Goal: Task Accomplishment & Management: Manage account settings

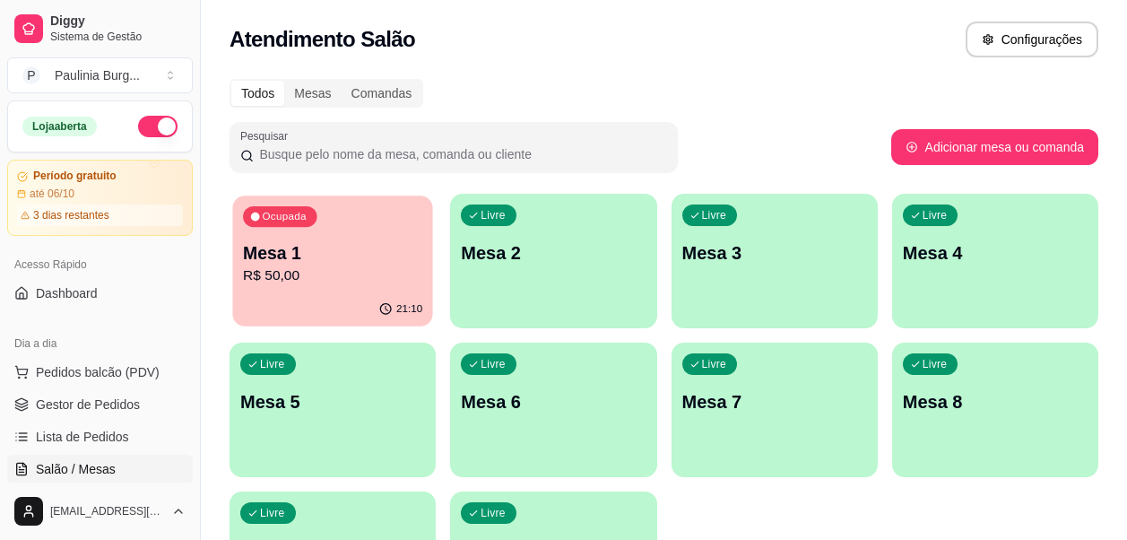
click at [381, 241] on p "Mesa 1" at bounding box center [332, 253] width 179 height 24
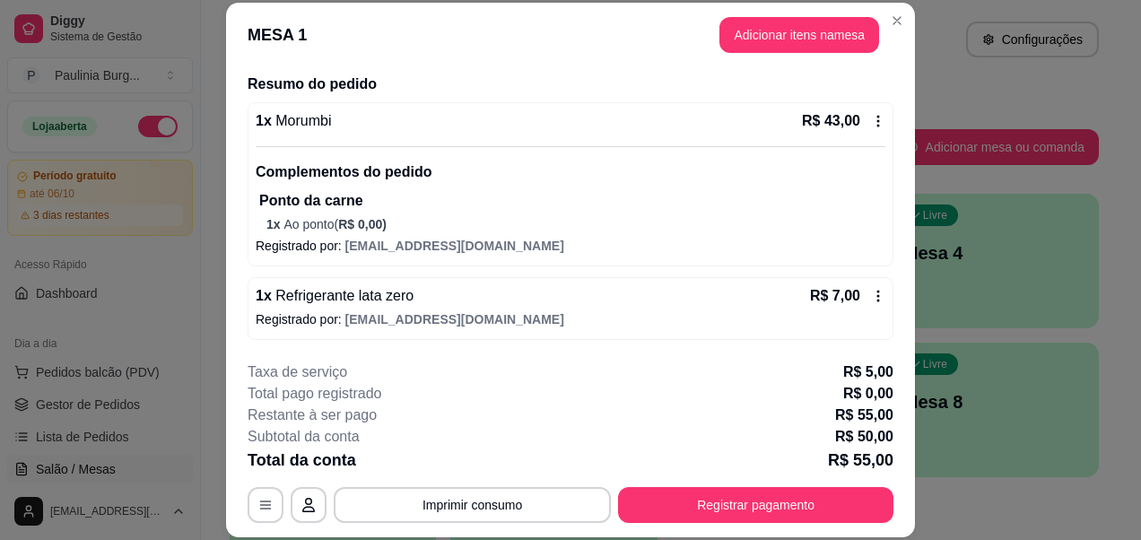
scroll to position [55, 0]
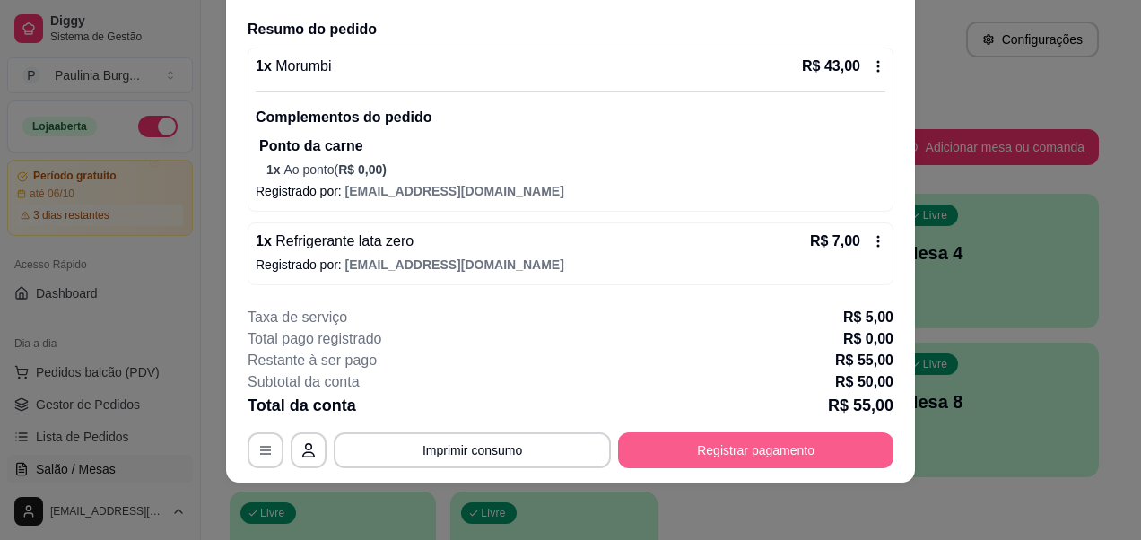
click at [682, 446] on button "Registrar pagamento" at bounding box center [755, 450] width 275 height 36
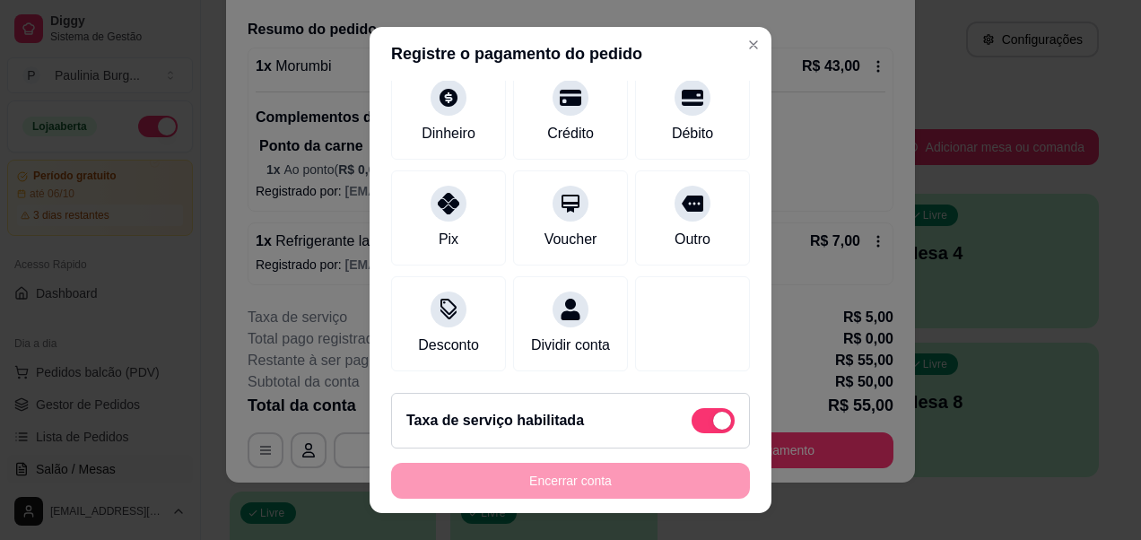
scroll to position [30, 0]
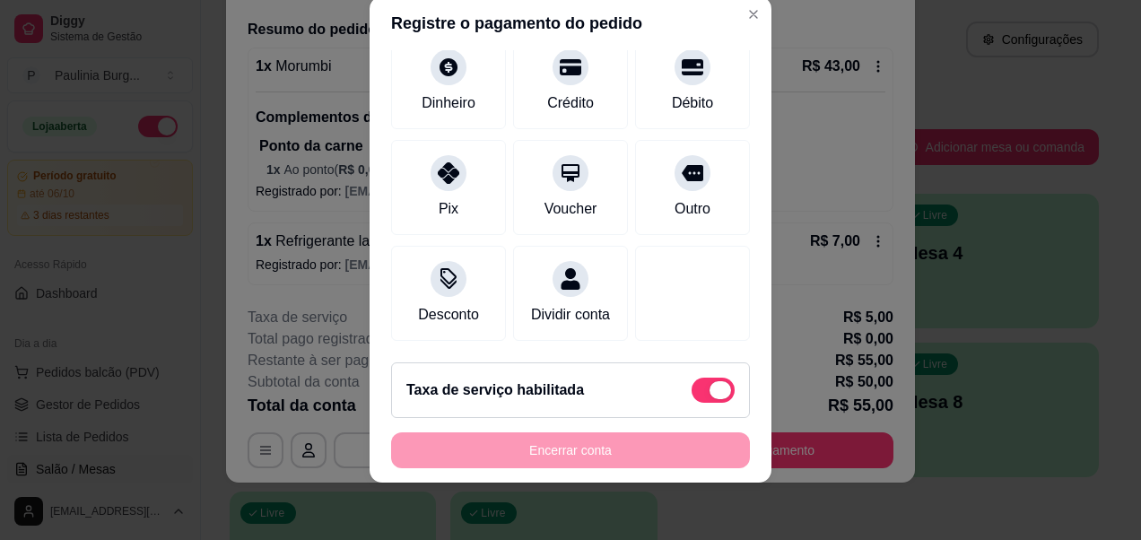
click at [709, 394] on span at bounding box center [720, 390] width 22 height 18
click at [699, 394] on input "checkbox" at bounding box center [697, 399] width 12 height 12
checkbox input "true"
type input "R$ 50,00"
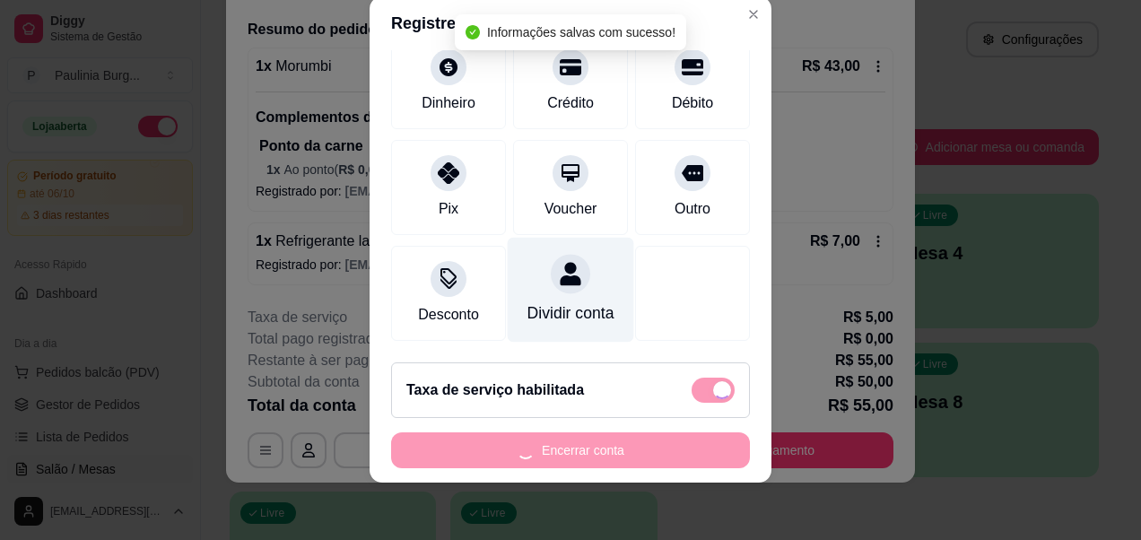
checkbox input "false"
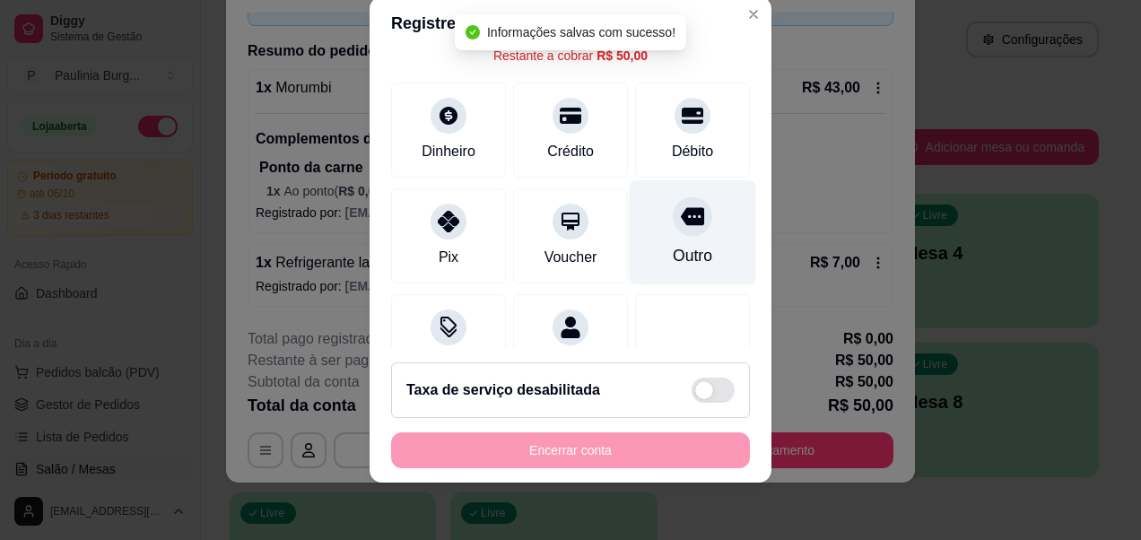
scroll to position [0, 0]
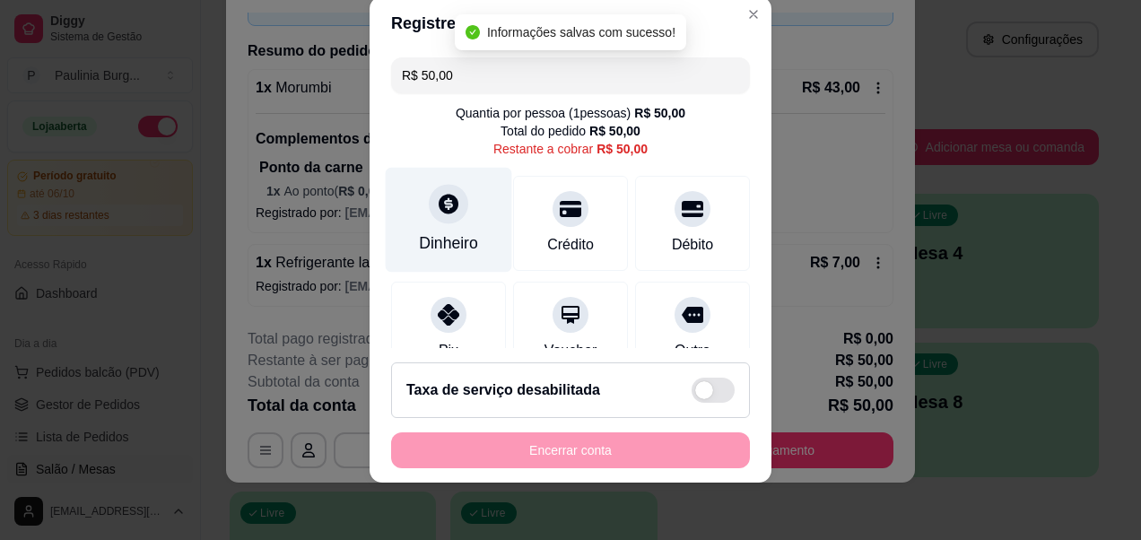
click at [439, 207] on icon at bounding box center [449, 205] width 20 height 20
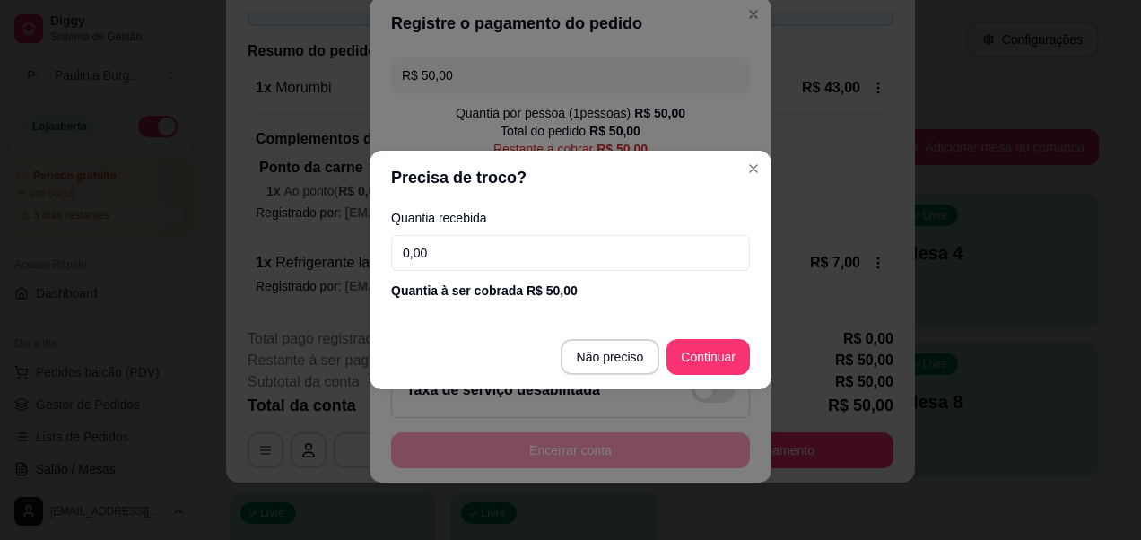
click at [733, 337] on footer "Não preciso Continuar" at bounding box center [571, 357] width 402 height 65
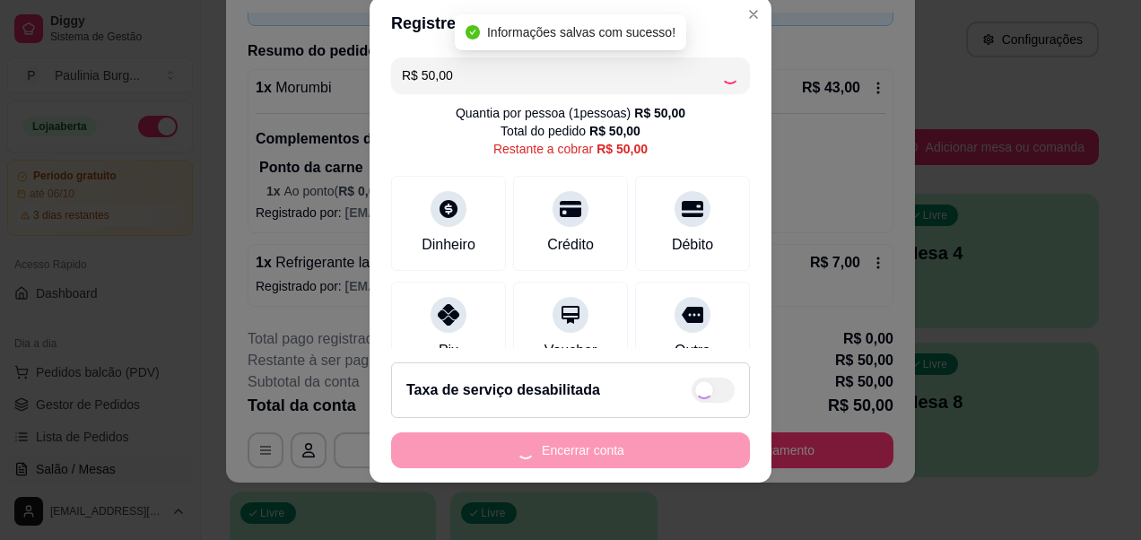
type input "R$ 0,00"
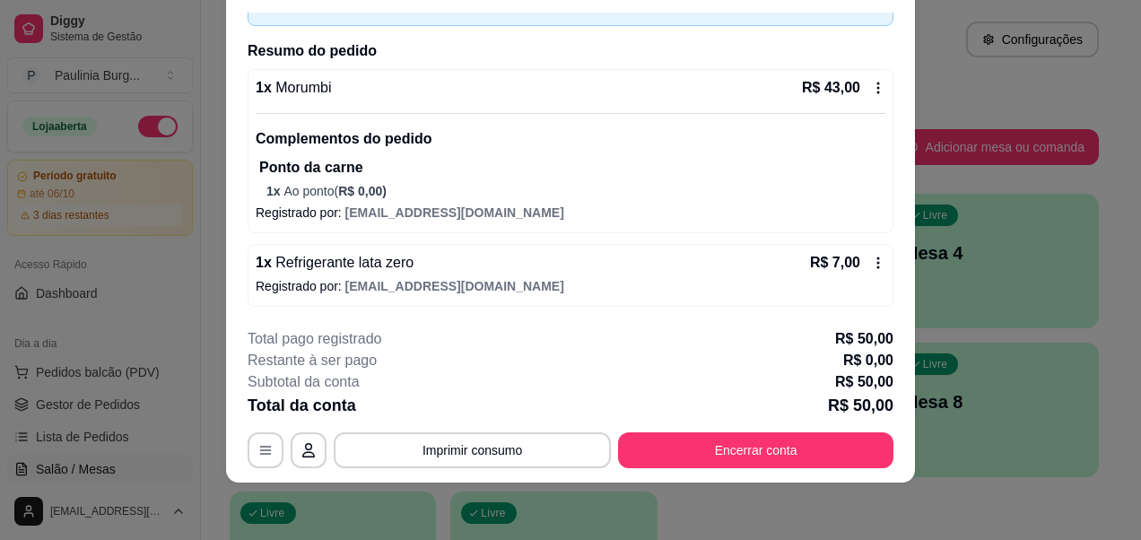
click at [703, 472] on footer "**********" at bounding box center [570, 398] width 689 height 169
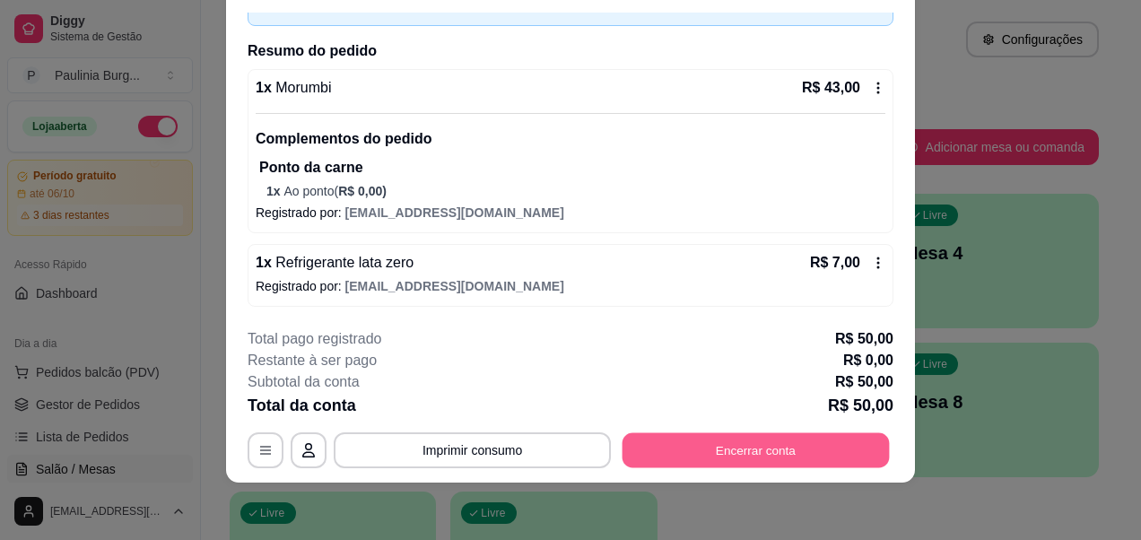
click at [706, 440] on button "Encerrar conta" at bounding box center [755, 450] width 267 height 35
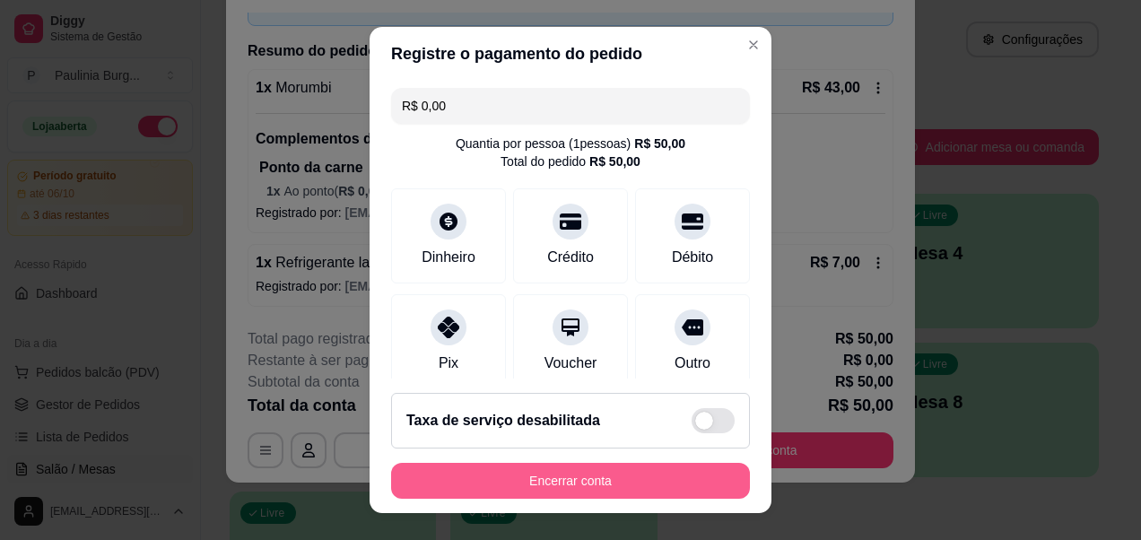
click at [577, 479] on button "Encerrar conta" at bounding box center [570, 481] width 359 height 36
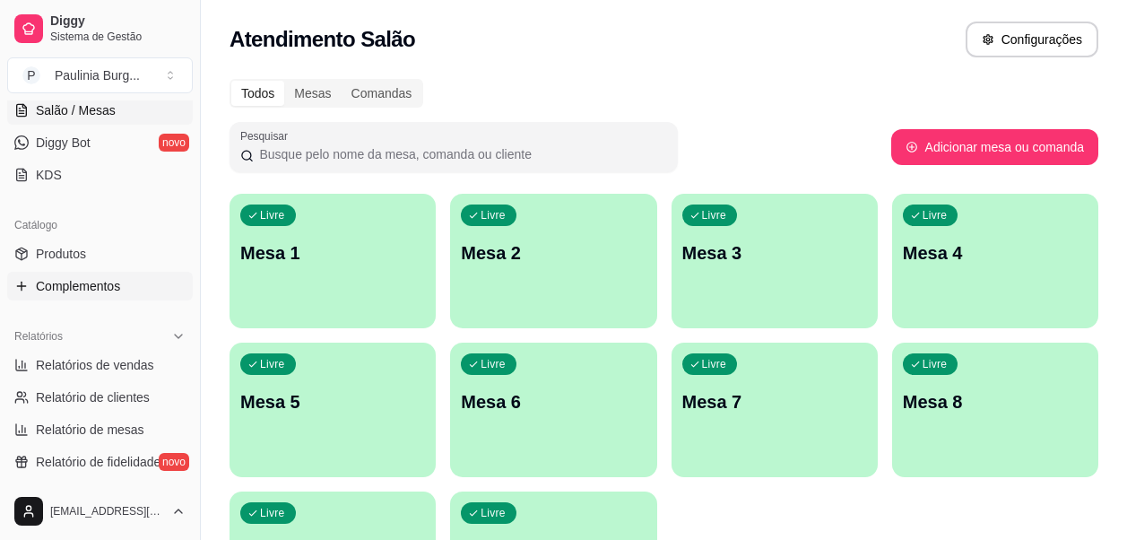
scroll to position [448, 0]
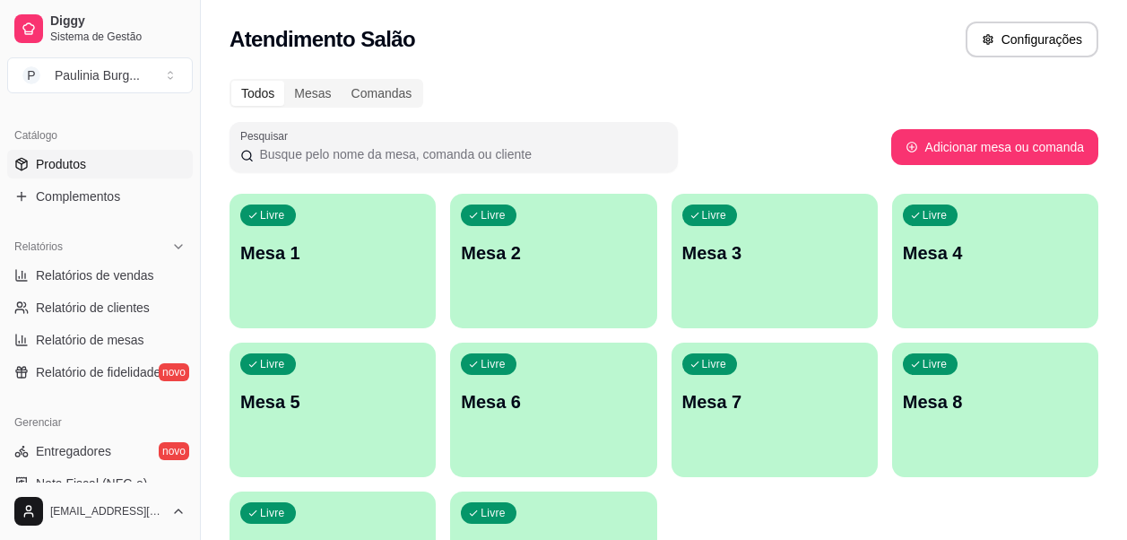
click at [67, 158] on span "Produtos" at bounding box center [61, 164] width 50 height 18
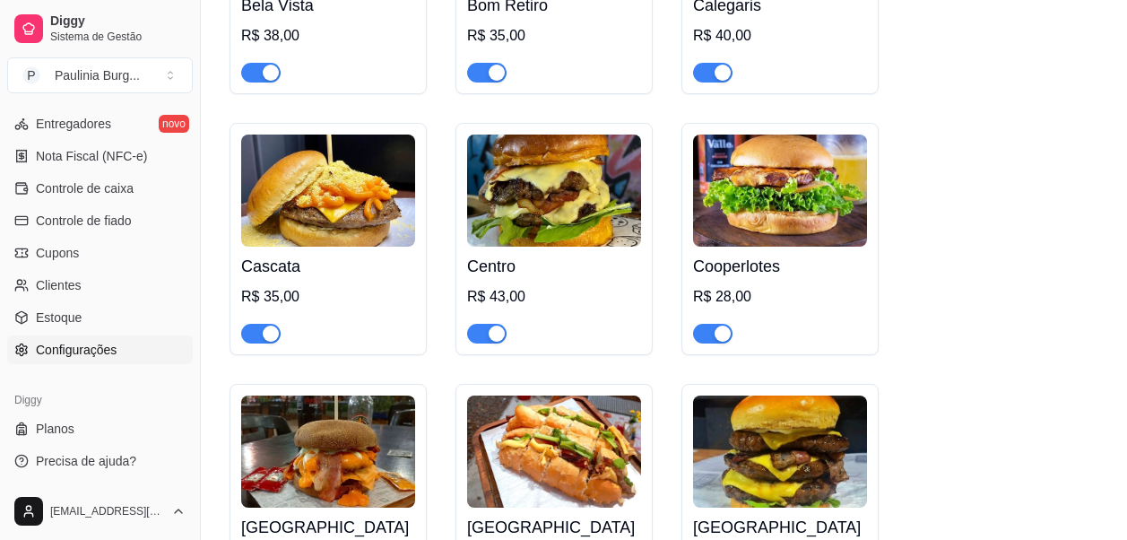
scroll to position [359, 0]
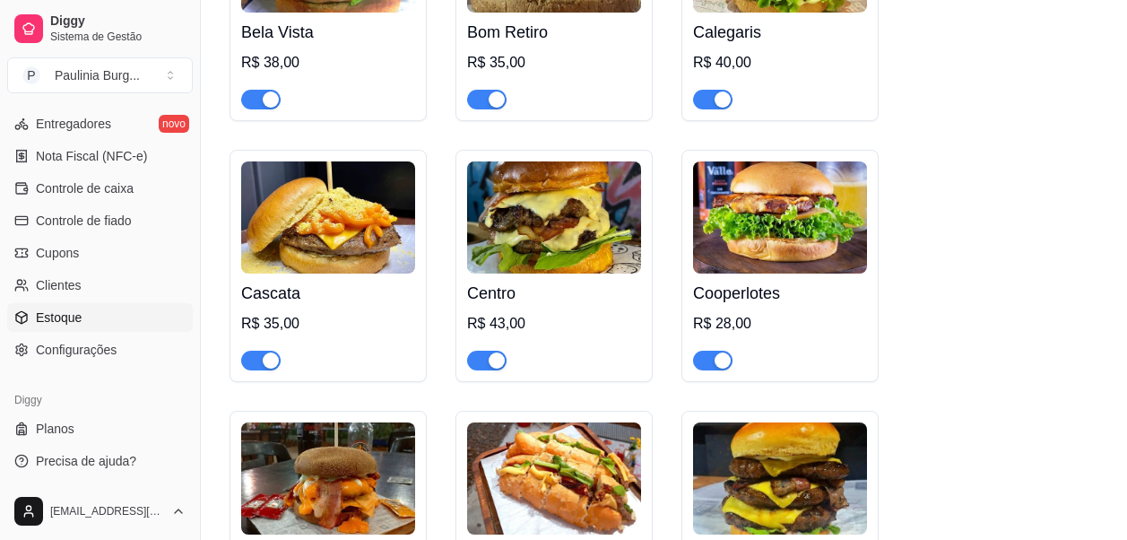
click at [55, 309] on span "Estoque" at bounding box center [59, 318] width 46 height 18
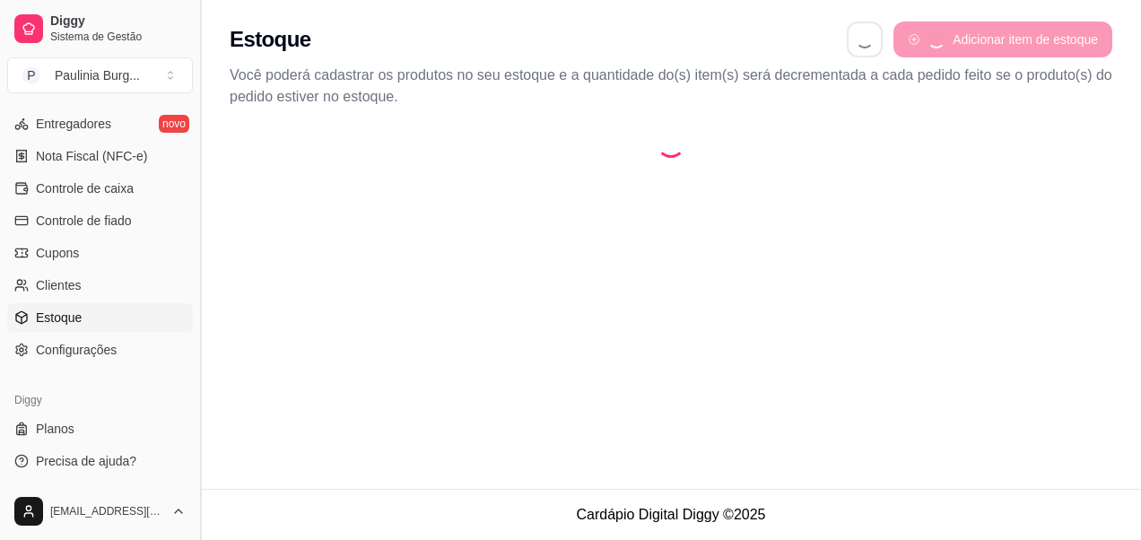
select select "QUANTITY_ORDER"
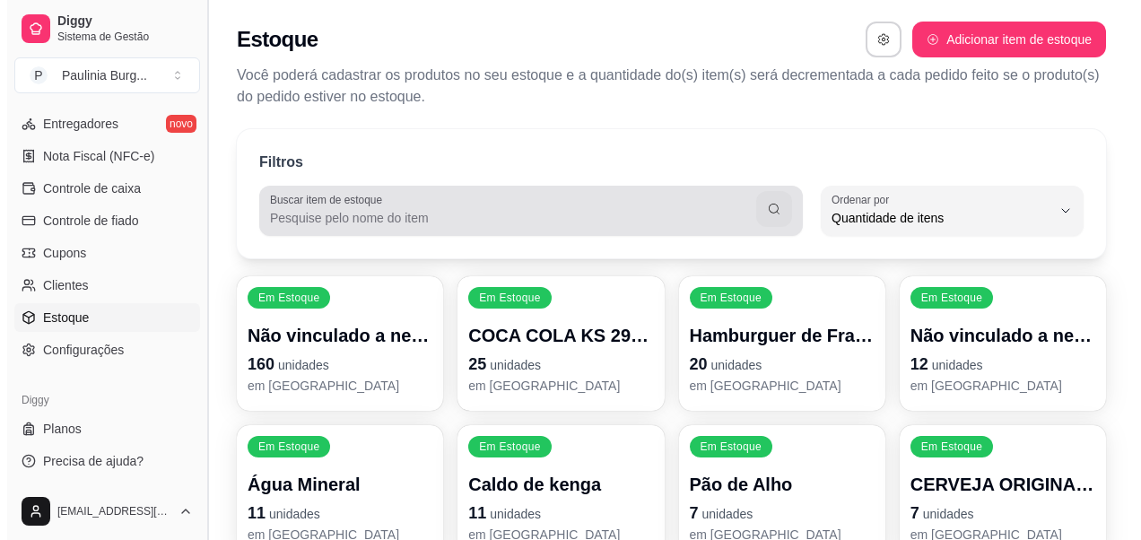
scroll to position [17, 0]
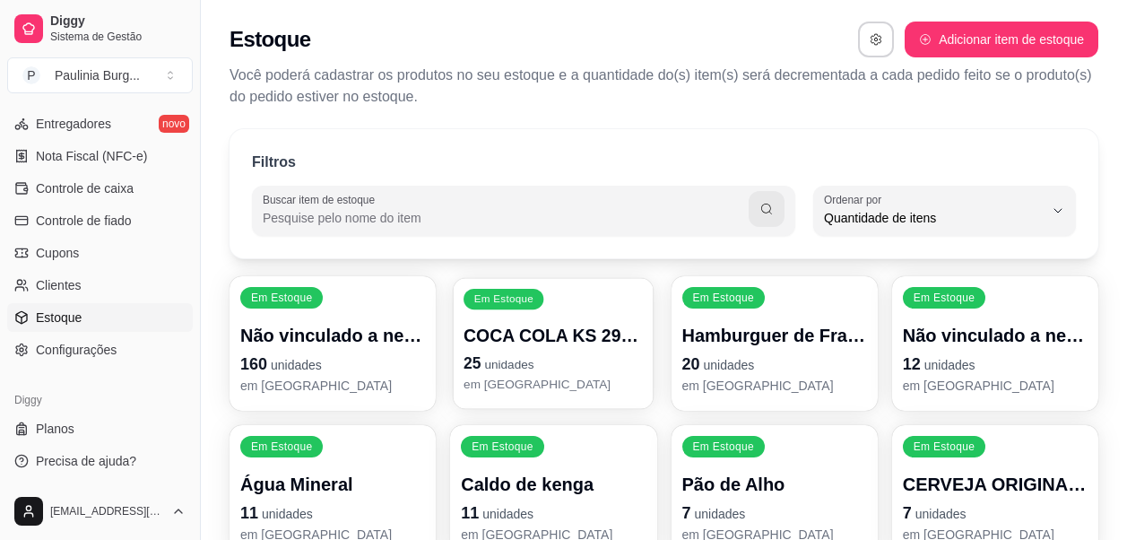
click at [558, 353] on p "25 unidades" at bounding box center [553, 364] width 179 height 24
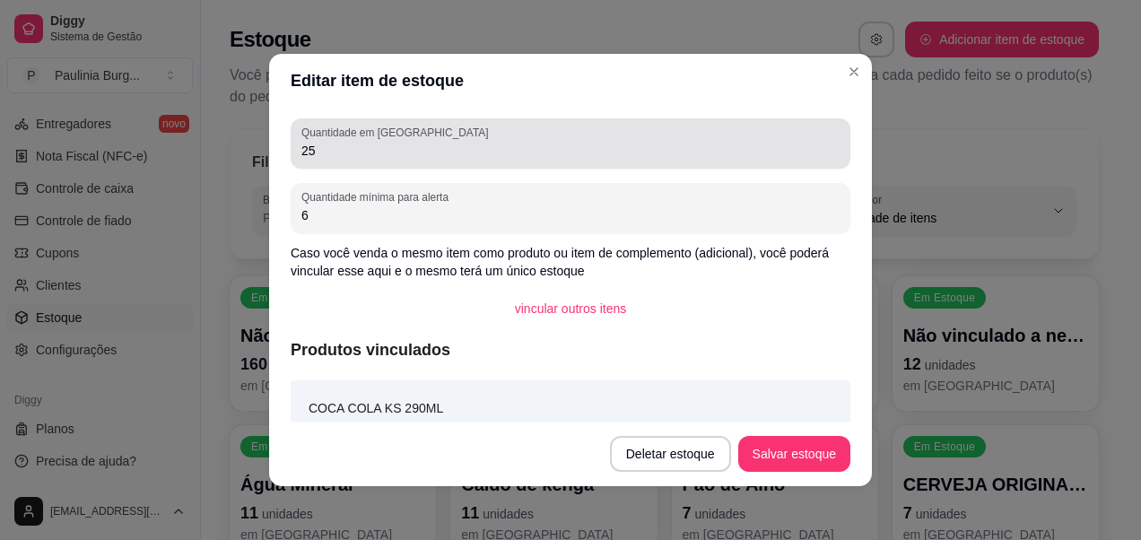
click at [509, 161] on div "25" at bounding box center [570, 144] width 538 height 36
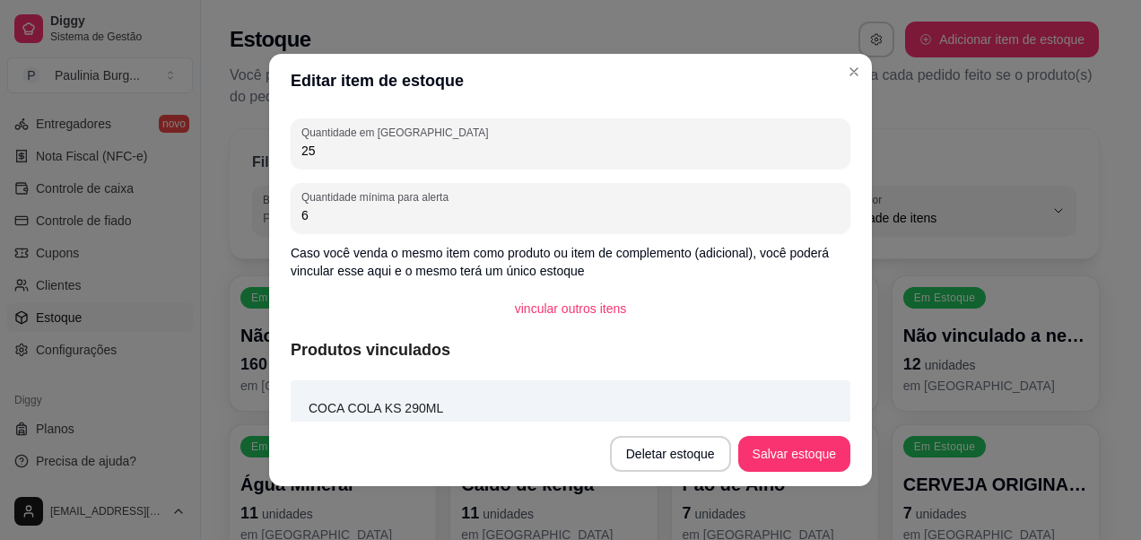
type input "2"
type input "0"
click at [788, 467] on button "Salvar estoque" at bounding box center [793, 454] width 109 height 35
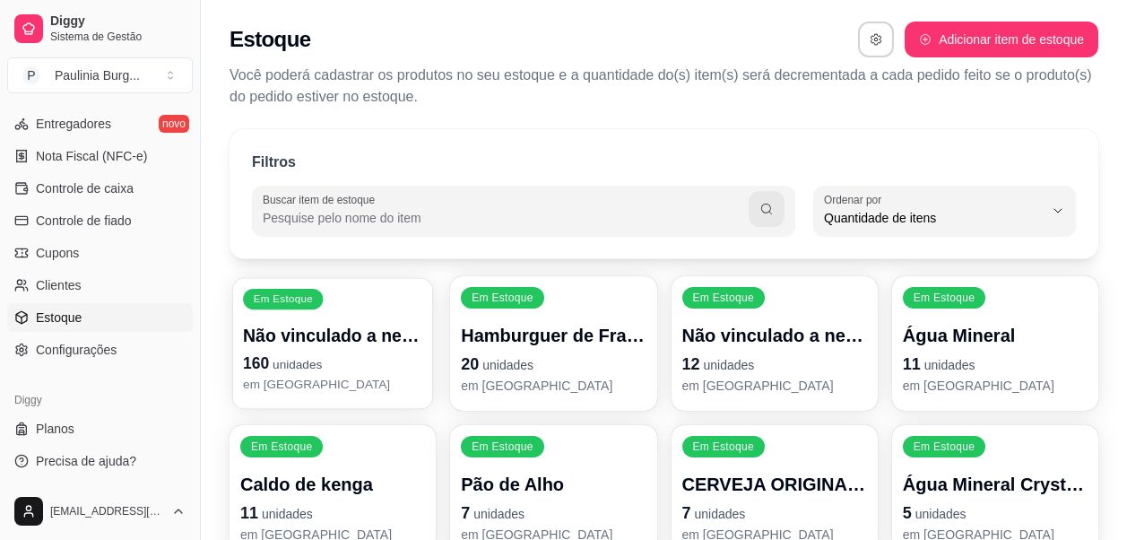
click at [358, 353] on p "160 unidades" at bounding box center [332, 364] width 179 height 24
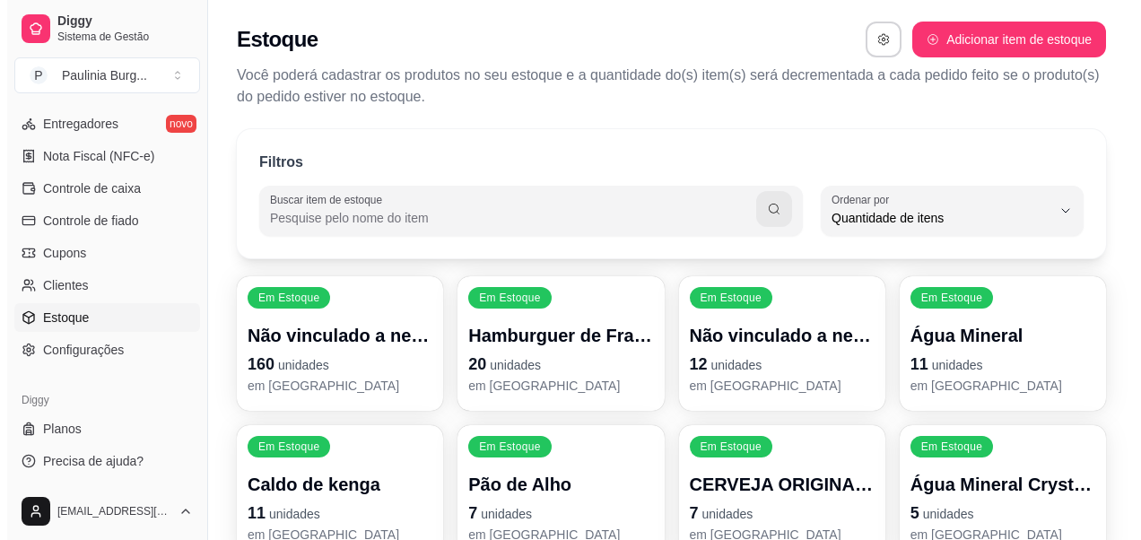
scroll to position [90, 0]
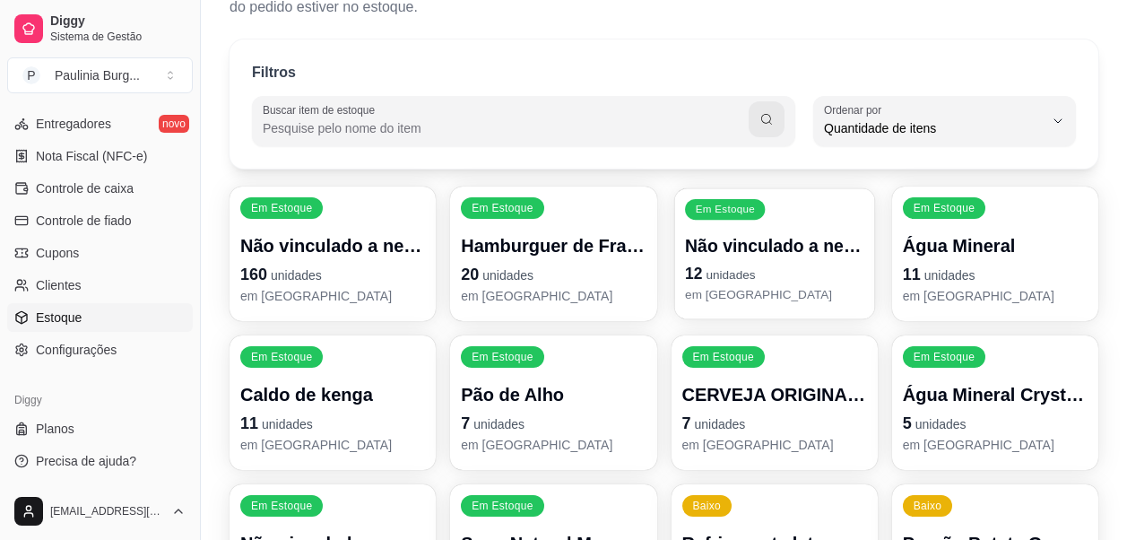
click at [793, 276] on p "12 unidades" at bounding box center [774, 274] width 179 height 24
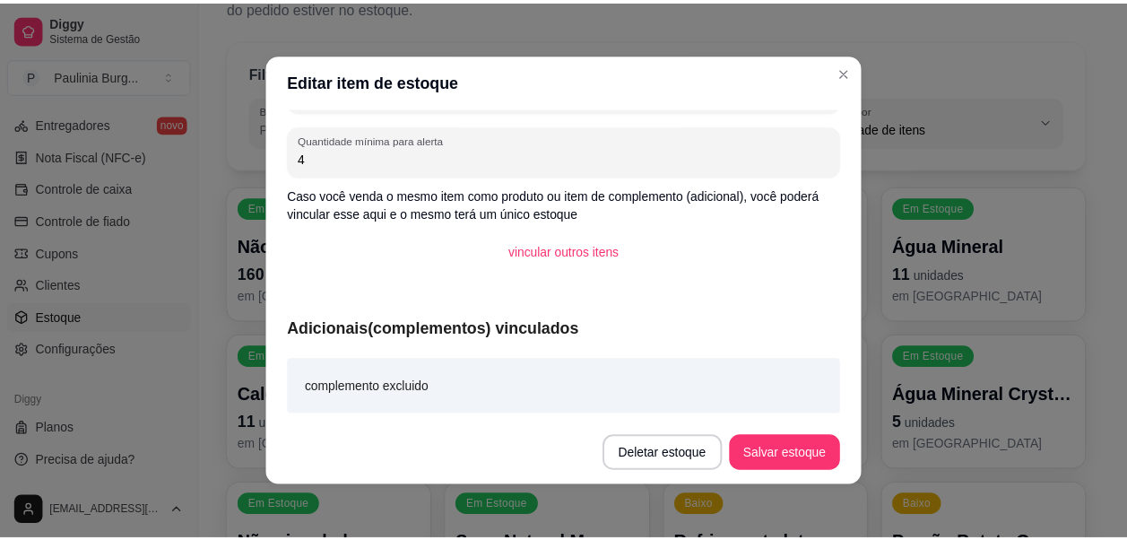
scroll to position [4, 0]
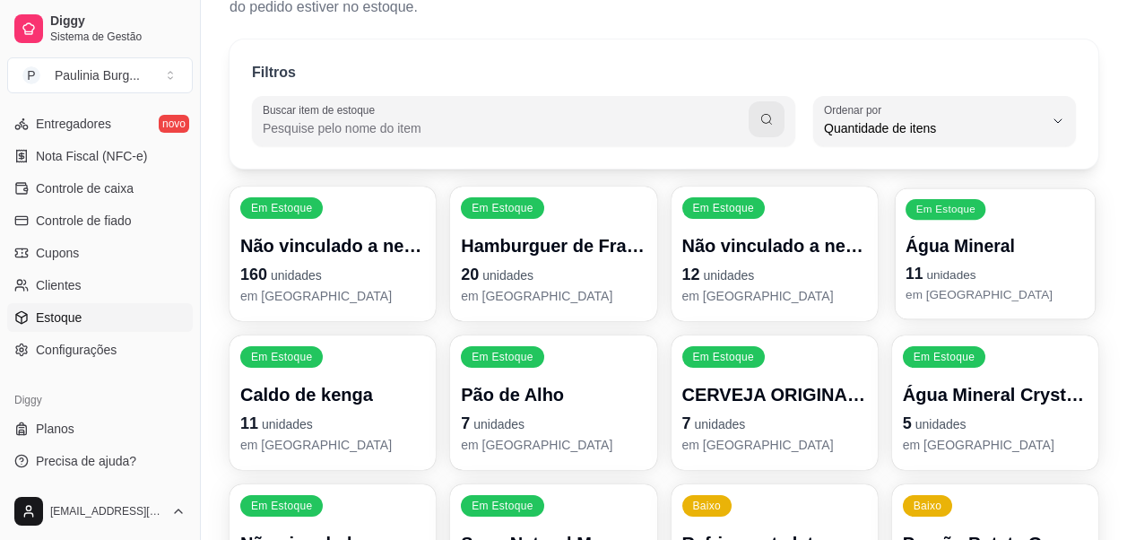
click at [947, 253] on p "Água Mineral" at bounding box center [995, 246] width 179 height 24
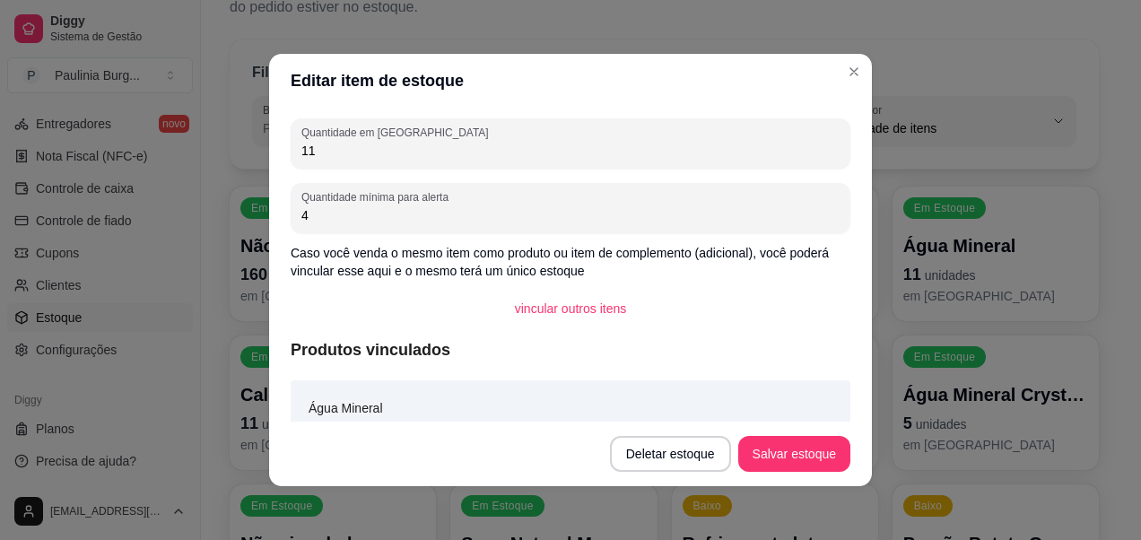
click at [581, 171] on div "Quantidade em estoque 11 Quantidade mínima para alerta 4 Caso você venda o mesm…" at bounding box center [570, 265] width 603 height 314
click at [588, 156] on input "11" at bounding box center [570, 151] width 538 height 18
type input "15"
click at [789, 438] on button "Salvar estoque" at bounding box center [794, 454] width 112 height 36
click at [758, 448] on button "Salvar estoque" at bounding box center [794, 454] width 112 height 36
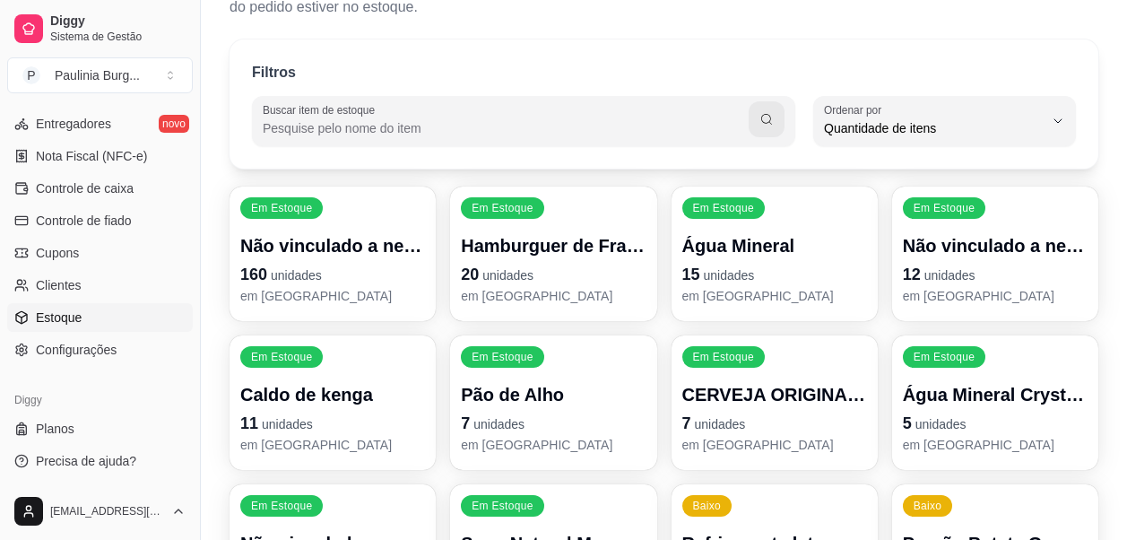
click at [332, 410] on div "Caldo de kenga 11 unidades em [GEOGRAPHIC_DATA]" at bounding box center [332, 418] width 185 height 72
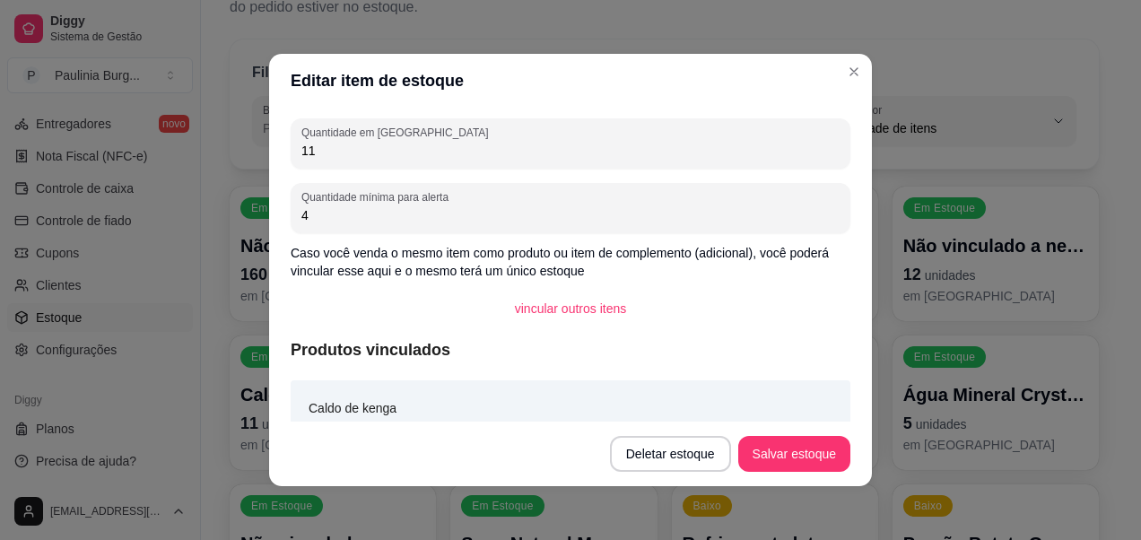
click at [480, 148] on input "11" at bounding box center [570, 151] width 538 height 18
type input "1"
click at [763, 446] on button "Salvar estoque" at bounding box center [793, 454] width 109 height 35
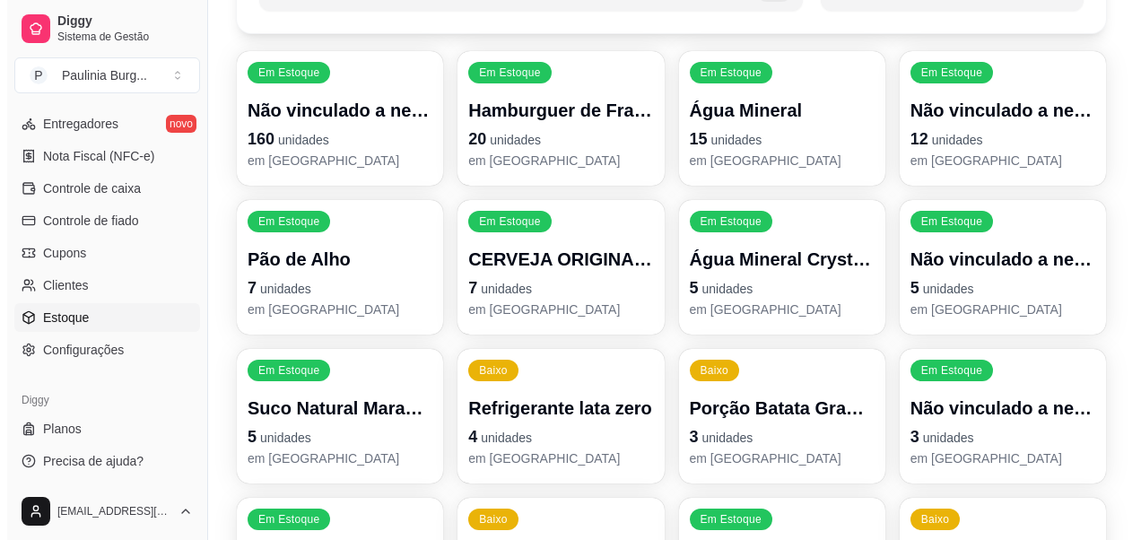
scroll to position [269, 0]
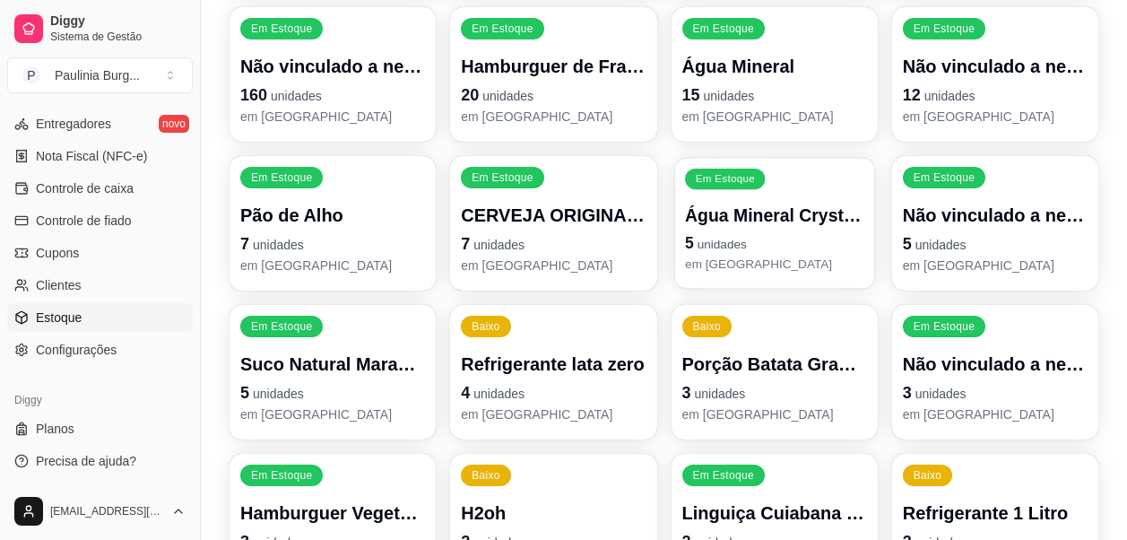
click at [767, 213] on p "Água Mineral Crystal Com Gás 500ml" at bounding box center [774, 216] width 179 height 24
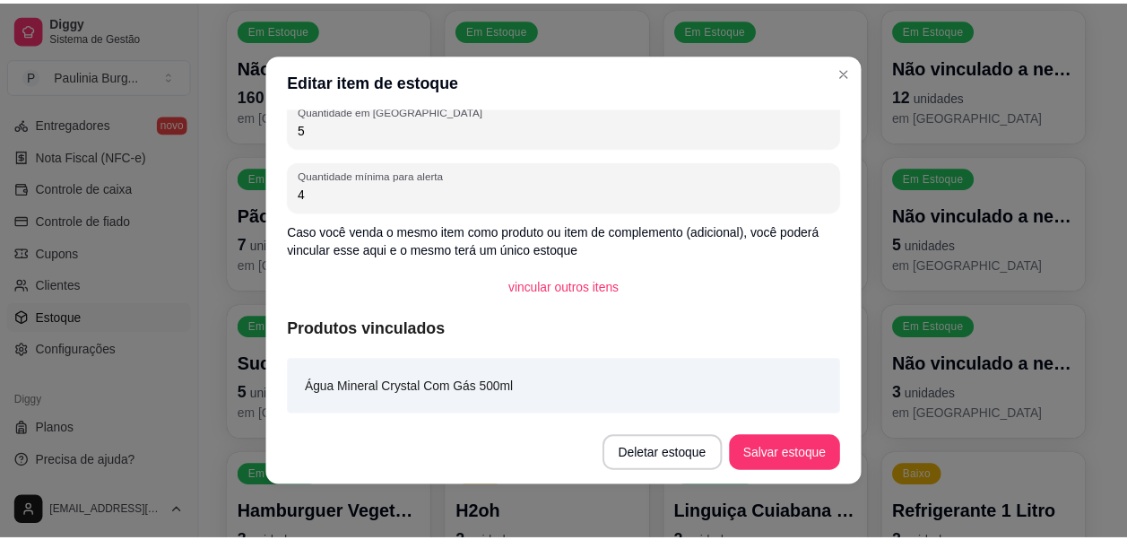
scroll to position [0, 0]
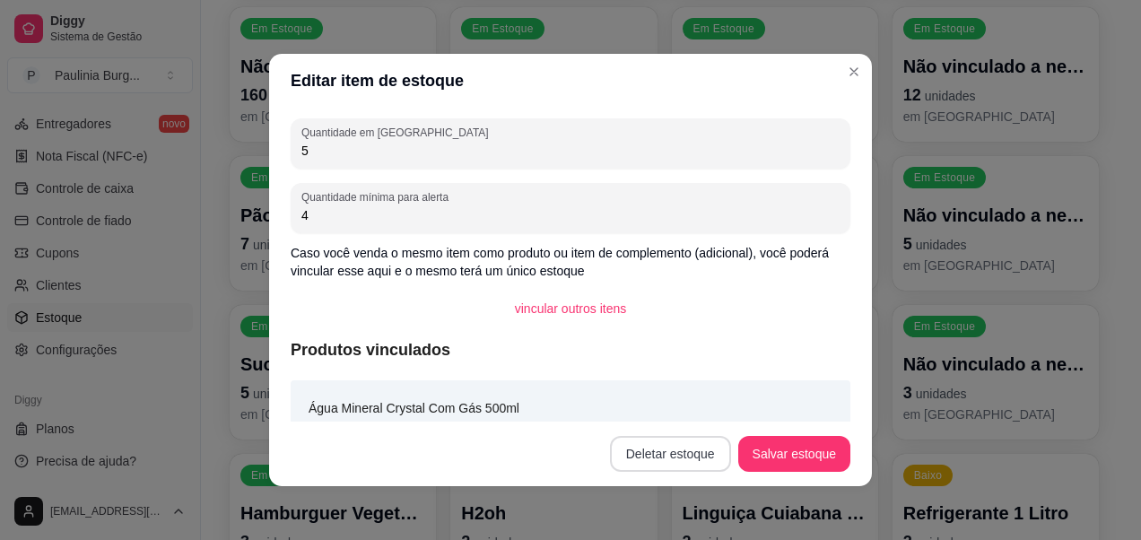
click at [675, 452] on button "Deletar estoque" at bounding box center [670, 454] width 121 height 36
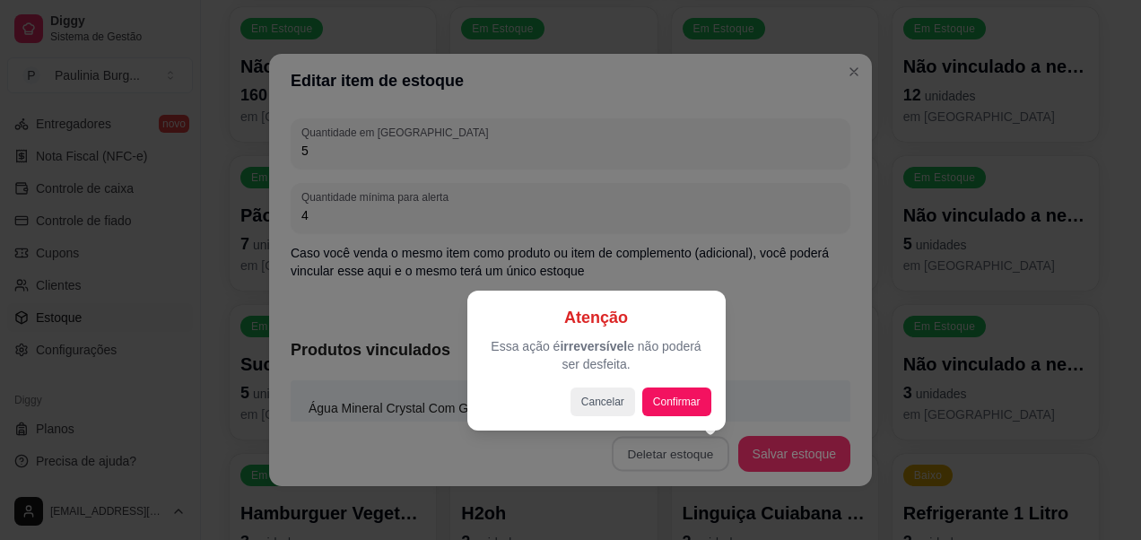
click at [661, 386] on div "Atenção Essa ação é irreversível e não poderá ser desfeita. Cancelar Confirmar" at bounding box center [597, 360] width 230 height 111
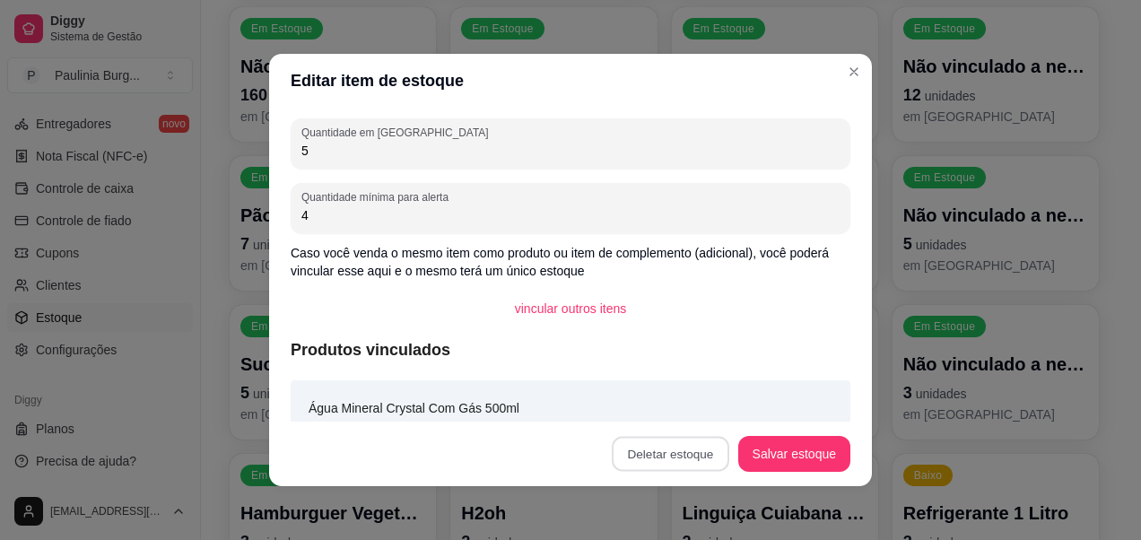
click at [670, 393] on button "Confirmar" at bounding box center [673, 402] width 64 height 27
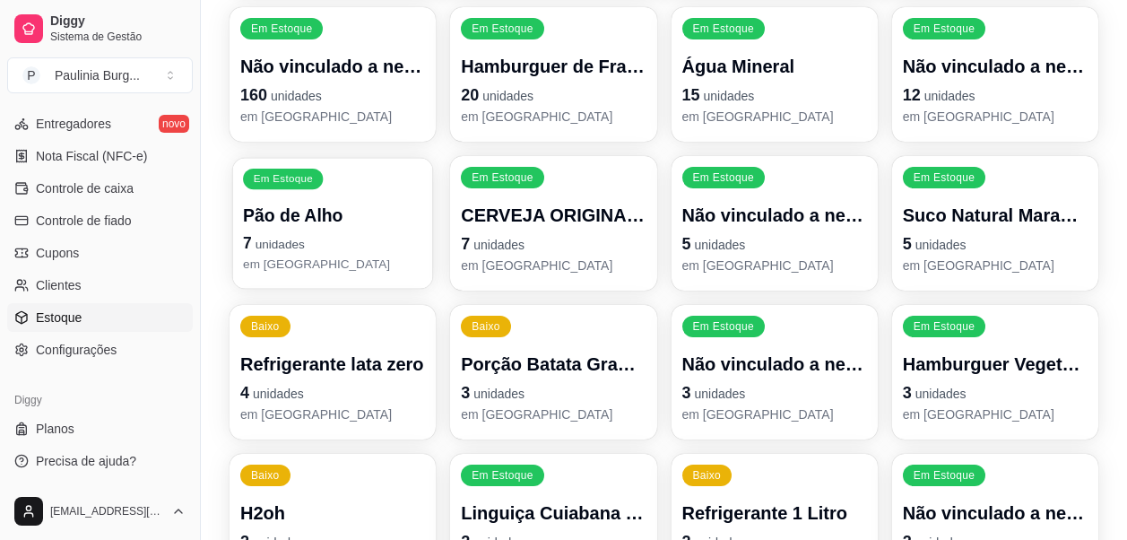
click at [338, 249] on p "7 unidades" at bounding box center [332, 243] width 179 height 24
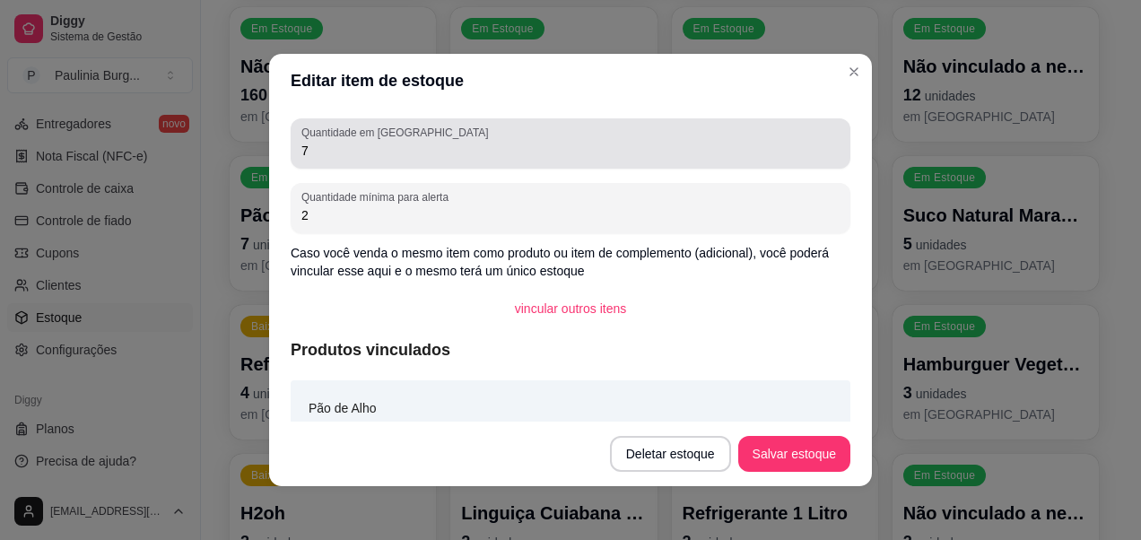
click at [460, 136] on div "7" at bounding box center [570, 144] width 538 height 36
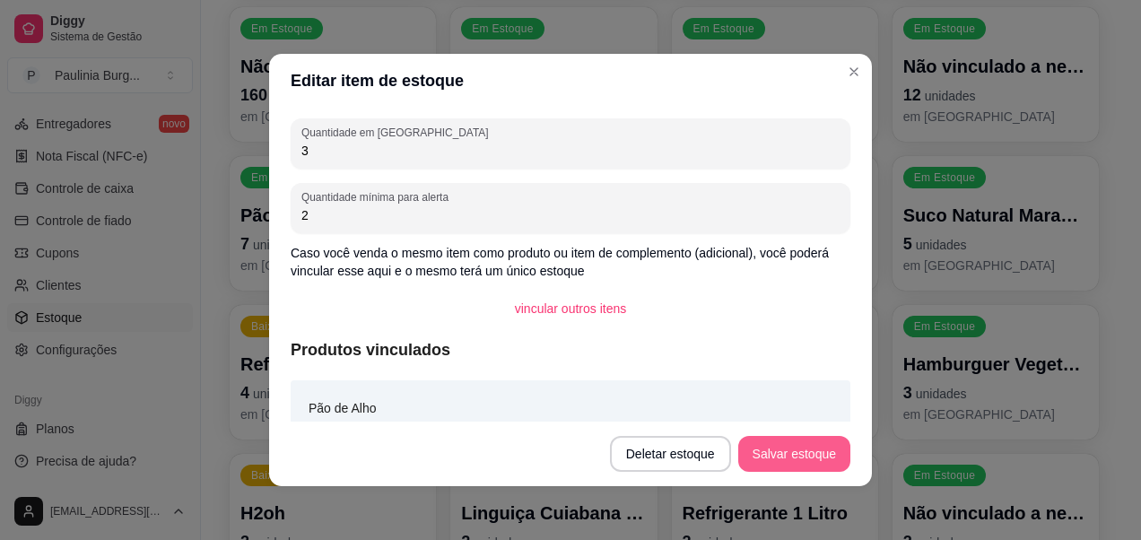
type input "3"
click at [797, 443] on button "Salvar estoque" at bounding box center [793, 454] width 109 height 35
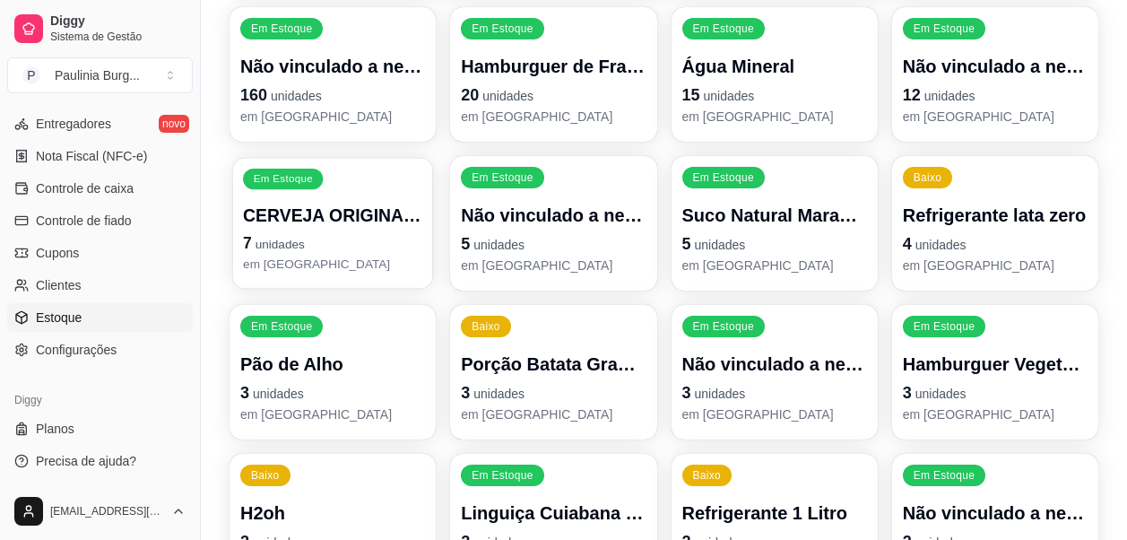
click at [346, 257] on p "em [GEOGRAPHIC_DATA]" at bounding box center [332, 264] width 179 height 17
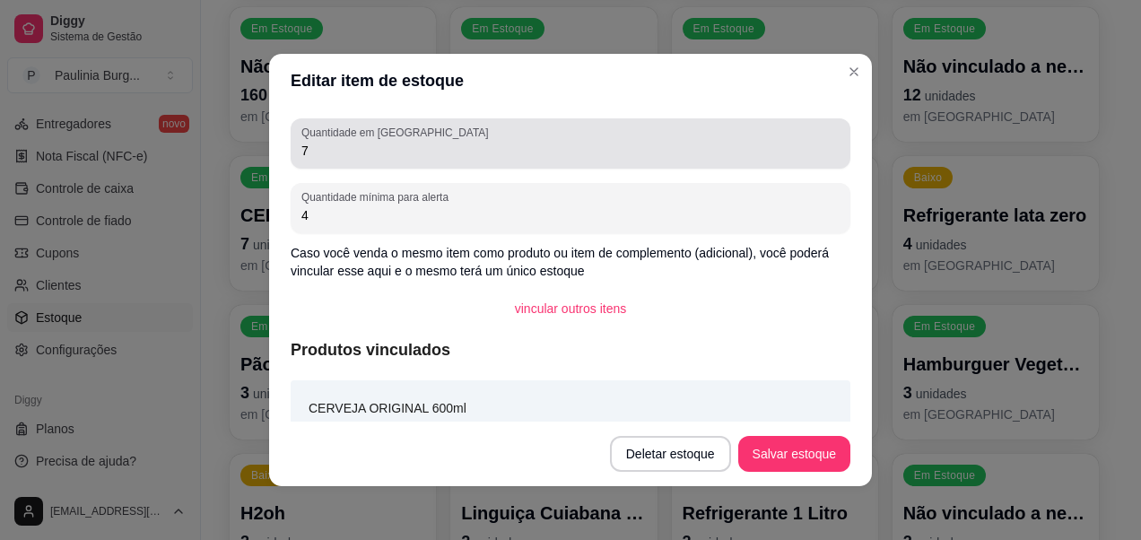
click at [469, 159] on input "7" at bounding box center [570, 151] width 538 height 18
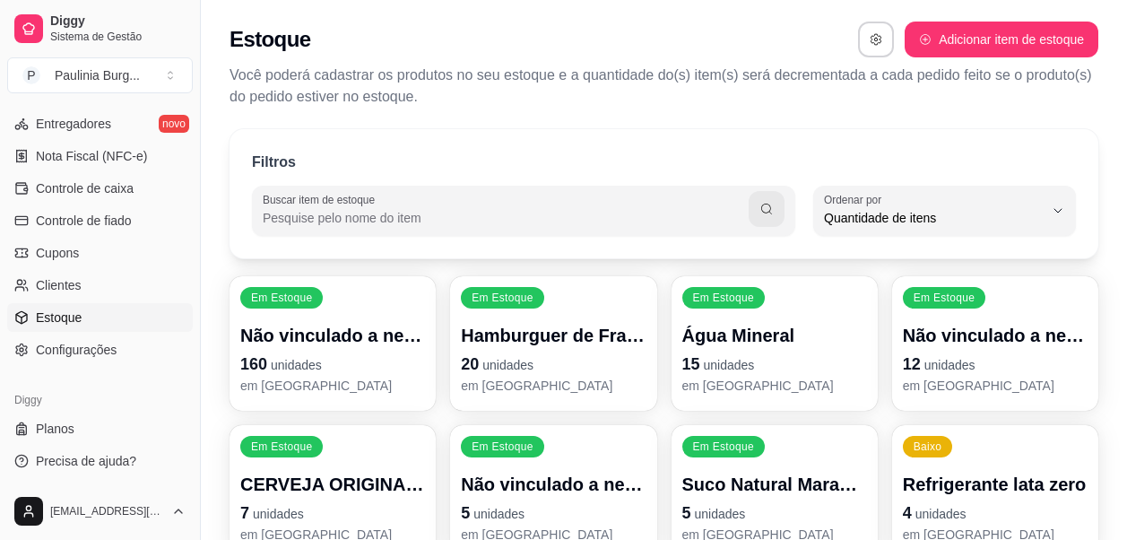
click at [1014, 379] on p "em [GEOGRAPHIC_DATA]" at bounding box center [995, 386] width 185 height 18
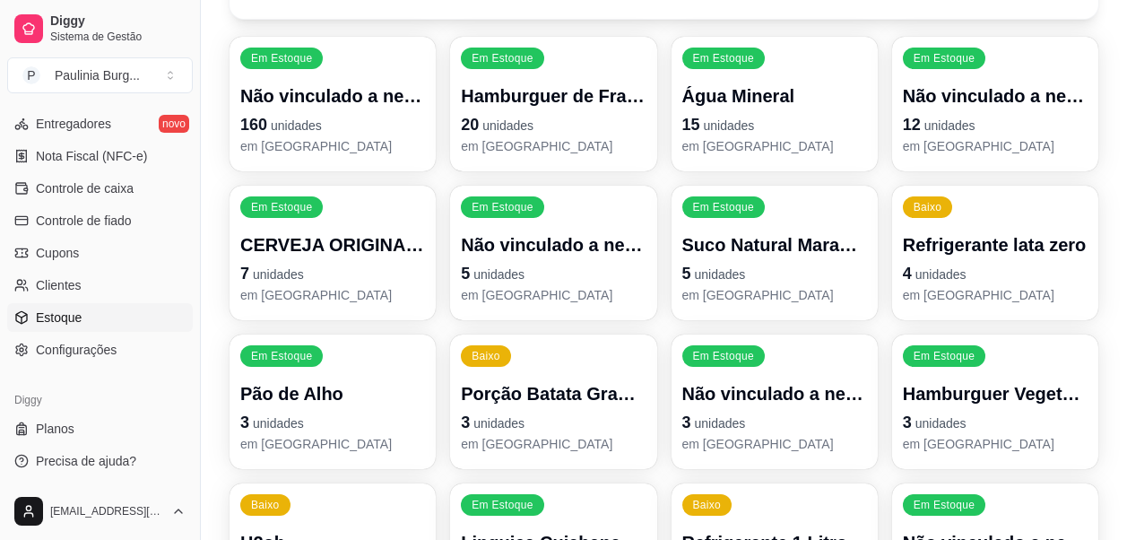
scroll to position [269, 0]
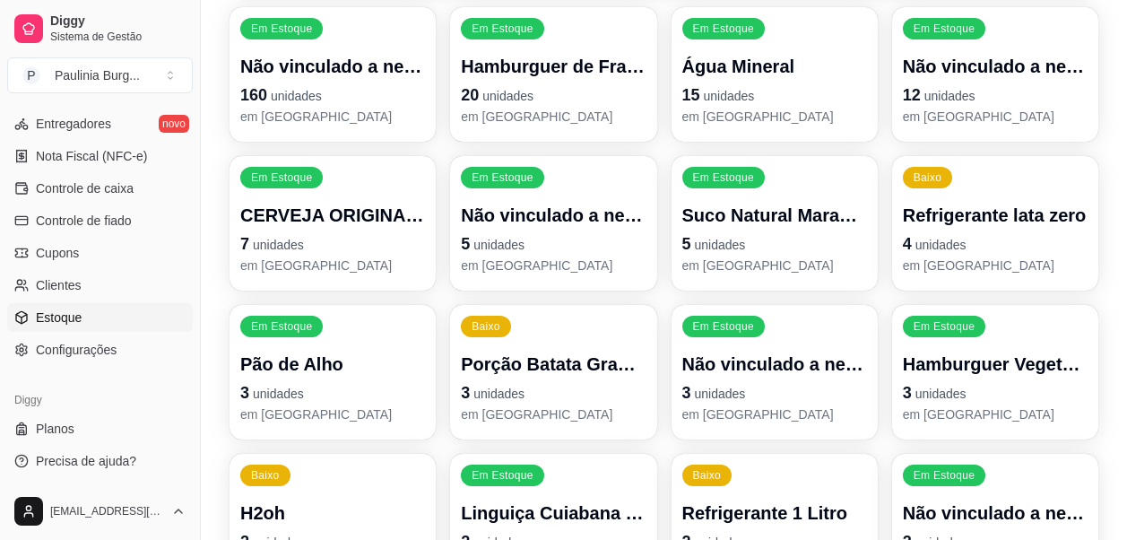
click at [289, 235] on p "7 unidades" at bounding box center [332, 243] width 185 height 25
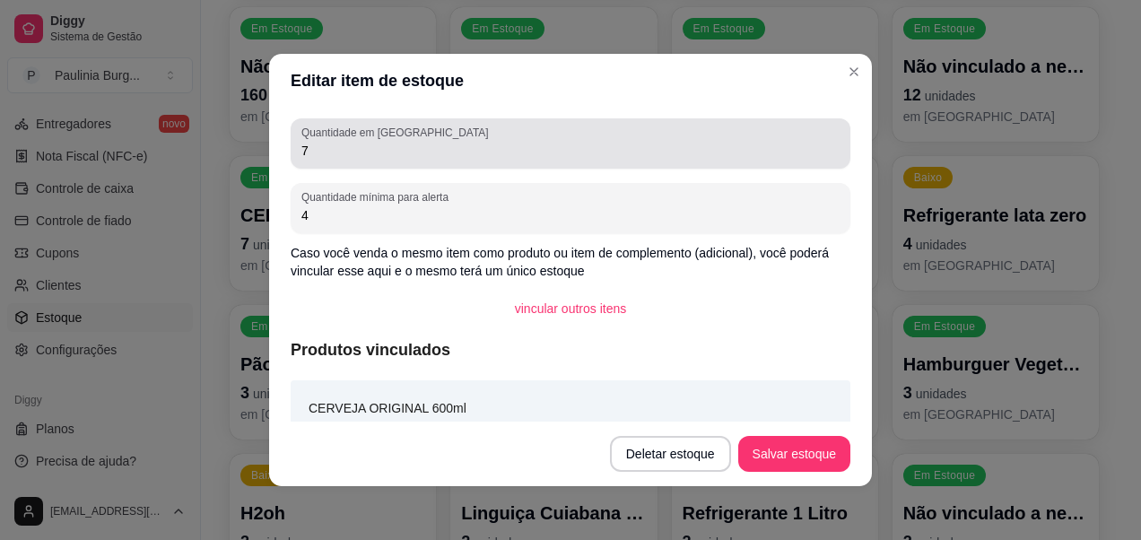
click at [466, 161] on div "Quantidade em estoque 7" at bounding box center [571, 143] width 560 height 50
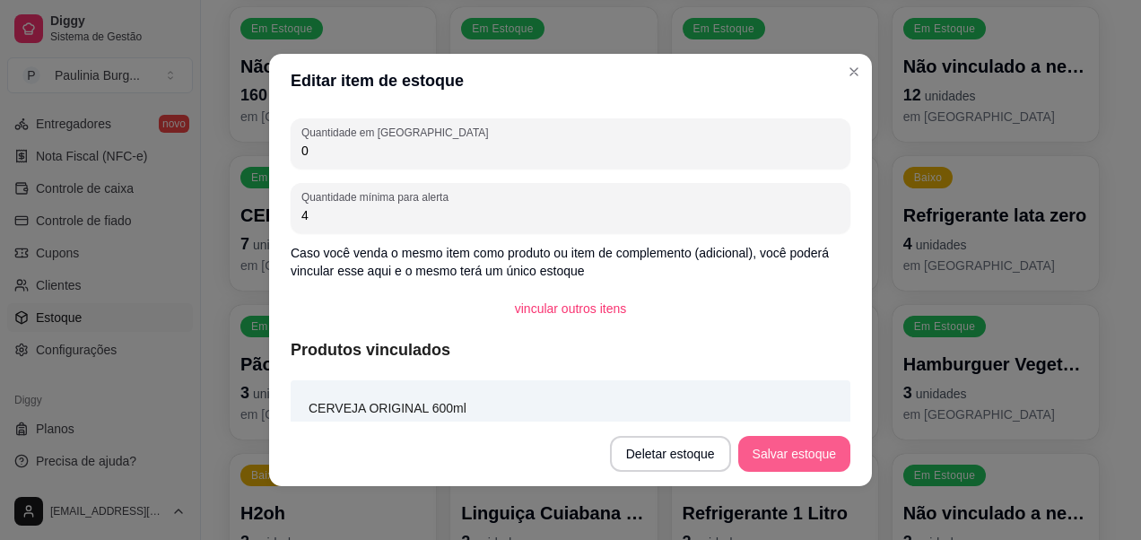
type input "0"
click at [778, 462] on button "Salvar estoque" at bounding box center [793, 454] width 109 height 35
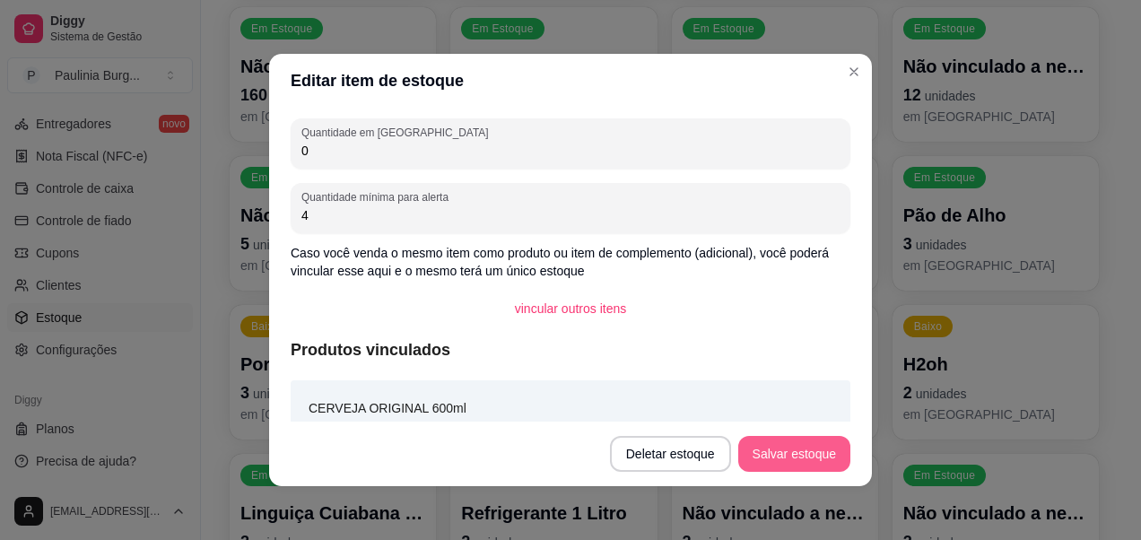
click at [761, 451] on button "Salvar estoque" at bounding box center [794, 454] width 112 height 36
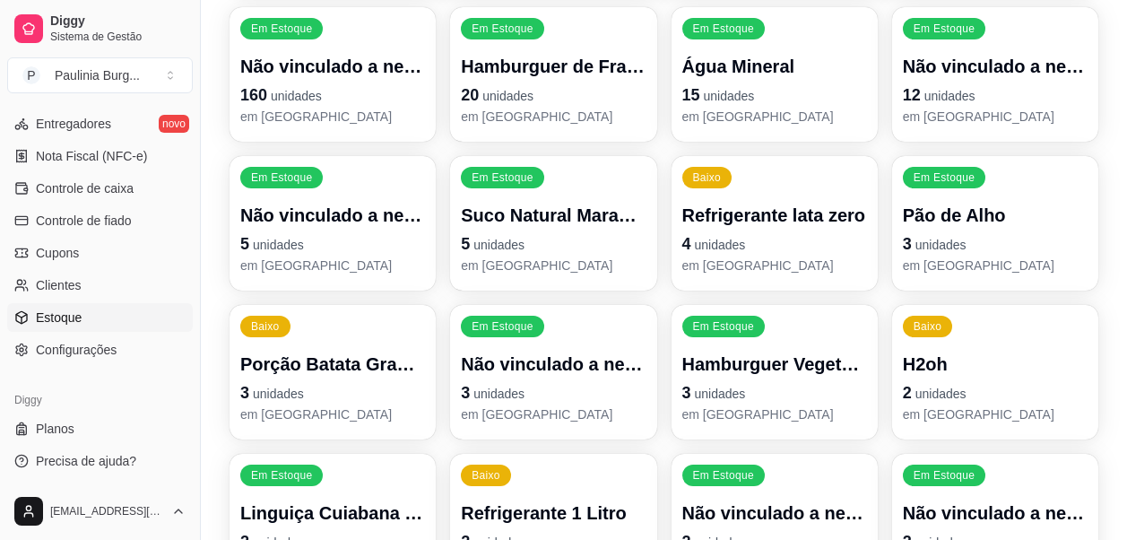
click at [545, 266] on p "em [GEOGRAPHIC_DATA]" at bounding box center [553, 266] width 185 height 18
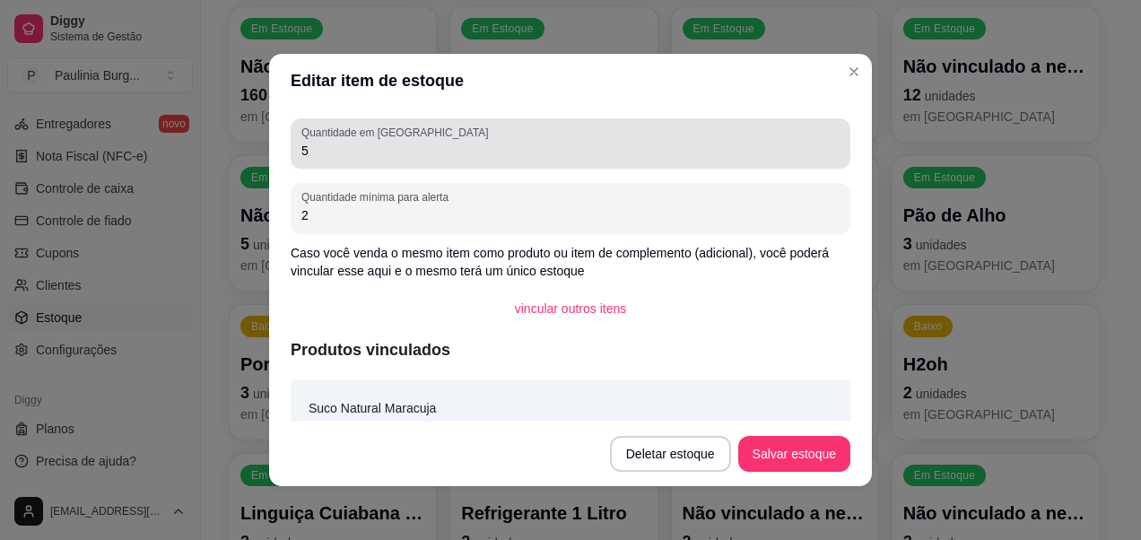
click at [563, 165] on div "Quantidade em estoque 5" at bounding box center [571, 143] width 560 height 50
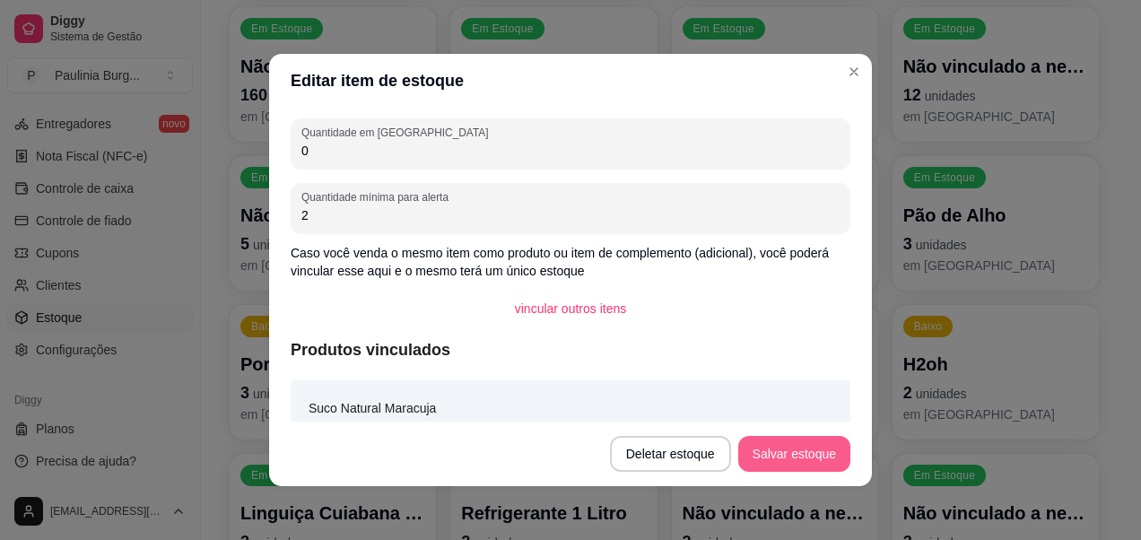
type input "0"
click at [757, 460] on button "Salvar estoque" at bounding box center [793, 454] width 109 height 35
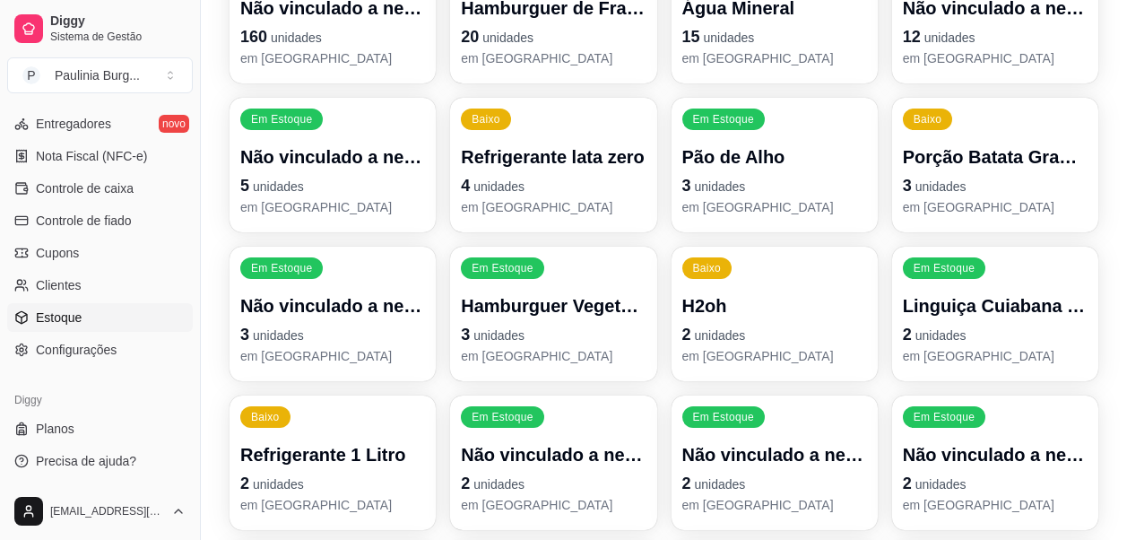
scroll to position [359, 0]
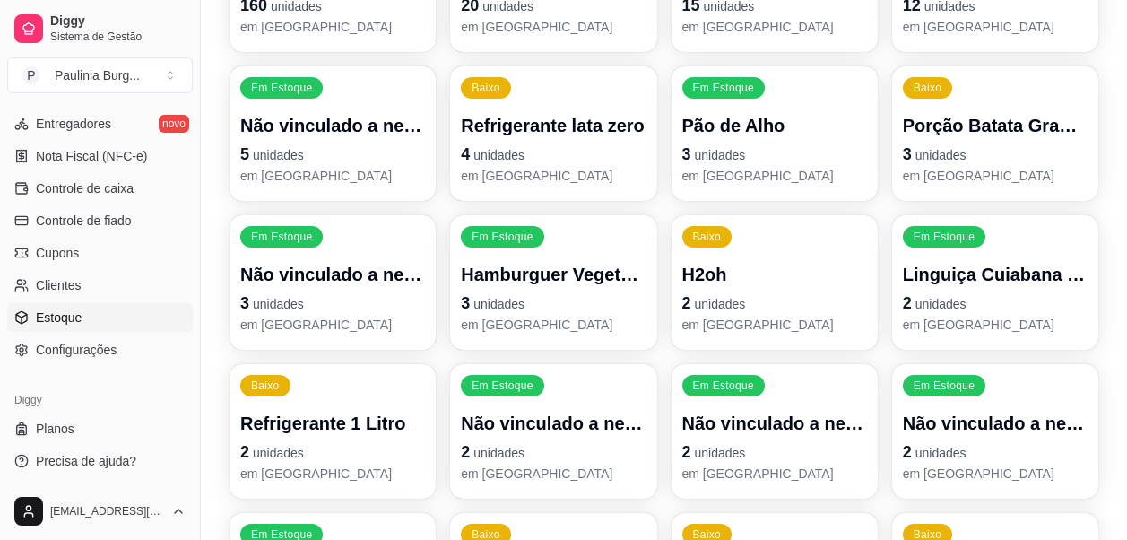
click at [588, 150] on p "4 unidades" at bounding box center [553, 154] width 185 height 25
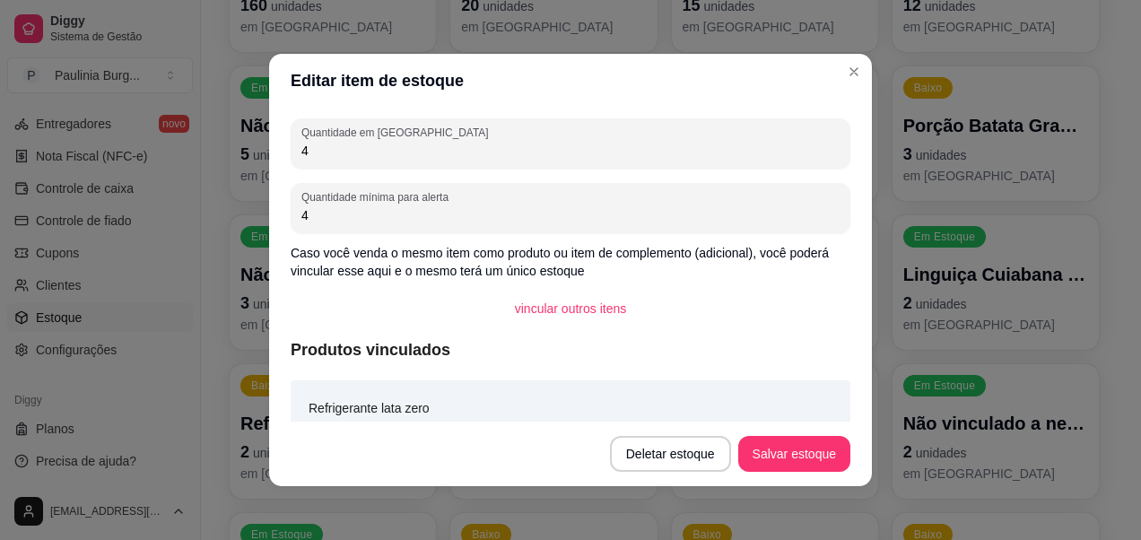
click at [588, 148] on input "4" at bounding box center [570, 151] width 538 height 18
type input "6"
click at [779, 456] on button "Salvar estoque" at bounding box center [793, 454] width 109 height 35
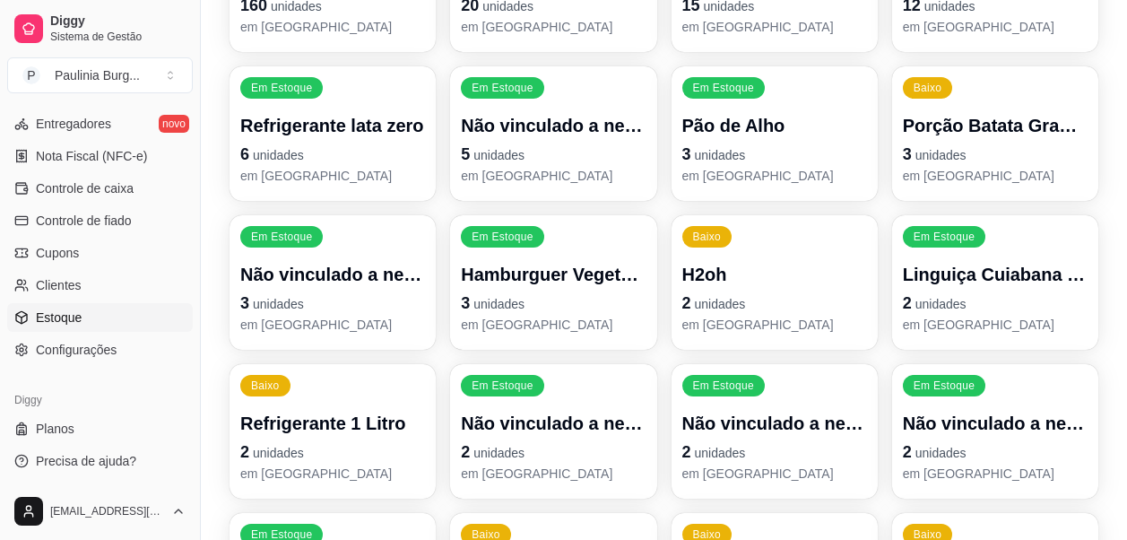
click at [735, 305] on span "unidades" at bounding box center [720, 304] width 51 height 14
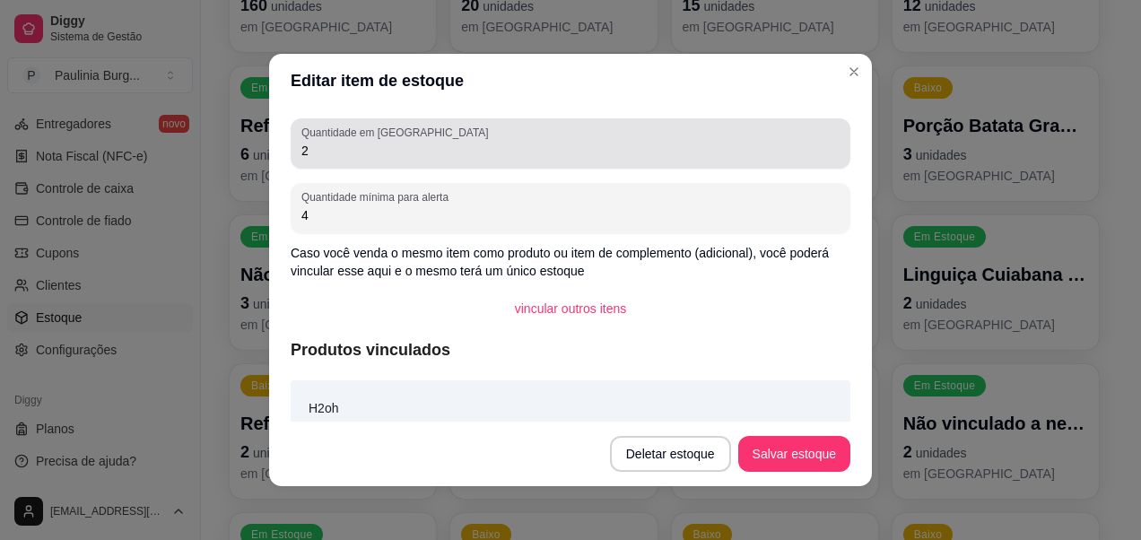
click at [574, 144] on input "2" at bounding box center [570, 151] width 538 height 18
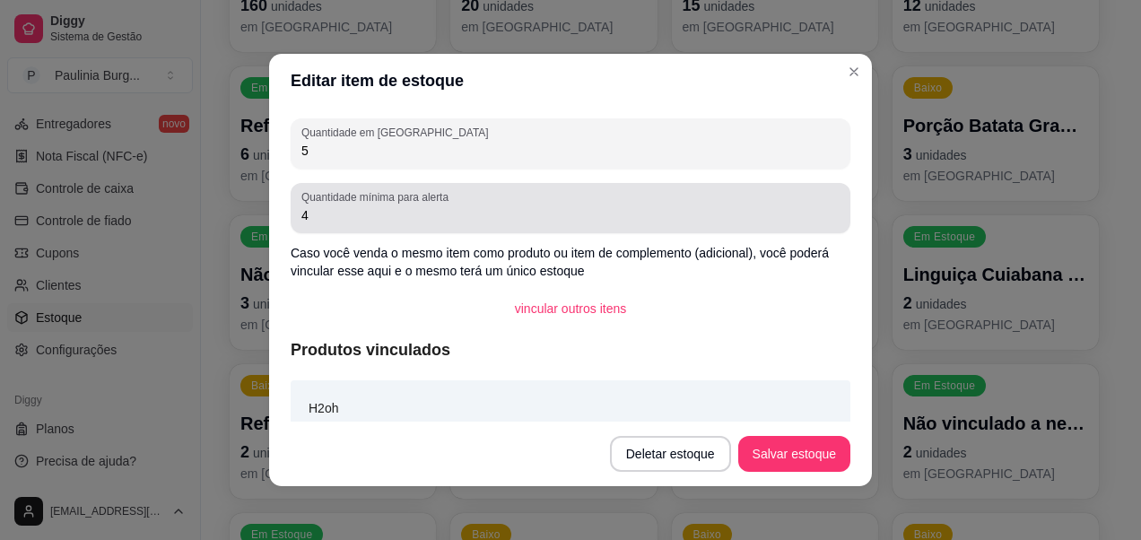
type input "5"
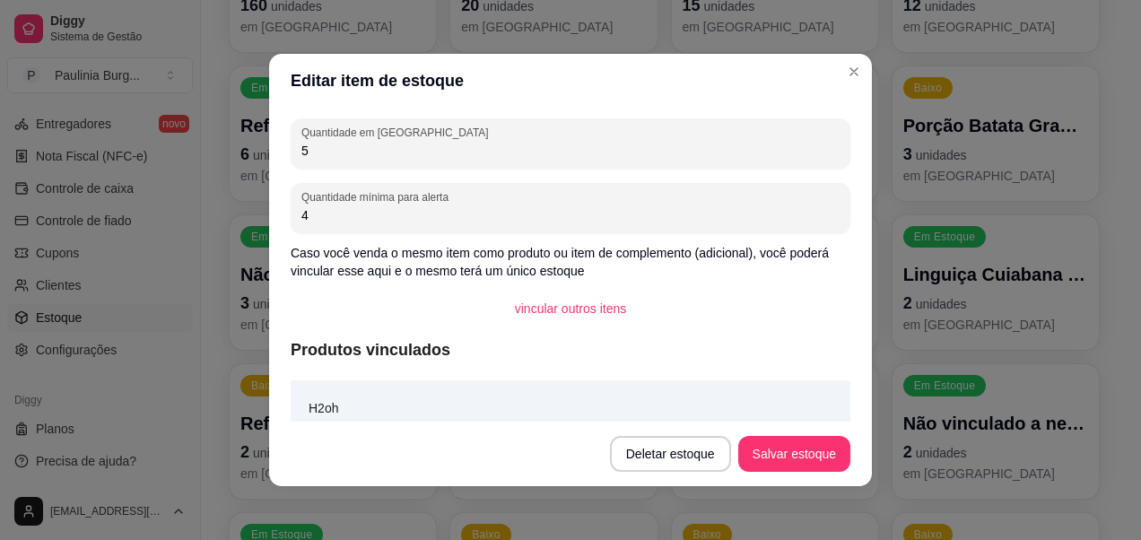
click at [433, 210] on input "4" at bounding box center [570, 215] width 538 height 18
type input "2"
click at [807, 449] on button "Salvar estoque" at bounding box center [794, 454] width 112 height 36
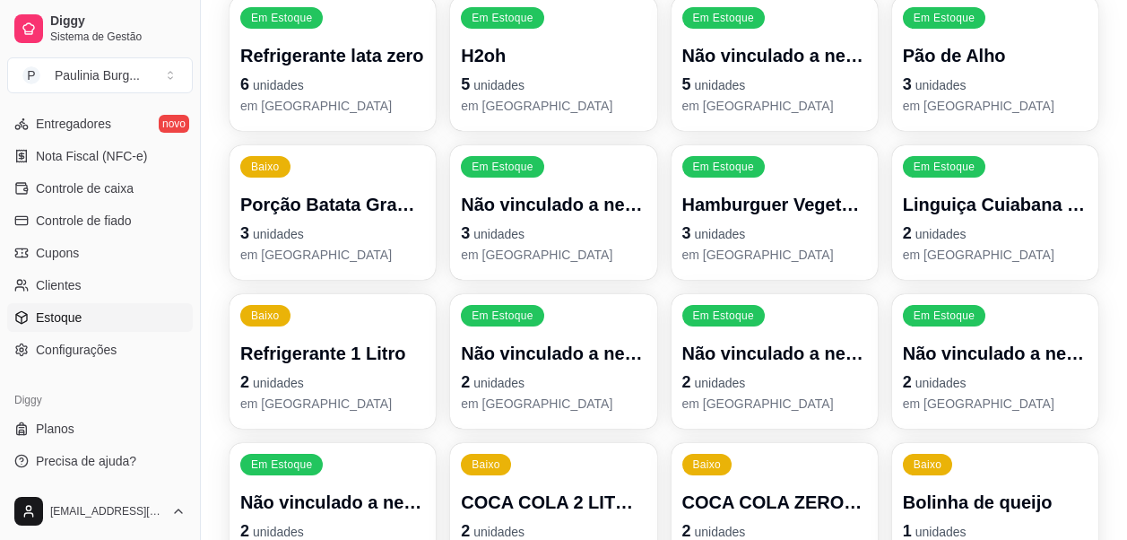
scroll to position [448, 0]
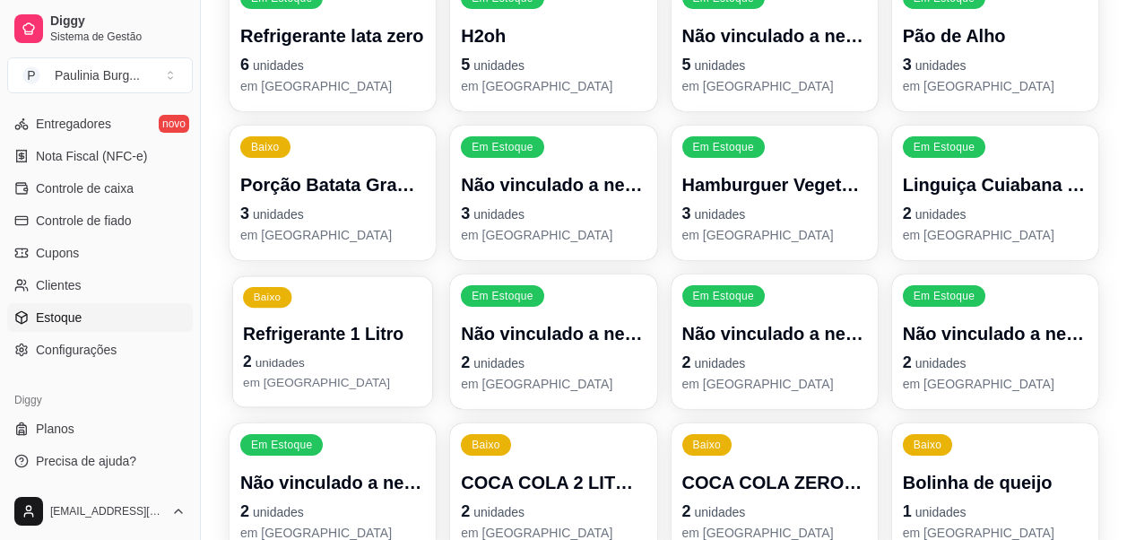
click at [281, 370] on span "unidades" at bounding box center [280, 363] width 49 height 14
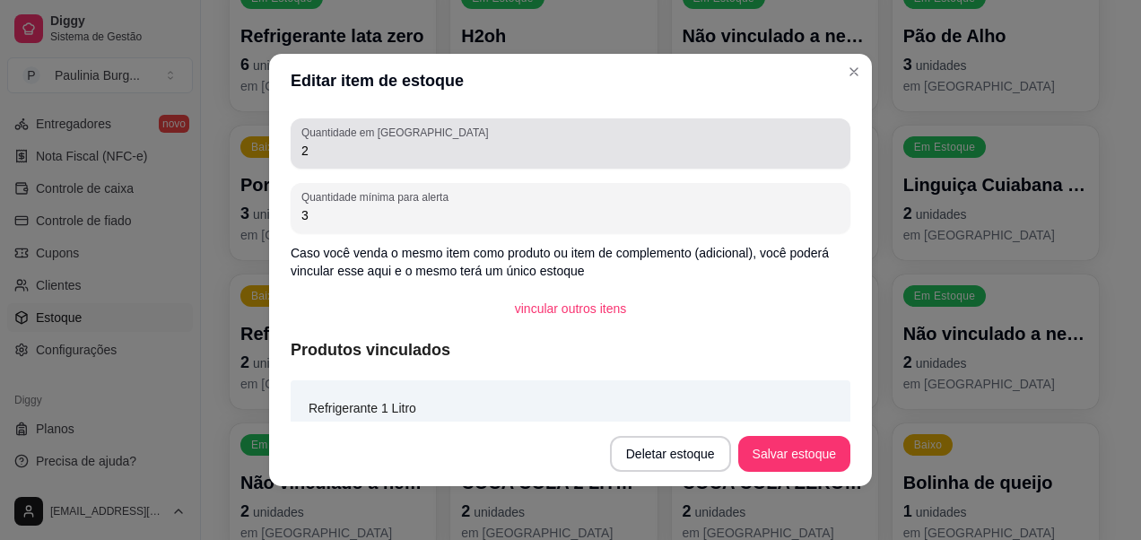
click at [569, 151] on input "2" at bounding box center [570, 151] width 538 height 18
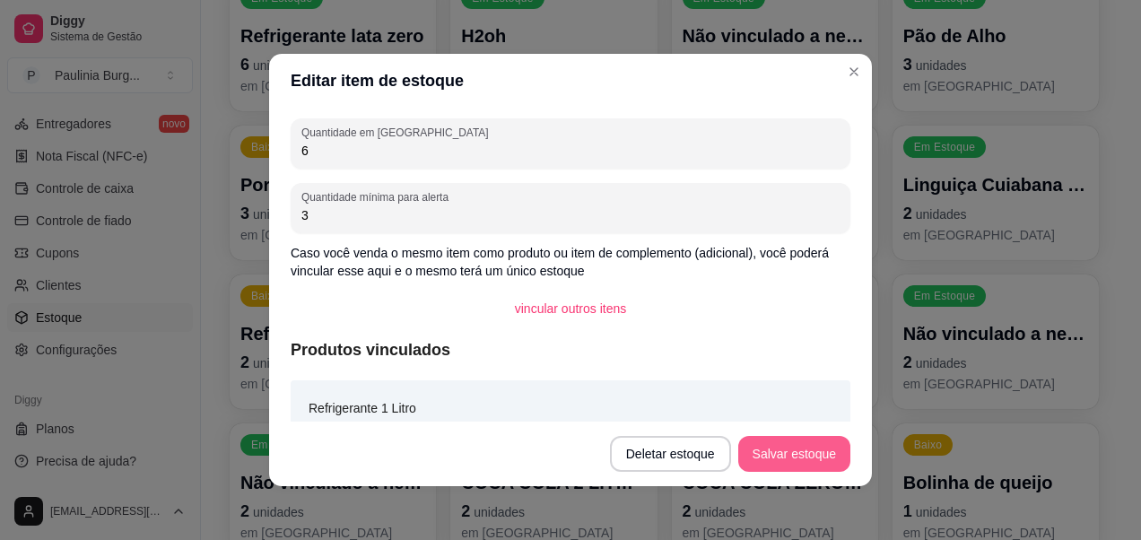
type input "6"
click at [825, 440] on button "Salvar estoque" at bounding box center [794, 454] width 112 height 36
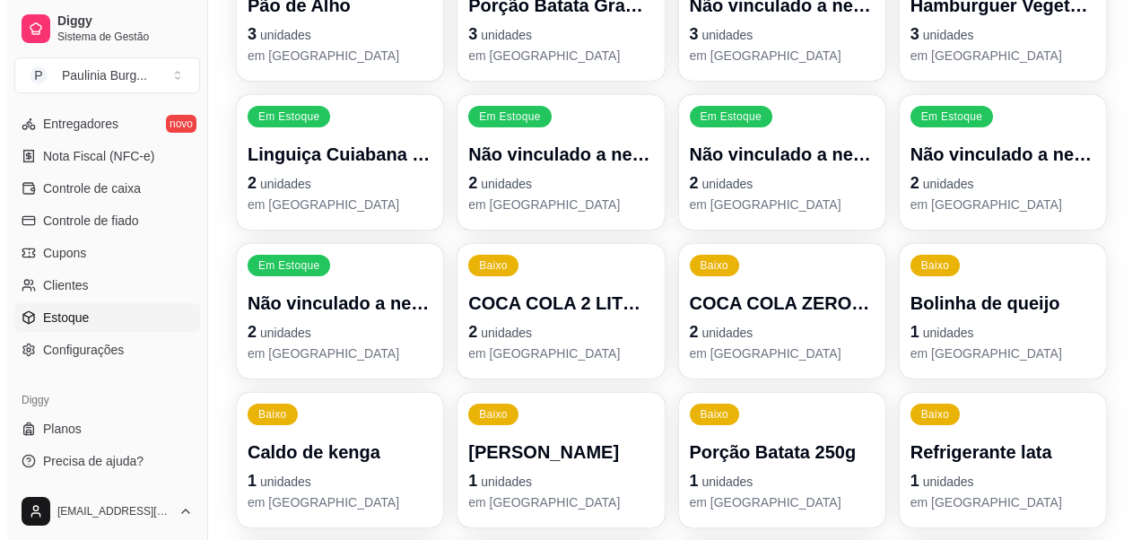
scroll to position [718, 0]
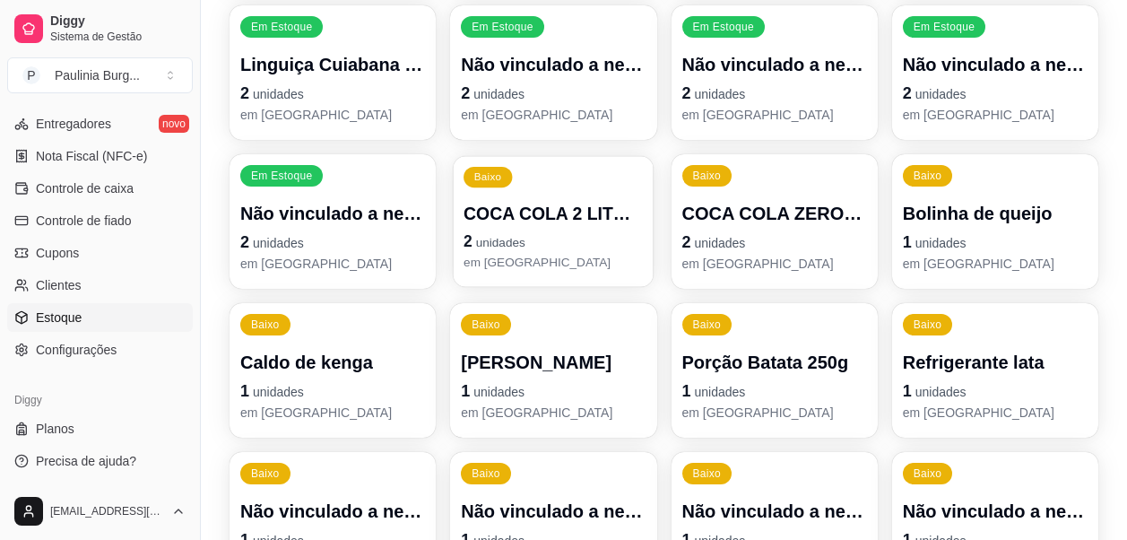
click at [545, 248] on p "2 unidades" at bounding box center [553, 242] width 179 height 24
click at [381, 230] on p "2 unidades" at bounding box center [332, 242] width 185 height 25
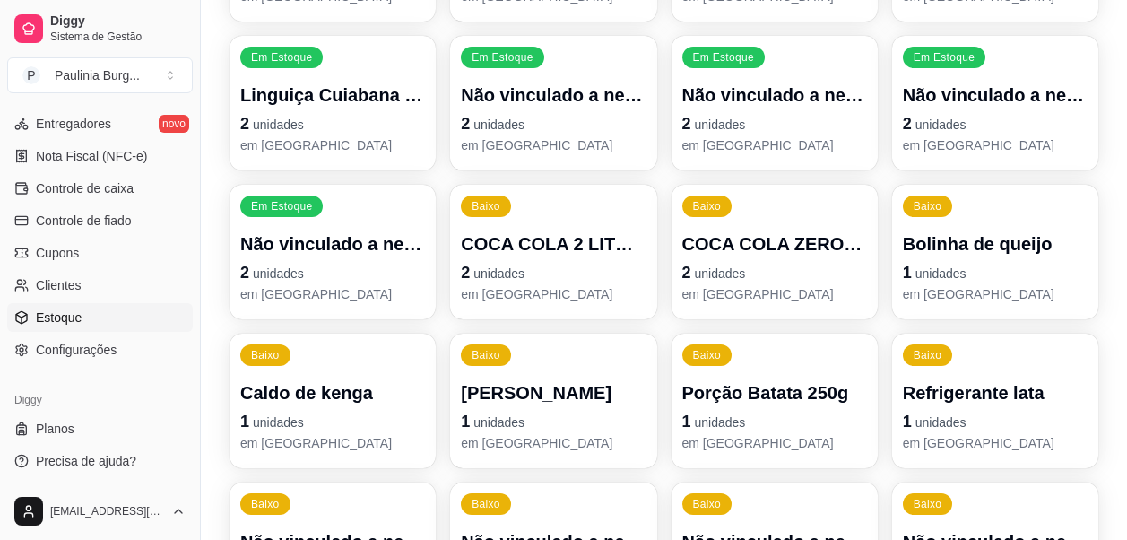
scroll to position [656, 0]
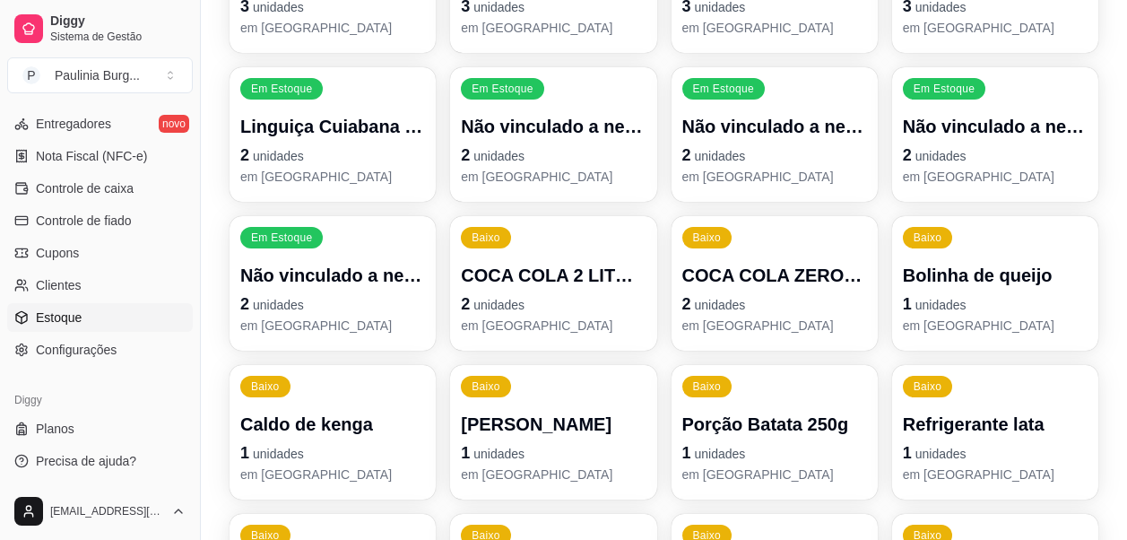
click at [764, 309] on p "2 unidades" at bounding box center [775, 304] width 185 height 25
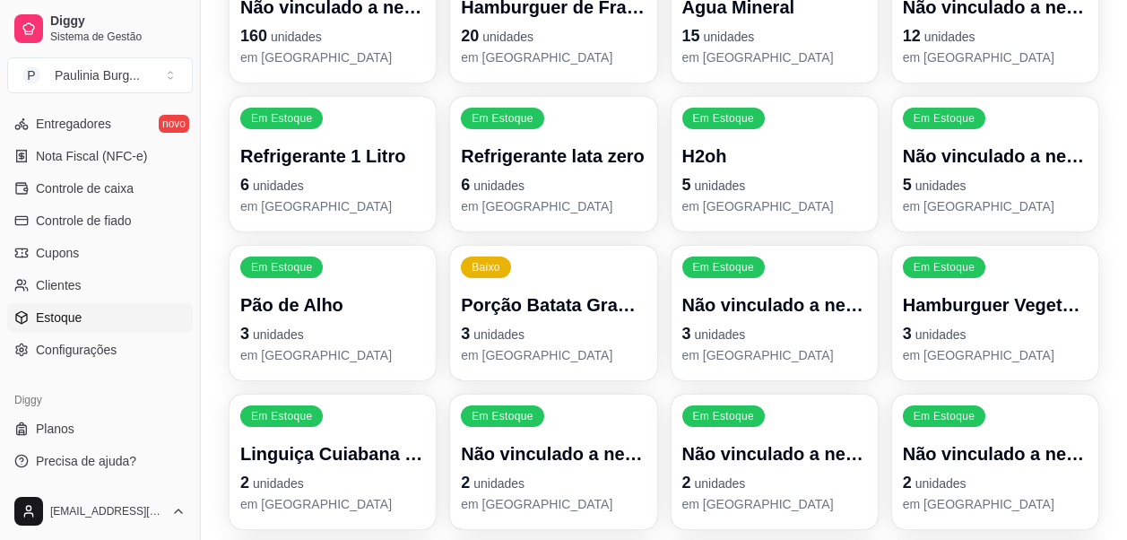
scroll to position [297, 0]
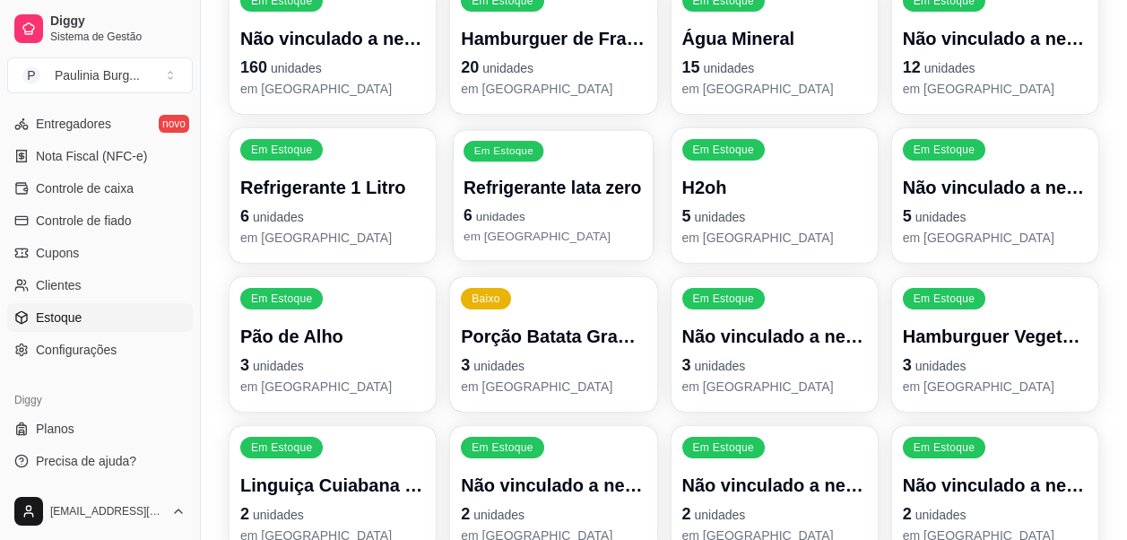
click at [619, 248] on div "Em Estoque Refrigerante lata zero 6 unidades em [GEOGRAPHIC_DATA]" at bounding box center [554, 195] width 200 height 131
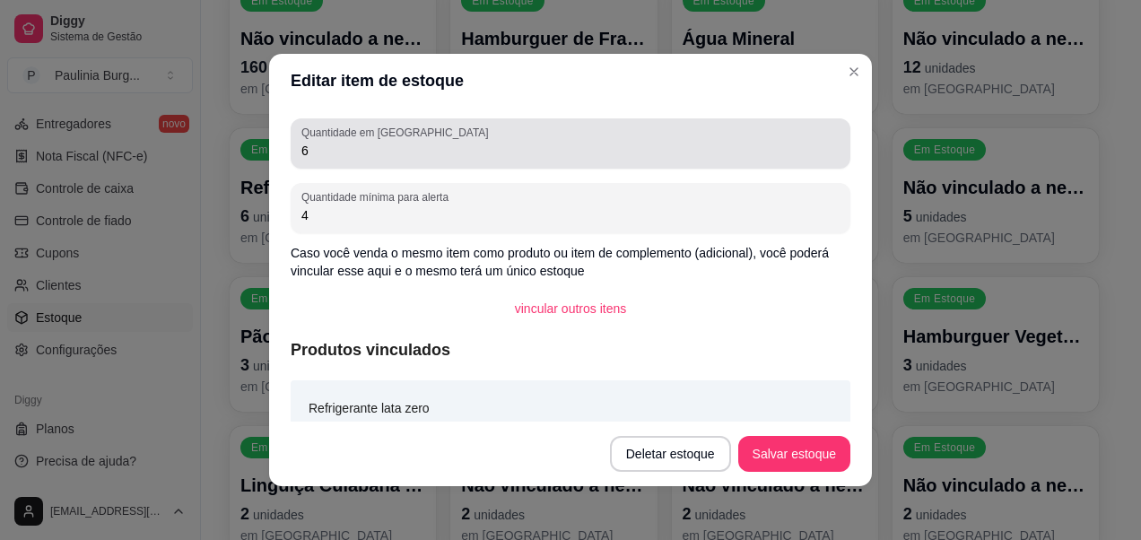
click at [601, 140] on div "6" at bounding box center [570, 144] width 538 height 36
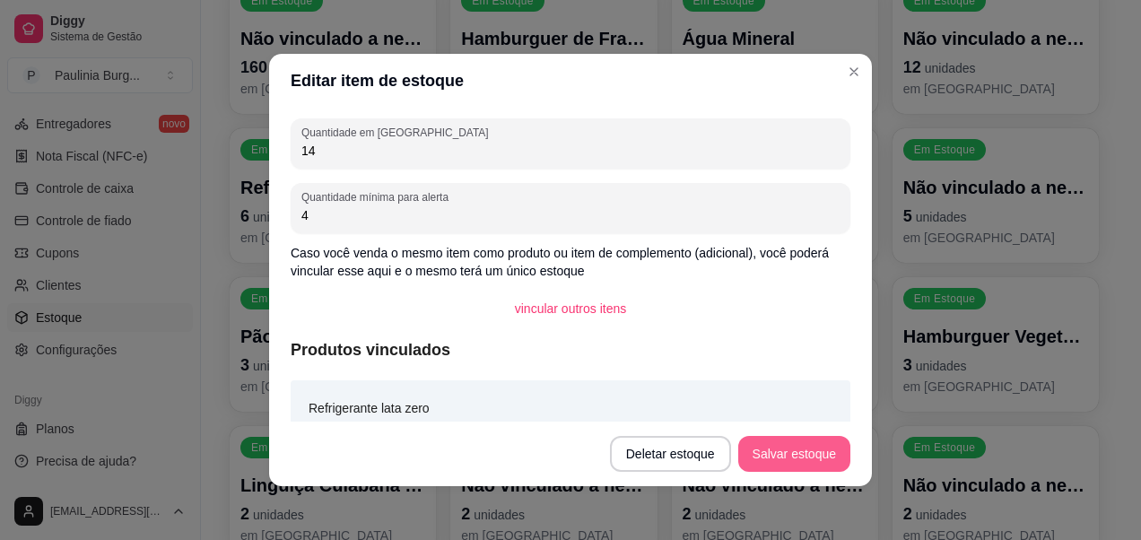
type input "14"
click at [791, 449] on button "Salvar estoque" at bounding box center [794, 454] width 112 height 36
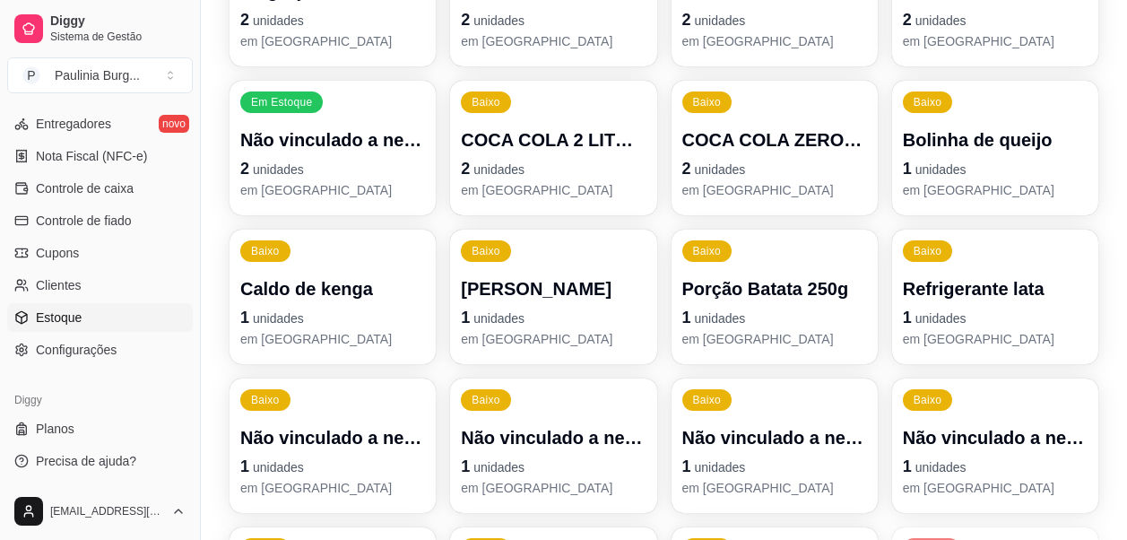
scroll to position [835, 0]
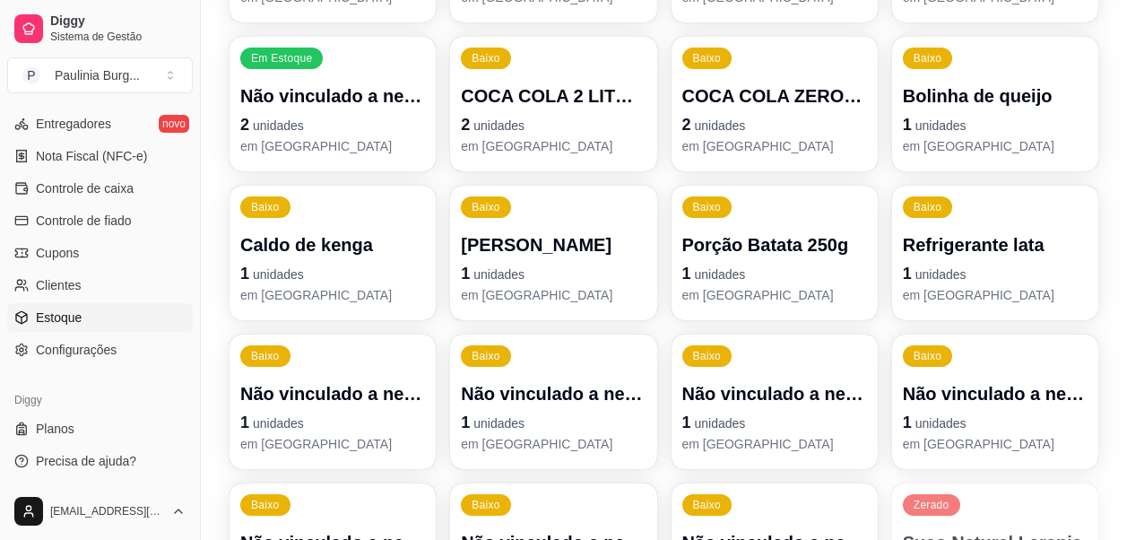
click at [974, 281] on p "1 unidades" at bounding box center [995, 273] width 185 height 25
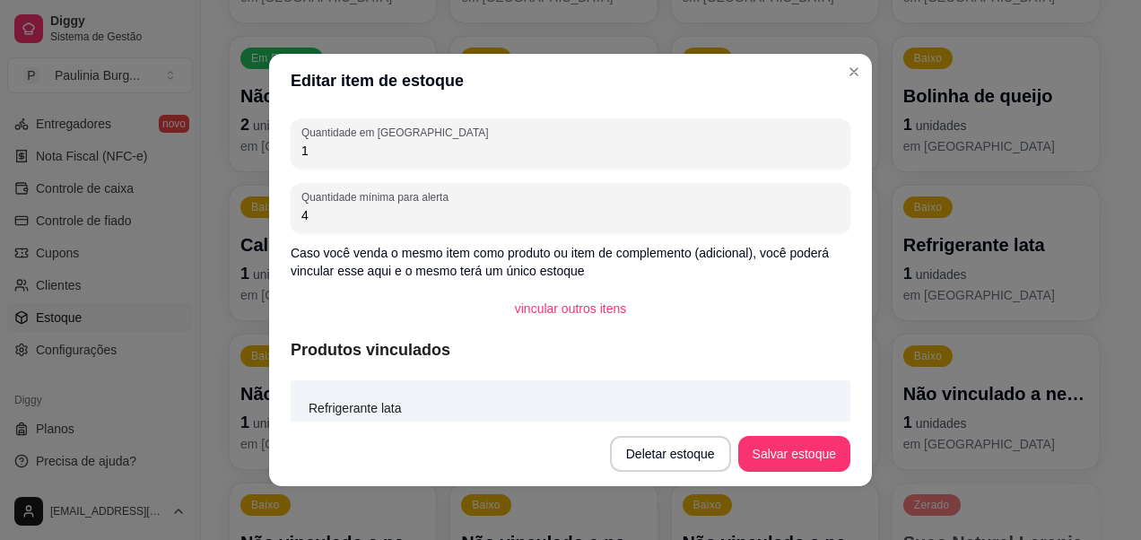
click at [614, 142] on input "1" at bounding box center [570, 151] width 538 height 18
type input "6"
type input "3"
click at [581, 246] on p "Caso você venda o mesmo item como produto ou item de complemento (adicional), v…" at bounding box center [571, 262] width 560 height 36
click at [780, 459] on button "Salvar estoque" at bounding box center [794, 454] width 112 height 36
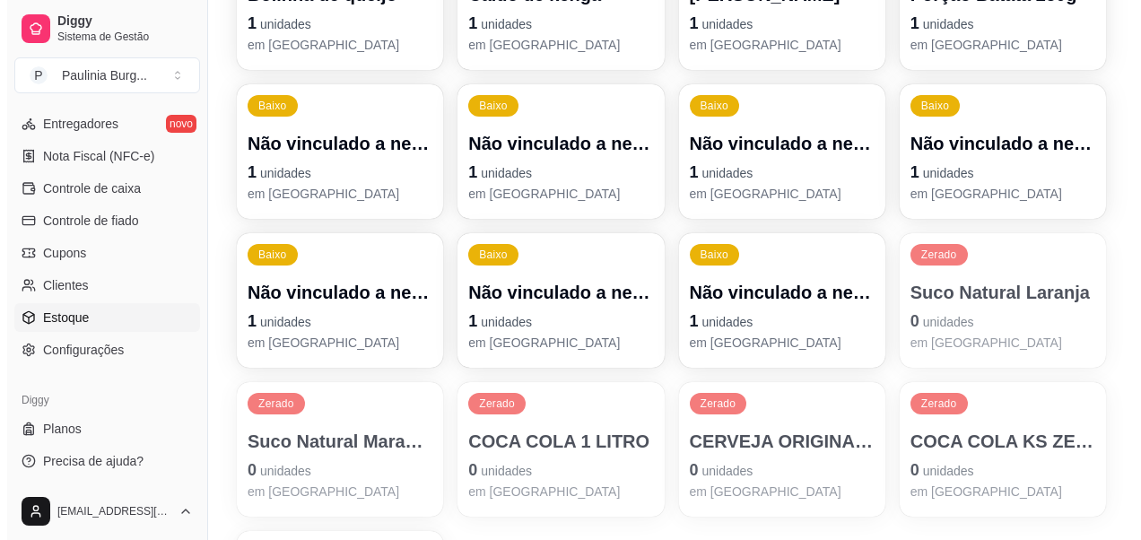
scroll to position [1104, 0]
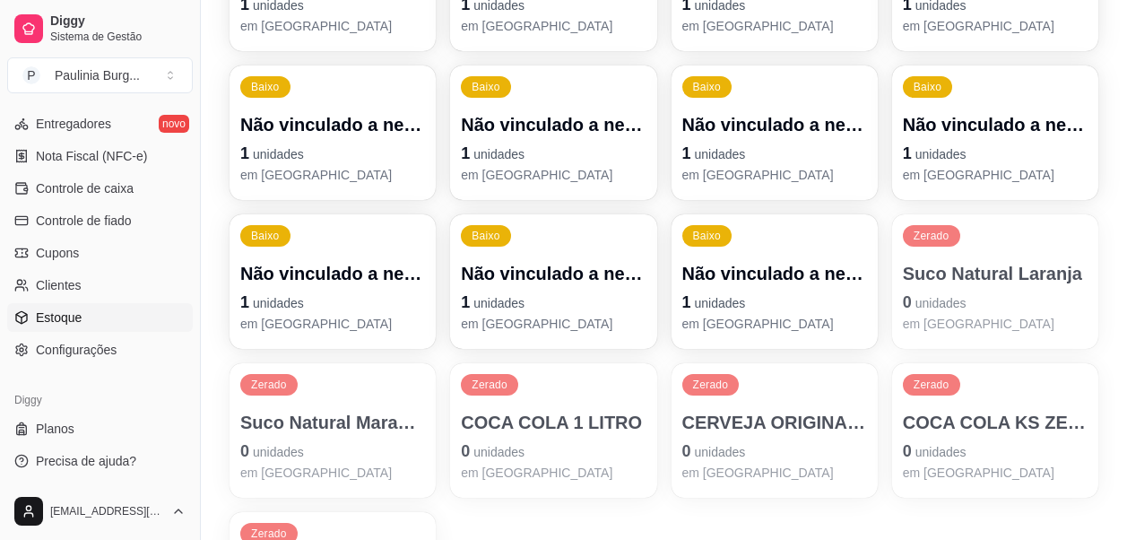
click at [781, 144] on p "1 unidades" at bounding box center [775, 153] width 185 height 25
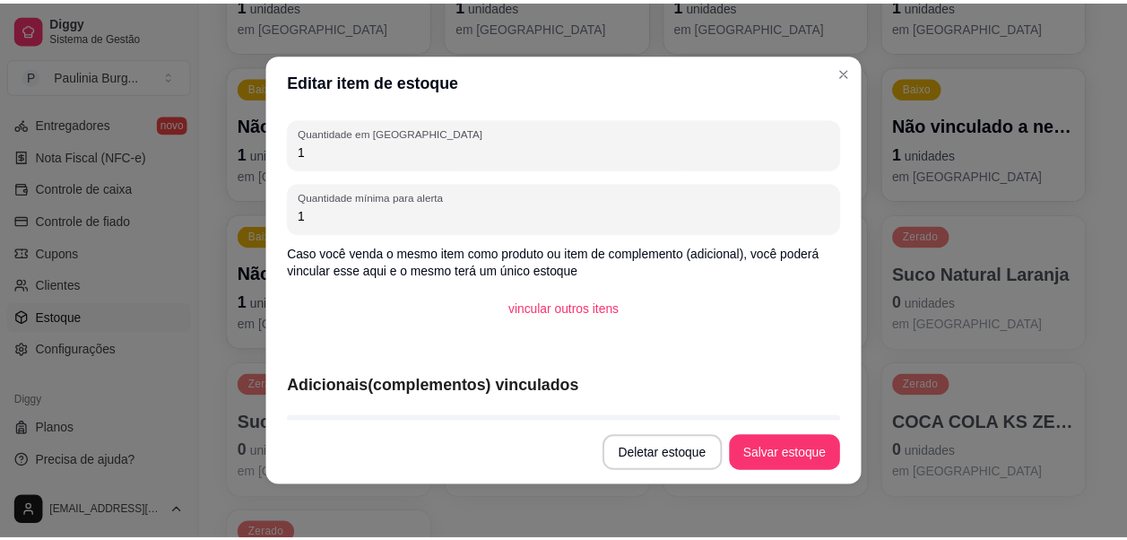
scroll to position [57, 0]
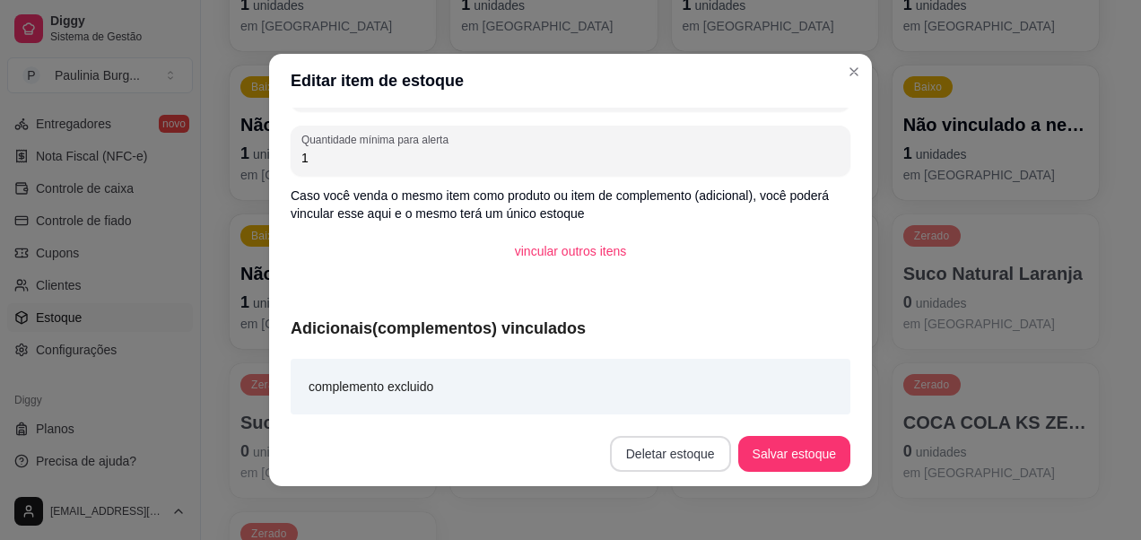
click at [678, 455] on button "Deletar estoque" at bounding box center [670, 454] width 121 height 36
click at [678, 399] on button "Confirmar" at bounding box center [673, 403] width 66 height 28
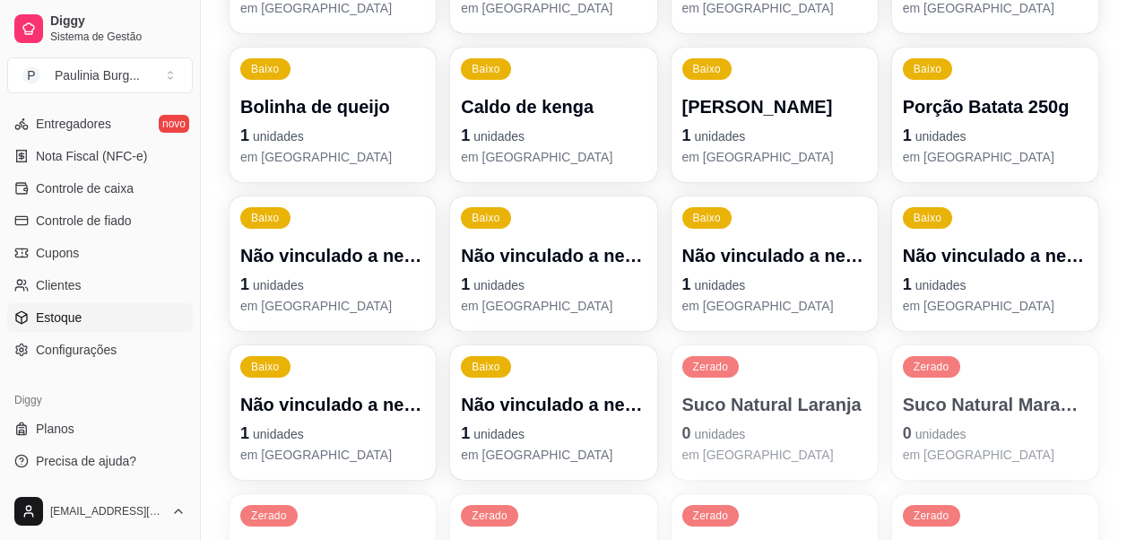
scroll to position [955, 0]
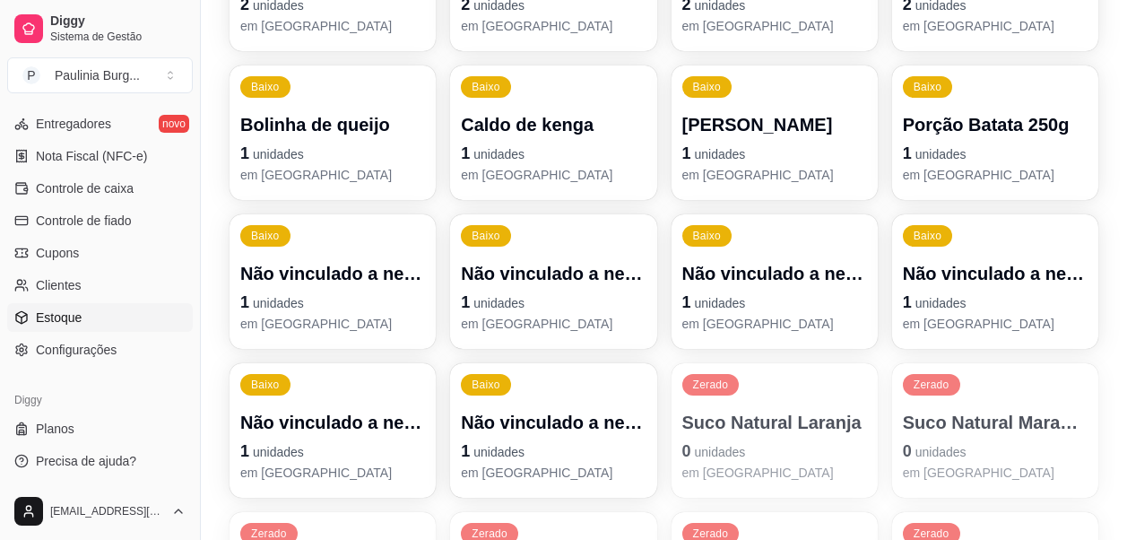
click at [798, 268] on p "Não vinculado a nenhum produto" at bounding box center [775, 273] width 185 height 25
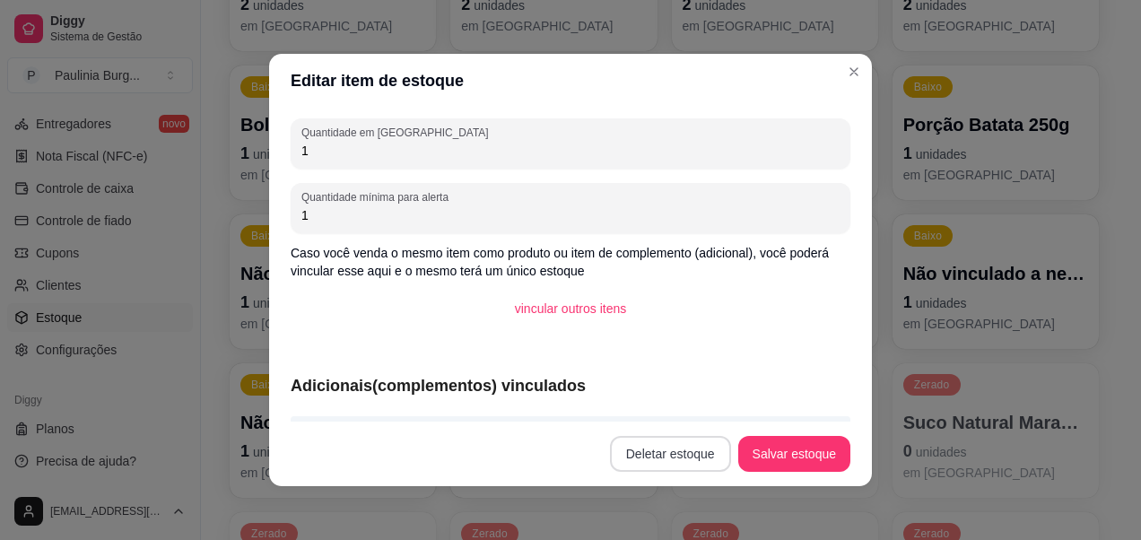
click at [697, 447] on button "Deletar estoque" at bounding box center [670, 454] width 121 height 36
click at [701, 397] on button "Confirmar" at bounding box center [673, 403] width 66 height 28
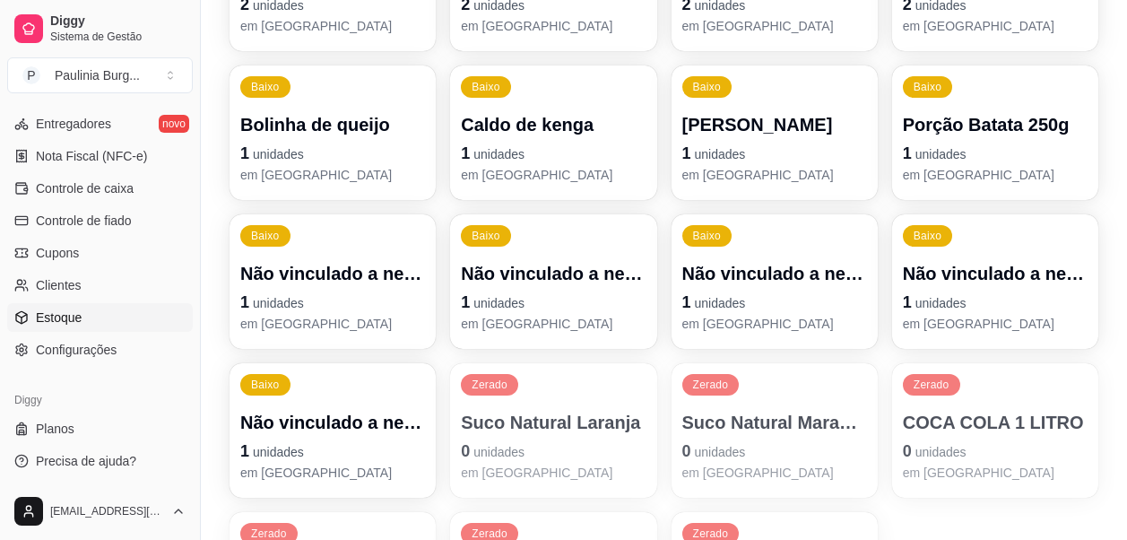
click at [954, 297] on span "unidades" at bounding box center [941, 303] width 51 height 14
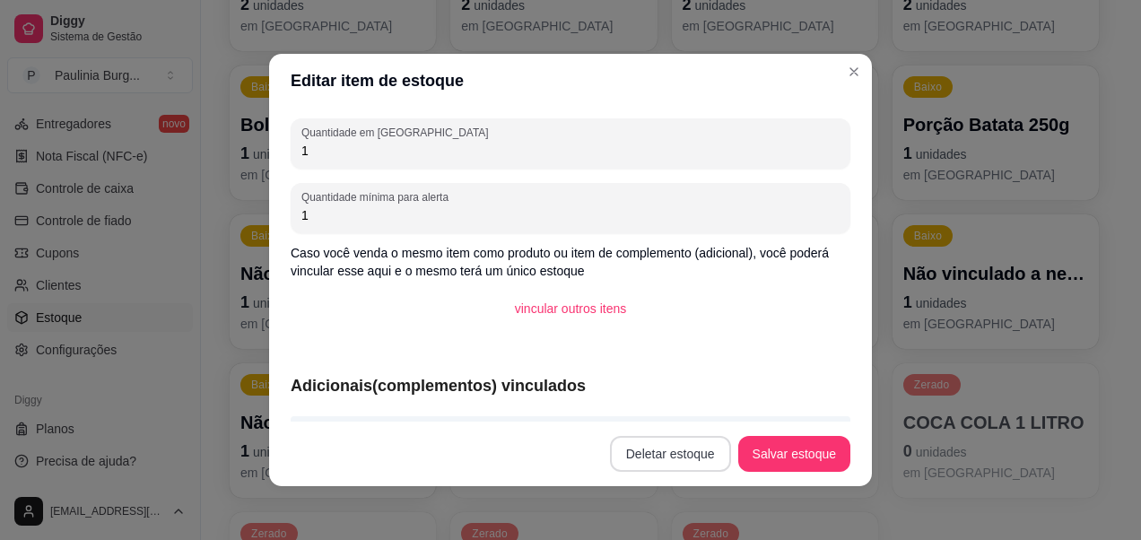
click at [635, 459] on button "Deletar estoque" at bounding box center [670, 454] width 121 height 36
click at [651, 398] on button "Confirmar" at bounding box center [673, 403] width 66 height 28
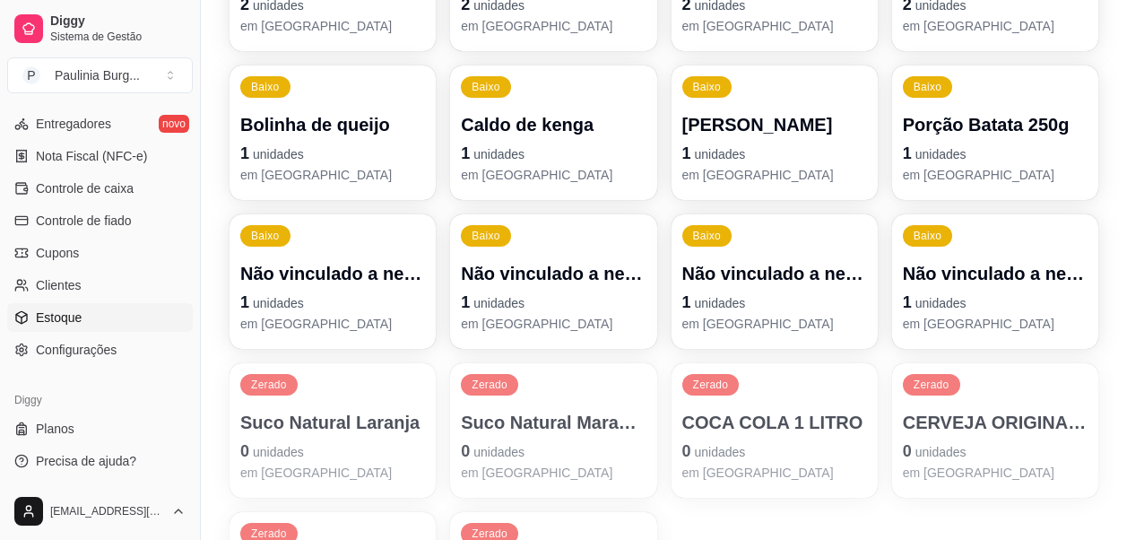
click at [340, 298] on p "1 unidades" at bounding box center [332, 302] width 185 height 25
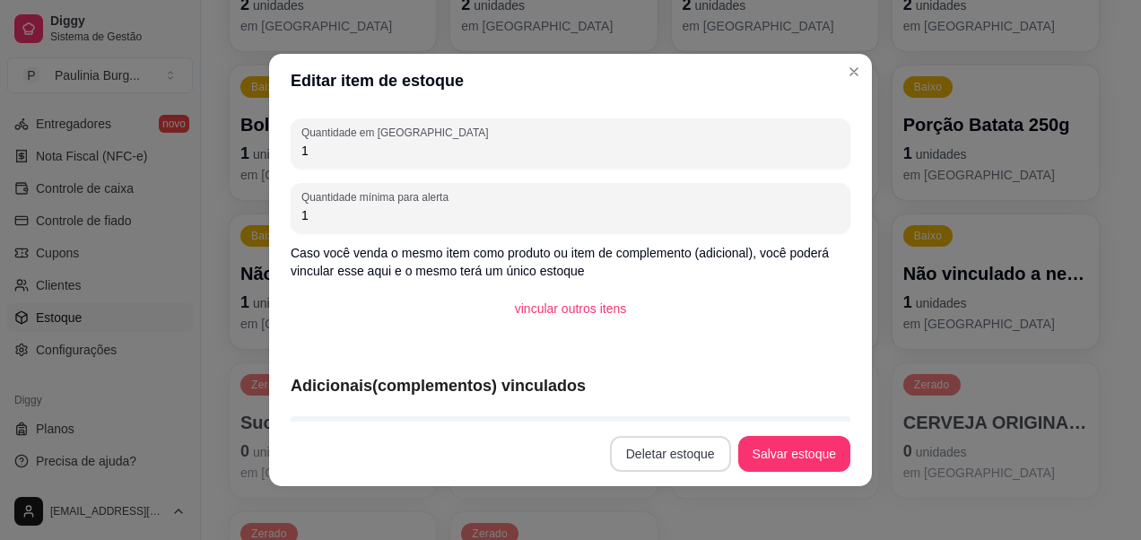
click at [652, 448] on button "Deletar estoque" at bounding box center [670, 454] width 121 height 36
click at [688, 406] on button "Confirmar" at bounding box center [673, 402] width 64 height 27
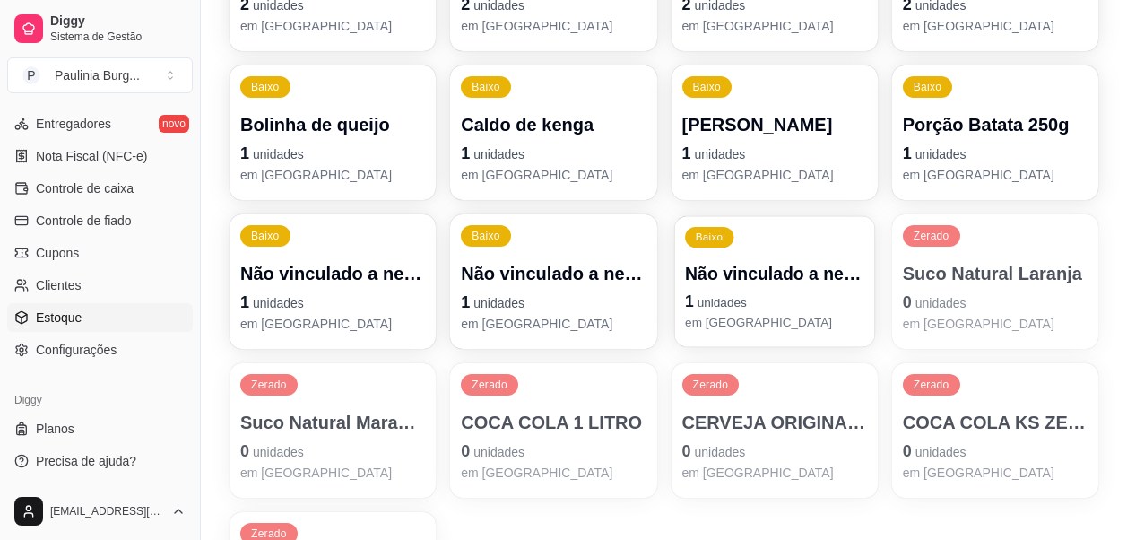
click at [750, 262] on p "Não vinculado a nenhum produto" at bounding box center [774, 274] width 179 height 24
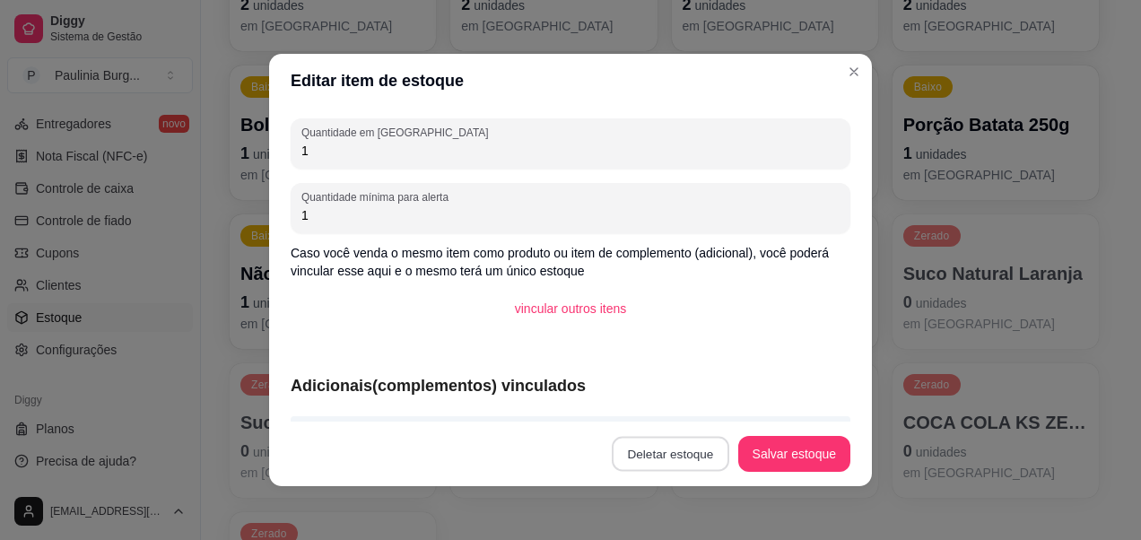
click at [664, 444] on button "Deletar estoque" at bounding box center [671, 454] width 118 height 35
click at [673, 390] on button "Confirmar" at bounding box center [673, 402] width 64 height 27
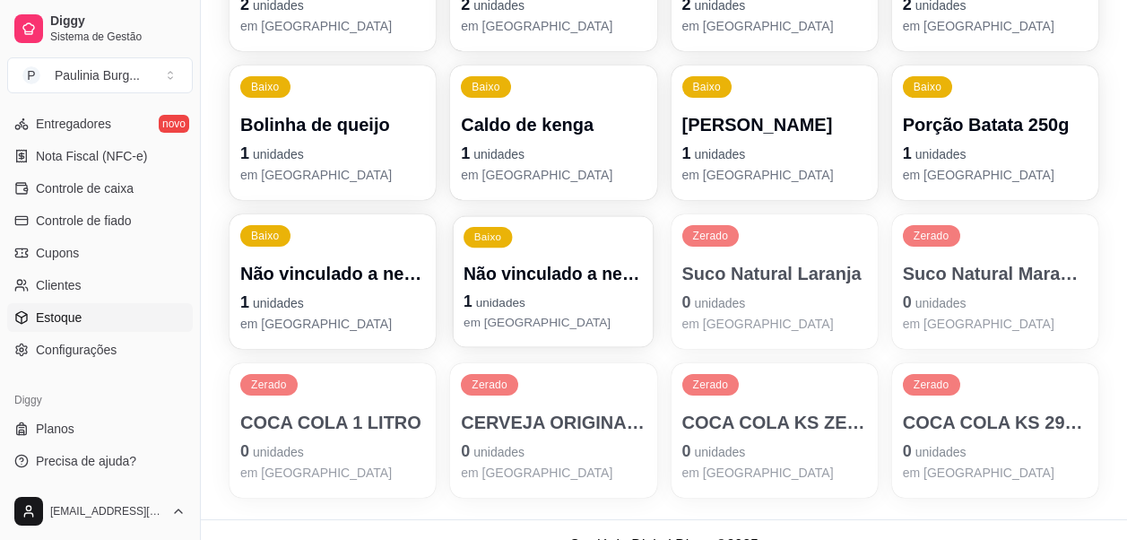
click at [586, 273] on p "Não vinculado a nenhum produto" at bounding box center [553, 274] width 179 height 24
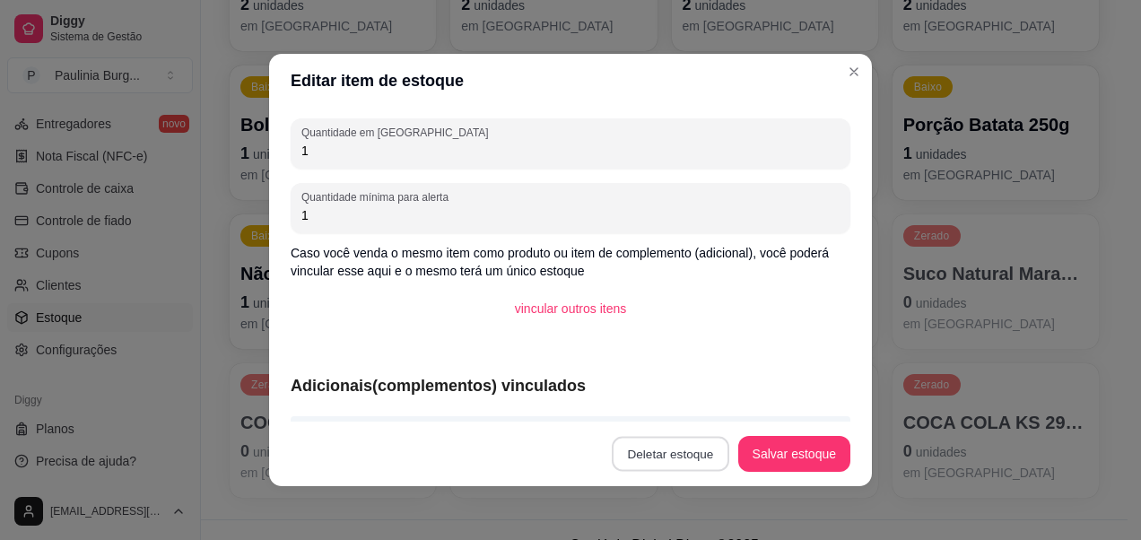
click at [699, 466] on button "Deletar estoque" at bounding box center [671, 454] width 118 height 35
click at [662, 406] on button "Confirmar" at bounding box center [673, 403] width 66 height 28
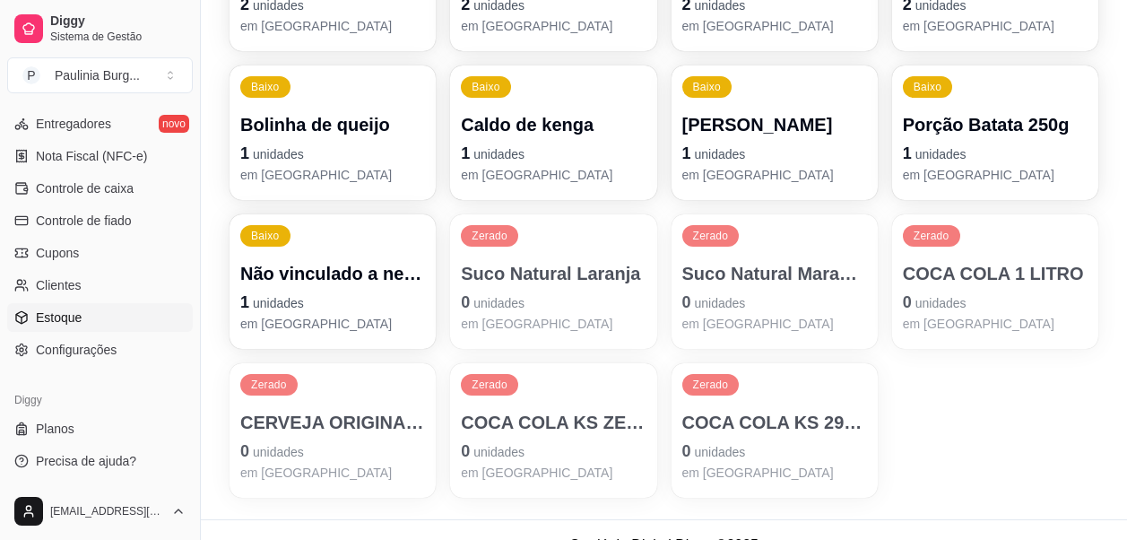
click at [335, 268] on p "Não vinculado a nenhum produto" at bounding box center [332, 273] width 185 height 25
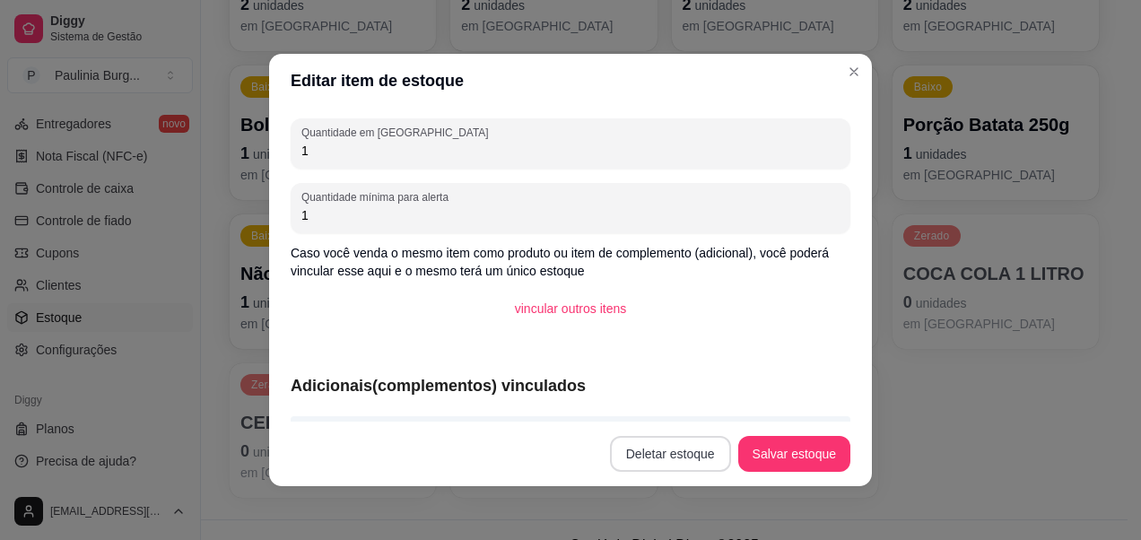
click at [692, 447] on button "Deletar estoque" at bounding box center [670, 454] width 121 height 36
click at [696, 401] on button "Confirmar" at bounding box center [673, 402] width 64 height 27
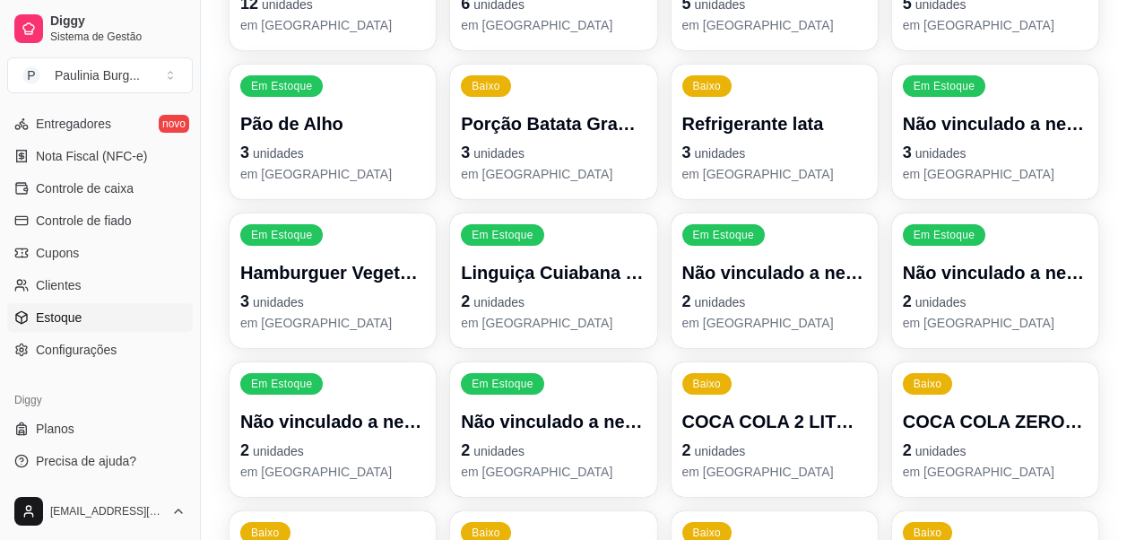
scroll to position [507, 0]
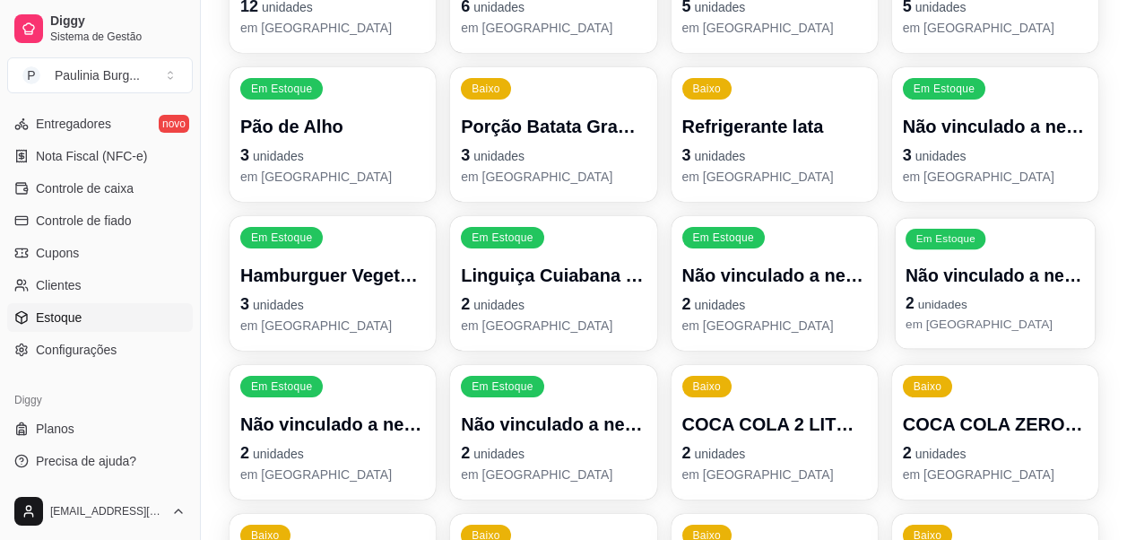
click at [960, 294] on p "2 unidades" at bounding box center [995, 304] width 179 height 24
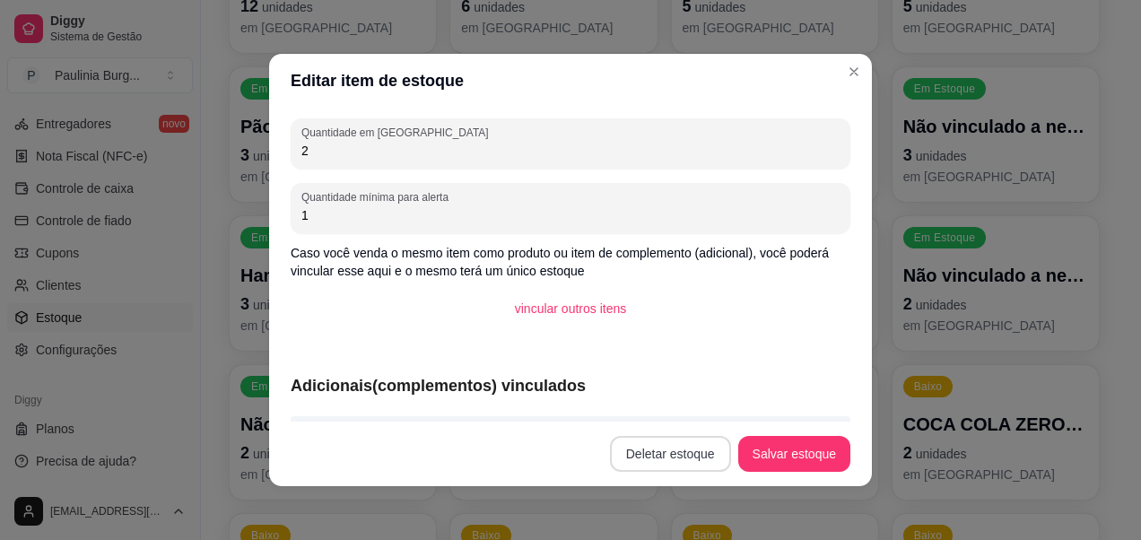
click at [670, 446] on button "Deletar estoque" at bounding box center [670, 454] width 121 height 36
click at [675, 398] on button "Confirmar" at bounding box center [673, 403] width 66 height 28
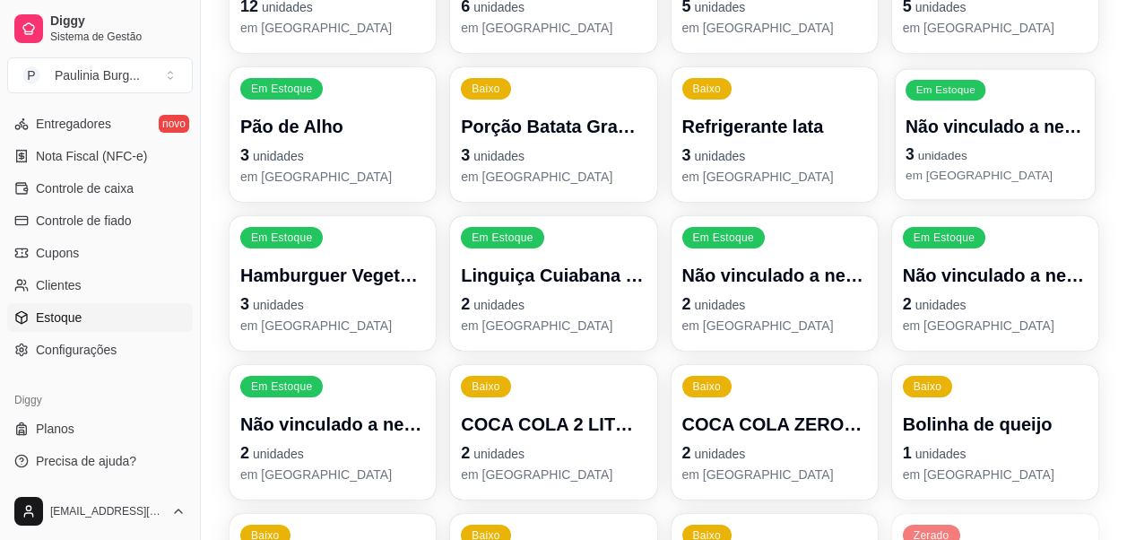
click at [931, 143] on p "3 unidades" at bounding box center [995, 155] width 179 height 24
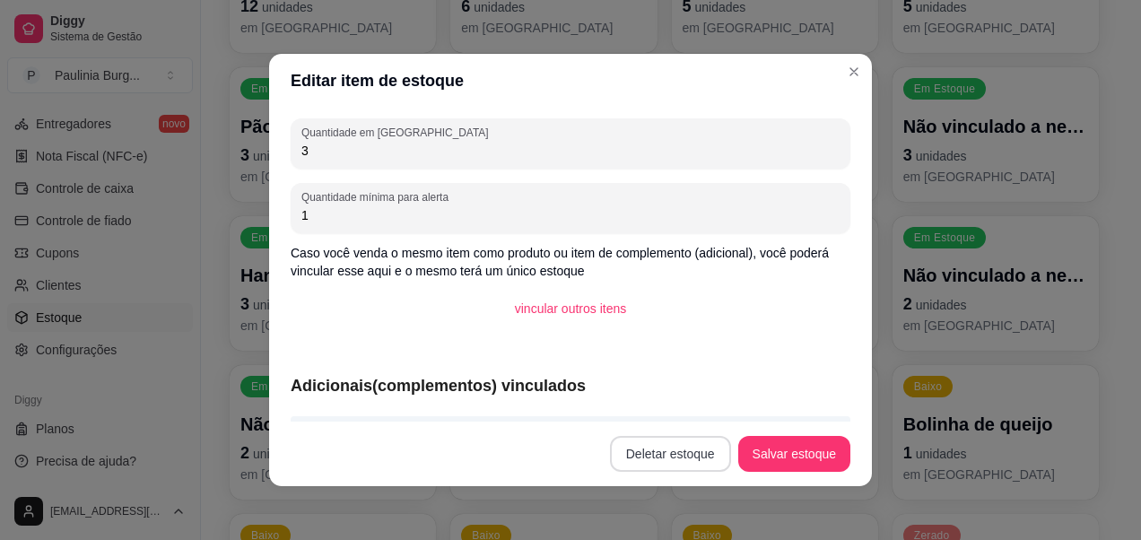
click at [692, 460] on button "Deletar estoque" at bounding box center [670, 454] width 121 height 36
click at [657, 389] on button "Confirmar" at bounding box center [673, 403] width 66 height 28
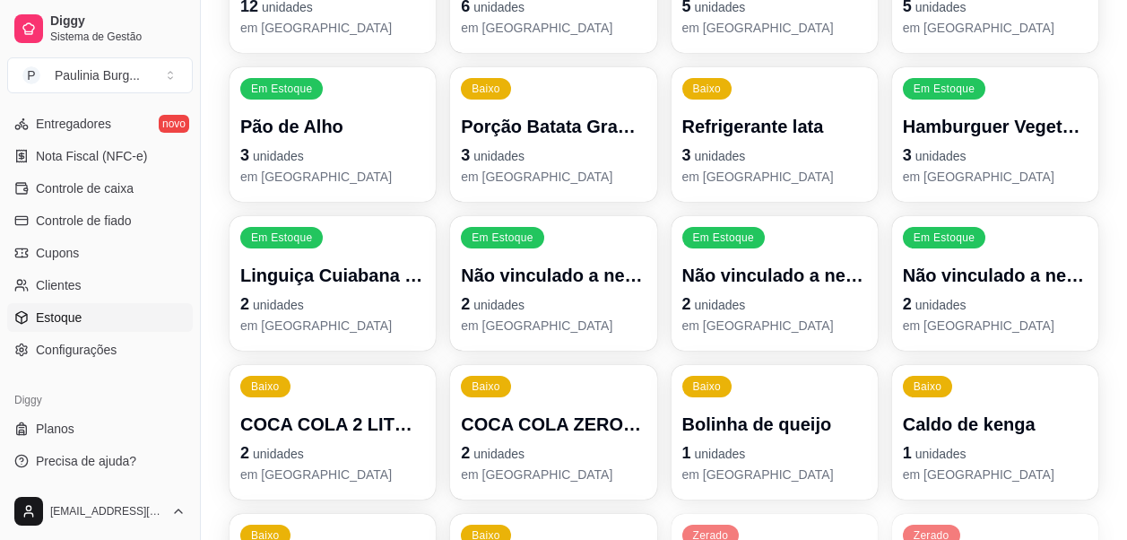
click at [575, 300] on p "2 unidades" at bounding box center [553, 304] width 185 height 25
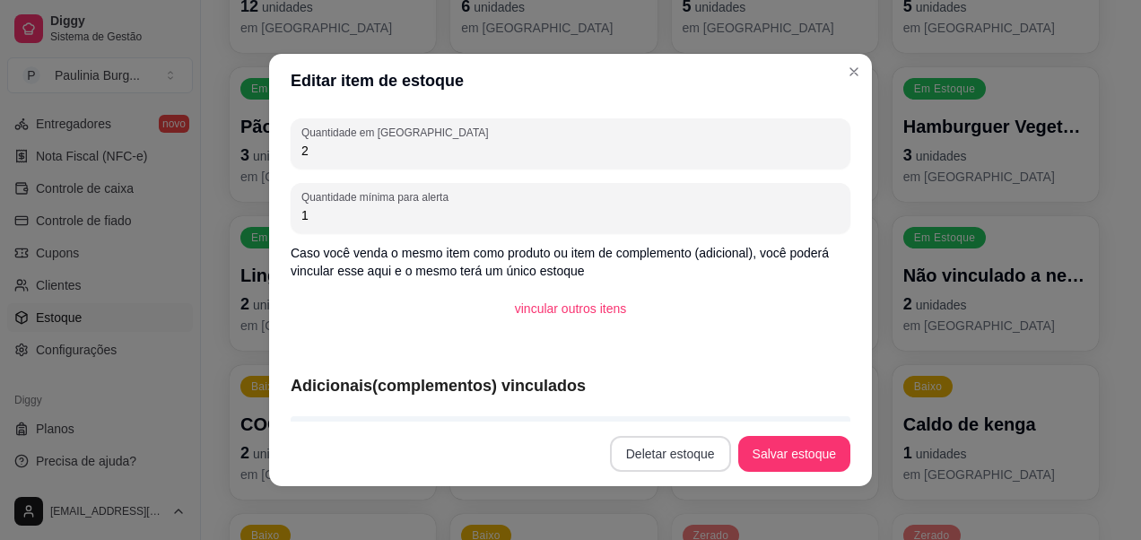
click at [654, 445] on button "Deletar estoque" at bounding box center [670, 454] width 121 height 36
click at [683, 407] on button "Confirmar" at bounding box center [673, 403] width 66 height 28
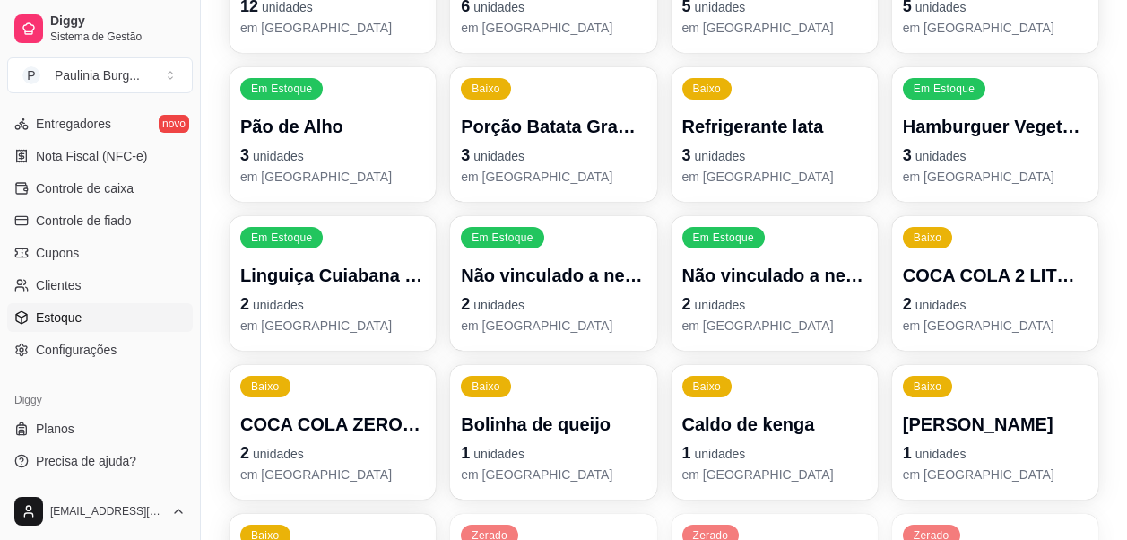
click at [543, 287] on p "Não vinculado a nenhum produto" at bounding box center [553, 275] width 185 height 25
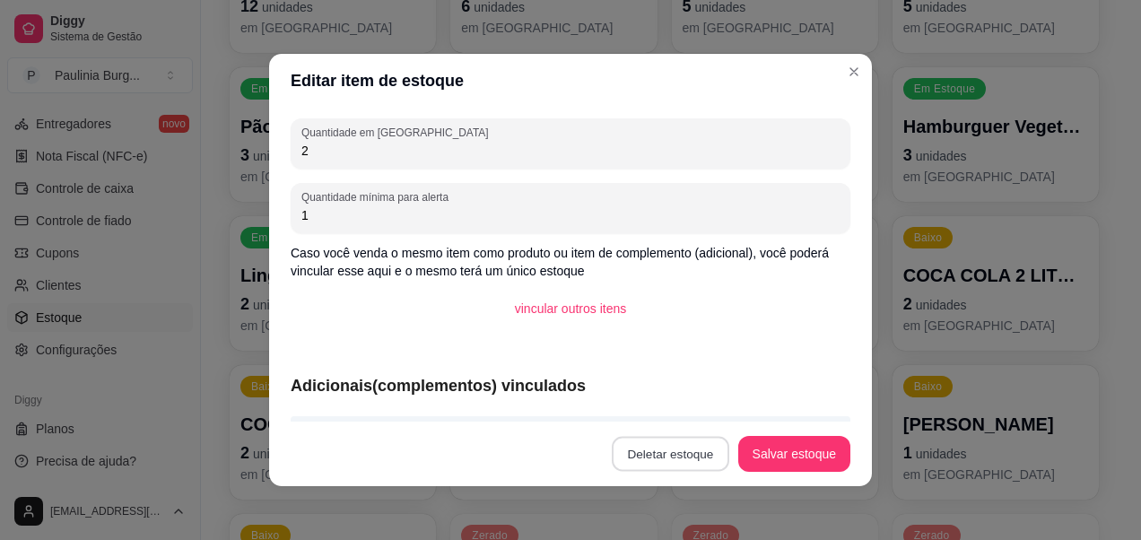
click at [663, 447] on button "Deletar estoque" at bounding box center [671, 454] width 118 height 35
click at [679, 400] on button "Confirmar" at bounding box center [673, 402] width 64 height 27
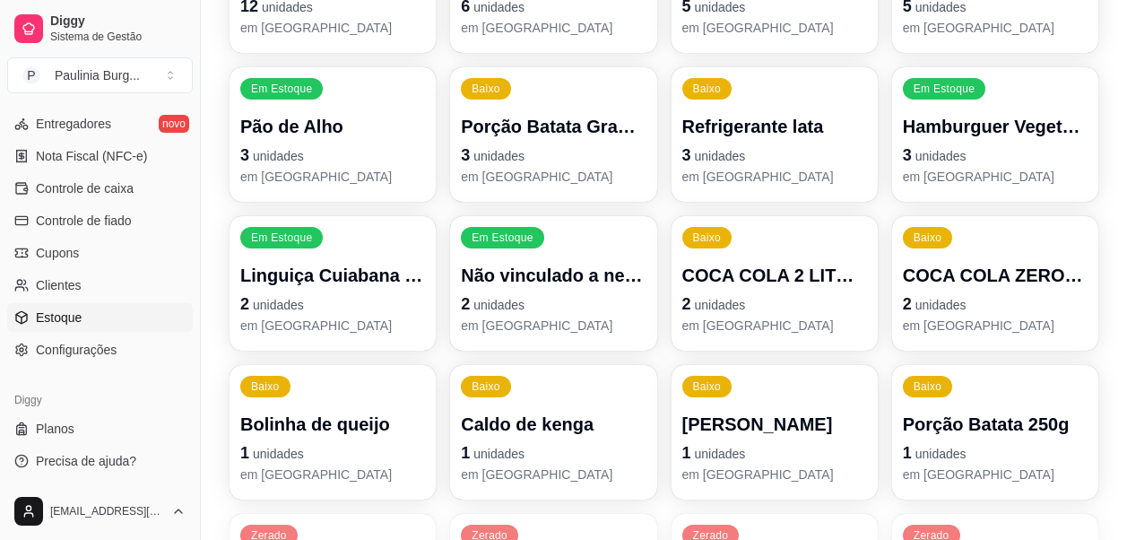
click at [553, 304] on p "2 unidades" at bounding box center [553, 304] width 185 height 25
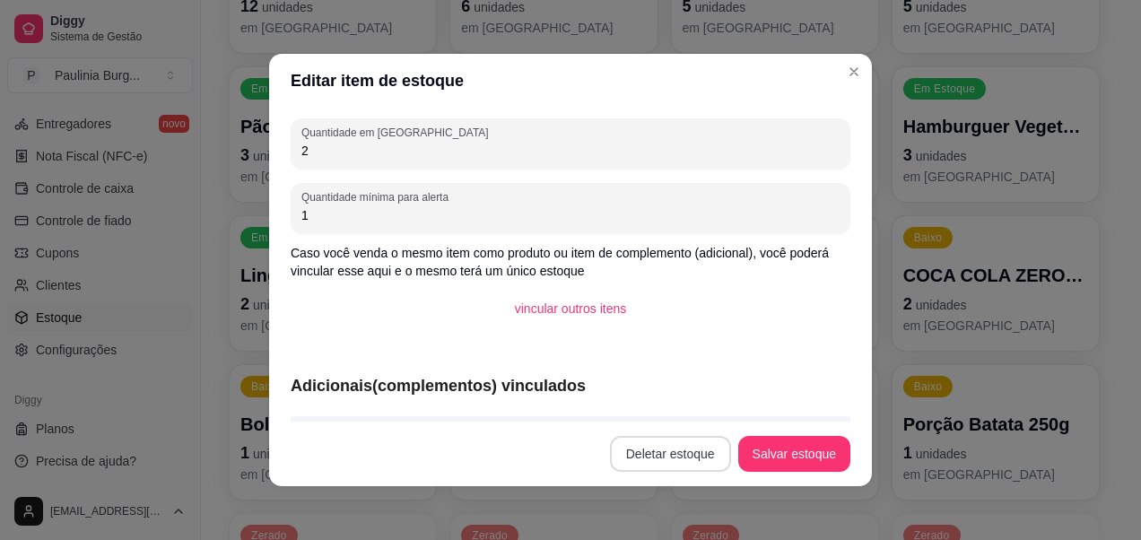
click at [664, 457] on button "Deletar estoque" at bounding box center [670, 454] width 121 height 36
click at [657, 405] on button "Confirmar" at bounding box center [673, 403] width 66 height 28
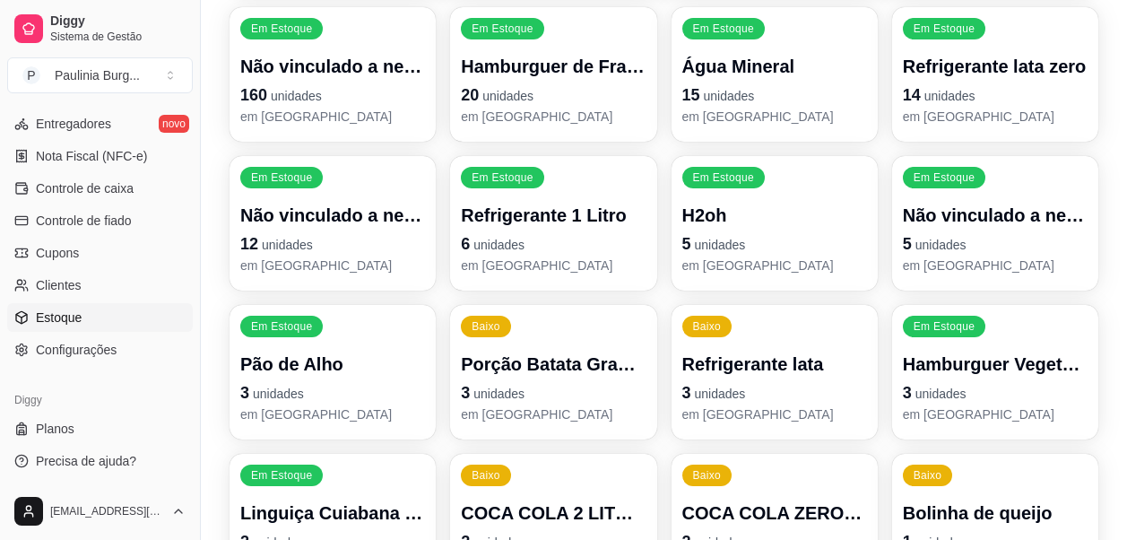
scroll to position [359, 0]
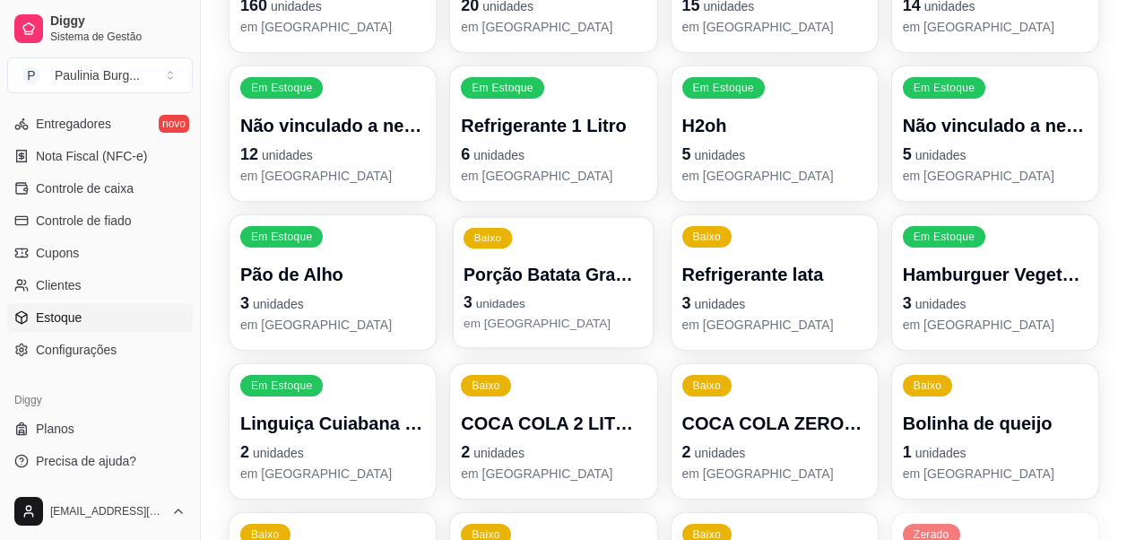
click at [595, 323] on p "em [GEOGRAPHIC_DATA]" at bounding box center [553, 323] width 179 height 17
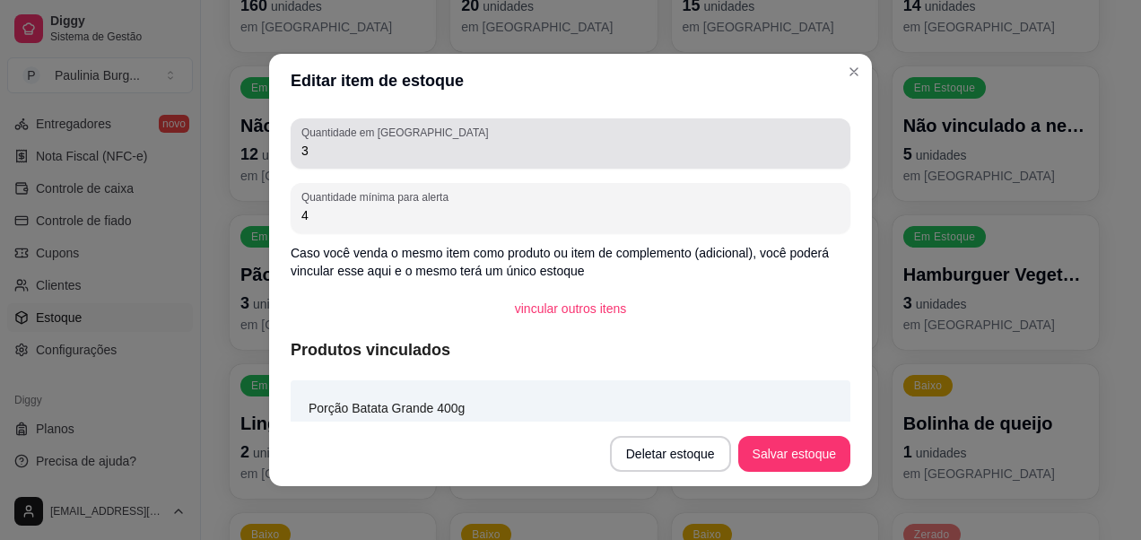
click at [491, 154] on input "3" at bounding box center [570, 151] width 538 height 18
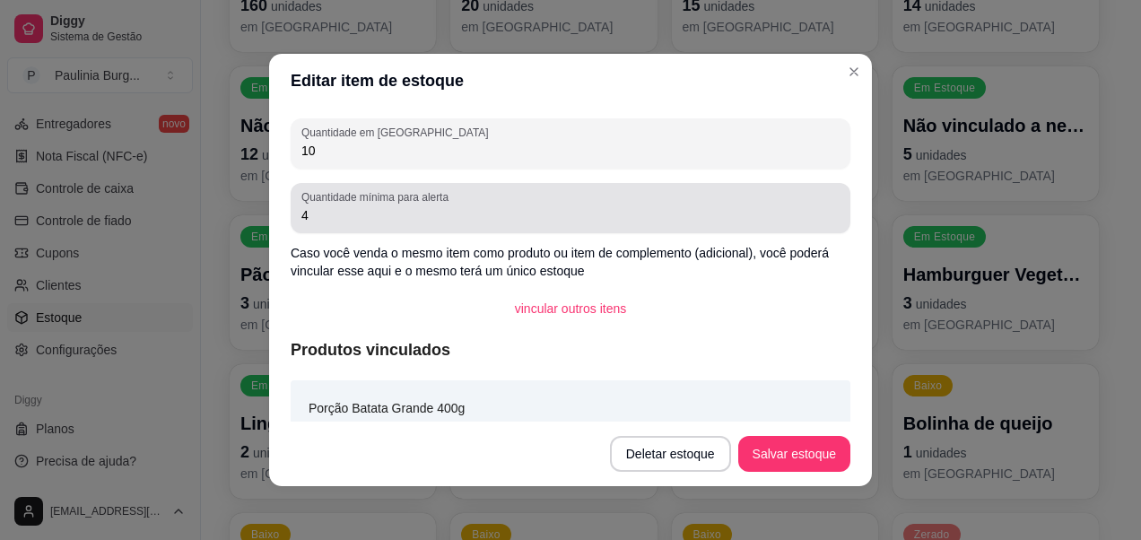
type input "1"
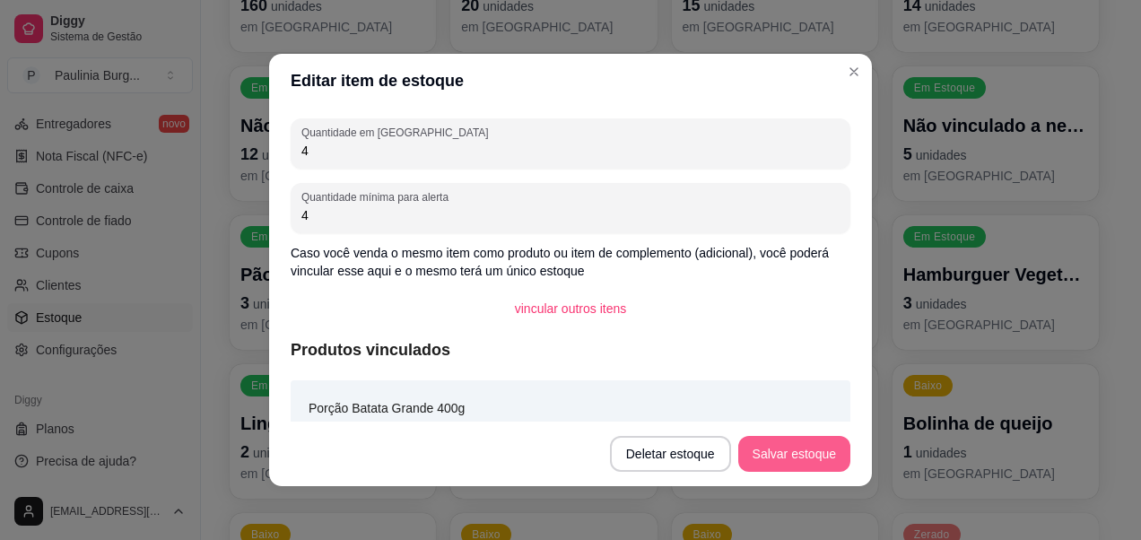
type input "4"
click at [740, 449] on button "Salvar estoque" at bounding box center [794, 454] width 112 height 36
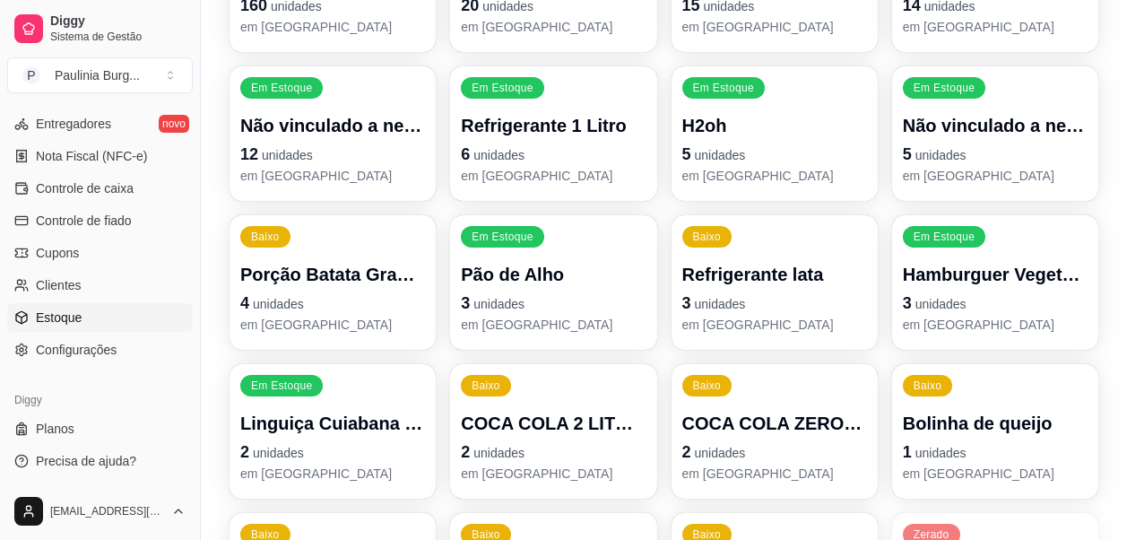
click at [344, 291] on p "4 unidades" at bounding box center [332, 303] width 185 height 25
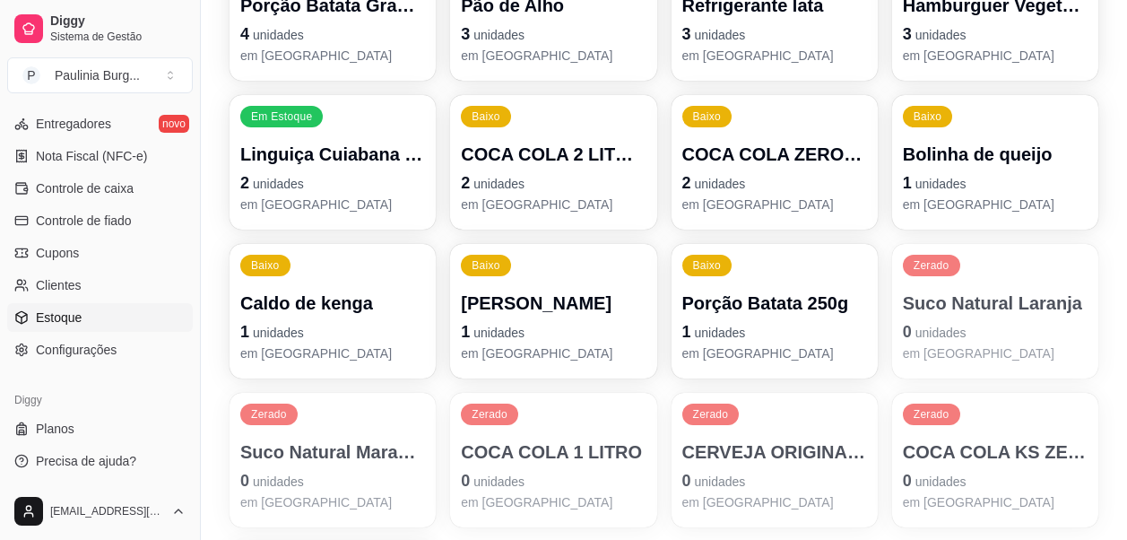
scroll to position [718, 0]
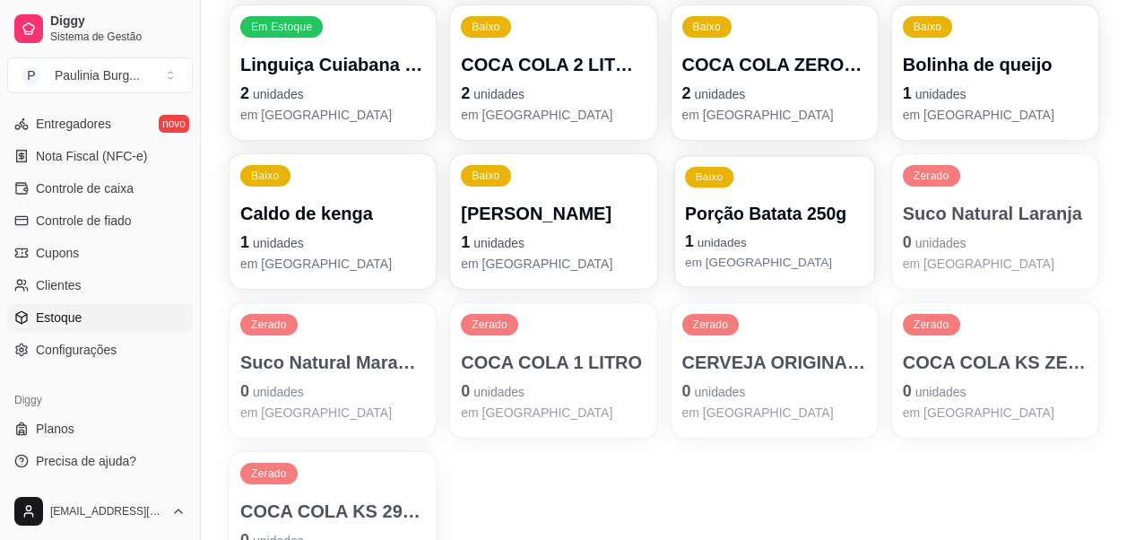
click at [771, 263] on p "em [GEOGRAPHIC_DATA]" at bounding box center [774, 262] width 179 height 17
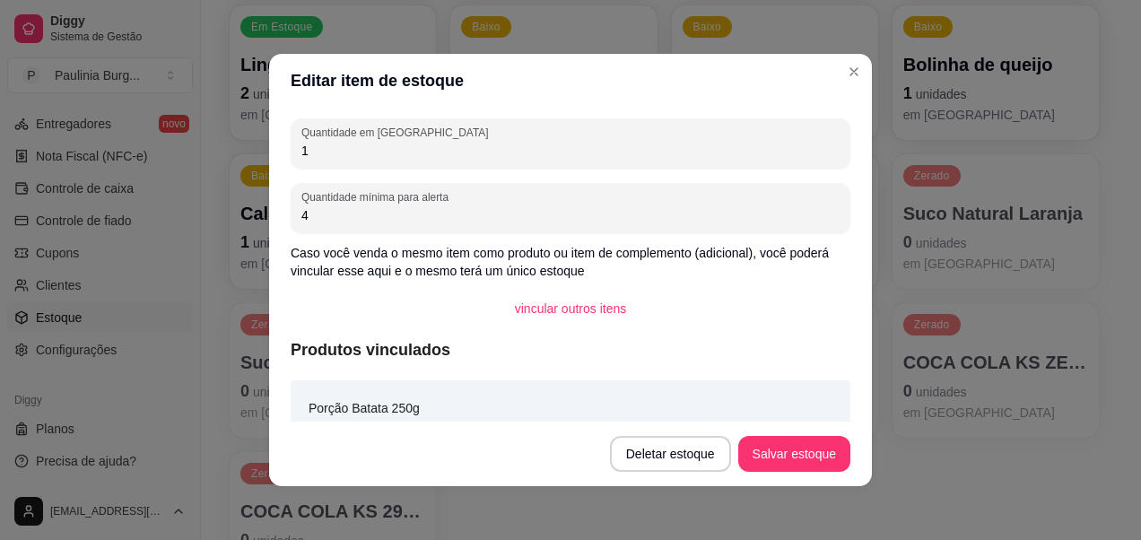
click at [597, 143] on input "1" at bounding box center [570, 151] width 538 height 18
type input "4"
click at [769, 445] on button "Salvar estoque" at bounding box center [793, 454] width 109 height 35
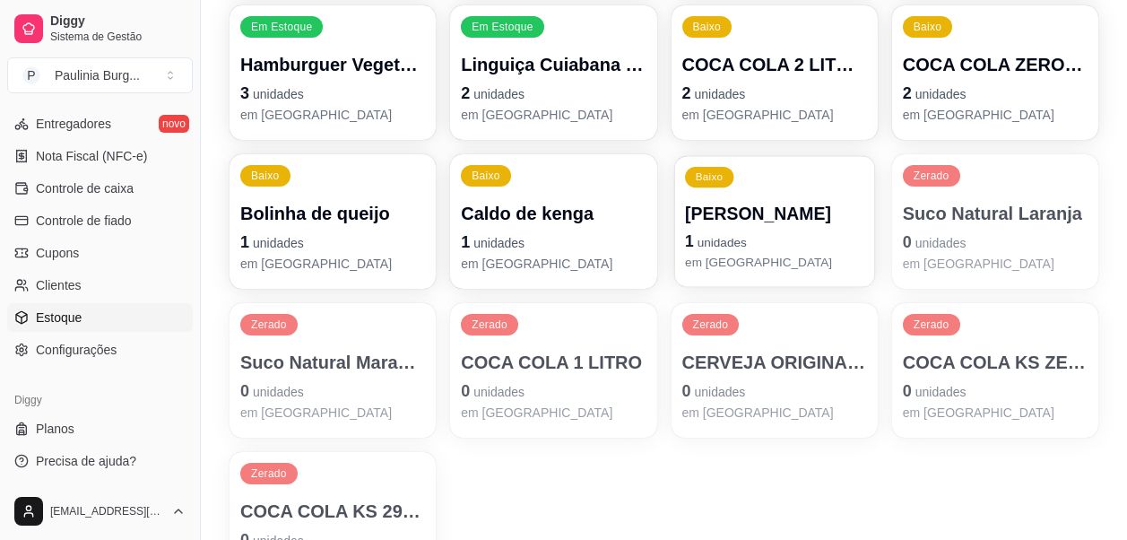
click at [776, 242] on p "1 unidades" at bounding box center [774, 242] width 179 height 24
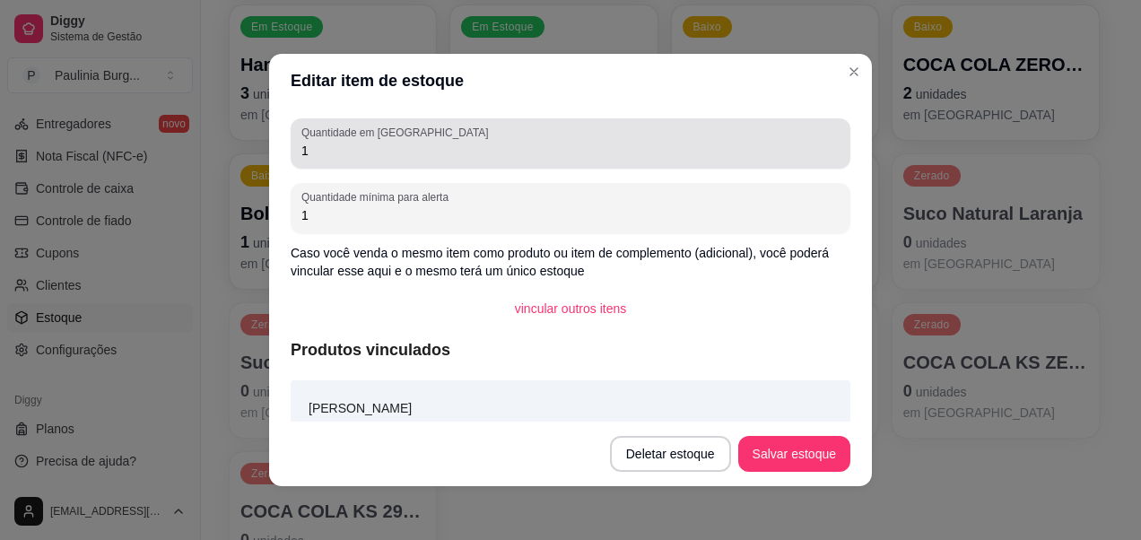
click at [573, 125] on div "Quantidade em estoque 1" at bounding box center [571, 143] width 560 height 50
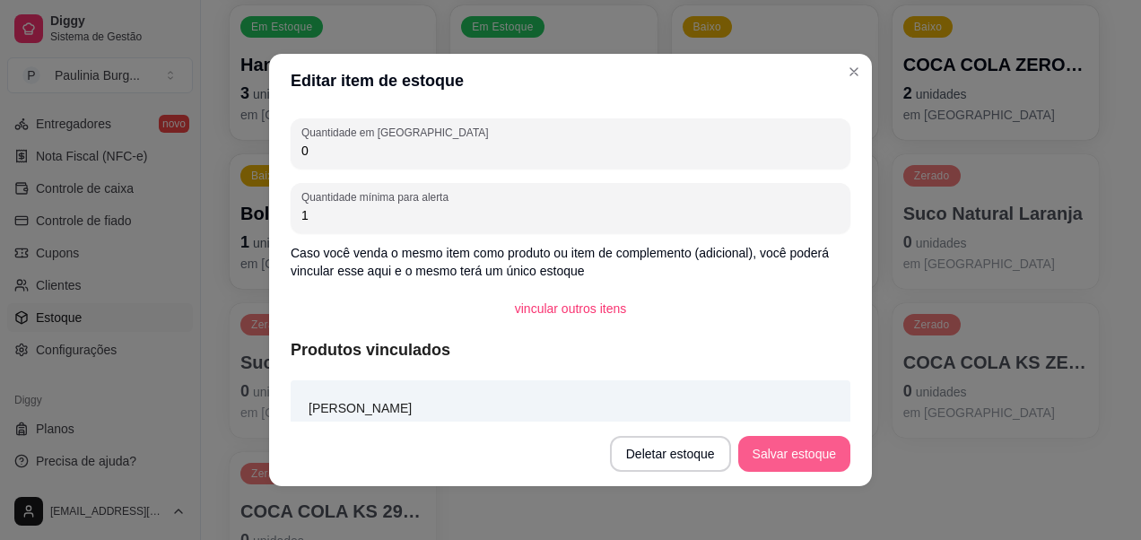
type input "0"
click at [823, 456] on button "Salvar estoque" at bounding box center [794, 454] width 112 height 36
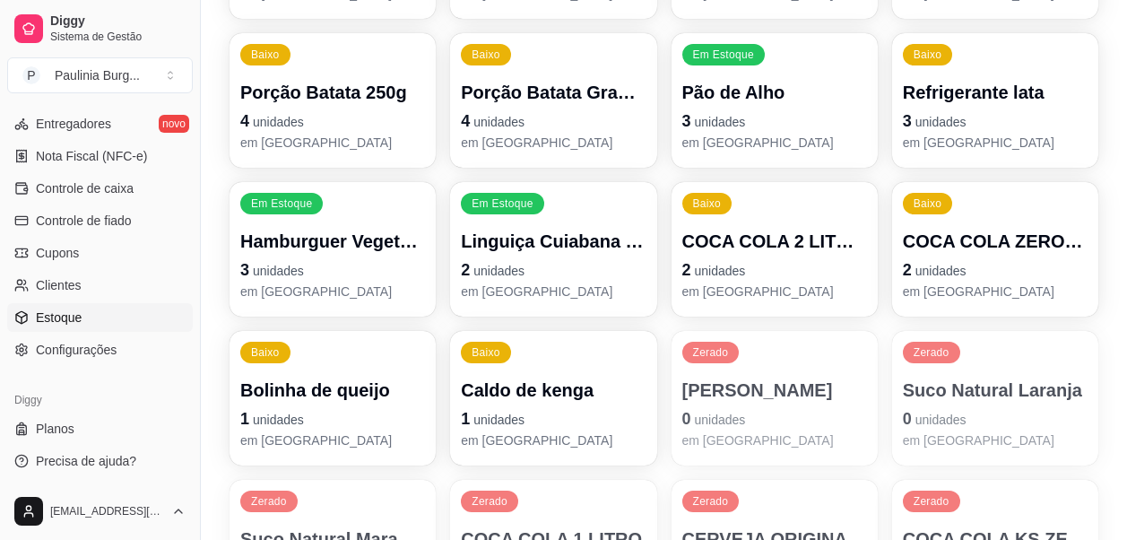
scroll to position [538, 0]
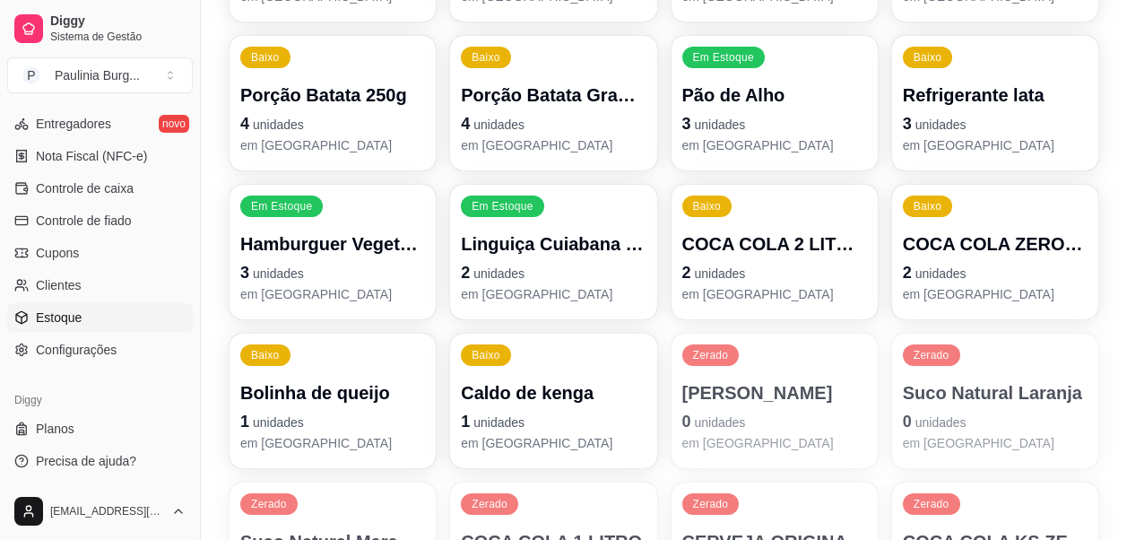
click at [596, 272] on p "2 unidades" at bounding box center [553, 272] width 185 height 25
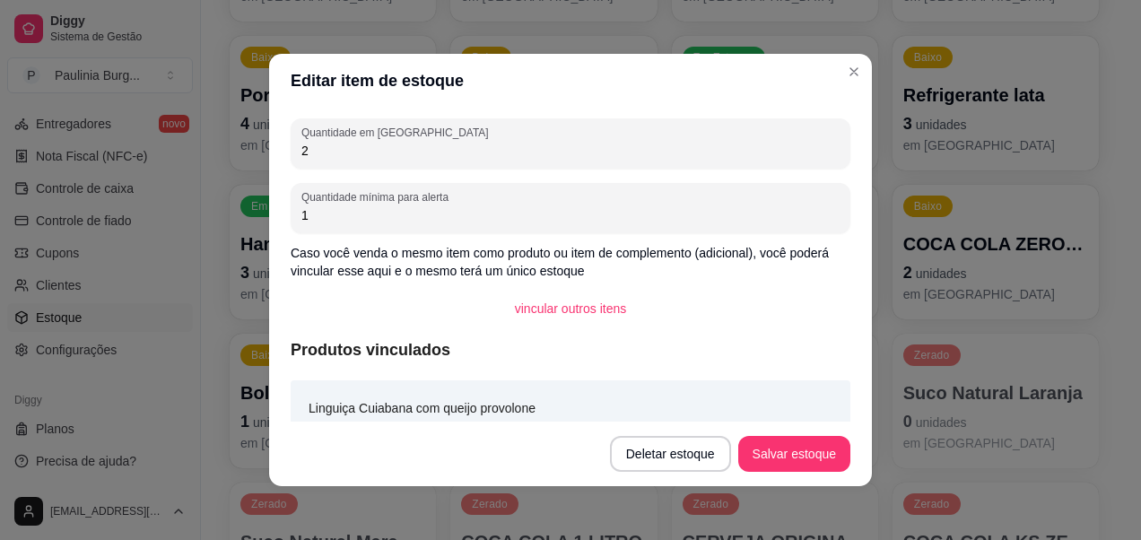
click at [615, 154] on input "2" at bounding box center [570, 151] width 538 height 18
type input "1"
click at [775, 450] on button "Salvar estoque" at bounding box center [793, 454] width 109 height 35
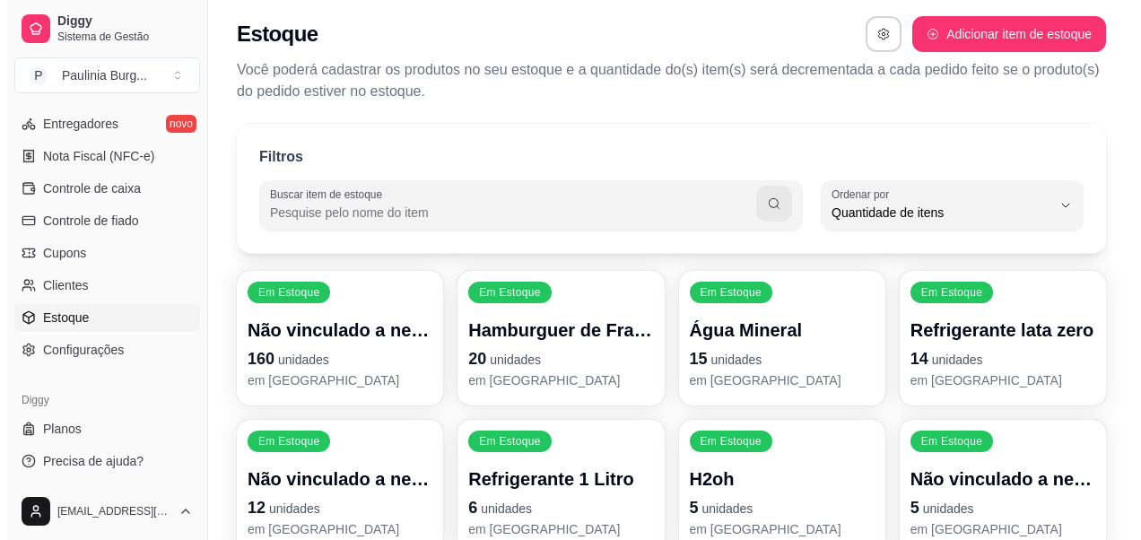
scroll to position [0, 0]
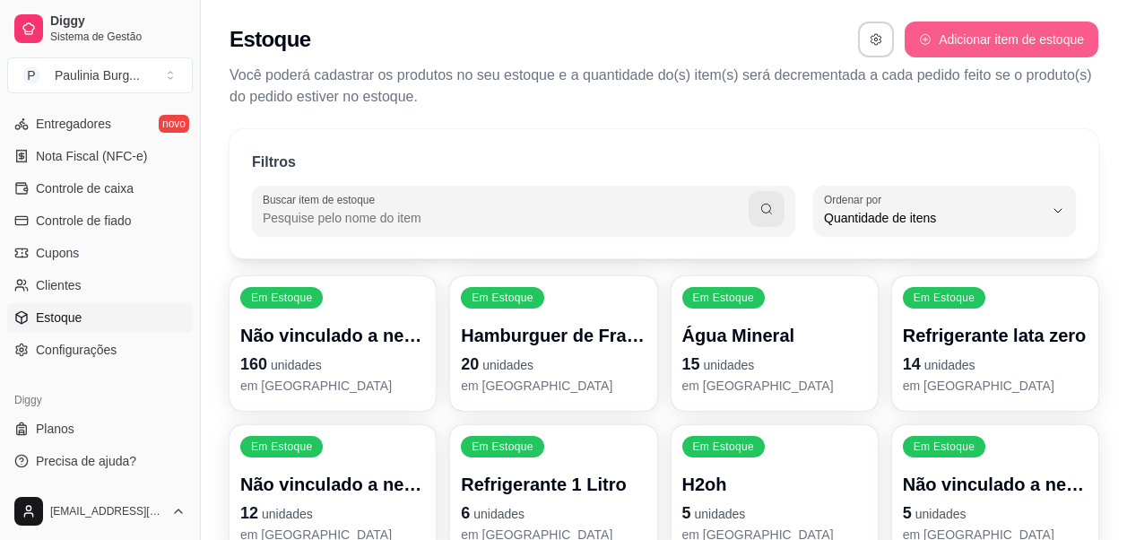
click at [984, 40] on button "Adicionar item de estoque" at bounding box center [1002, 40] width 194 height 36
select select "UN"
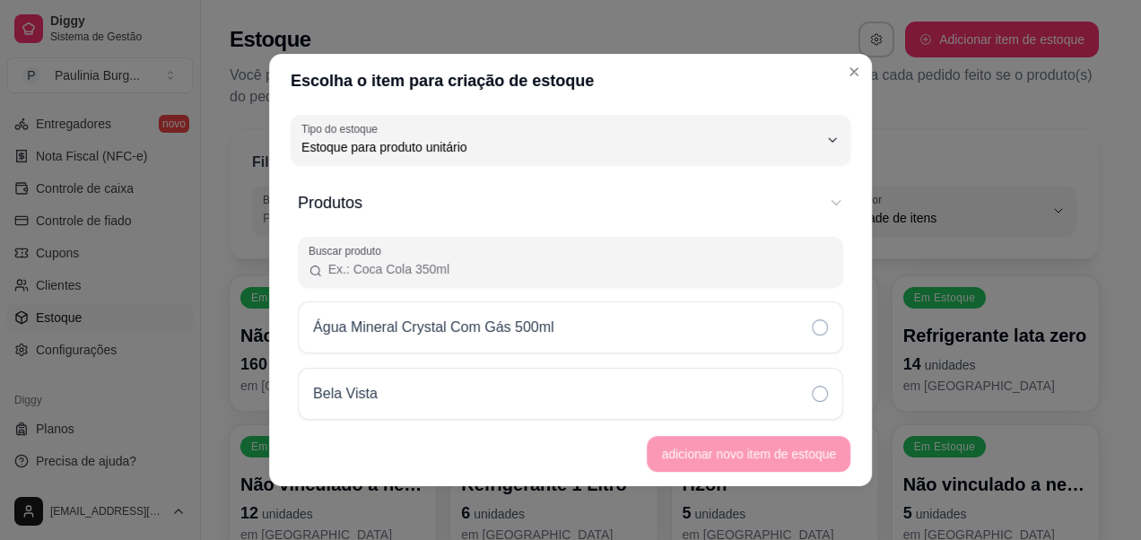
scroll to position [17, 0]
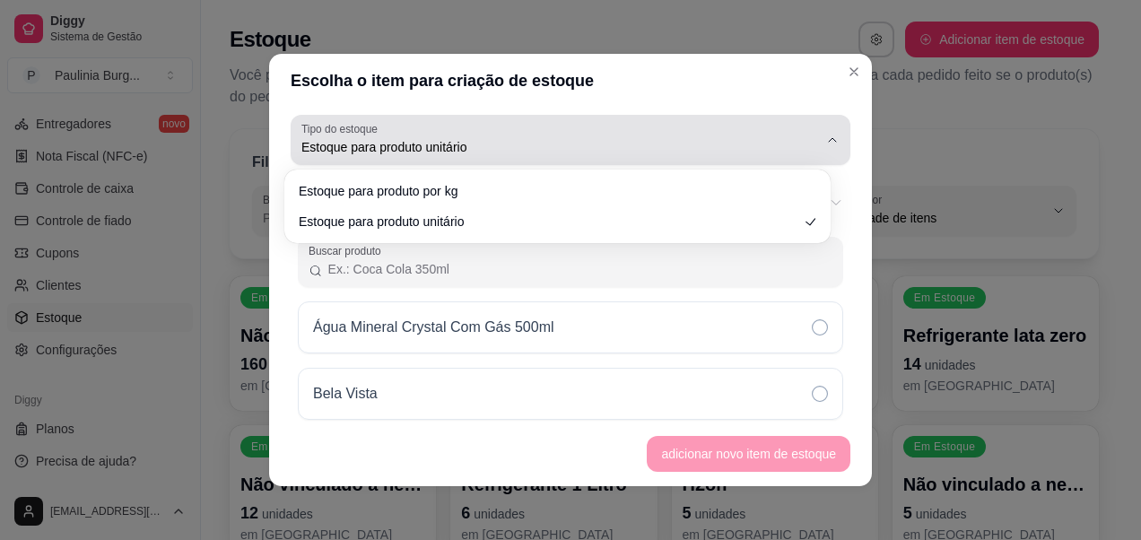
click at [700, 120] on button "Tipo do estoque Estoque para produto unitário" at bounding box center [571, 140] width 560 height 50
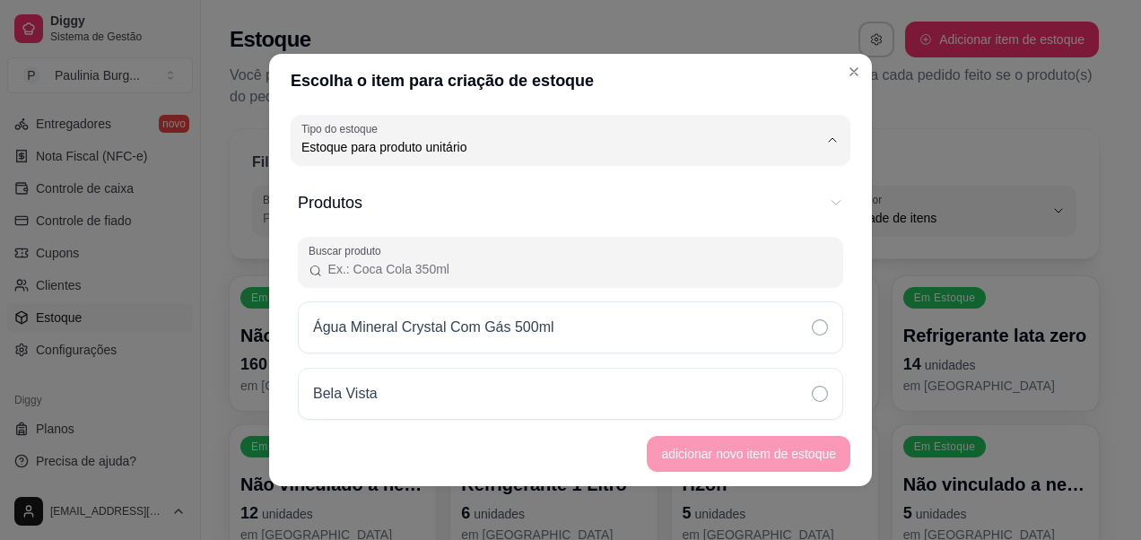
click at [669, 215] on span "Estoque para produto unitário" at bounding box center [549, 219] width 480 height 17
select select
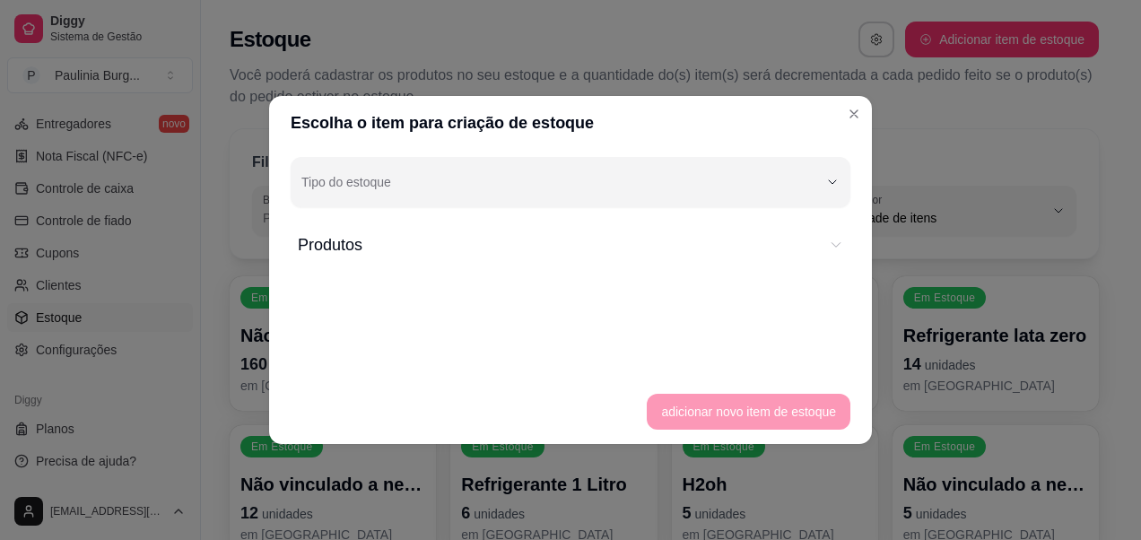
click at [527, 263] on button "Produtos" at bounding box center [570, 245] width 545 height 54
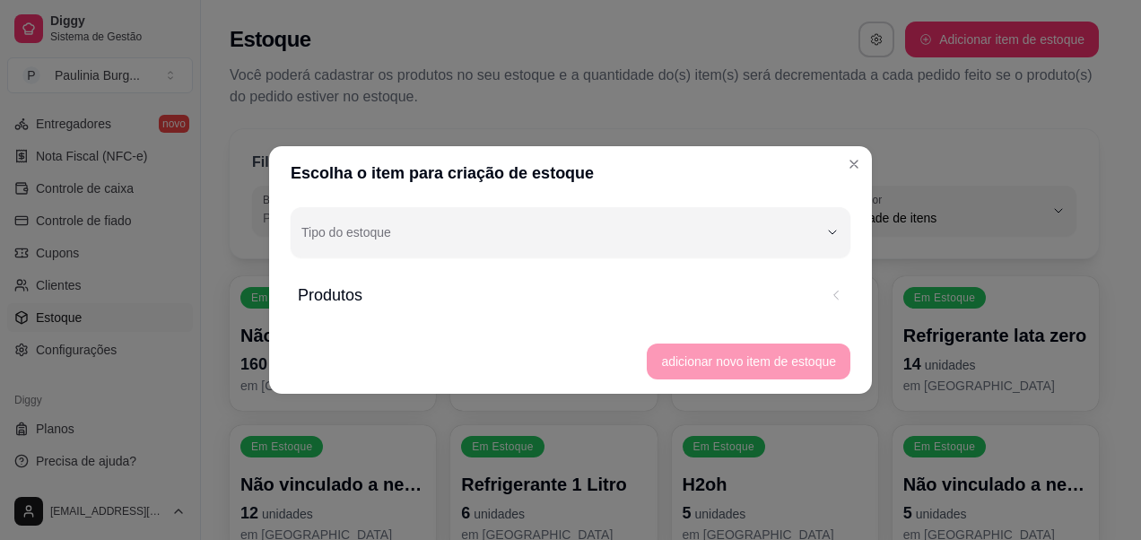
click at [524, 303] on span "Produtos" at bounding box center [558, 295] width 520 height 25
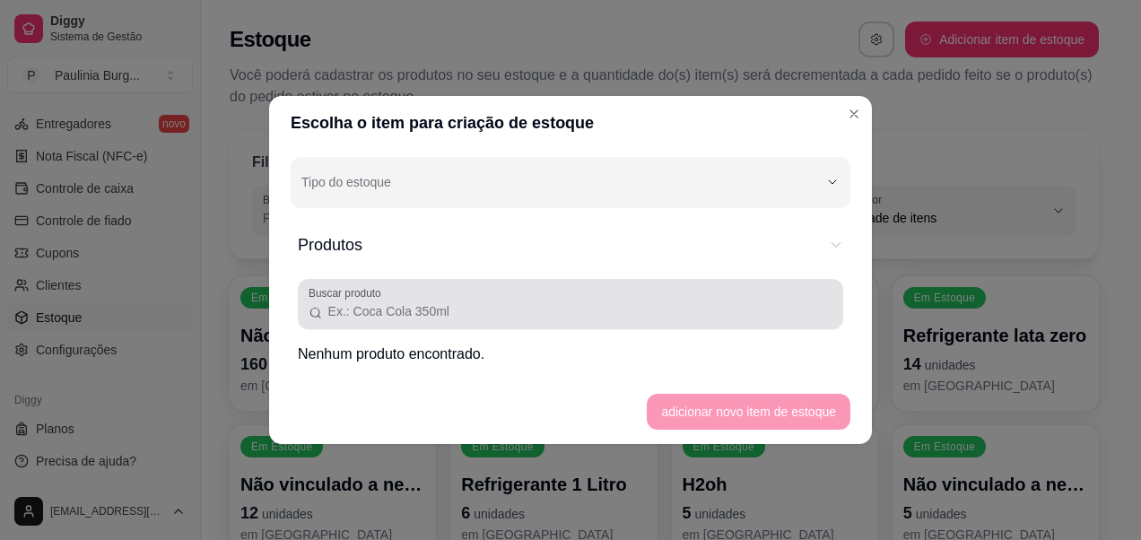
click at [540, 309] on input "Buscar produto" at bounding box center [577, 311] width 509 height 18
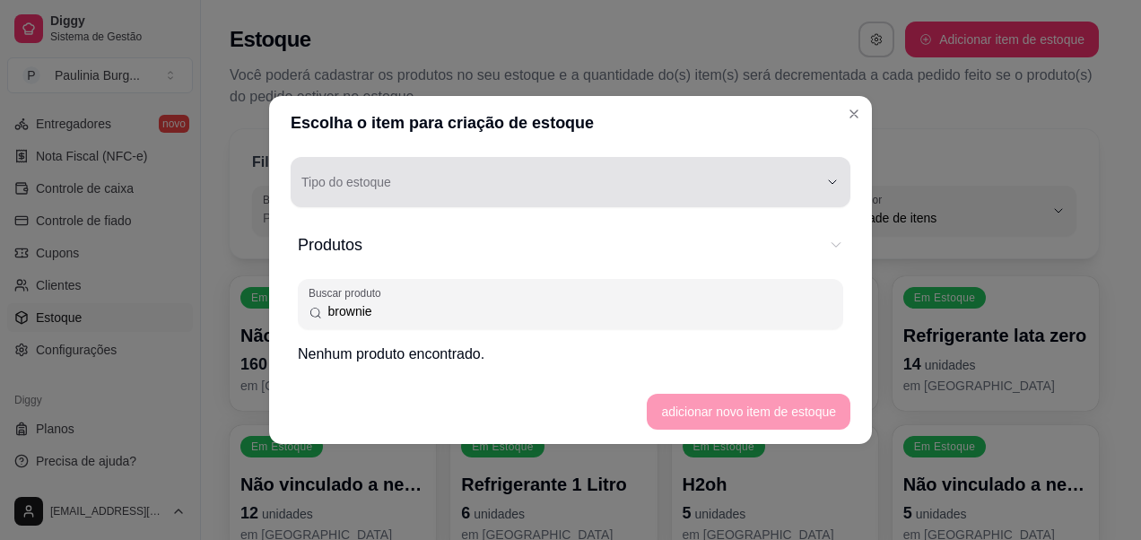
type input "brownie"
click at [579, 180] on div "button" at bounding box center [559, 182] width 517 height 36
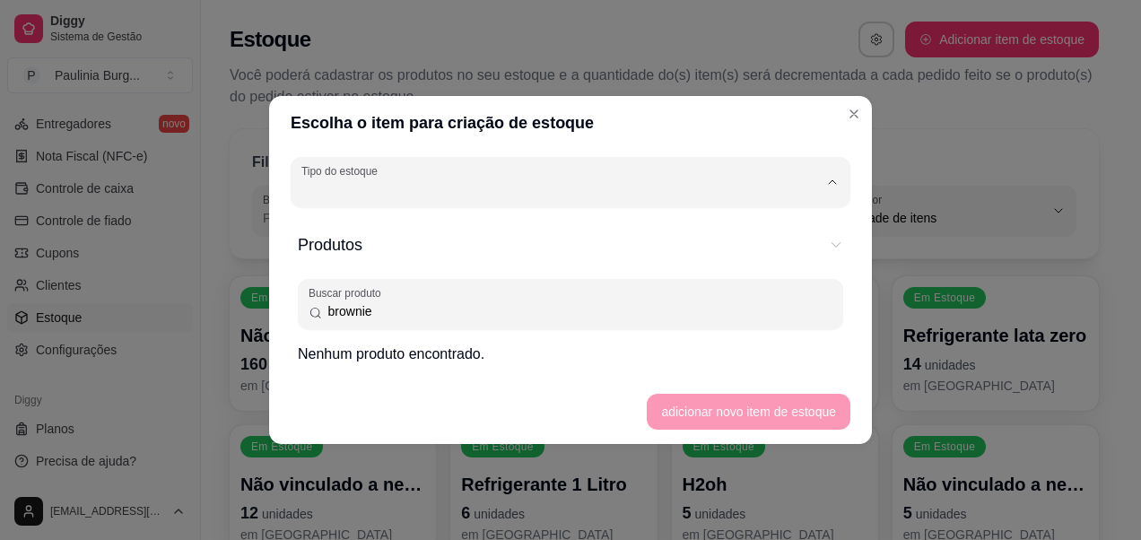
click at [545, 265] on span "Estoque para produto unitário" at bounding box center [562, 261] width 492 height 17
type input "UN"
select select "UN"
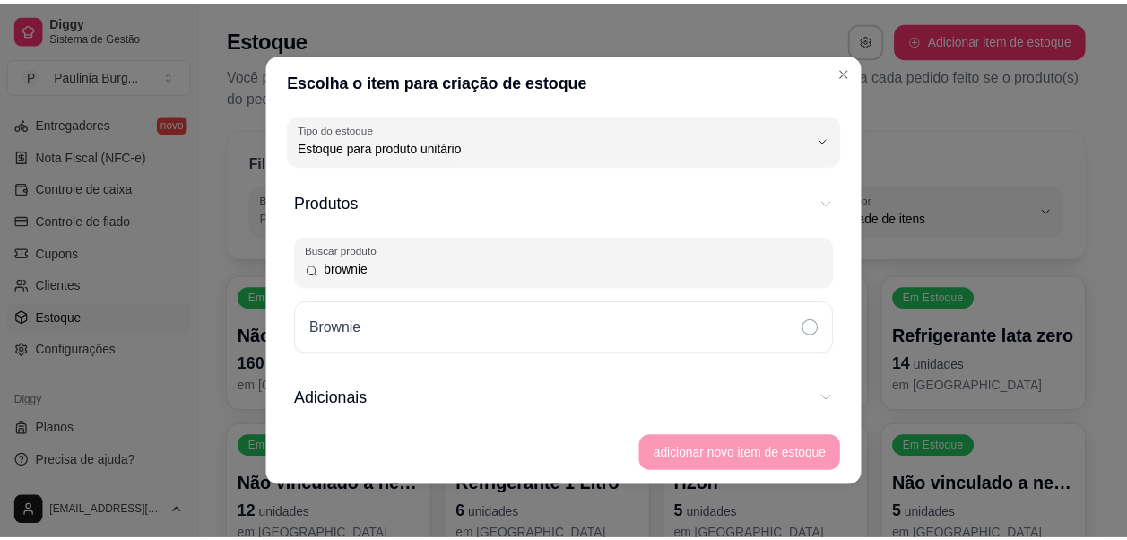
scroll to position [17, 0]
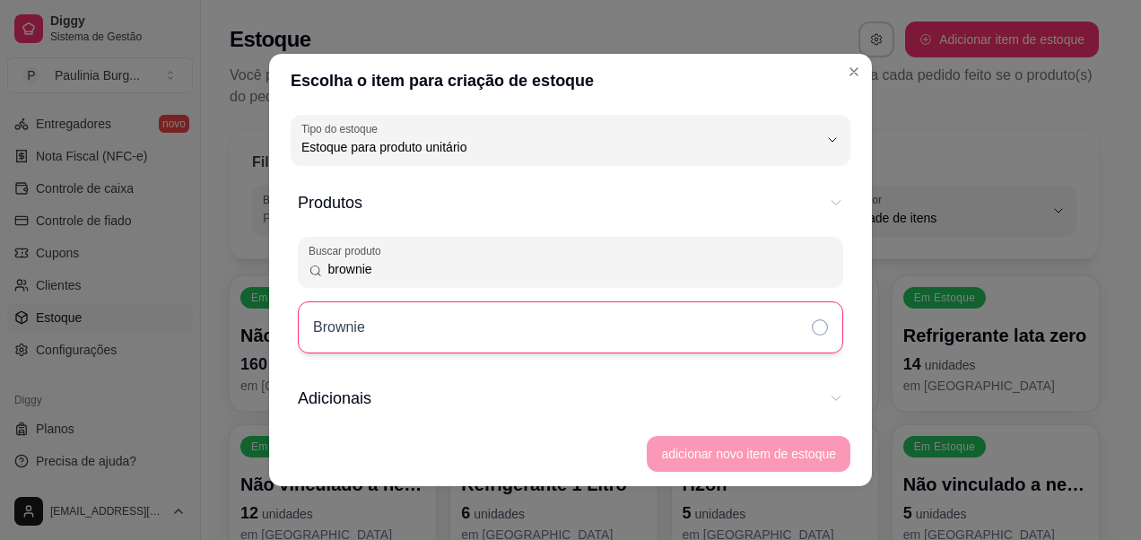
click at [541, 335] on div "Brownie" at bounding box center [570, 327] width 545 height 52
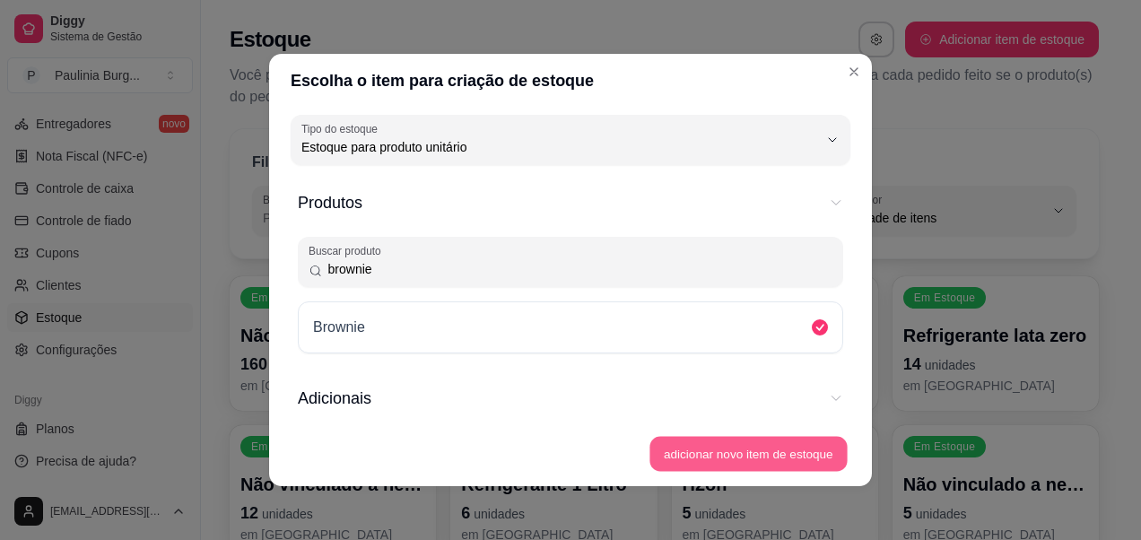
click at [782, 451] on button "adicionar novo item de estoque" at bounding box center [748, 454] width 197 height 35
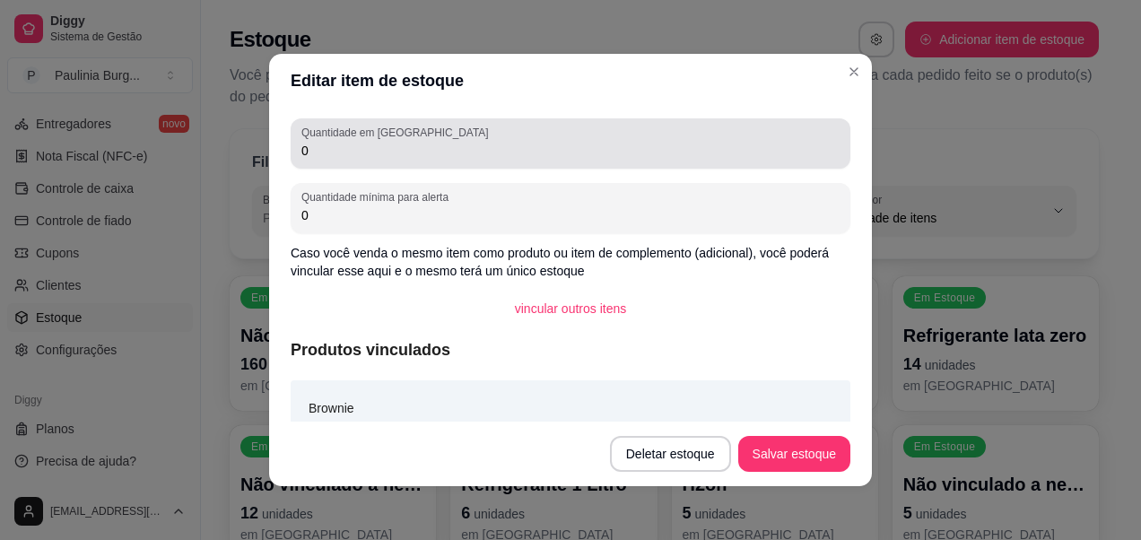
click at [544, 146] on input "0" at bounding box center [570, 151] width 538 height 18
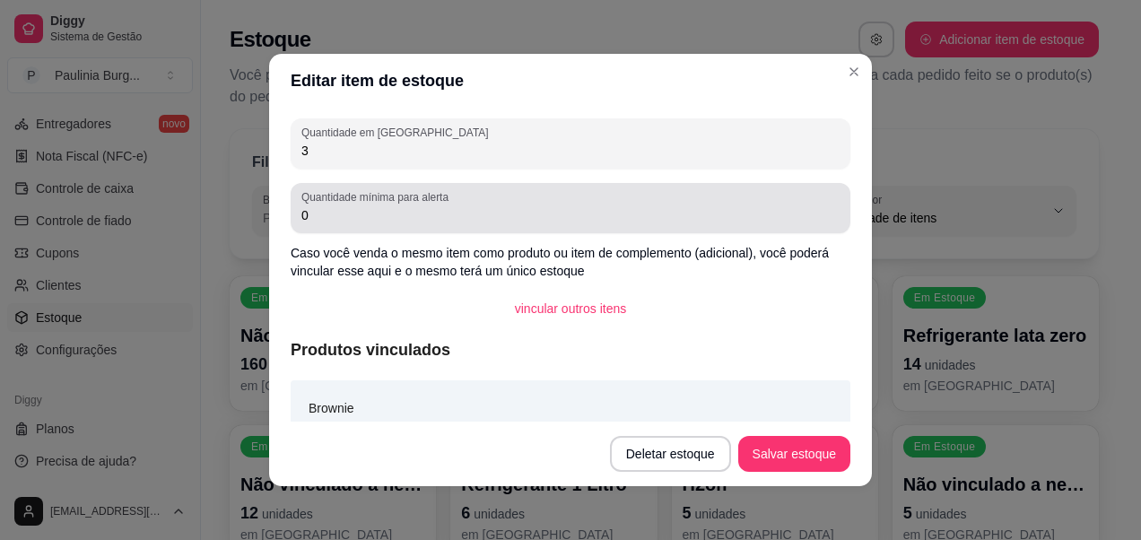
type input "3"
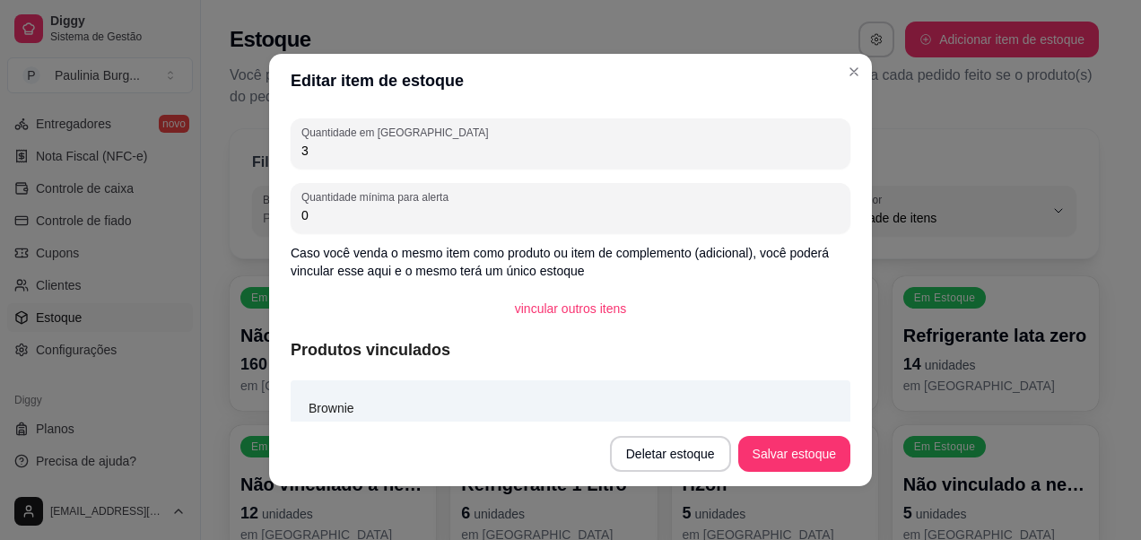
click at [508, 213] on input "0" at bounding box center [570, 215] width 538 height 18
type input "3"
click at [785, 456] on button "Salvar estoque" at bounding box center [794, 454] width 112 height 36
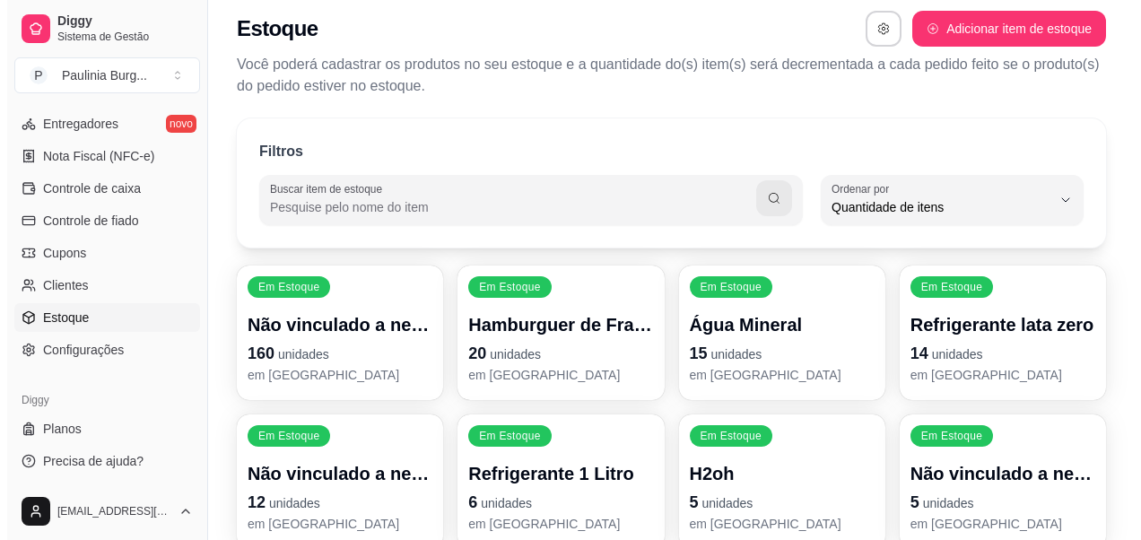
scroll to position [0, 0]
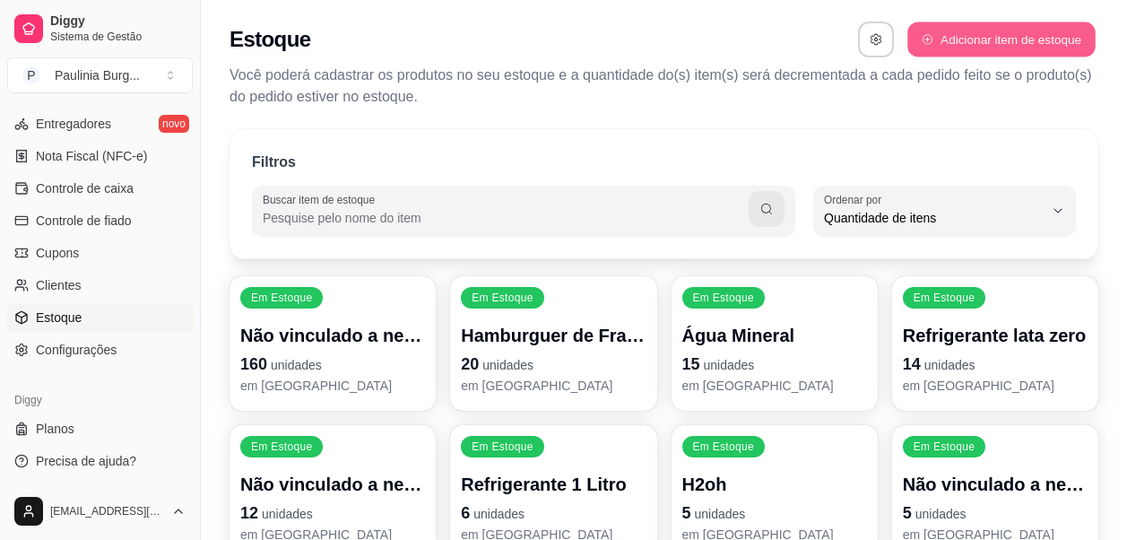
click at [942, 50] on button "Adicionar item de estoque" at bounding box center [1001, 39] width 187 height 35
select select "UN"
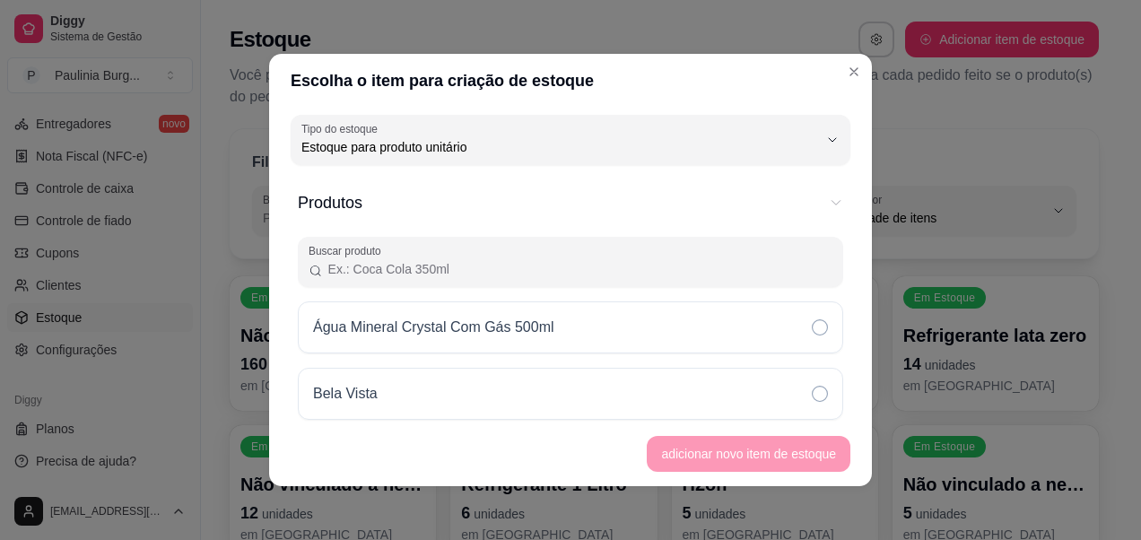
scroll to position [17, 0]
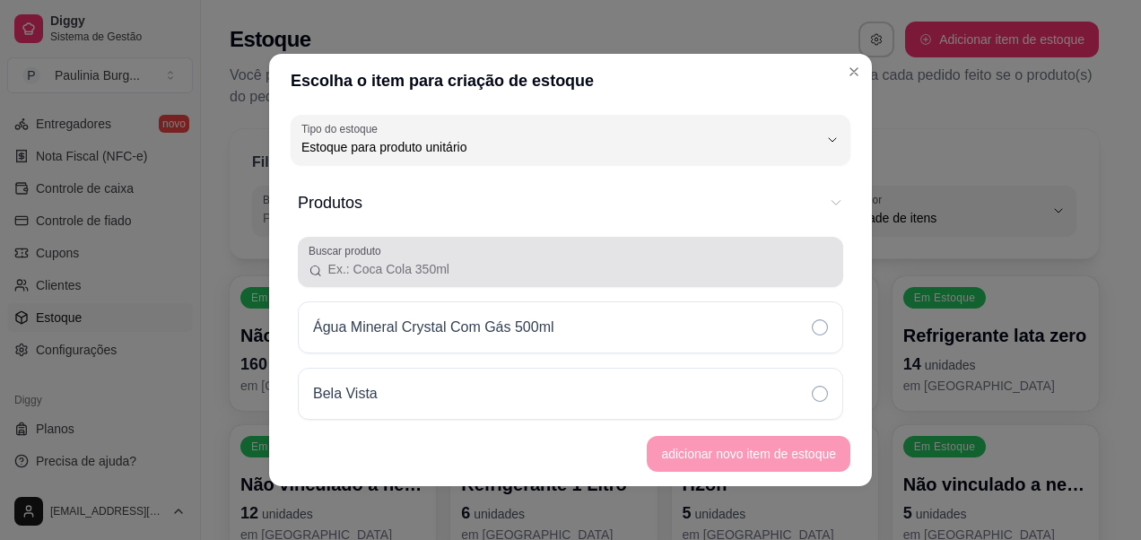
click at [516, 265] on input "Buscar produto" at bounding box center [577, 269] width 509 height 18
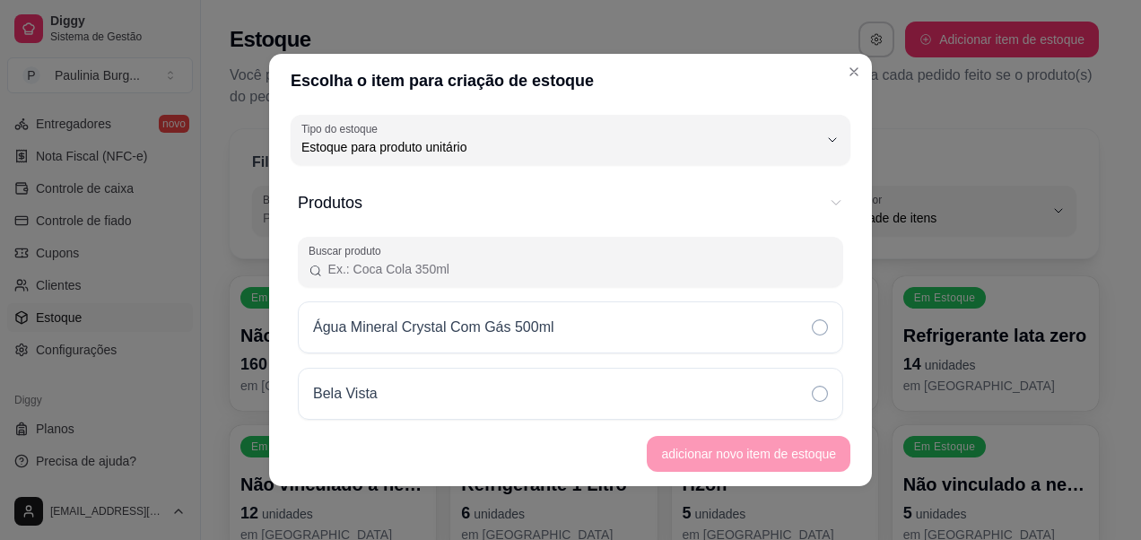
click at [516, 265] on input "Buscar produto" at bounding box center [577, 269] width 509 height 18
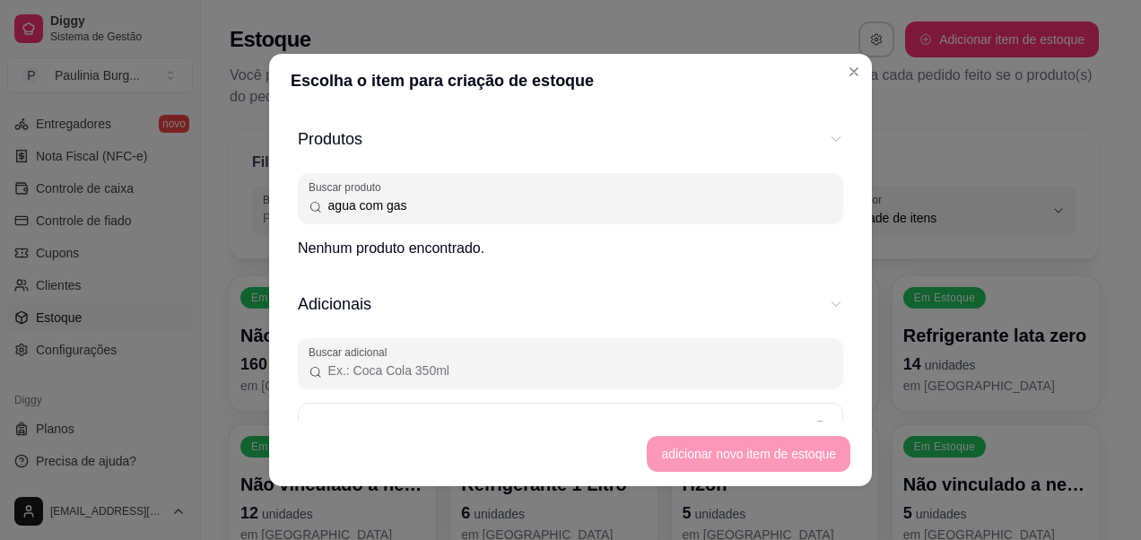
scroll to position [90, 0]
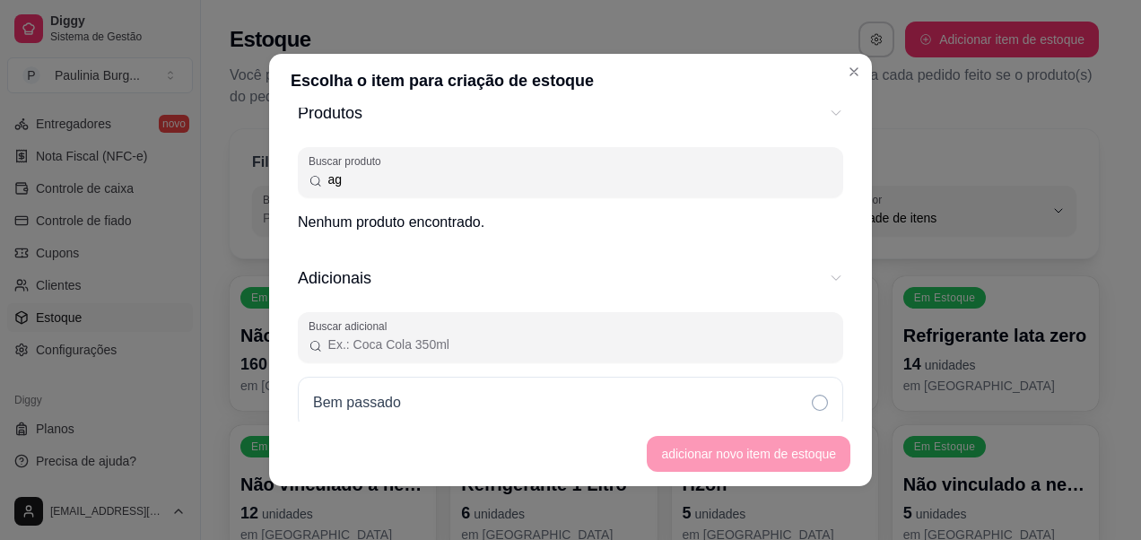
type input "a"
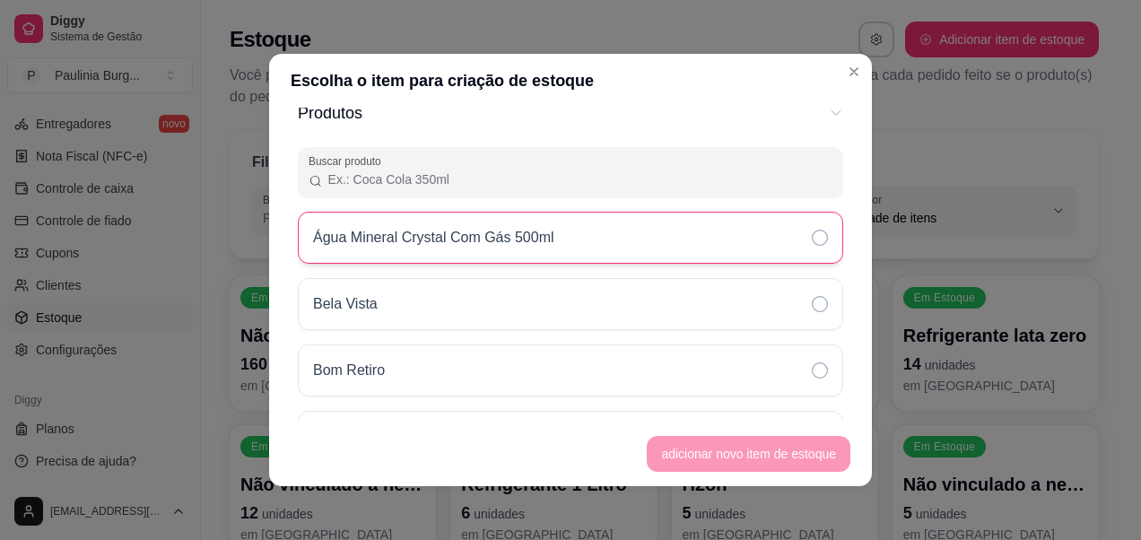
click at [536, 225] on div "Água Mineral Crystal Com Gás 500ml" at bounding box center [570, 238] width 545 height 52
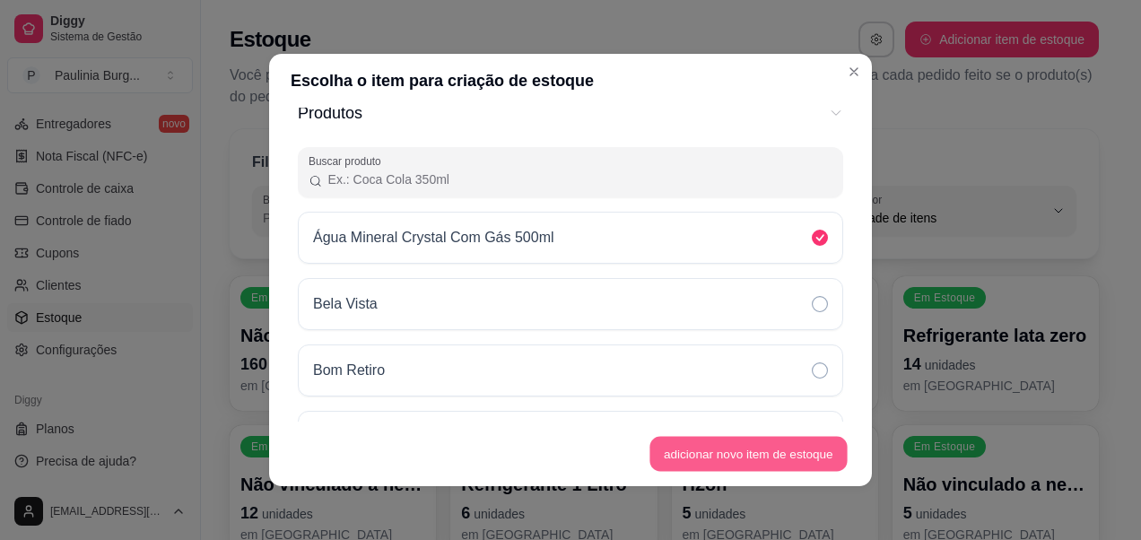
click at [755, 461] on button "adicionar novo item de estoque" at bounding box center [748, 454] width 197 height 35
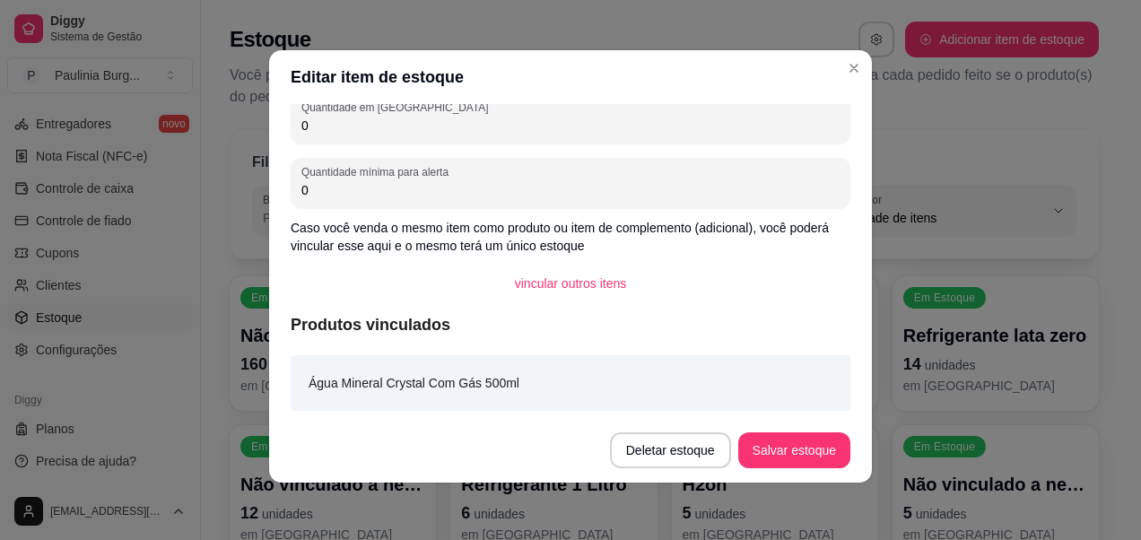
scroll to position [0, 0]
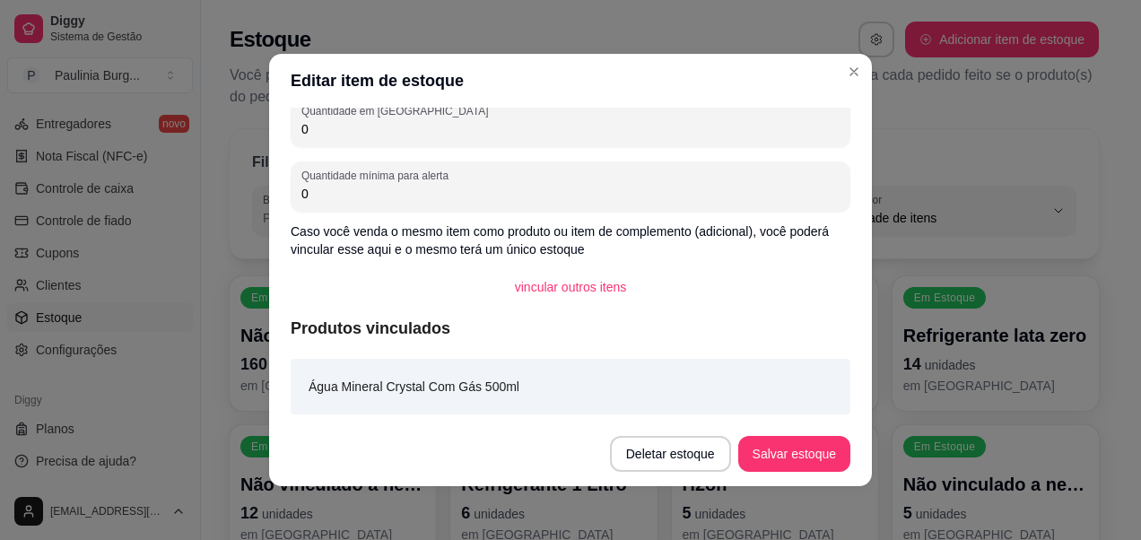
click at [560, 136] on input "0" at bounding box center [570, 129] width 538 height 18
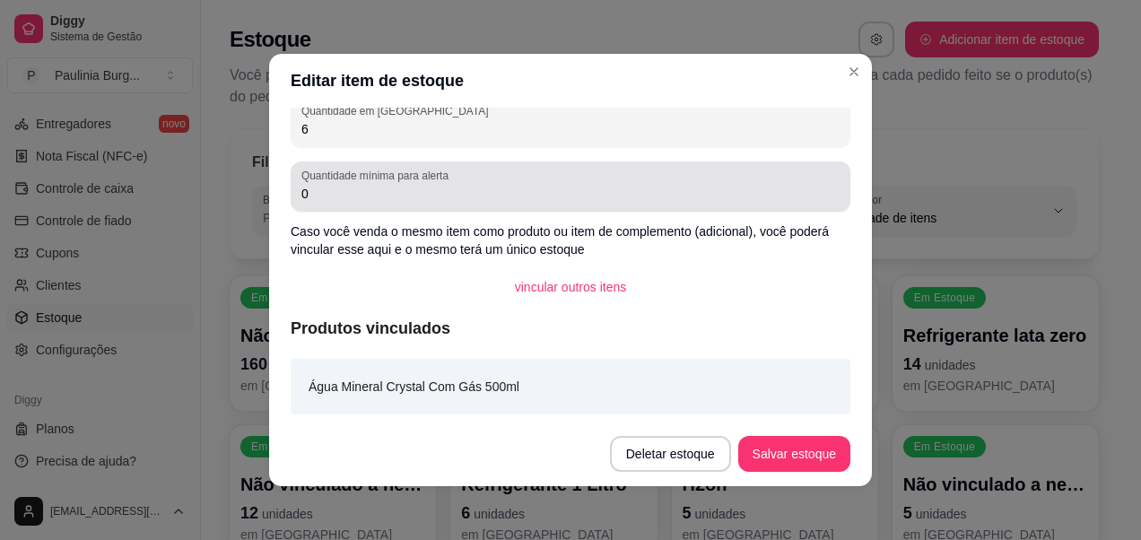
type input "6"
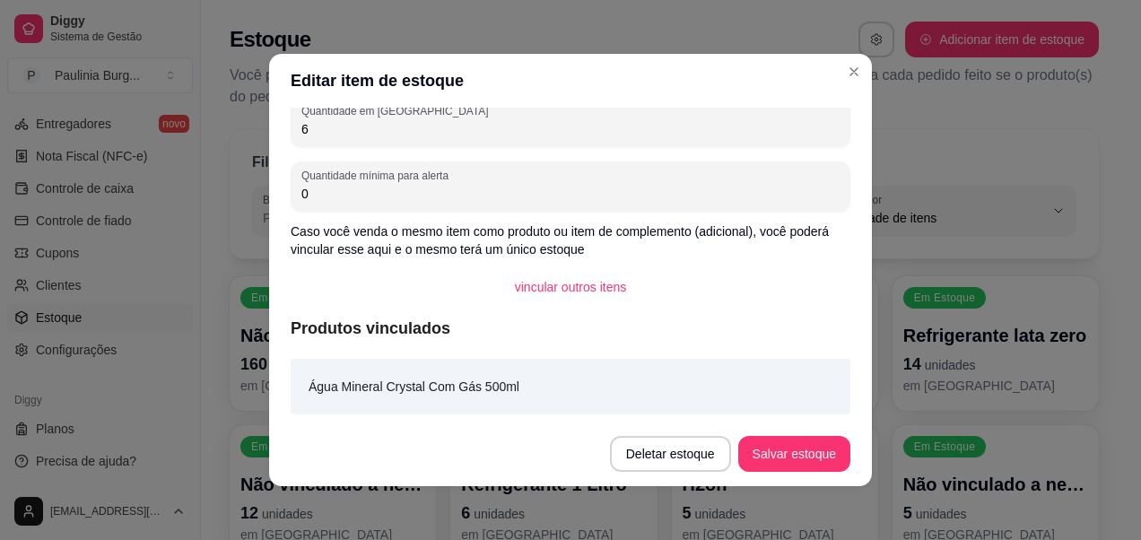
click at [571, 196] on input "0" at bounding box center [570, 194] width 538 height 18
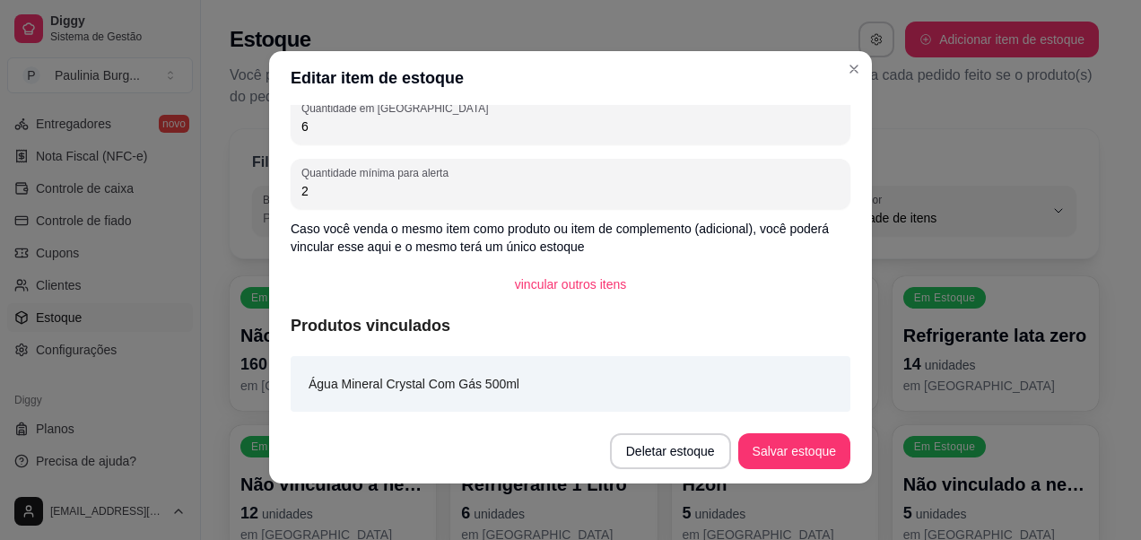
scroll to position [4, 0]
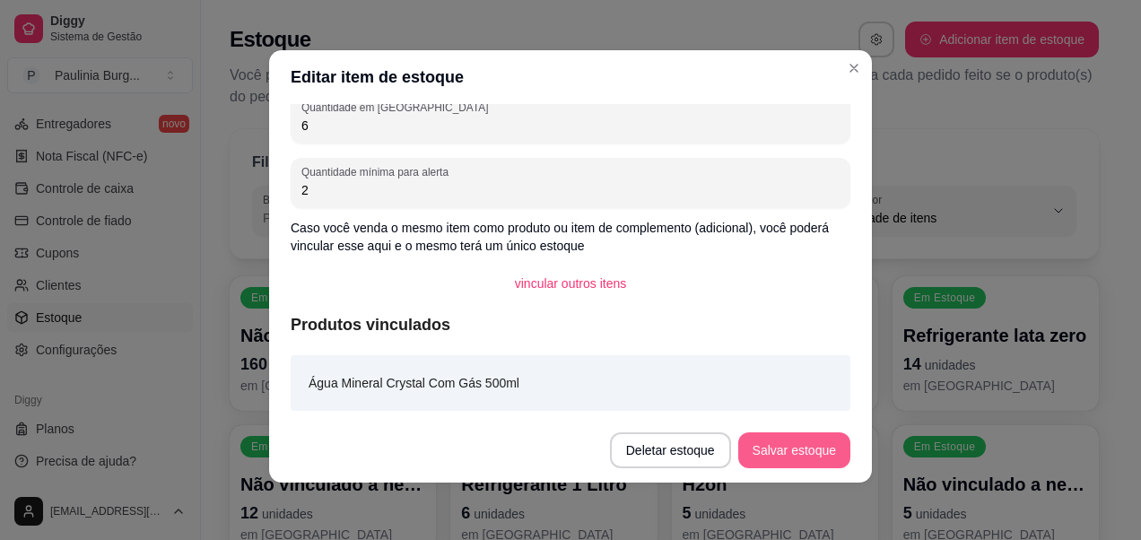
type input "2"
click at [775, 448] on button "Salvar estoque" at bounding box center [794, 450] width 112 height 36
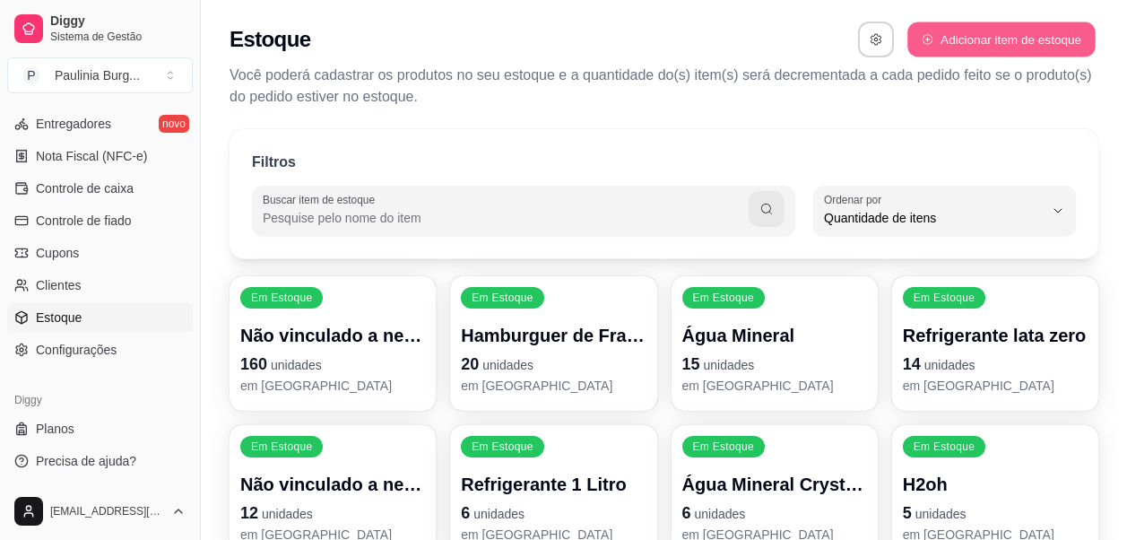
click at [947, 41] on button "Adicionar item de estoque" at bounding box center [1001, 39] width 187 height 35
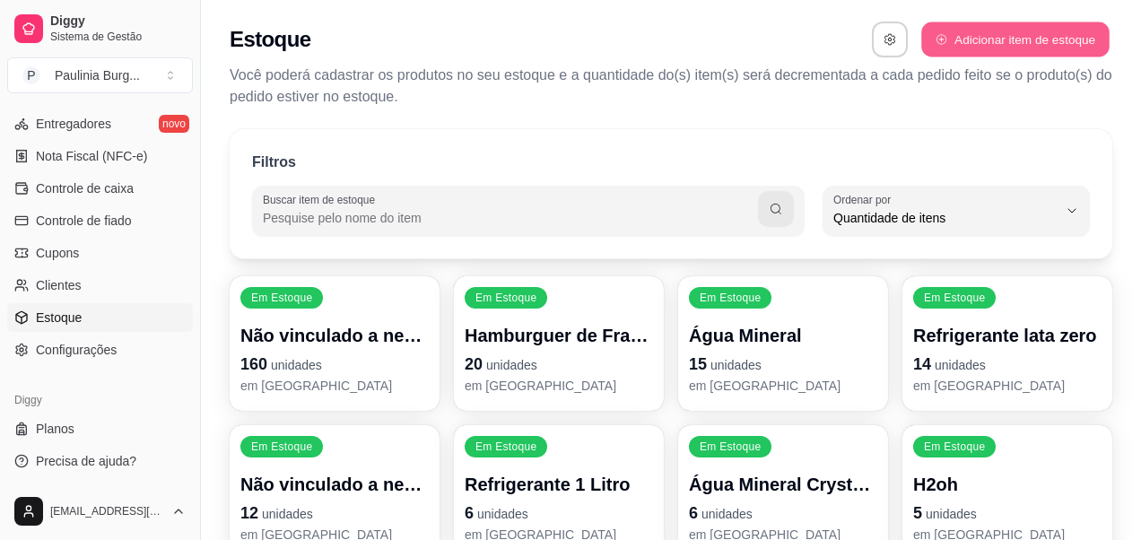
select select "UN"
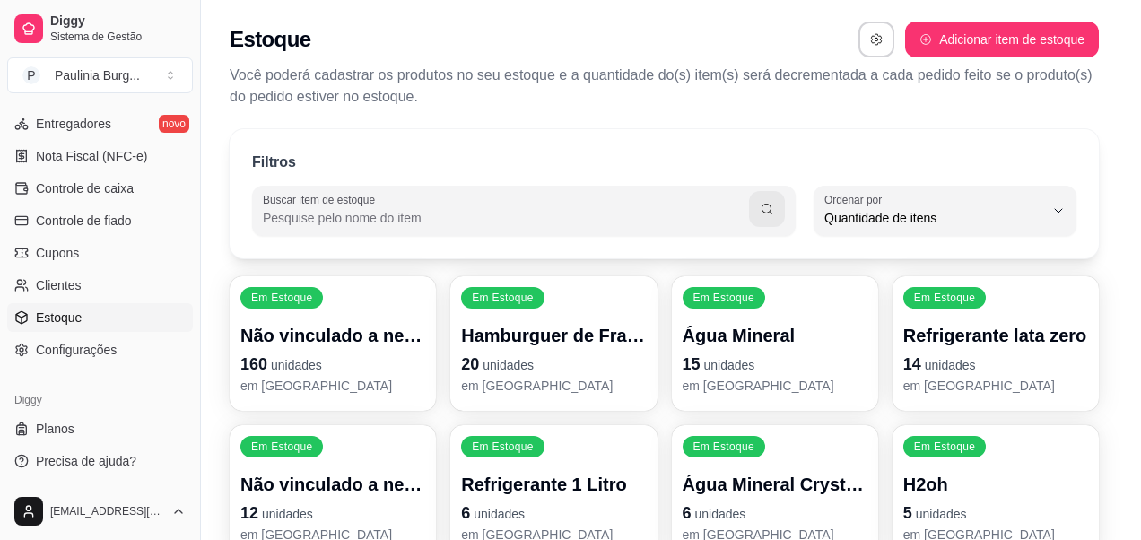
scroll to position [17, 0]
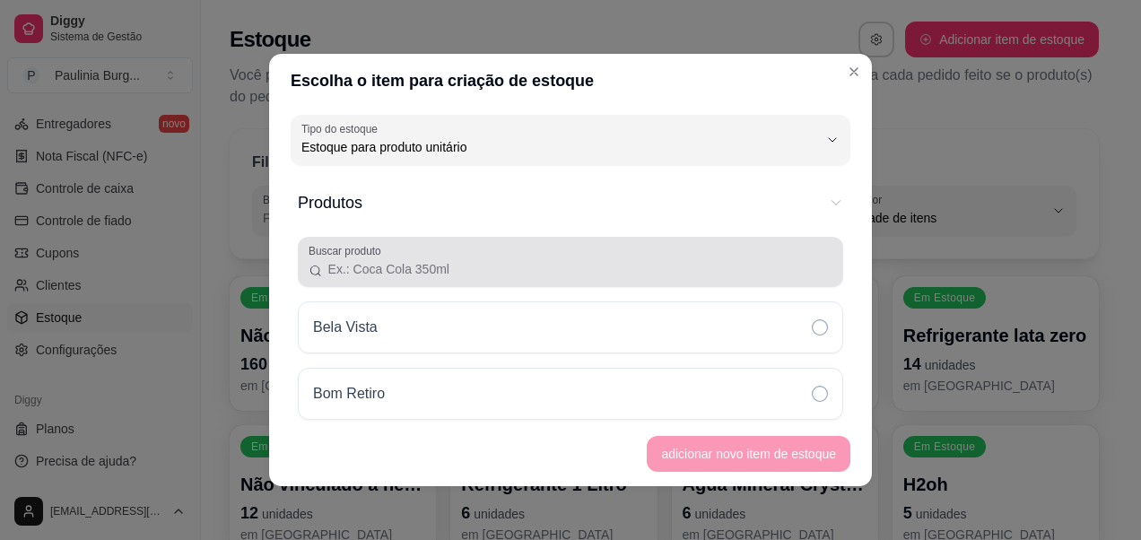
click at [421, 277] on input "Buscar produto" at bounding box center [577, 269] width 509 height 18
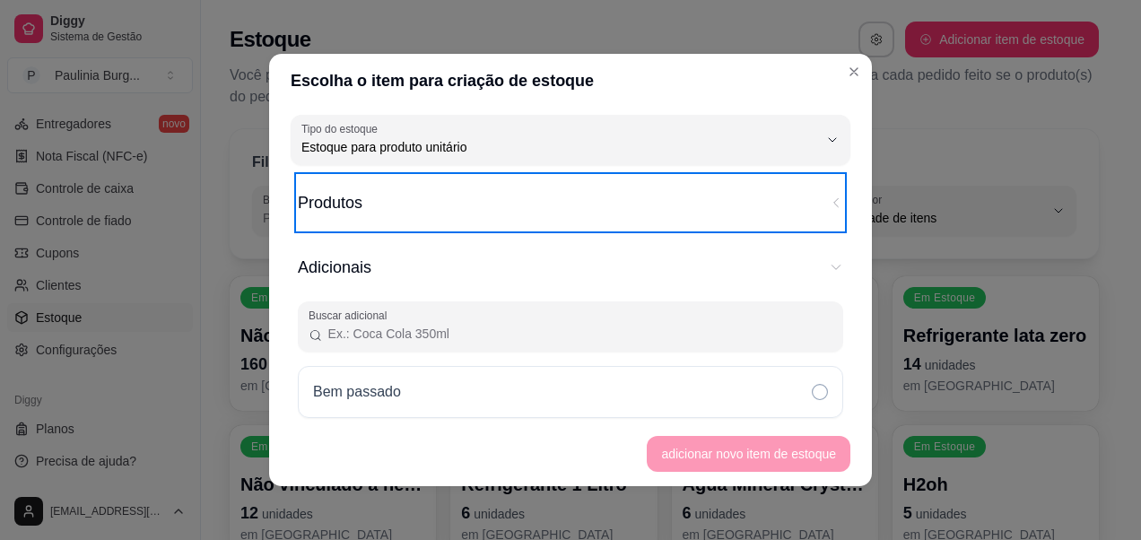
click at [452, 218] on button "Produtos" at bounding box center [570, 203] width 545 height 54
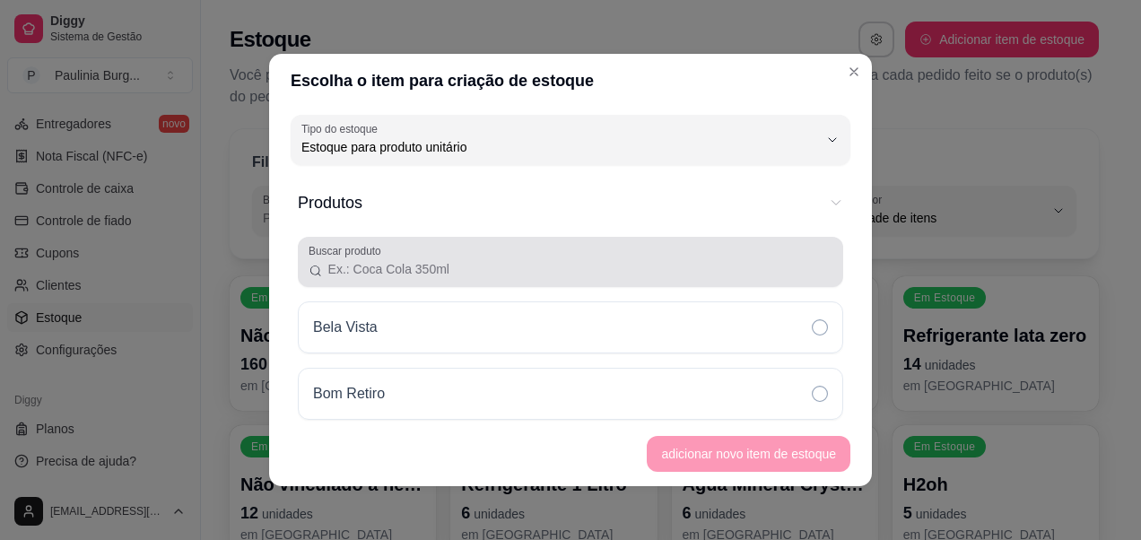
click at [446, 243] on div "Buscar produto" at bounding box center [570, 262] width 545 height 50
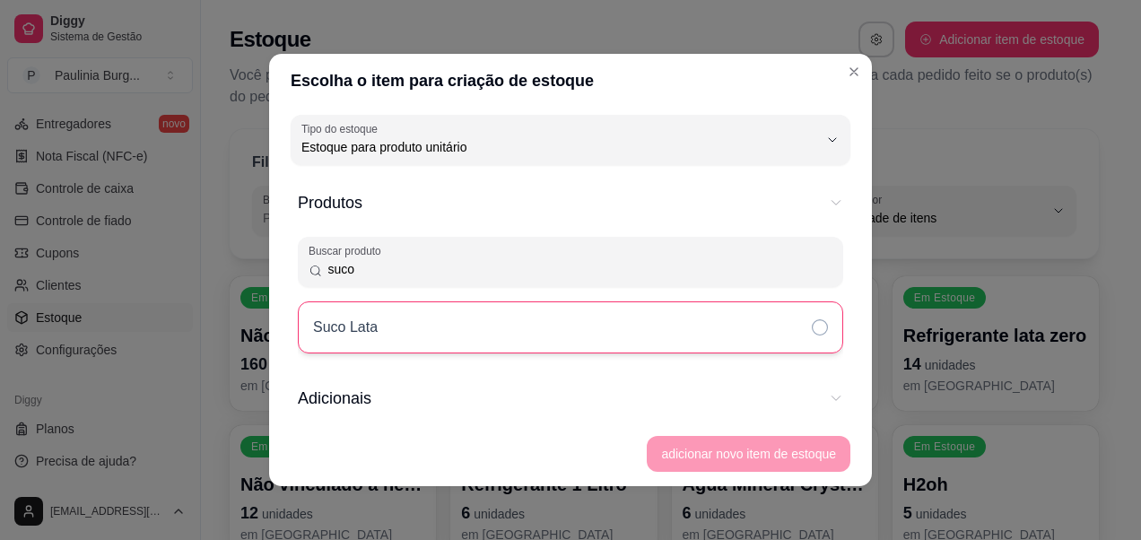
type input "suco"
click at [413, 340] on div "Suco Lata" at bounding box center [570, 327] width 545 height 52
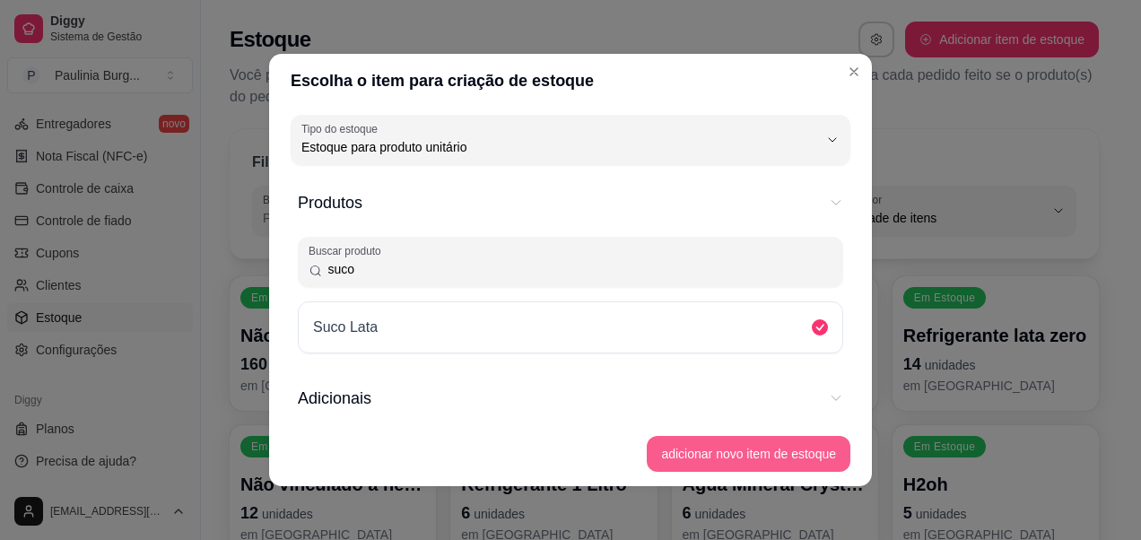
click at [749, 448] on button "adicionar novo item de estoque" at bounding box center [749, 454] width 204 height 36
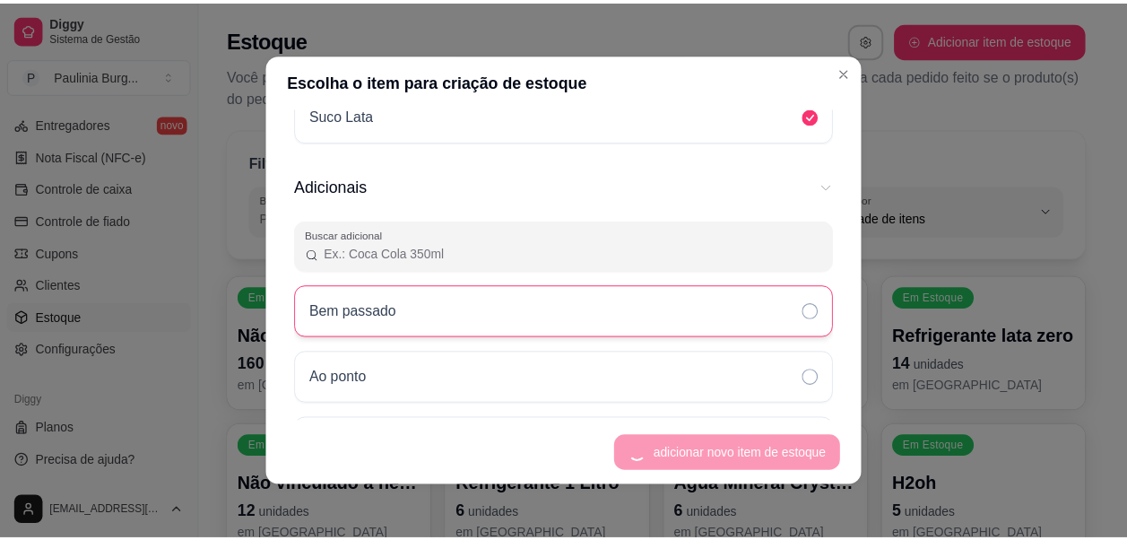
scroll to position [269, 0]
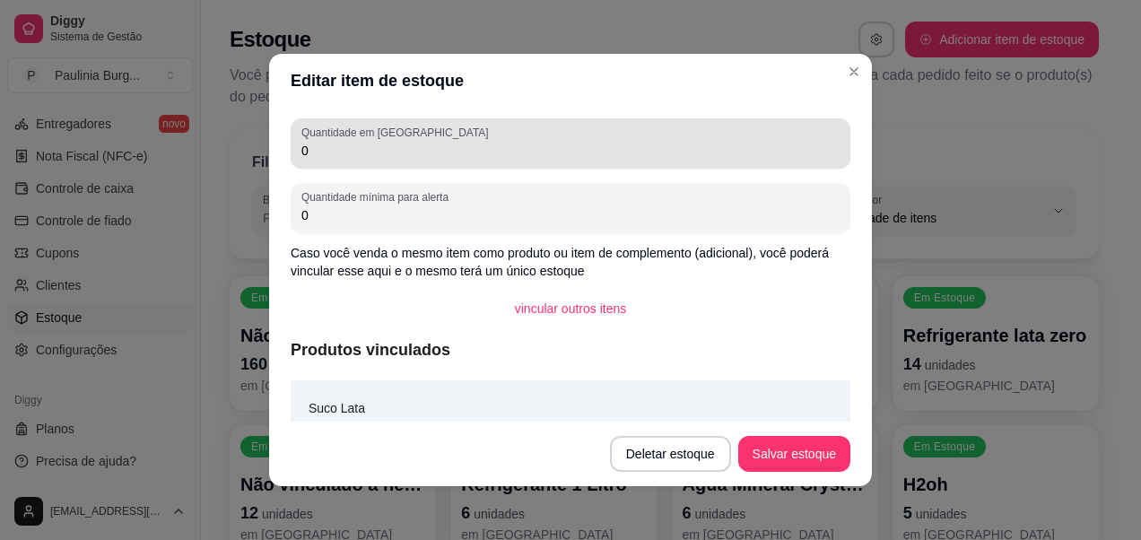
click at [486, 130] on div "0" at bounding box center [570, 144] width 538 height 36
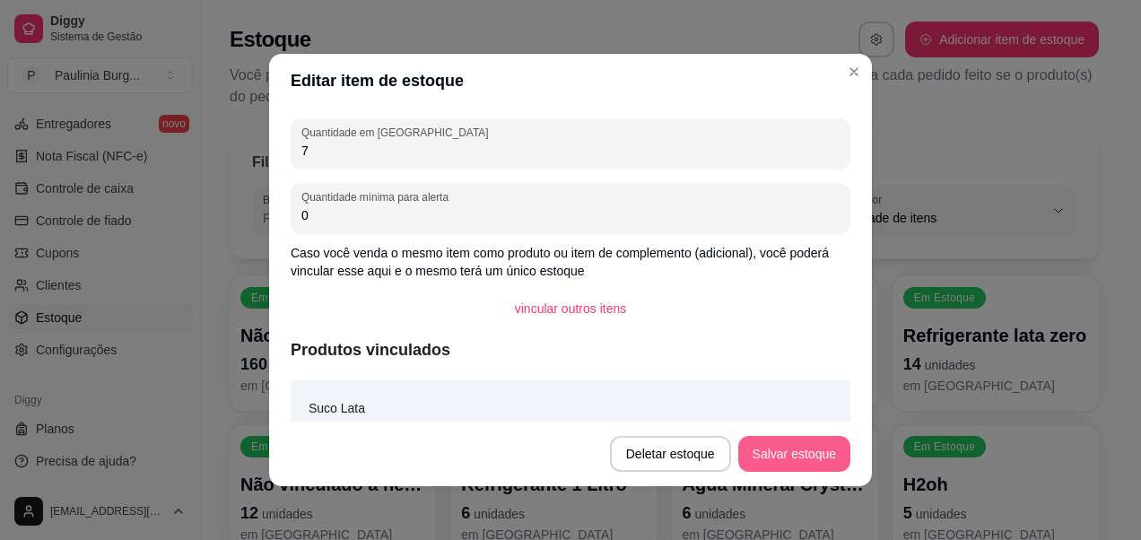
type input "7"
click at [779, 454] on button "Salvar estoque" at bounding box center [793, 454] width 109 height 35
click at [794, 454] on button "Salvar estoque" at bounding box center [794, 454] width 112 height 36
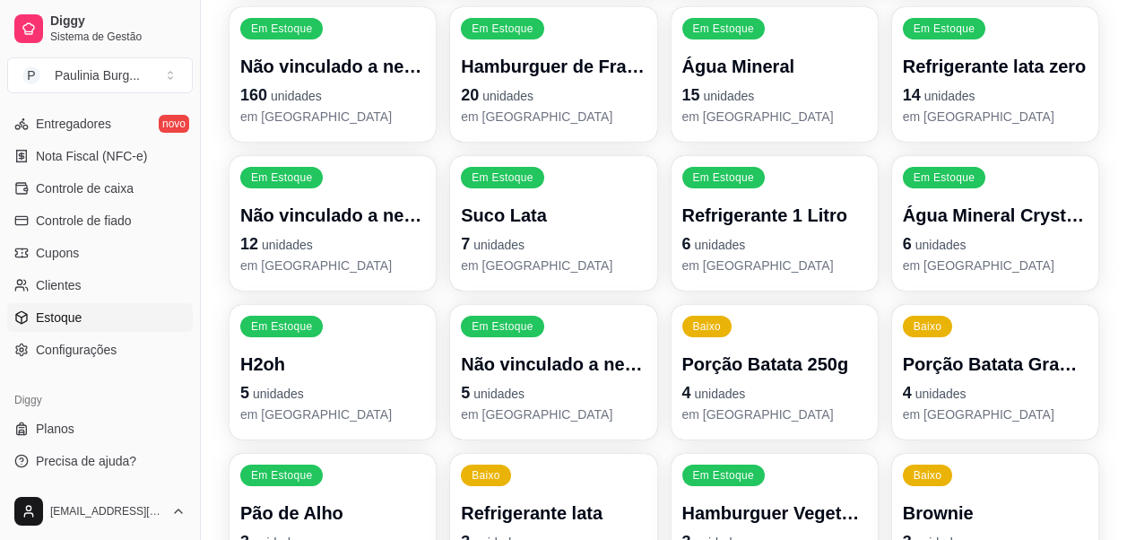
click at [492, 243] on span "unidades" at bounding box center [499, 245] width 51 height 14
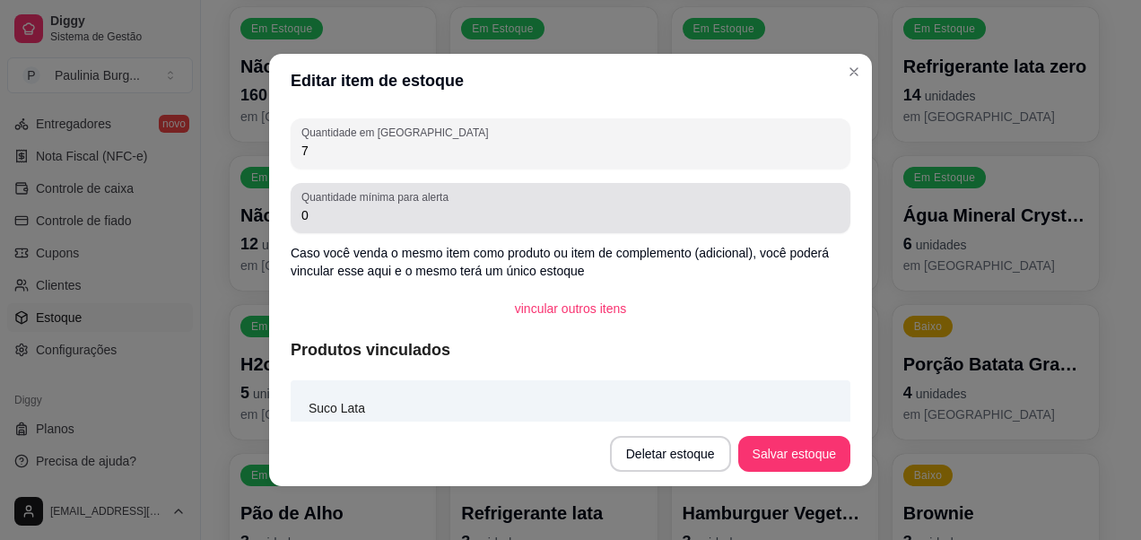
click at [475, 224] on div "0" at bounding box center [570, 208] width 538 height 36
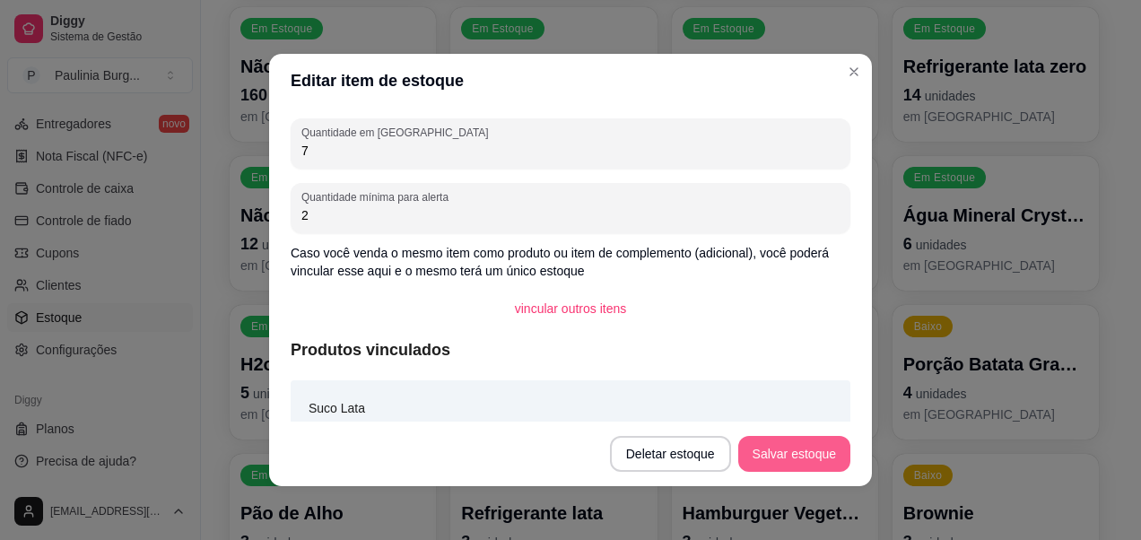
type input "2"
click at [804, 458] on button "Salvar estoque" at bounding box center [793, 454] width 109 height 35
click at [804, 458] on button "Salvar estoque" at bounding box center [794, 454] width 112 height 36
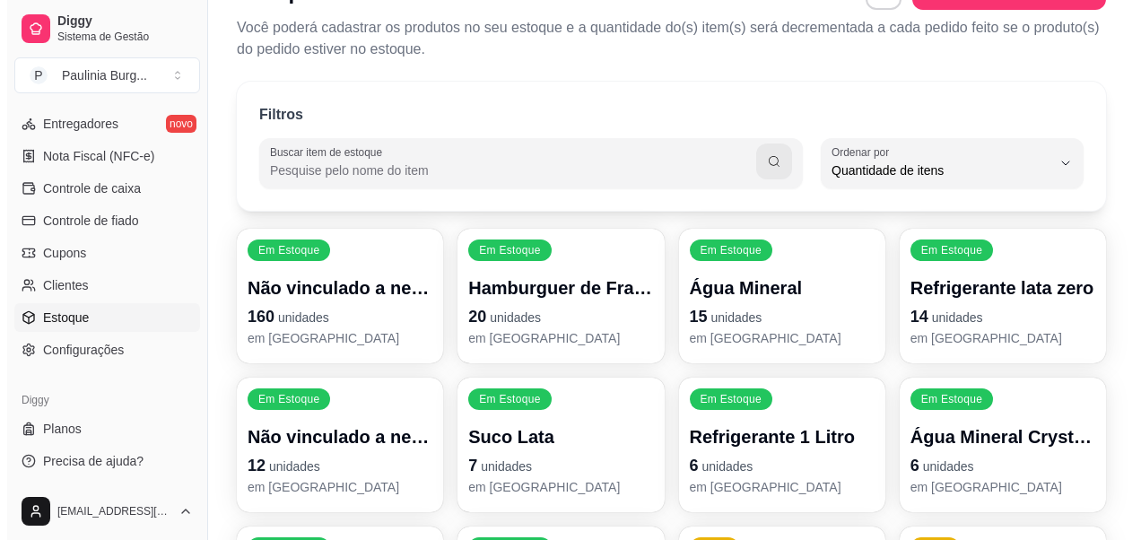
scroll to position [0, 0]
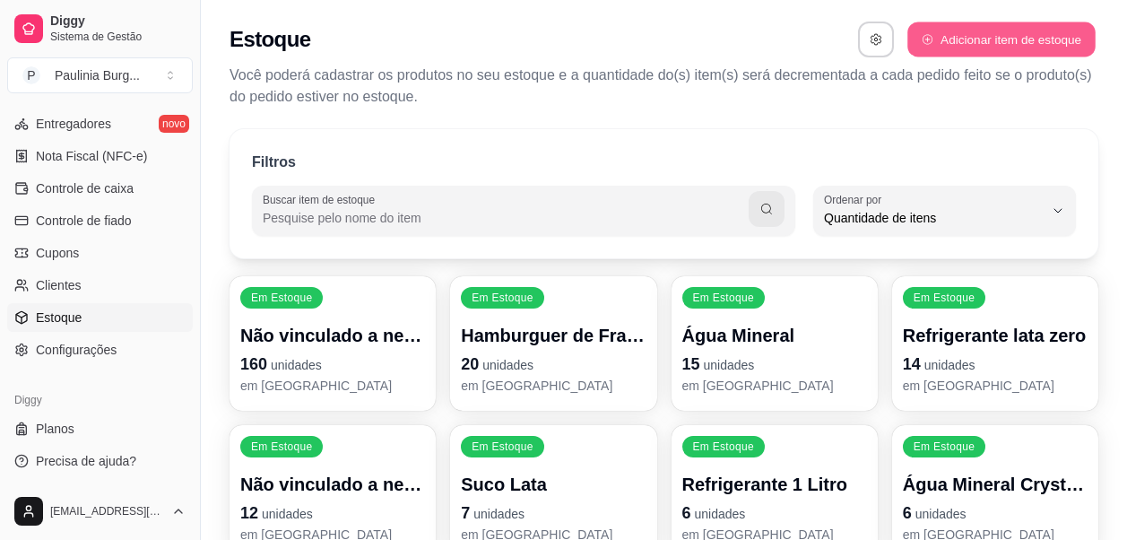
click at [970, 51] on button "Adicionar item de estoque" at bounding box center [1001, 39] width 187 height 35
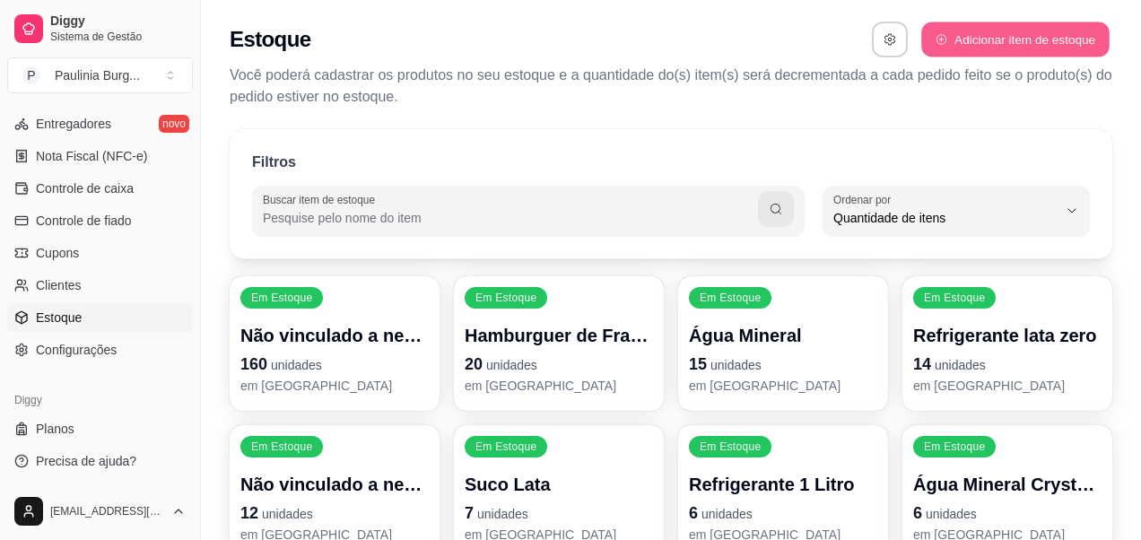
select select "UN"
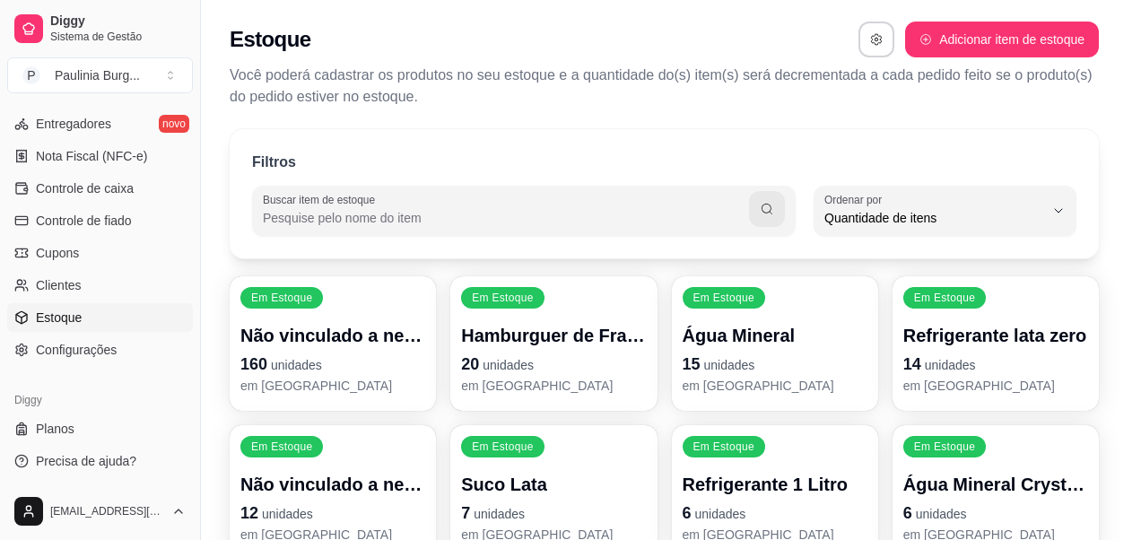
scroll to position [17, 0]
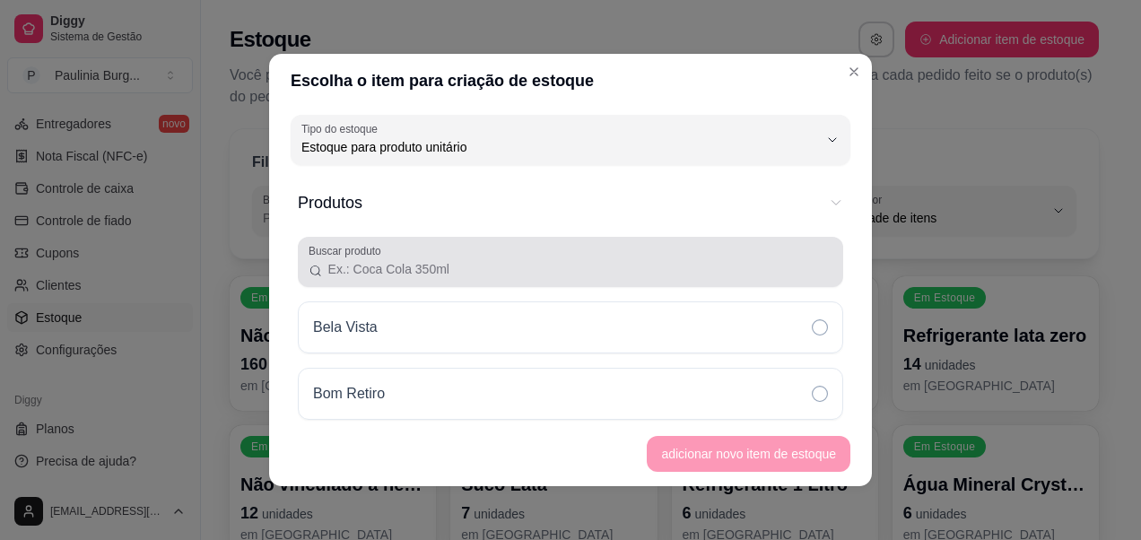
click at [602, 259] on div at bounding box center [571, 262] width 524 height 36
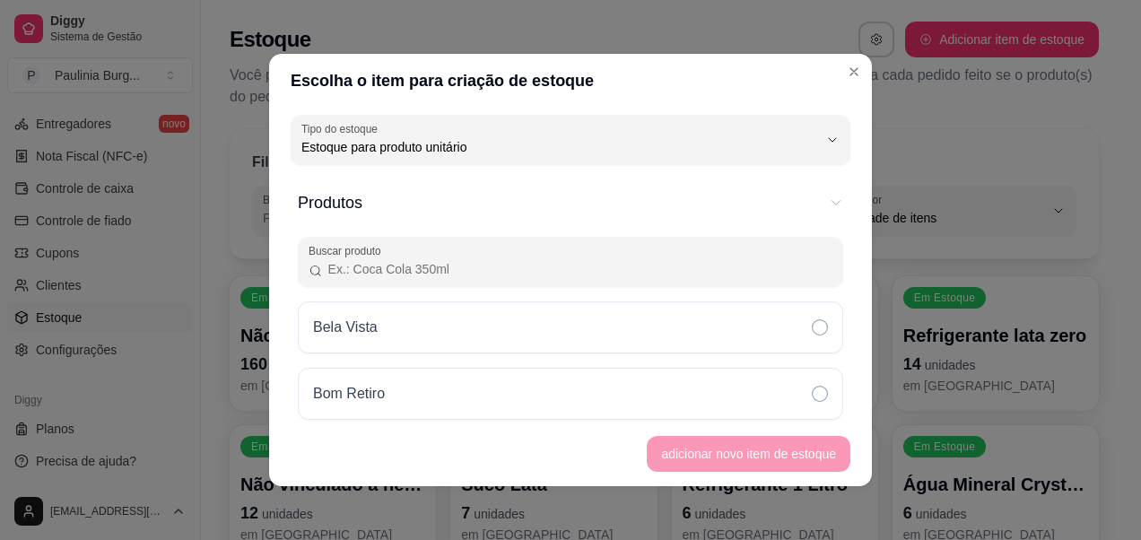
click at [596, 262] on input "Buscar produto" at bounding box center [577, 269] width 509 height 18
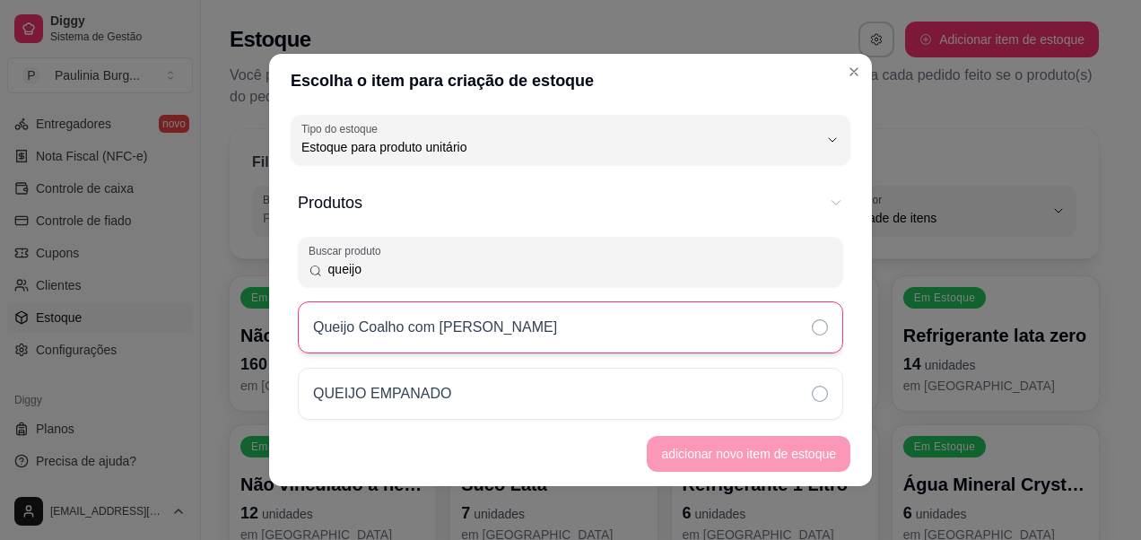
type input "queijo"
click at [552, 318] on div "Queijo Coalho com [PERSON_NAME]" at bounding box center [570, 327] width 545 height 52
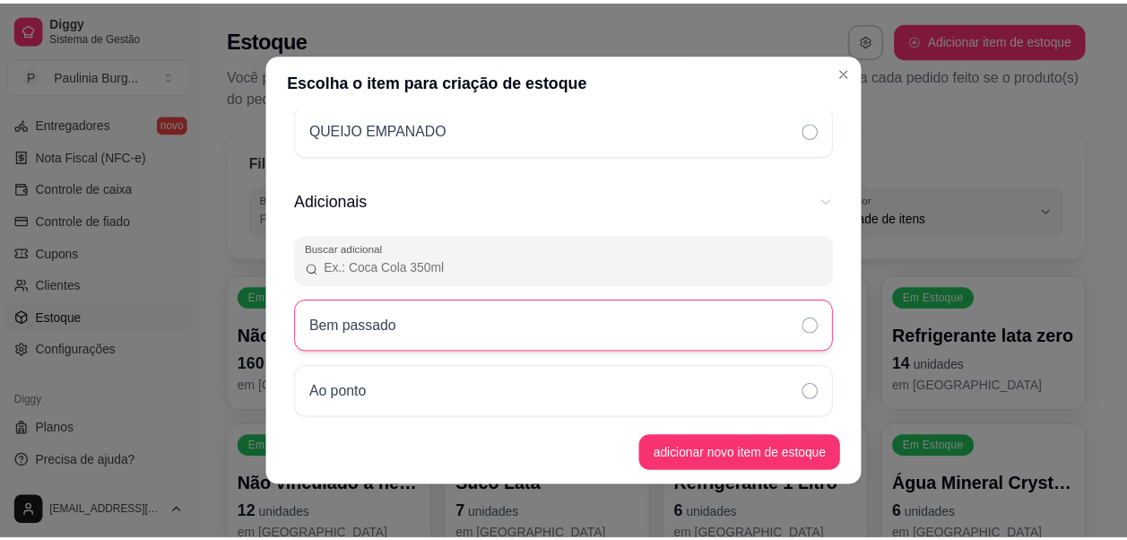
scroll to position [269, 0]
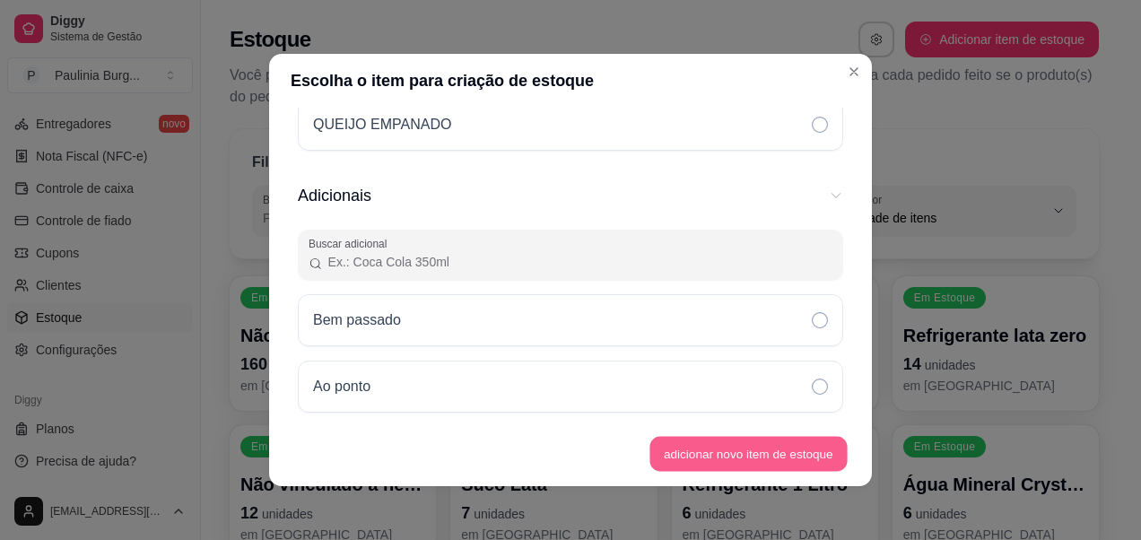
click at [741, 456] on button "adicionar novo item de estoque" at bounding box center [748, 454] width 197 height 35
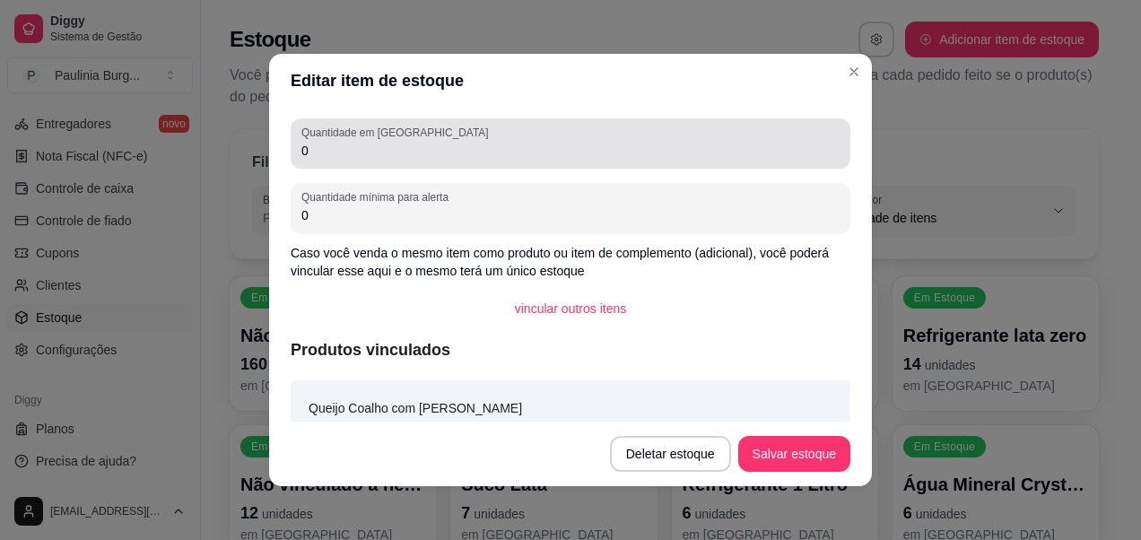
click at [431, 133] on div "0" at bounding box center [570, 144] width 538 height 36
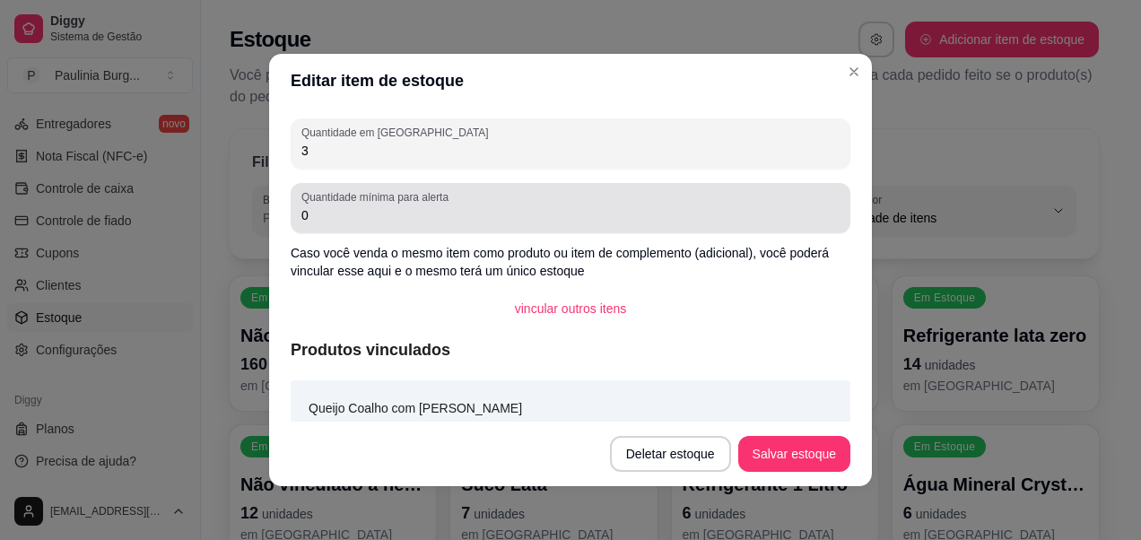
type input "3"
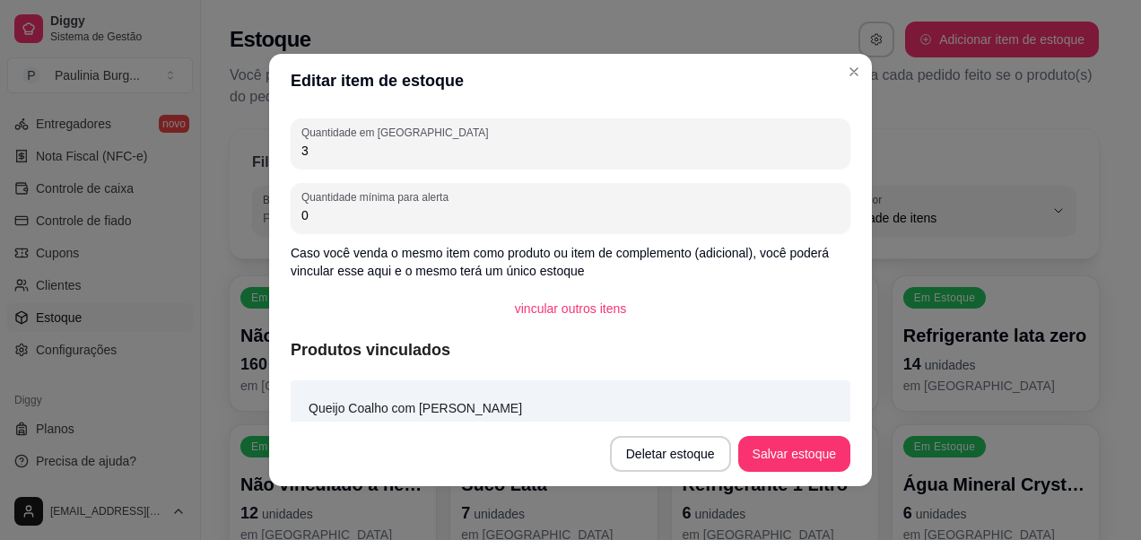
click at [446, 239] on div "Quantidade em estoque 3 Quantidade mínima para alerta 0 Caso você venda o mesmo…" at bounding box center [570, 265] width 603 height 314
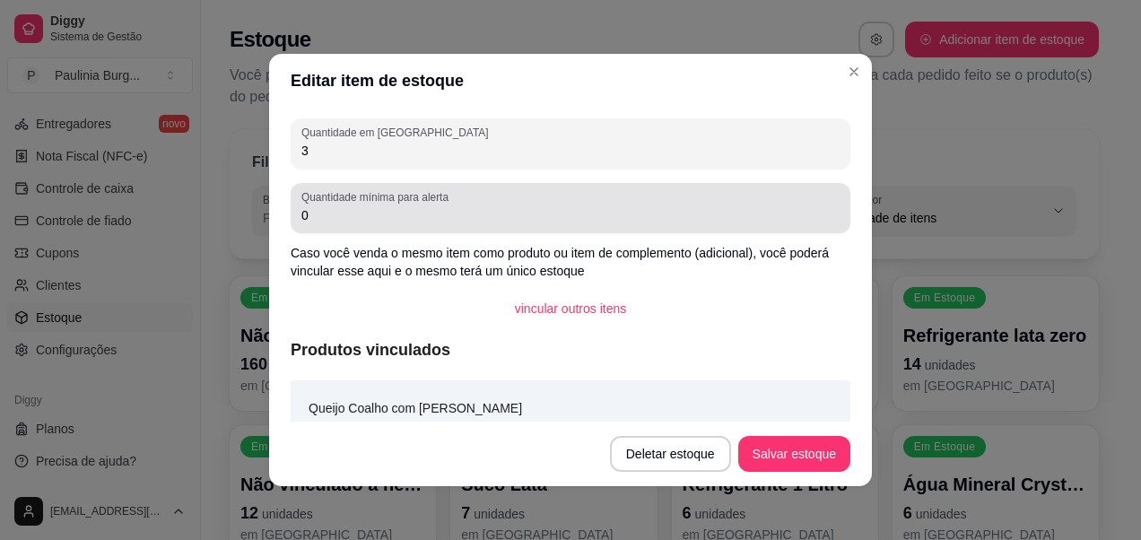
click at [450, 219] on input "0" at bounding box center [570, 215] width 538 height 18
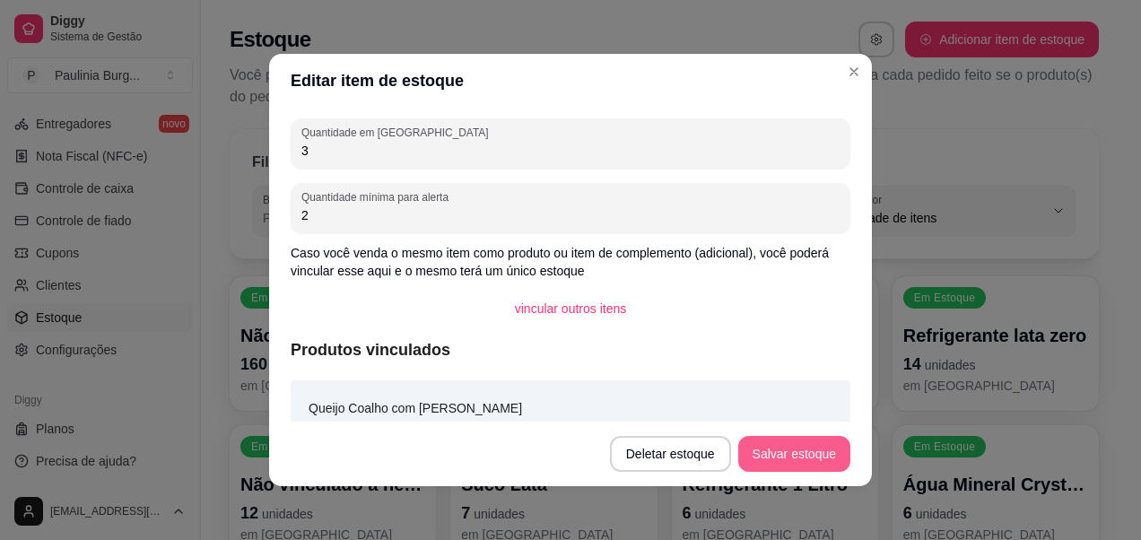
type input "2"
click at [804, 441] on button "Salvar estoque" at bounding box center [793, 454] width 109 height 35
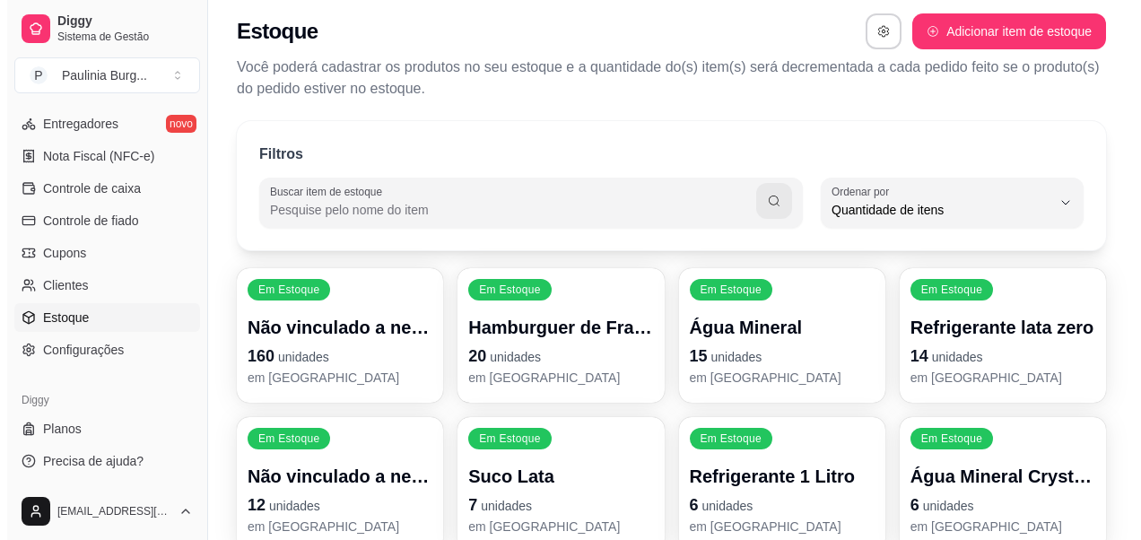
scroll to position [0, 0]
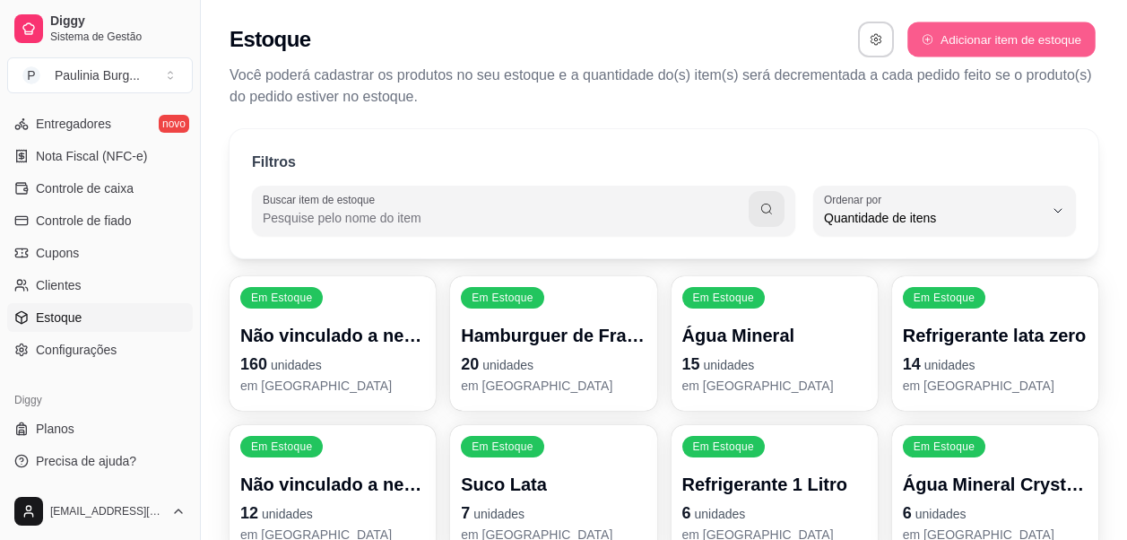
click at [1031, 48] on button "Adicionar item de estoque" at bounding box center [1001, 39] width 187 height 35
select select "UN"
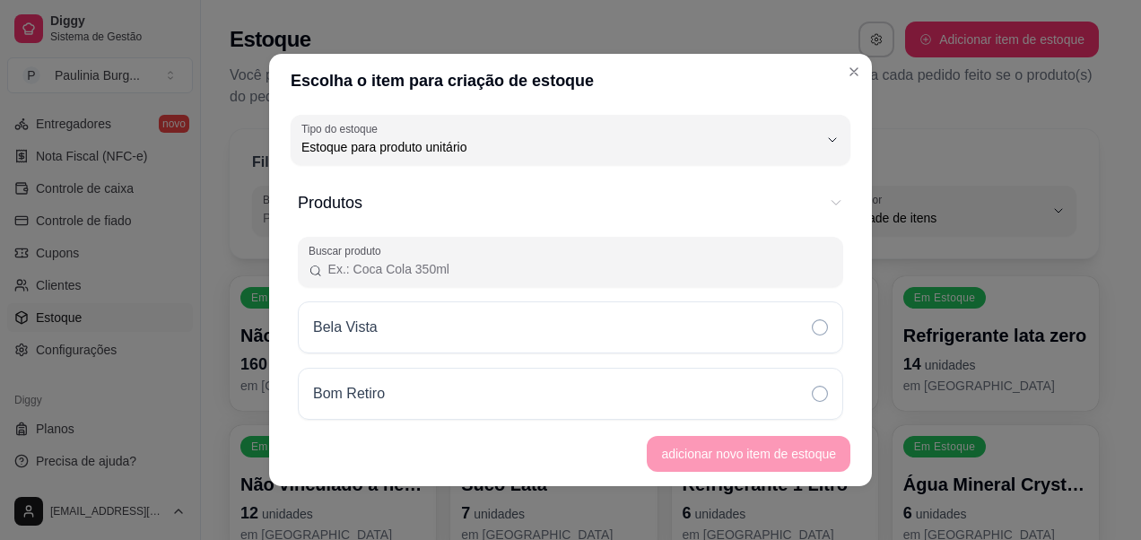
scroll to position [17, 0]
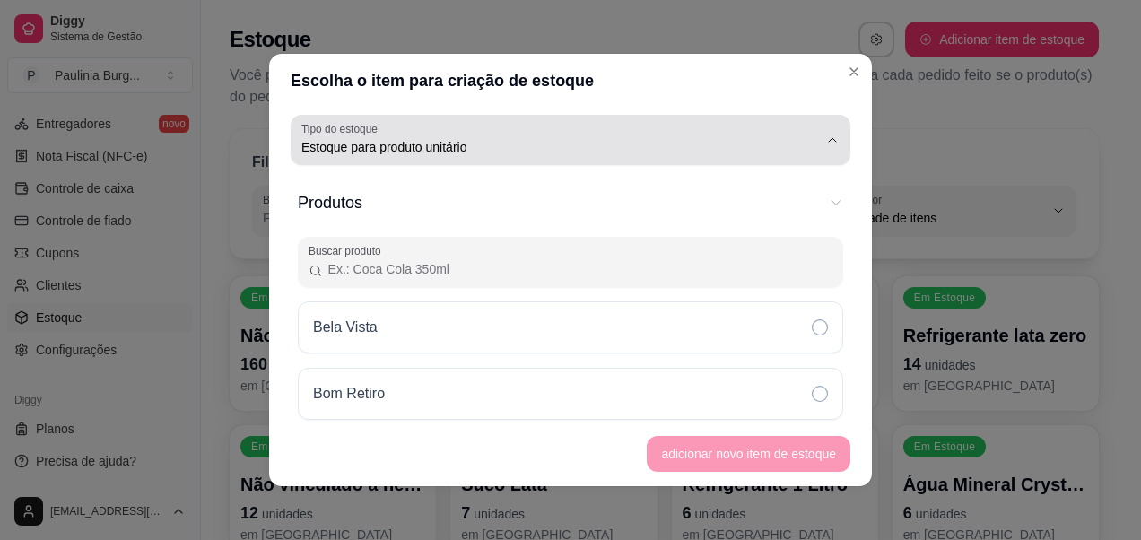
click at [698, 124] on div "Estoque para produto unitário" at bounding box center [559, 140] width 517 height 36
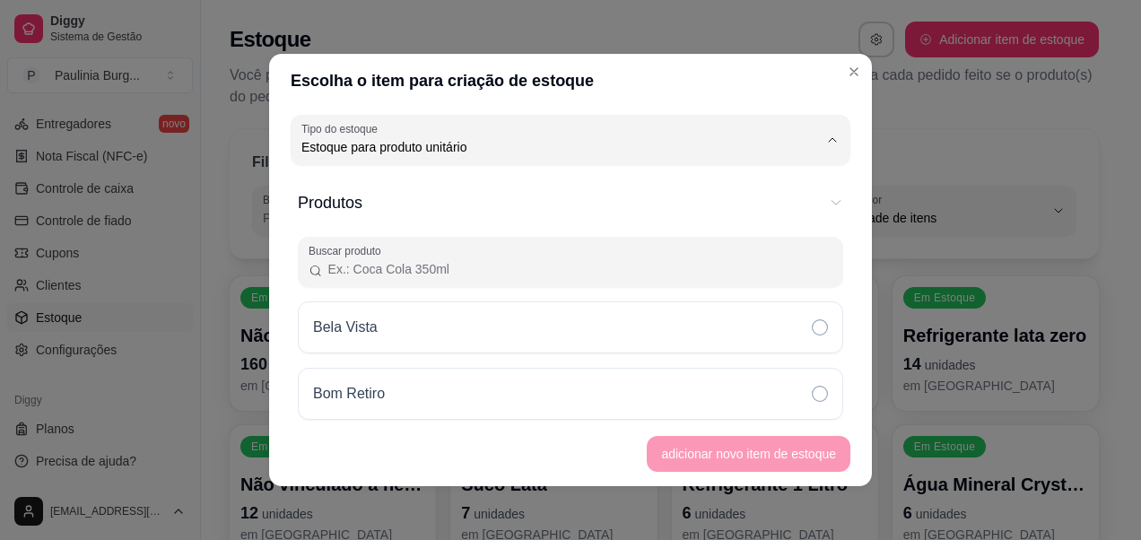
click at [663, 213] on span "Estoque para produto unitário" at bounding box center [549, 219] width 480 height 17
select select
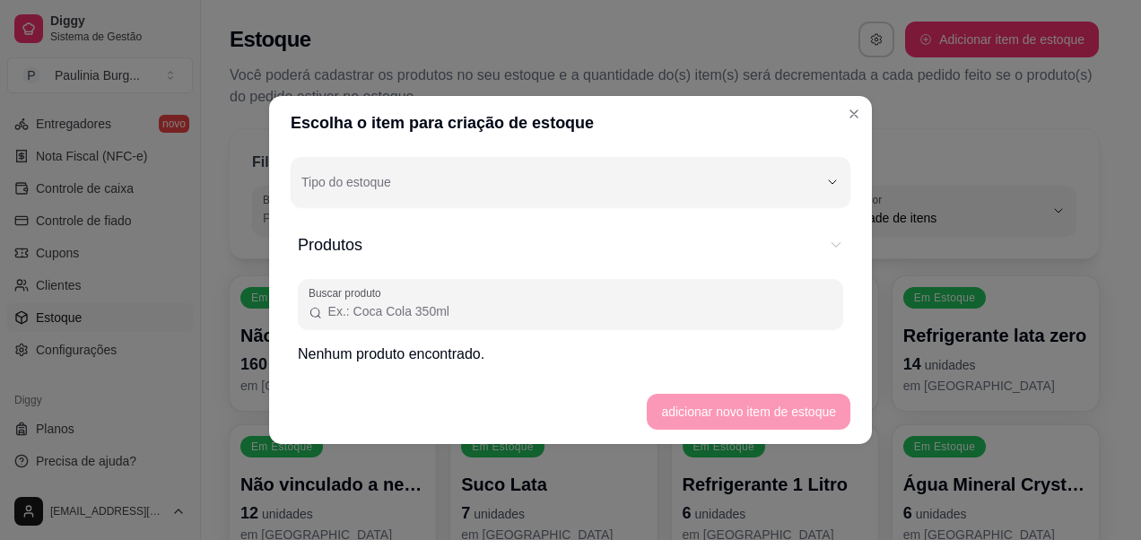
scroll to position [0, 0]
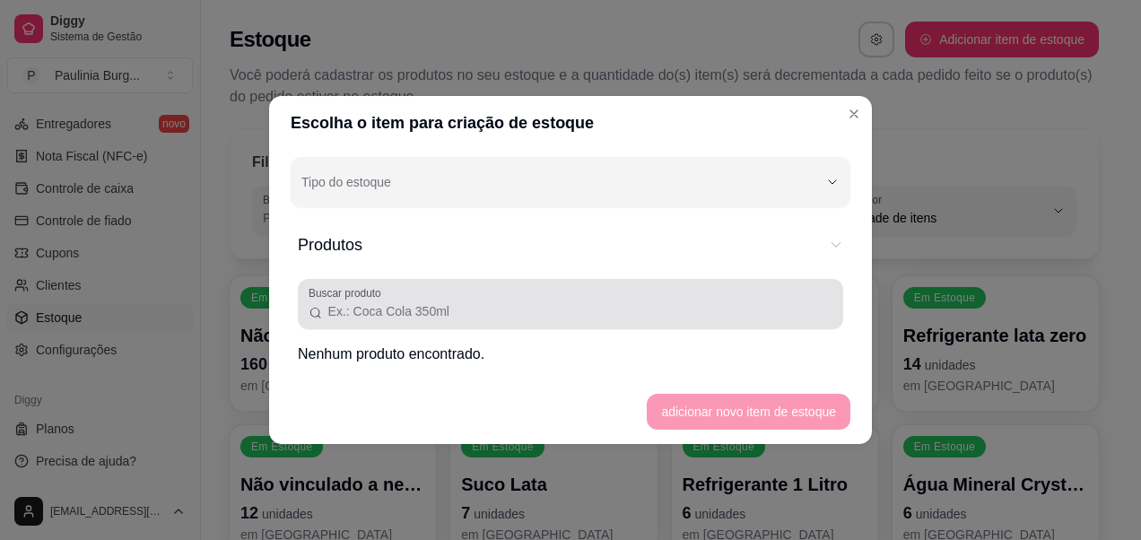
click at [532, 322] on div "Buscar produto" at bounding box center [570, 304] width 545 height 50
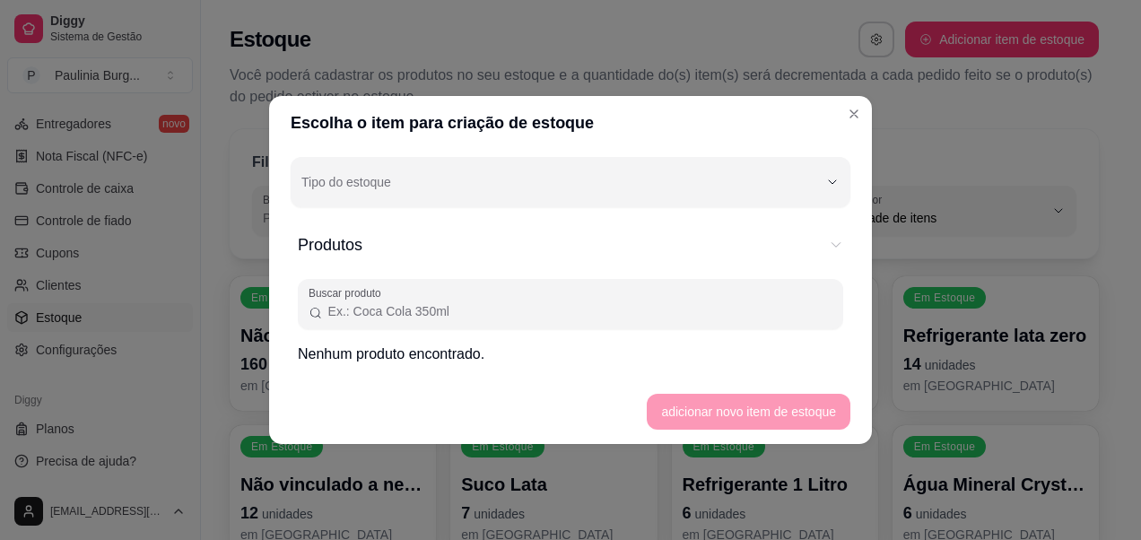
click at [567, 304] on input "Buscar produto" at bounding box center [577, 311] width 509 height 18
click at [614, 318] on input "queijo empanado" at bounding box center [577, 311] width 509 height 18
click at [603, 304] on input "queijo empanado" at bounding box center [577, 311] width 509 height 18
type input "queijo empanado"
click at [603, 304] on input "queijo empanado" at bounding box center [577, 311] width 509 height 18
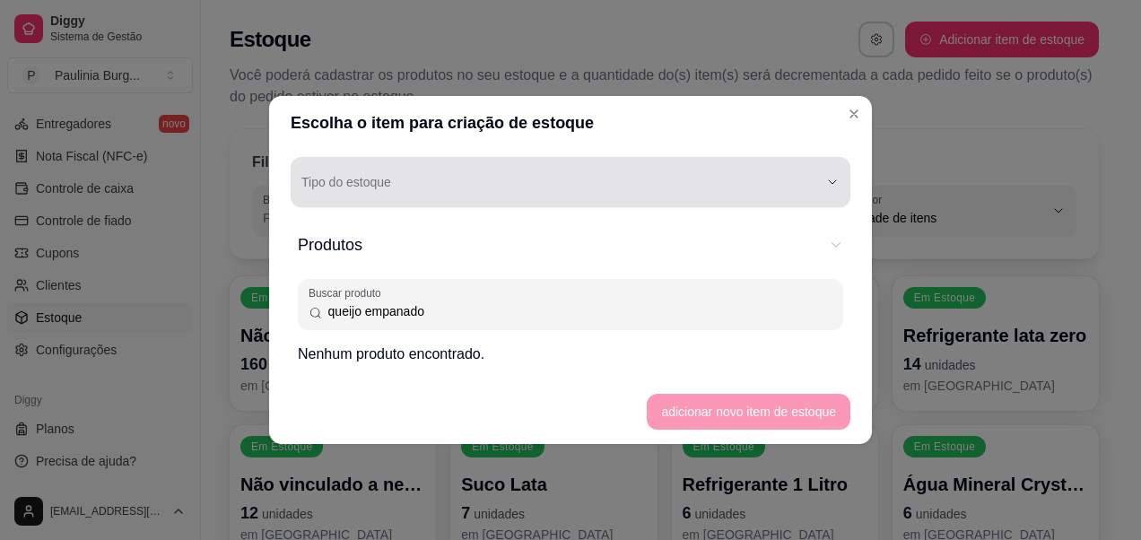
click at [603, 171] on div "button" at bounding box center [559, 182] width 517 height 36
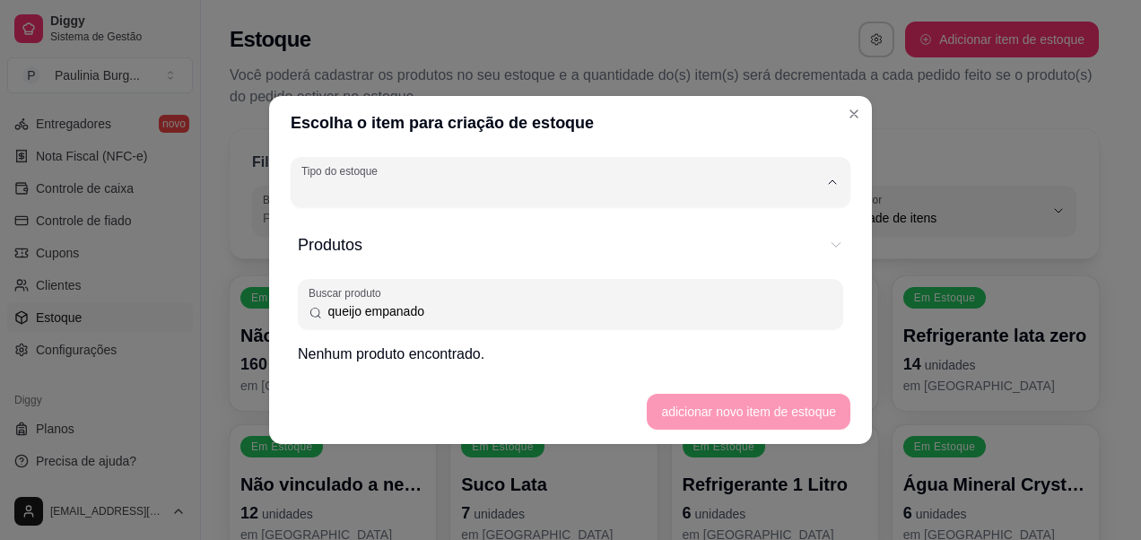
click at [598, 266] on span "Estoque para produto unitário" at bounding box center [562, 261] width 492 height 17
type input "UN"
select select "UN"
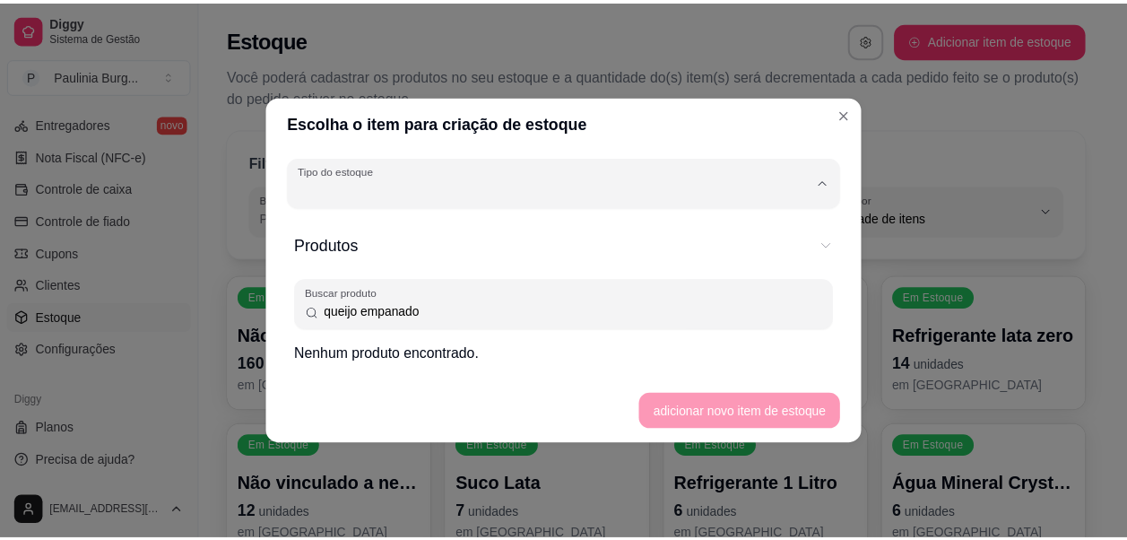
scroll to position [17, 0]
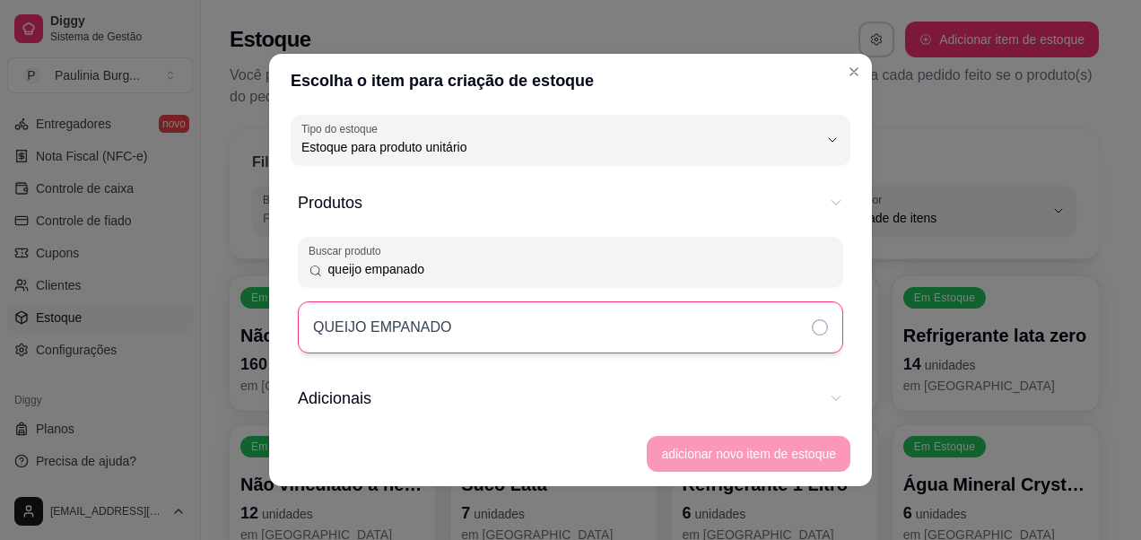
click at [390, 337] on p "QUEIJO EMPANADO" at bounding box center [382, 328] width 138 height 22
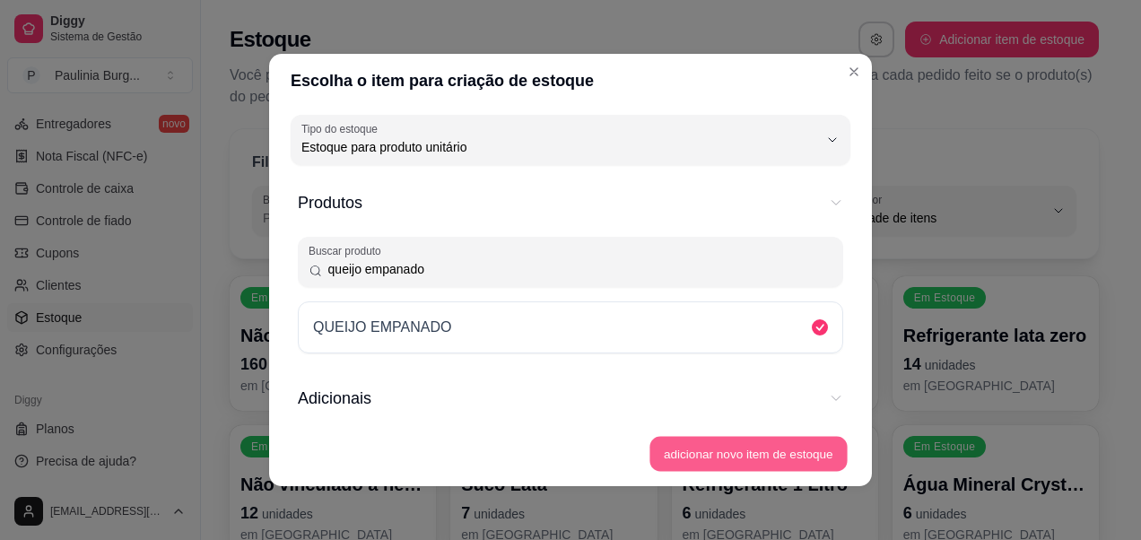
click at [719, 462] on button "adicionar novo item de estoque" at bounding box center [748, 454] width 197 height 35
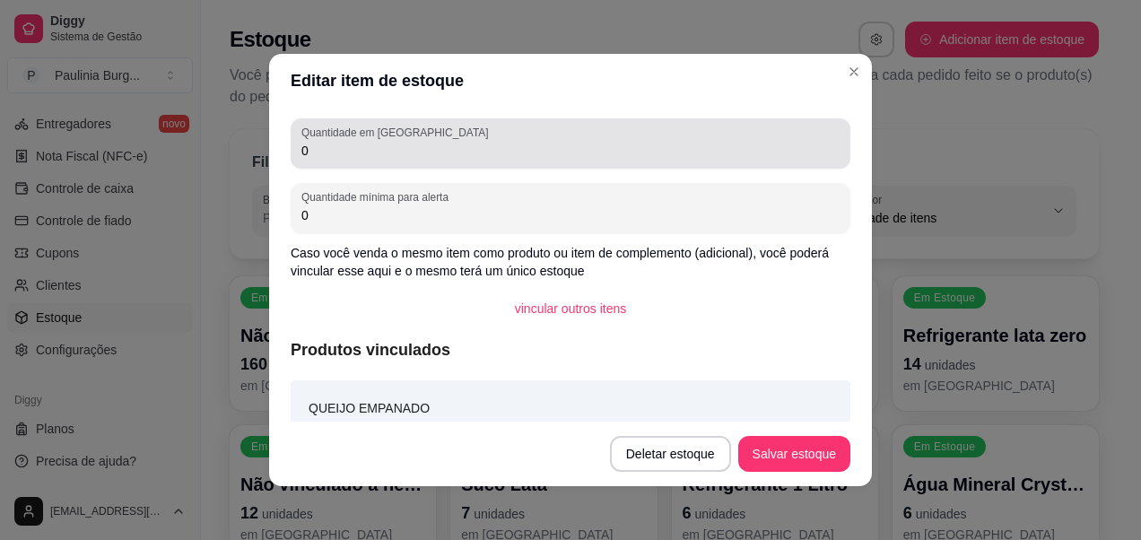
click at [418, 165] on div "Quantidade em estoque 0" at bounding box center [571, 143] width 560 height 50
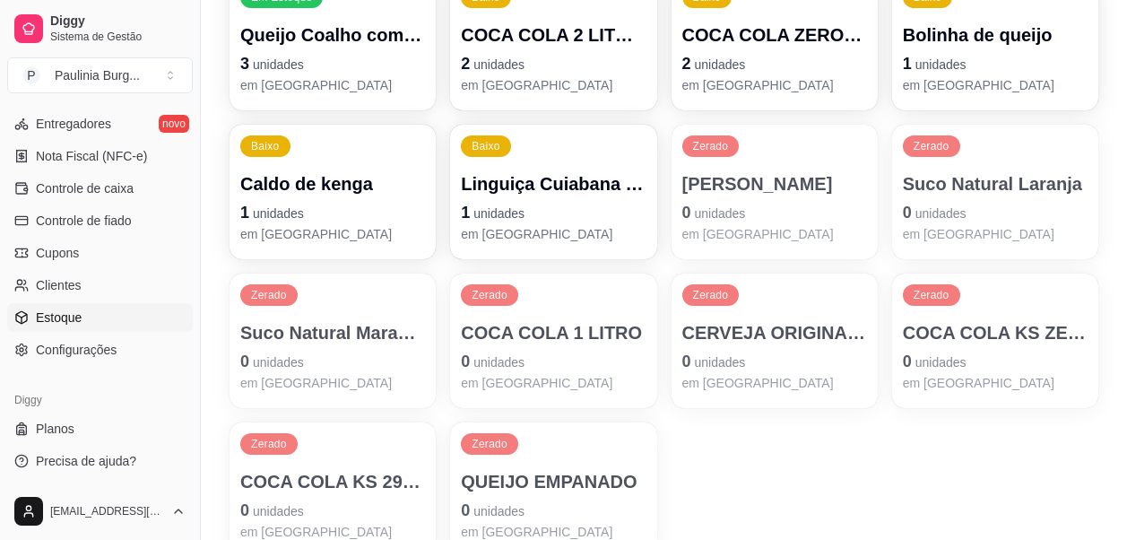
scroll to position [986, 0]
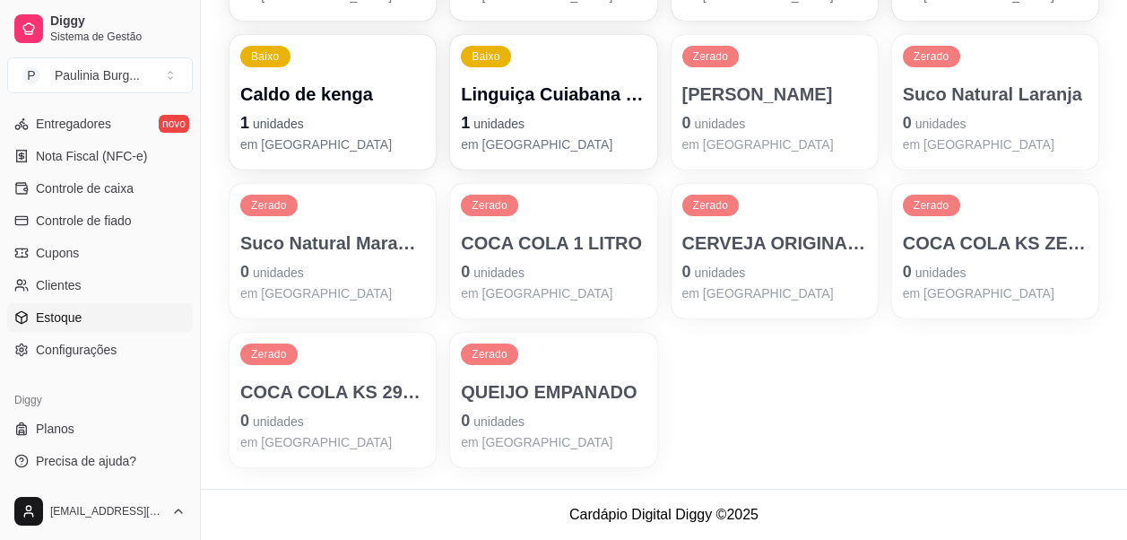
click at [595, 415] on p "0 unidades" at bounding box center [553, 420] width 185 height 25
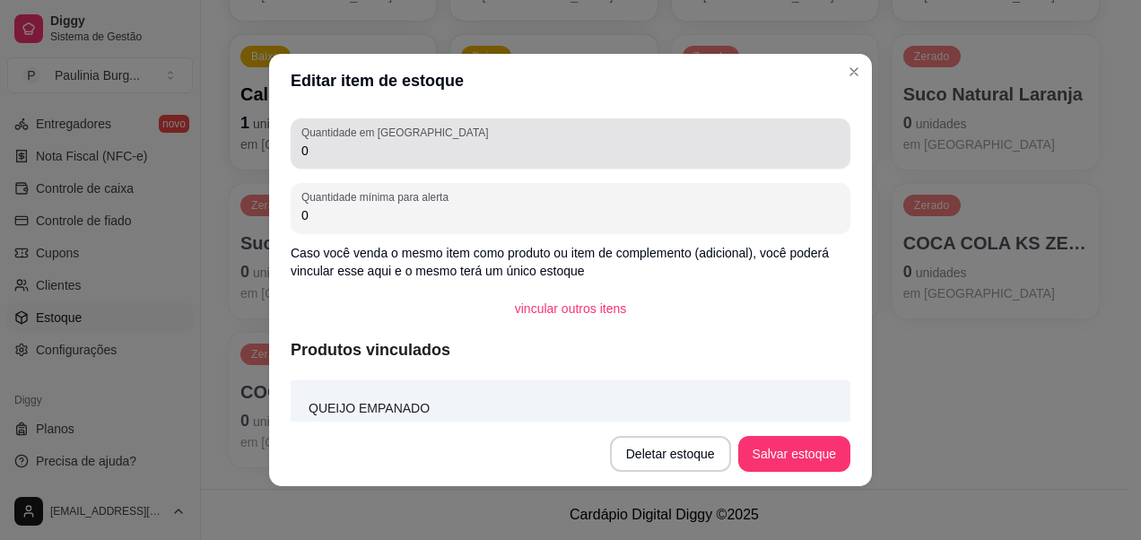
click at [439, 161] on div "Quantidade em estoque 0" at bounding box center [571, 143] width 560 height 50
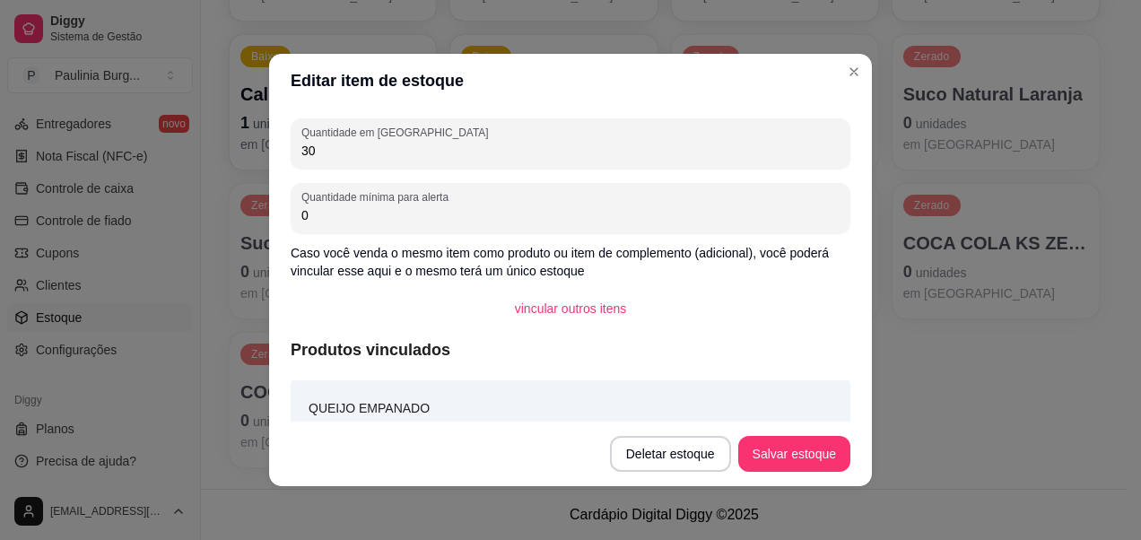
type input "3"
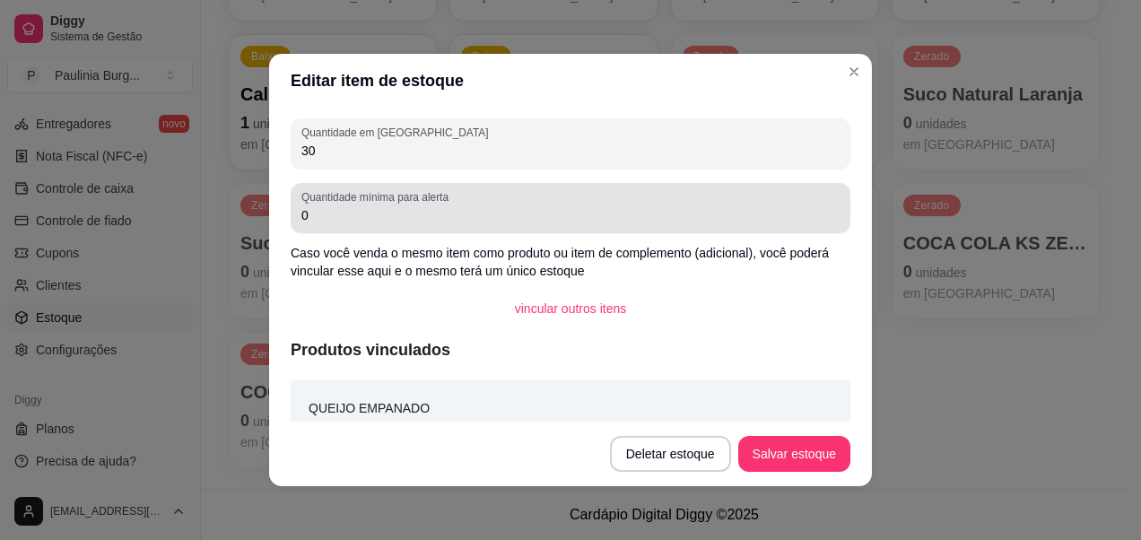
type input "30"
click at [628, 213] on input "0" at bounding box center [570, 215] width 538 height 18
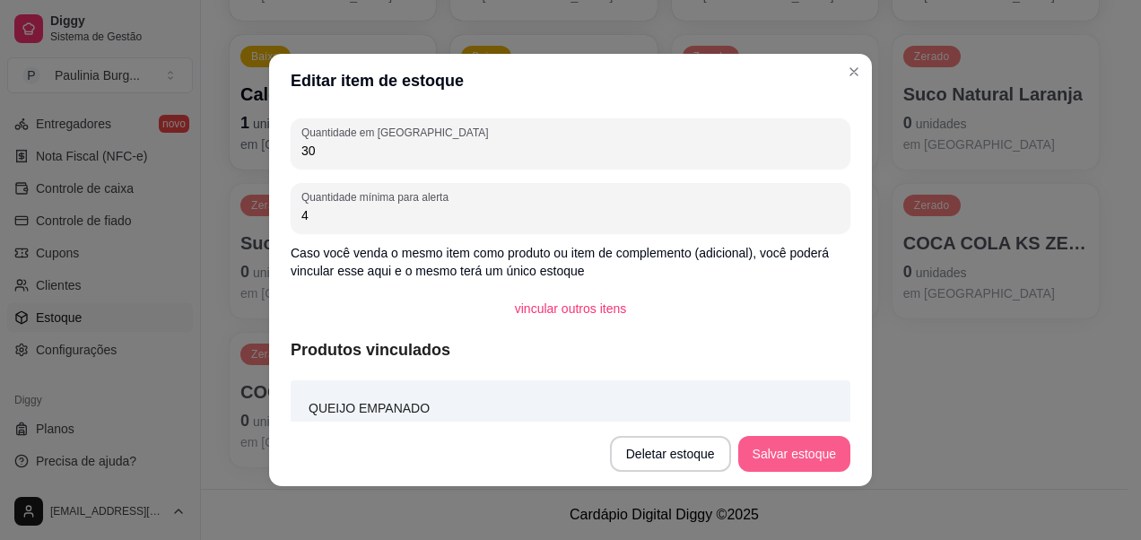
type input "4"
click at [753, 457] on button "Salvar estoque" at bounding box center [794, 454] width 112 height 36
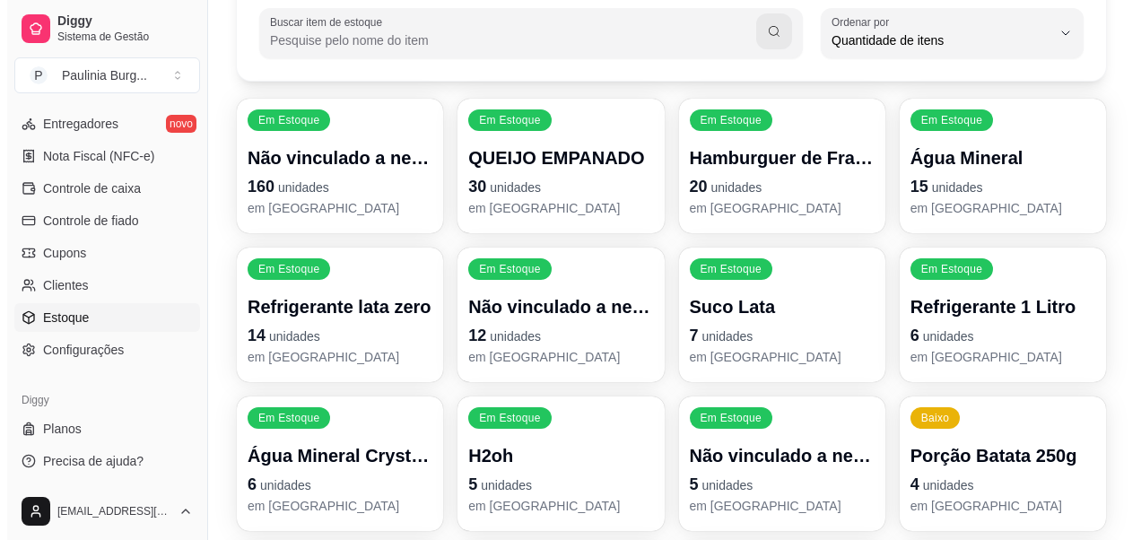
scroll to position [0, 0]
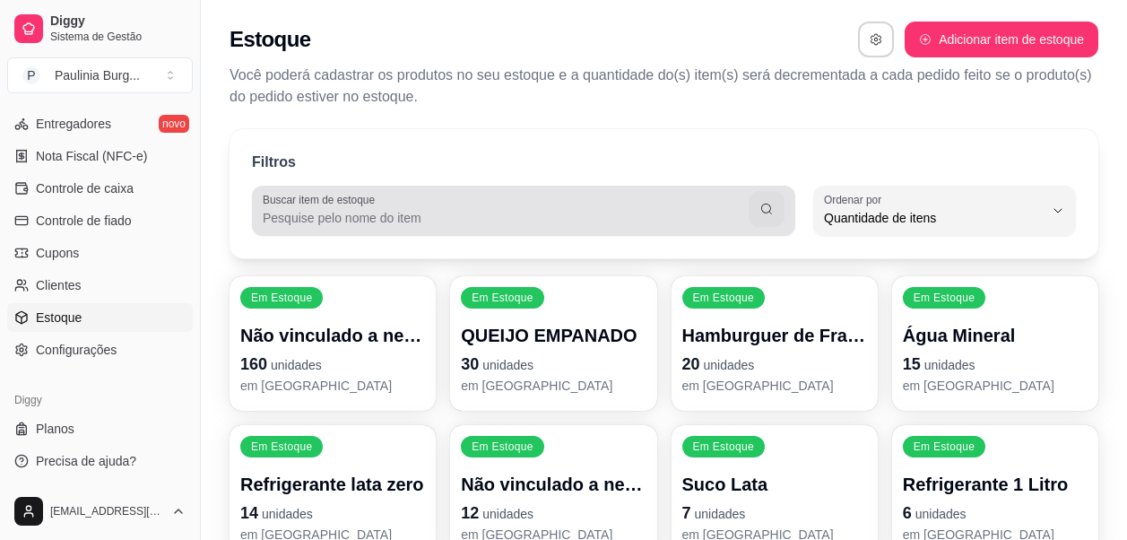
click at [703, 213] on input "Buscar item de estoque" at bounding box center [506, 218] width 486 height 18
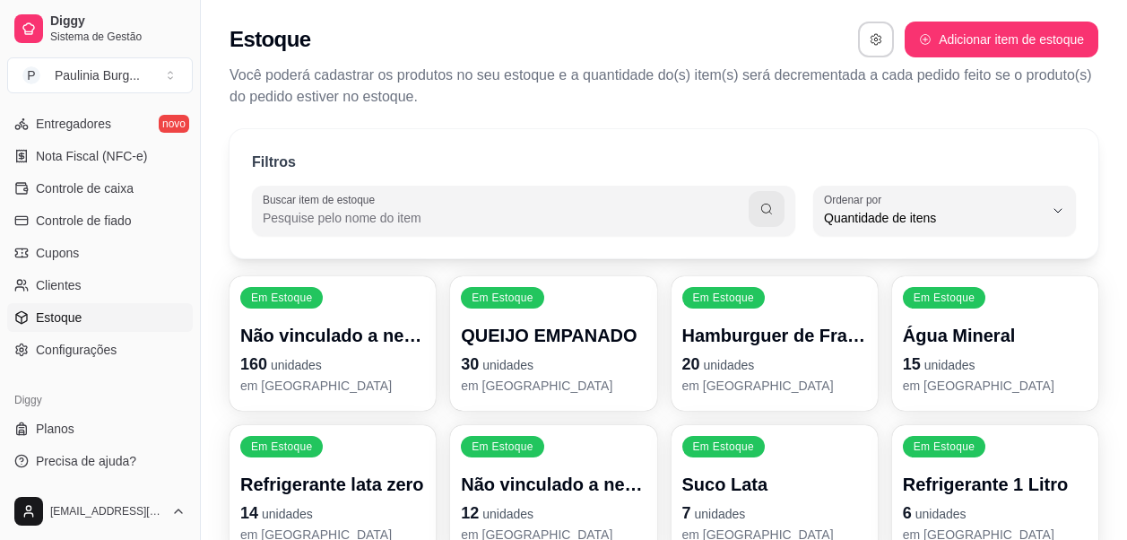
type input "e"
type input "cerveja zero"
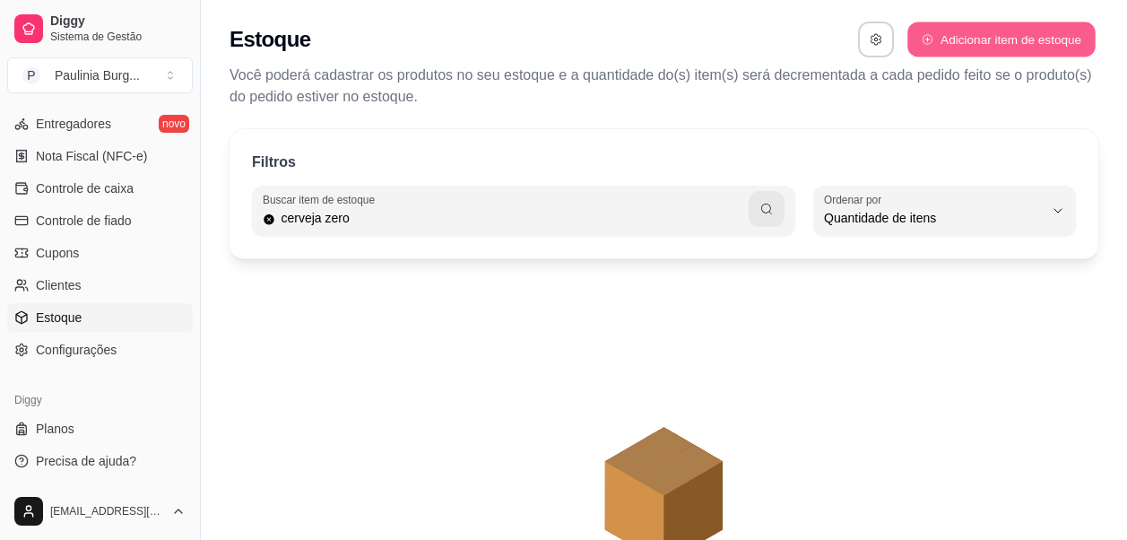
click at [966, 22] on button "Adicionar item de estoque" at bounding box center [1001, 39] width 187 height 35
select select "UN"
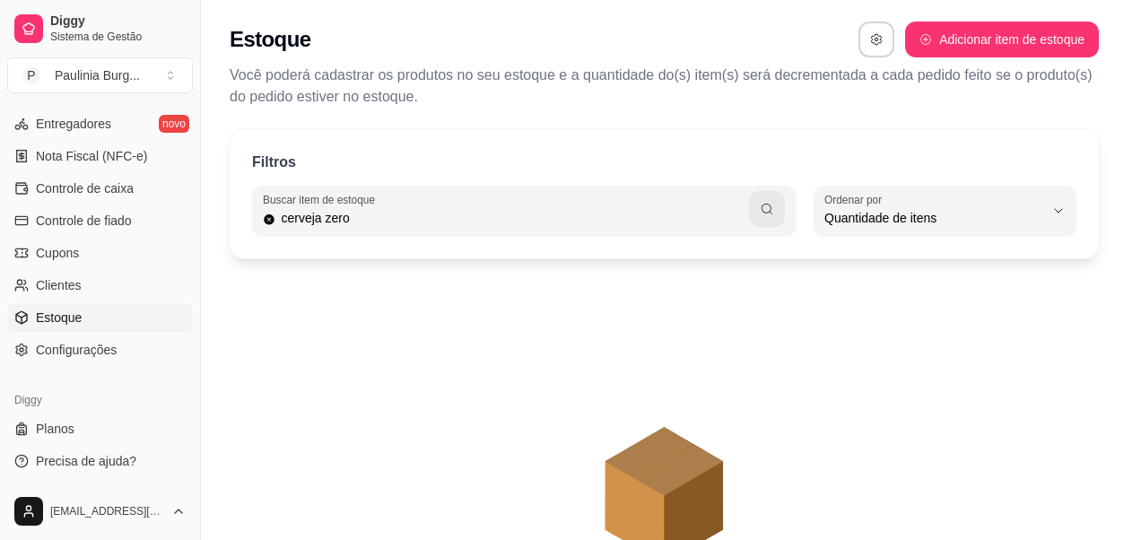
scroll to position [17, 0]
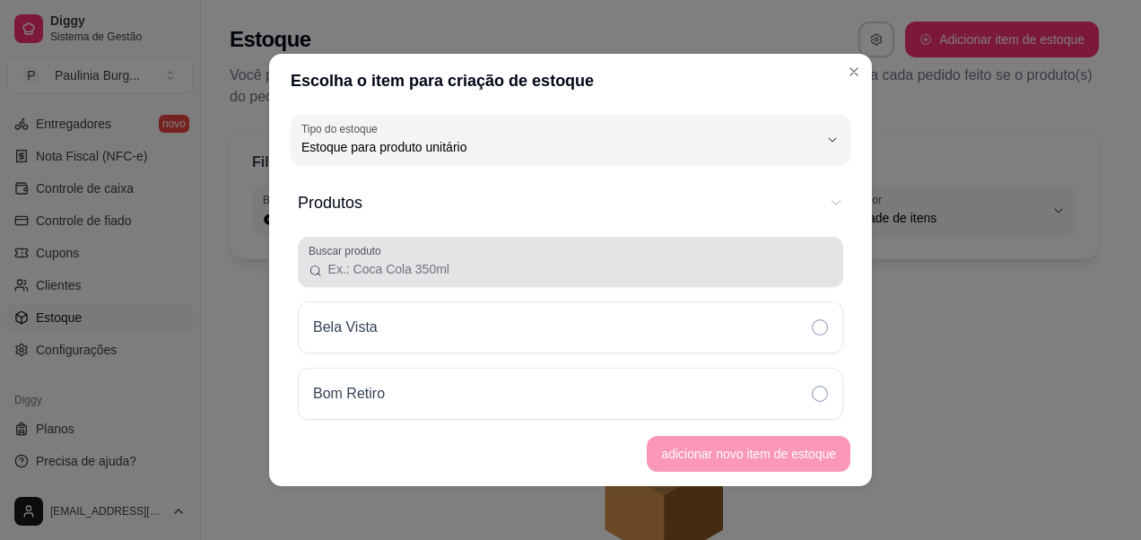
click at [543, 248] on div at bounding box center [571, 262] width 524 height 36
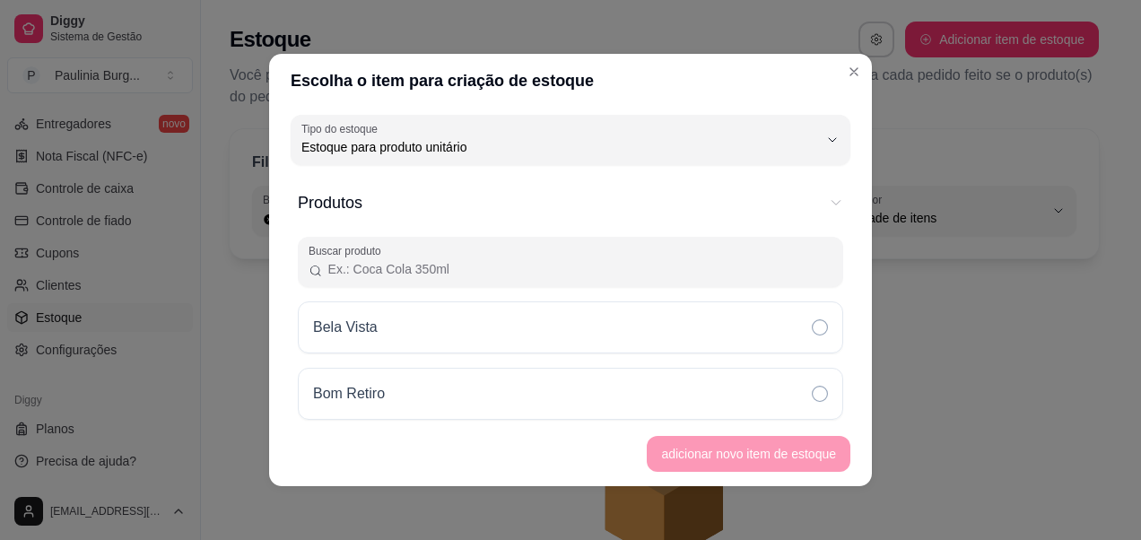
click at [554, 265] on input "Buscar produto" at bounding box center [577, 269] width 509 height 18
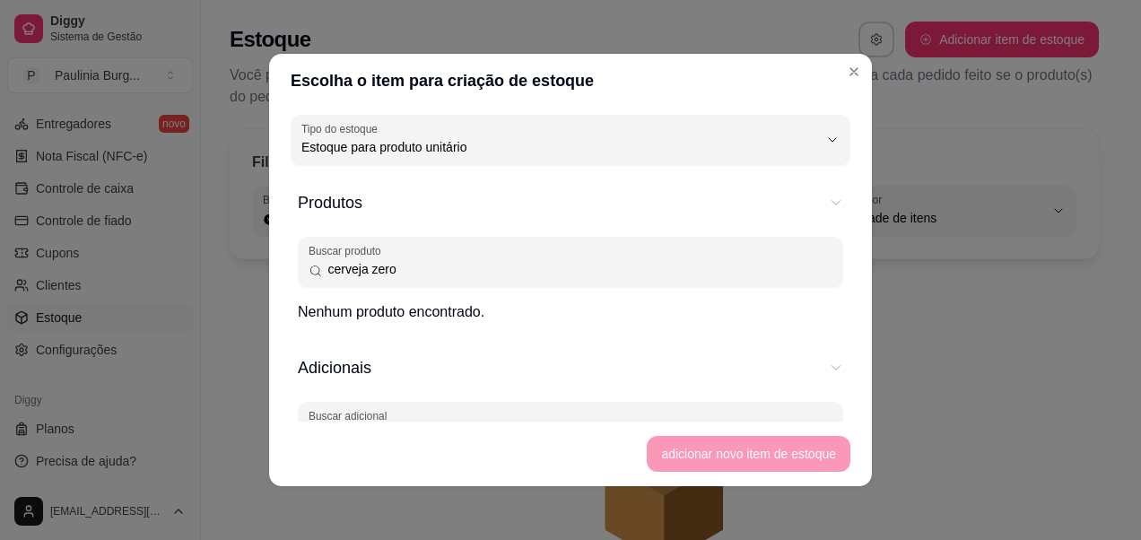
type input "cerveja zero"
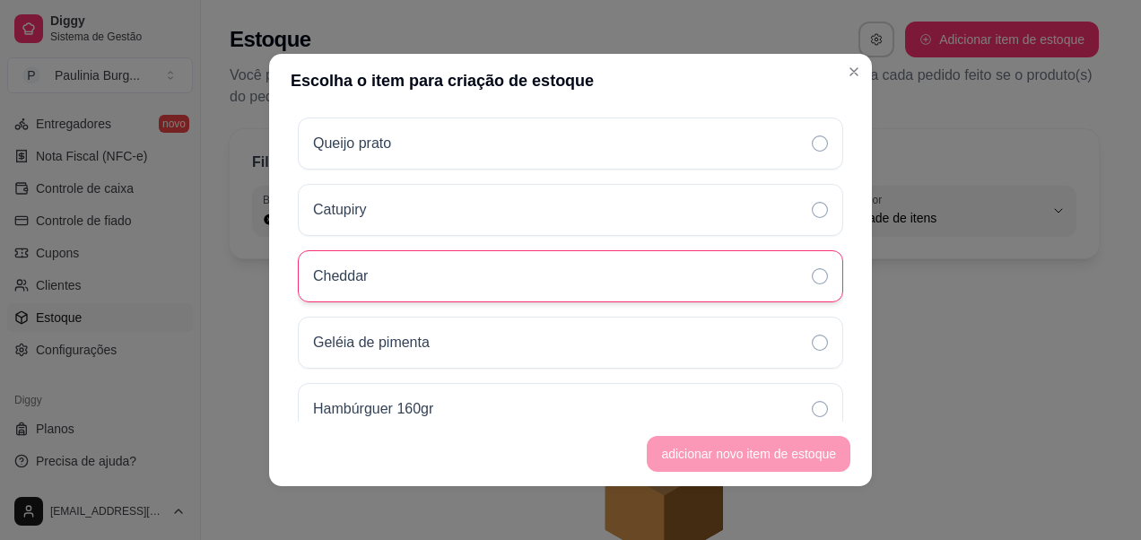
scroll to position [718, 0]
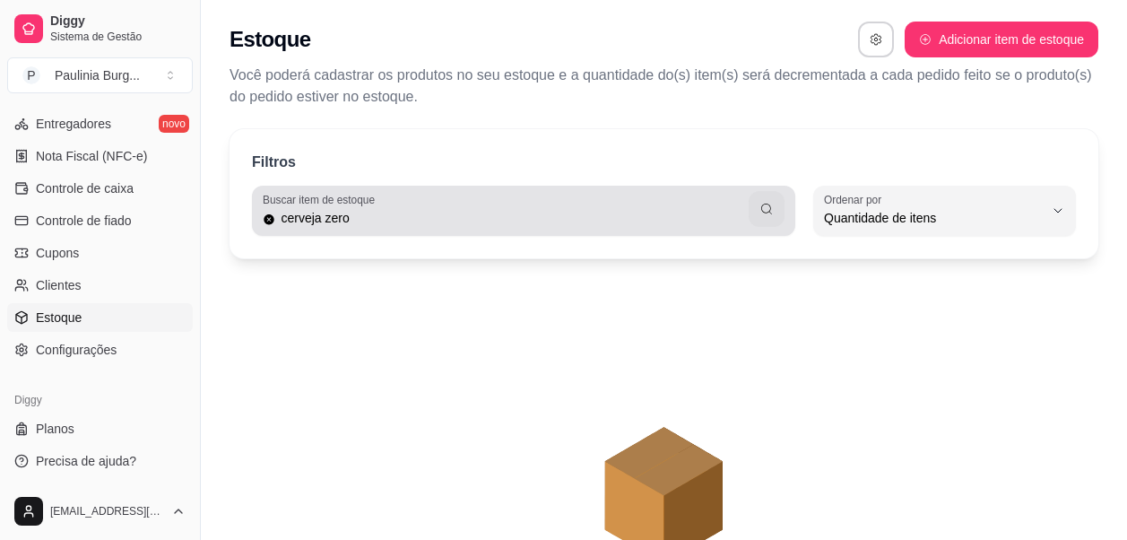
click at [260, 226] on div "Buscar item de estoque cerveja zero" at bounding box center [524, 211] width 544 height 50
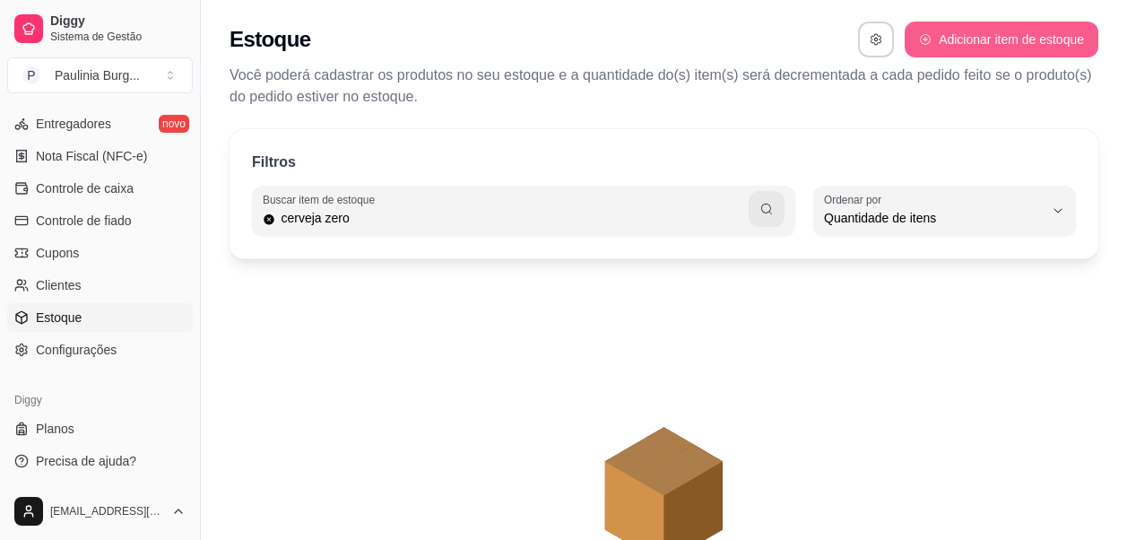
click at [1077, 41] on button "Adicionar item de estoque" at bounding box center [1002, 40] width 194 height 36
select select "UN"
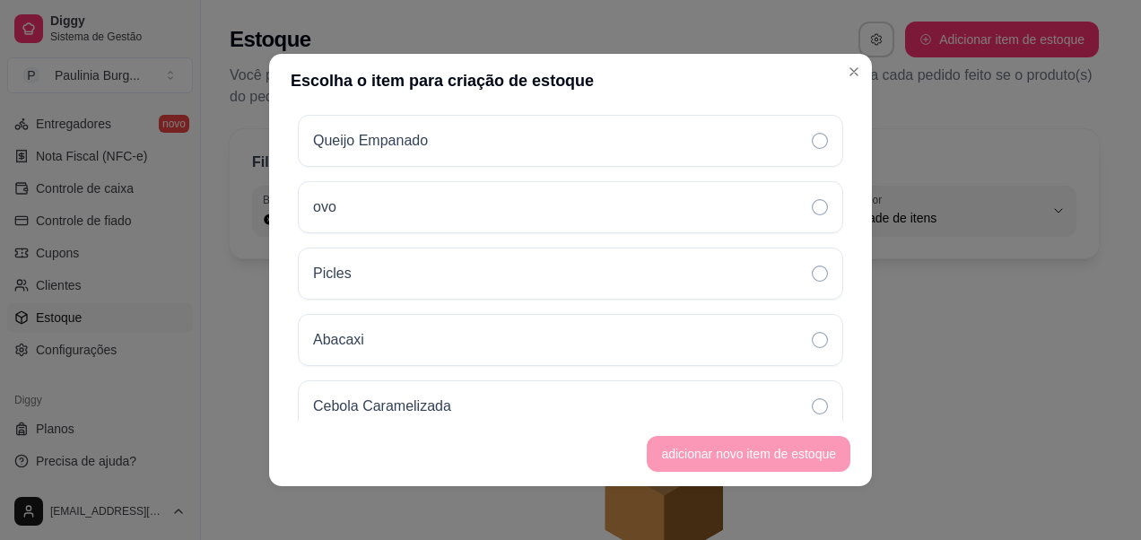
scroll to position [4456, 0]
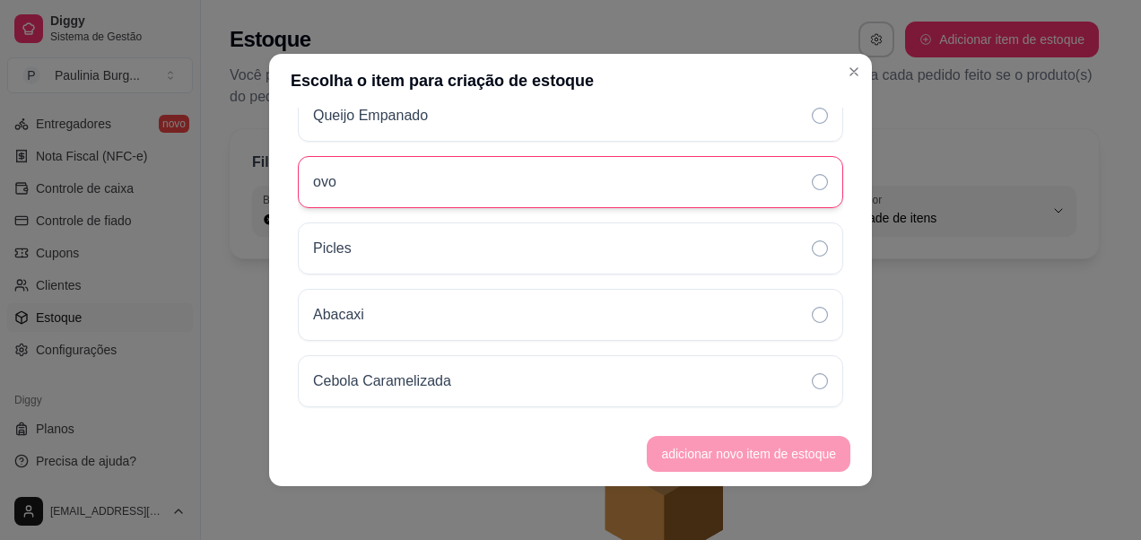
click at [498, 186] on div "ovo" at bounding box center [570, 182] width 545 height 52
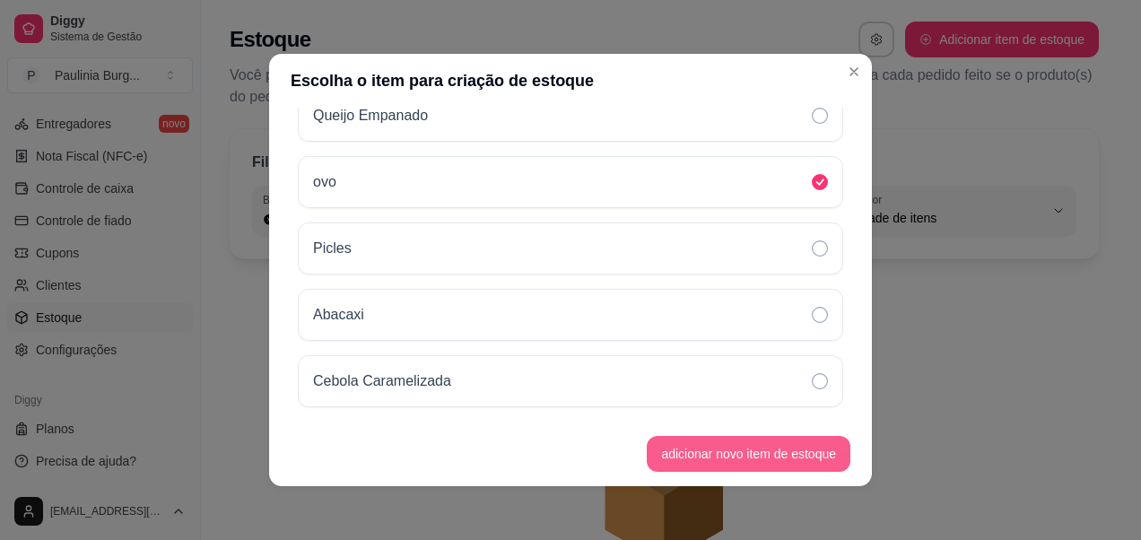
click at [673, 448] on button "adicionar novo item de estoque" at bounding box center [749, 454] width 204 height 36
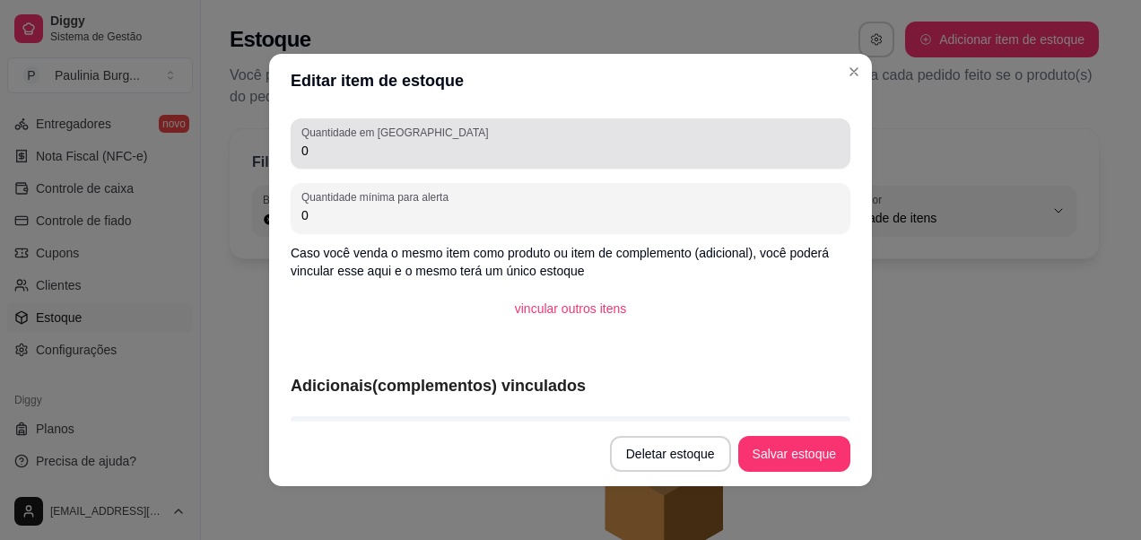
click at [412, 141] on div "0" at bounding box center [570, 144] width 538 height 36
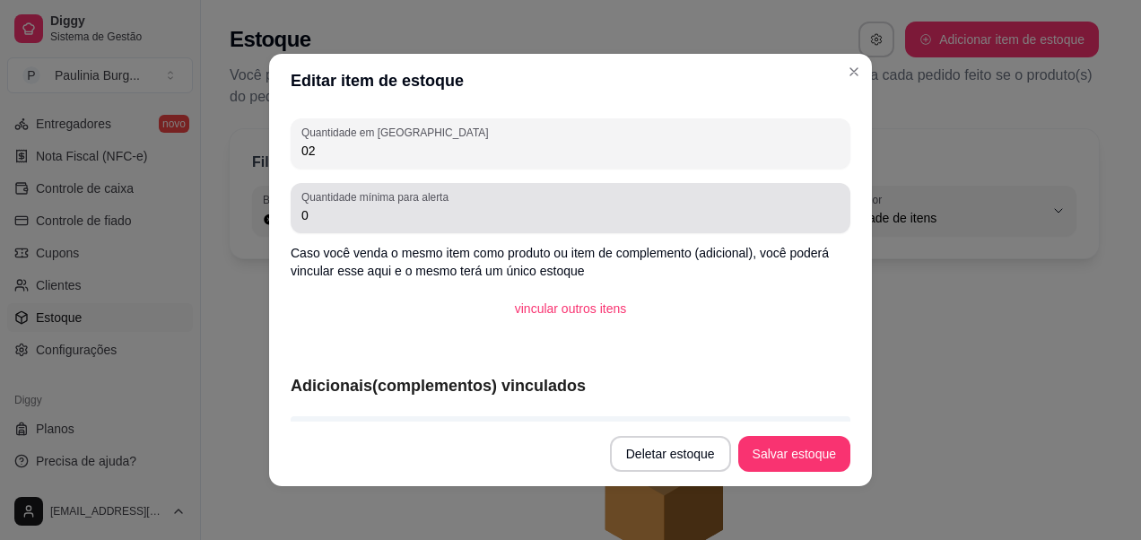
type input "0"
type input "27"
click at [431, 217] on input "0" at bounding box center [570, 215] width 538 height 18
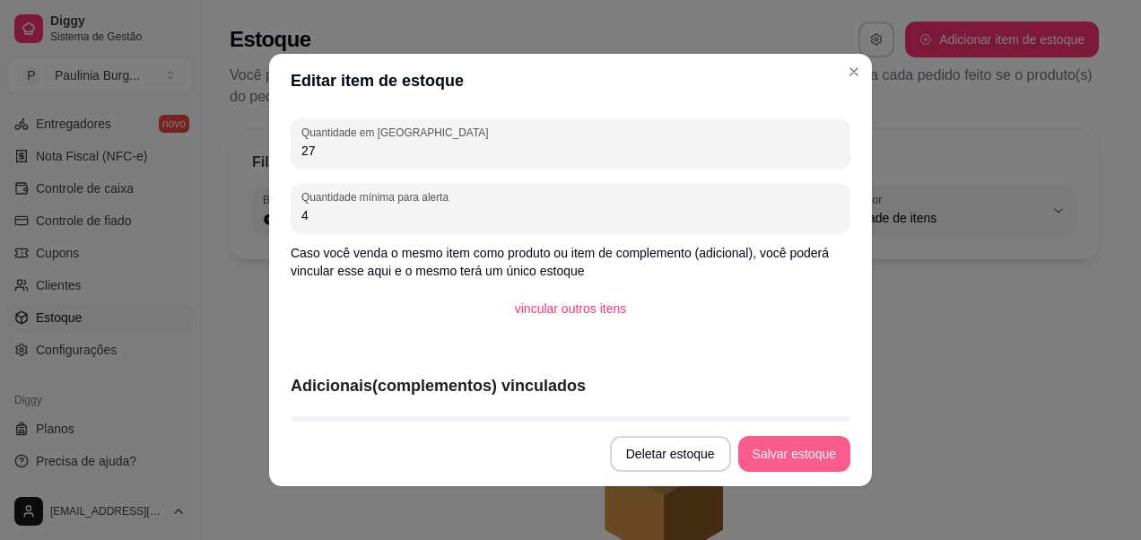
type input "4"
click at [813, 460] on button "Salvar estoque" at bounding box center [794, 454] width 112 height 36
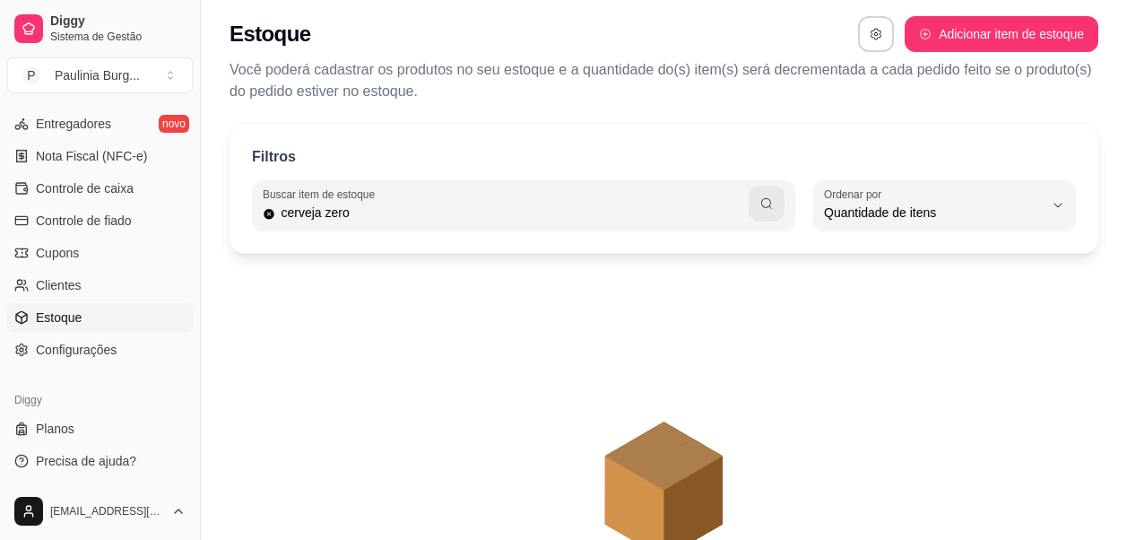
scroll to position [0, 0]
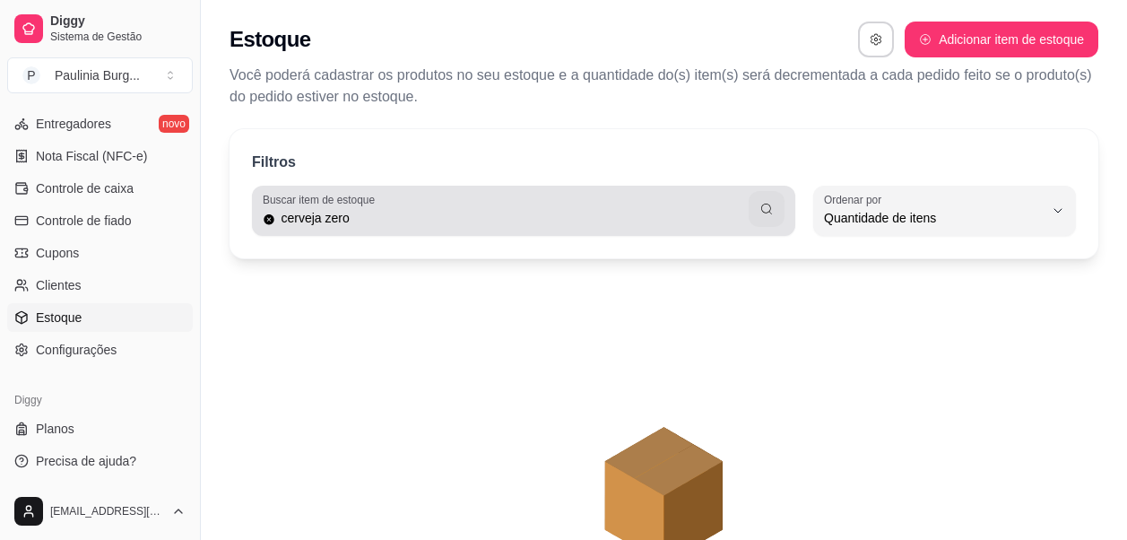
click at [732, 198] on div "cerveja zero" at bounding box center [524, 211] width 522 height 36
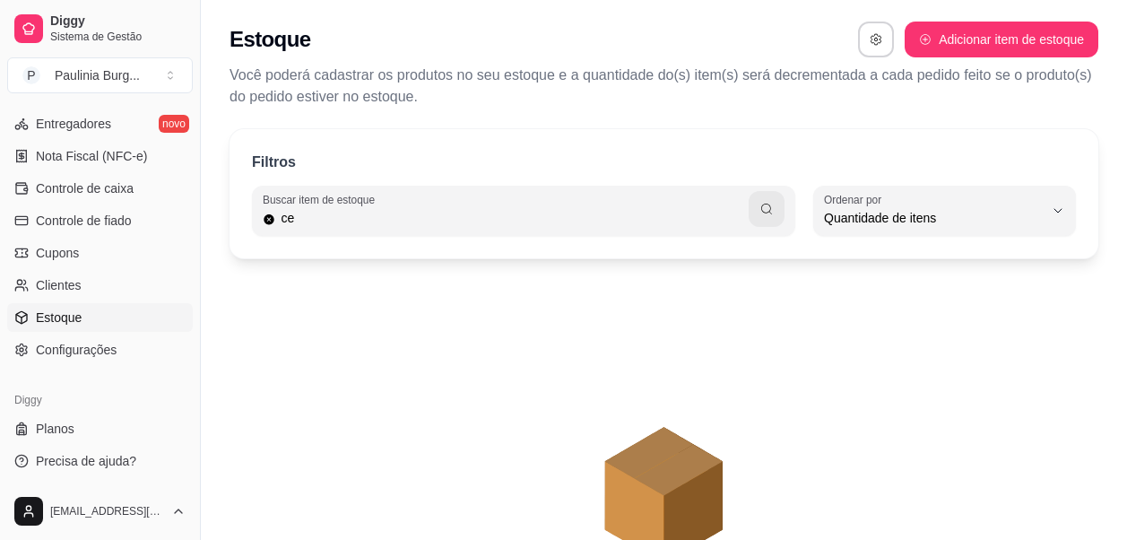
type input "c"
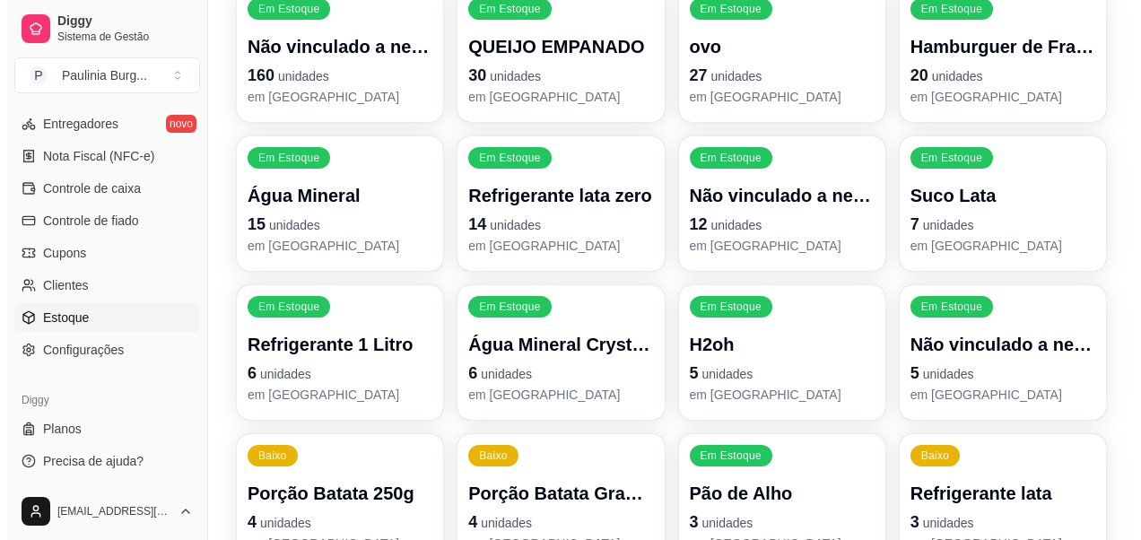
scroll to position [179, 0]
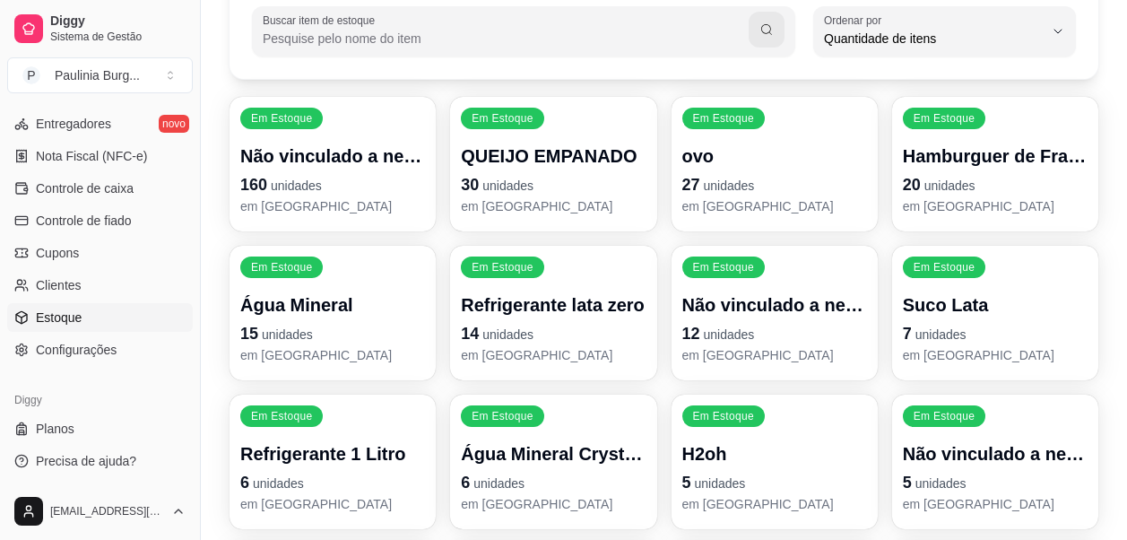
click at [418, 158] on p "Não vinculado a nenhum produto" at bounding box center [332, 156] width 185 height 25
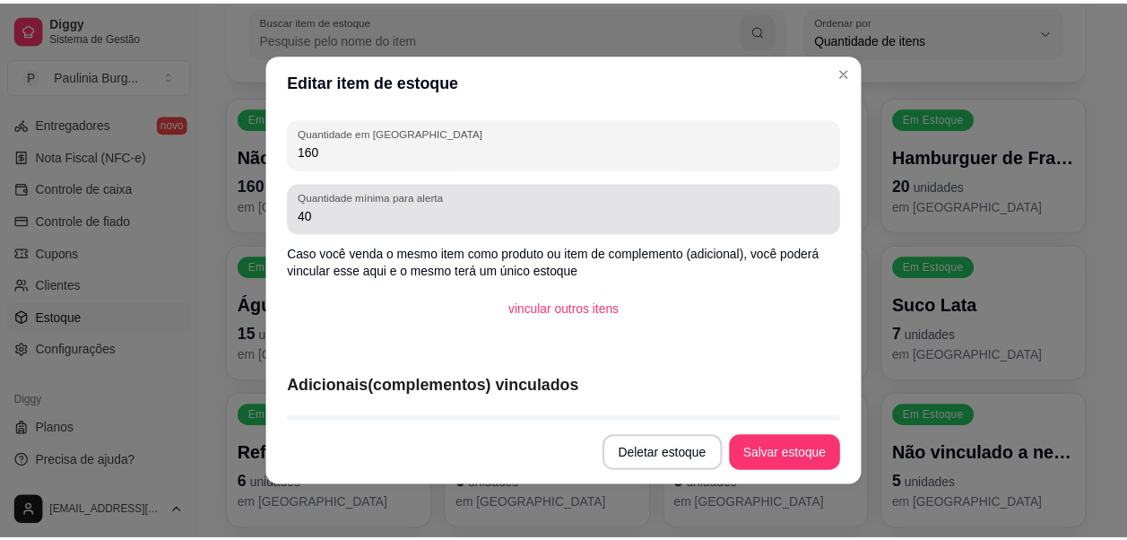
scroll to position [57, 0]
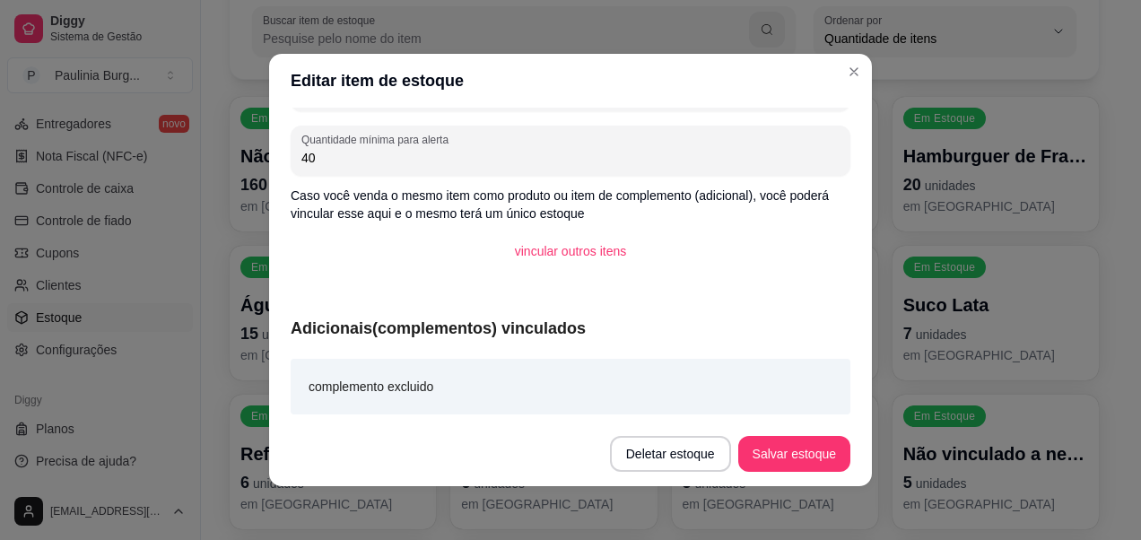
click at [487, 389] on div "complemento excluido" at bounding box center [571, 387] width 560 height 56
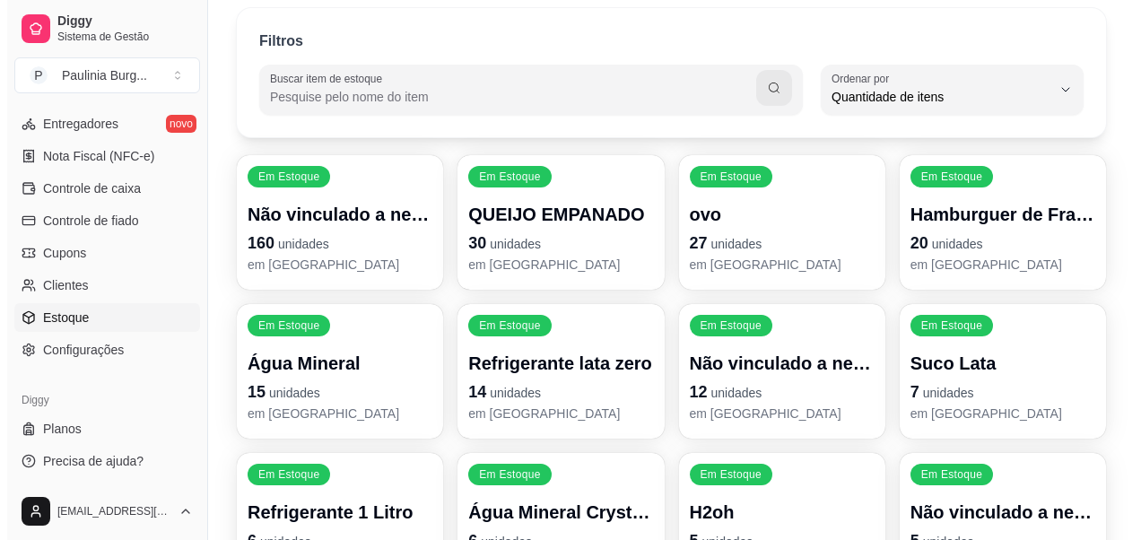
scroll to position [0, 0]
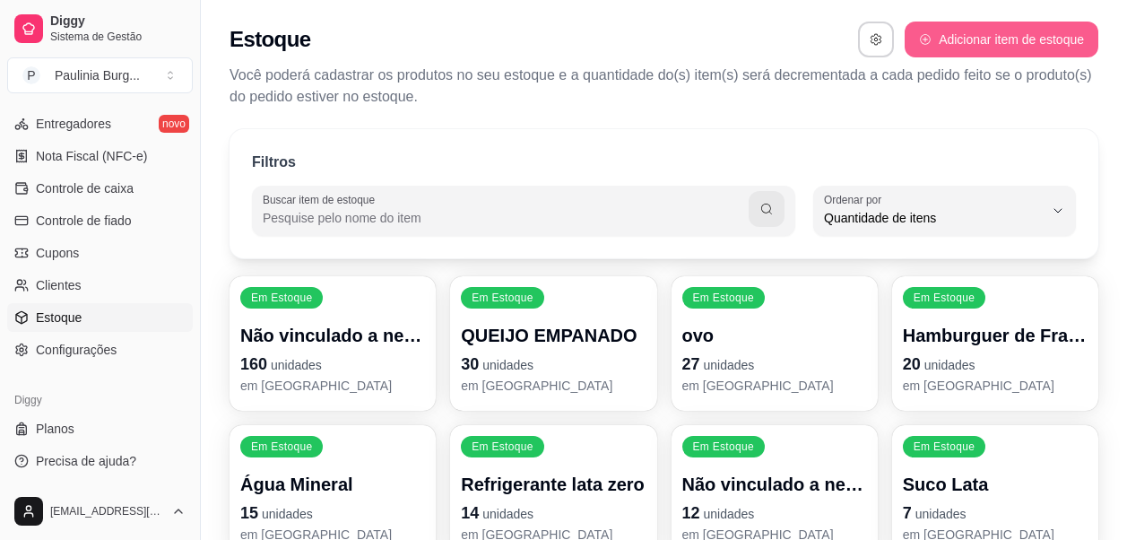
click at [938, 46] on button "Adicionar item de estoque" at bounding box center [1002, 40] width 194 height 36
select select "UN"
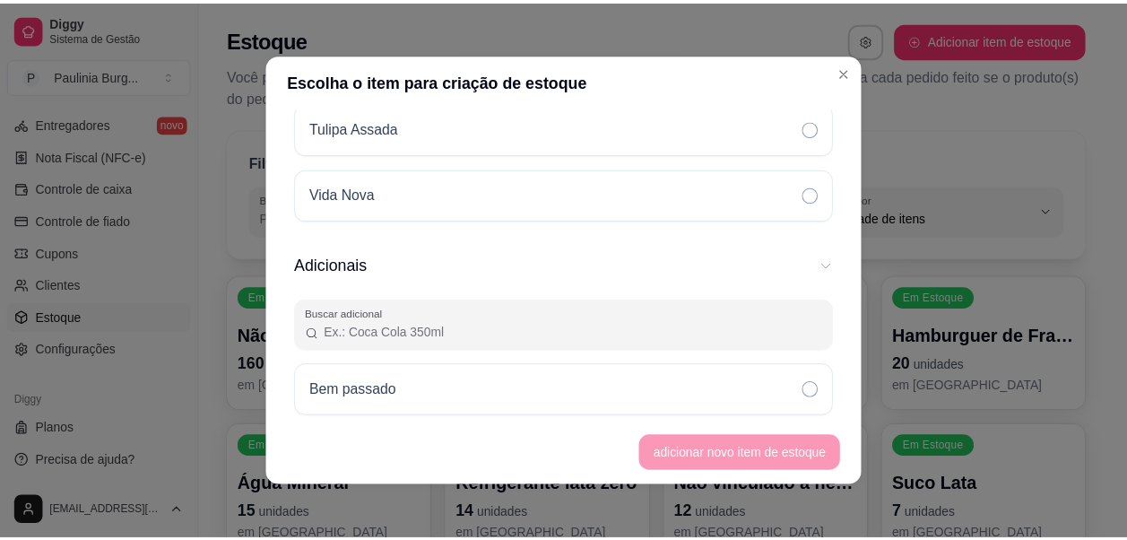
scroll to position [3229, 0]
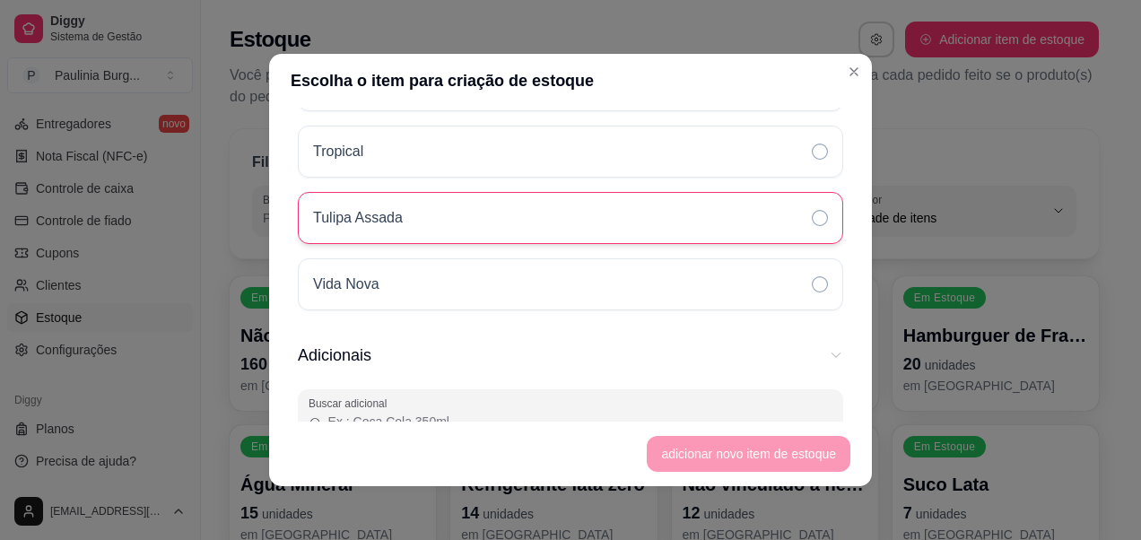
click at [639, 221] on div "Tulipa Assada" at bounding box center [570, 218] width 545 height 52
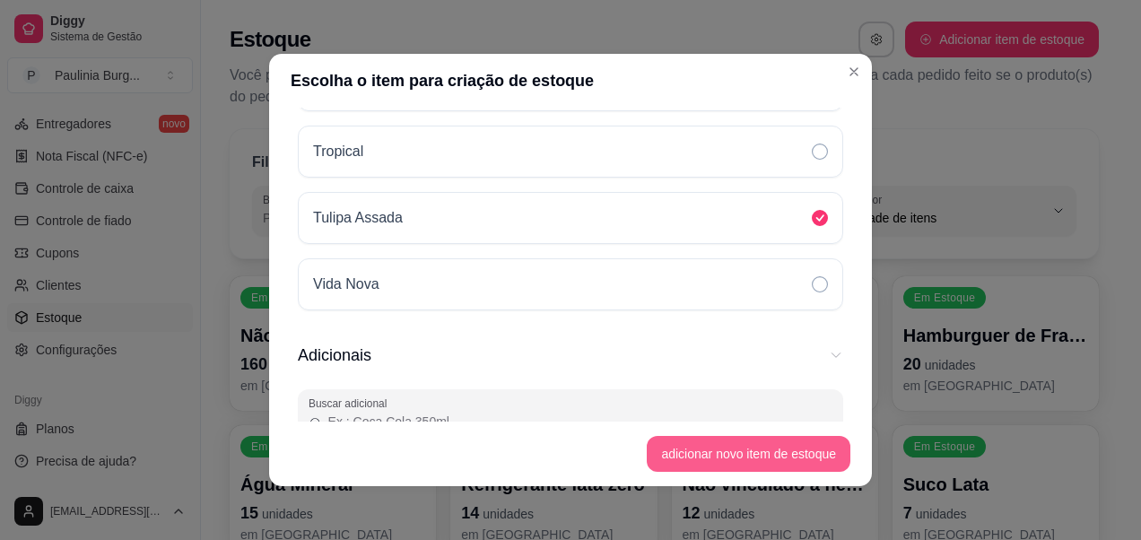
click at [741, 466] on button "adicionar novo item de estoque" at bounding box center [749, 454] width 204 height 36
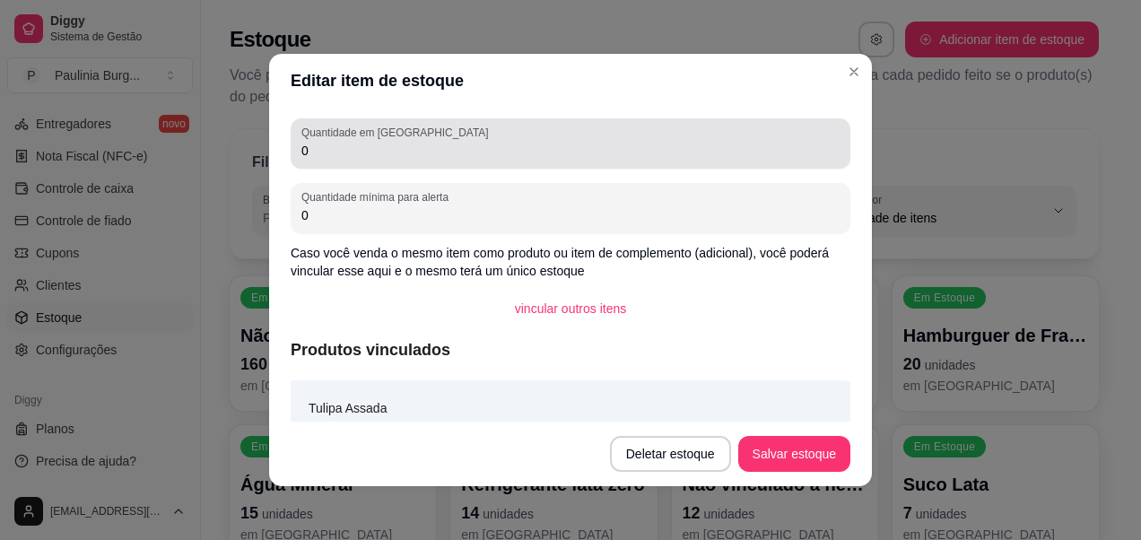
click at [434, 152] on input "0" at bounding box center [570, 151] width 538 height 18
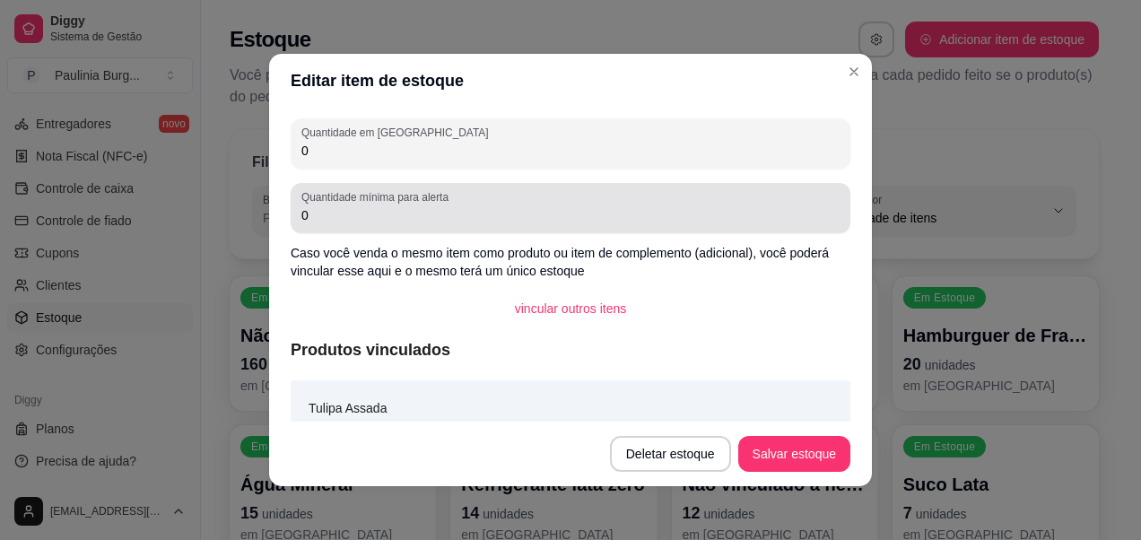
click at [472, 205] on div "0" at bounding box center [570, 208] width 538 height 36
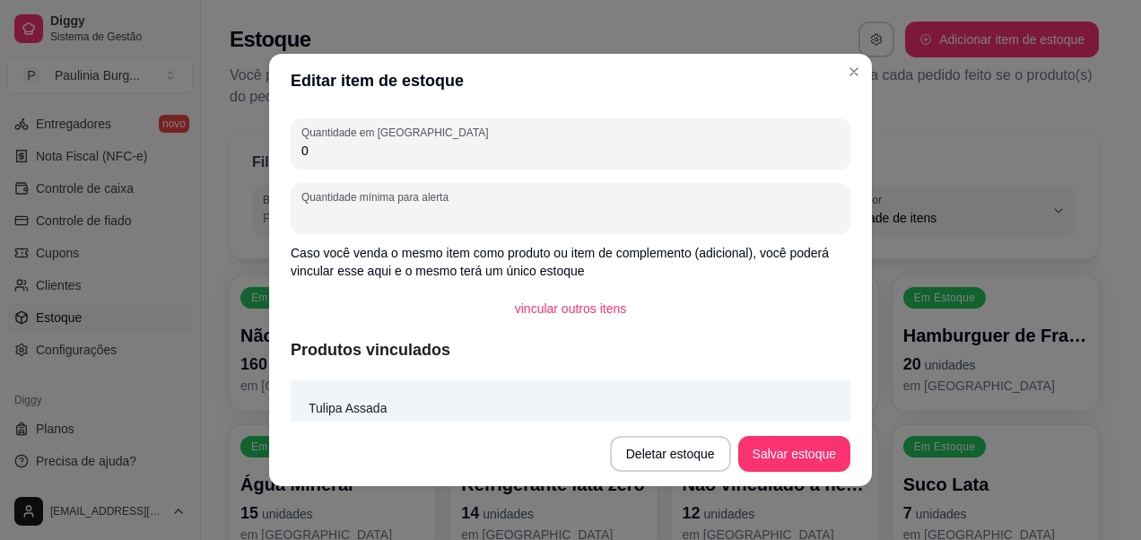
type input "7"
type input "1"
click at [765, 467] on button "Salvar estoque" at bounding box center [794, 454] width 112 height 36
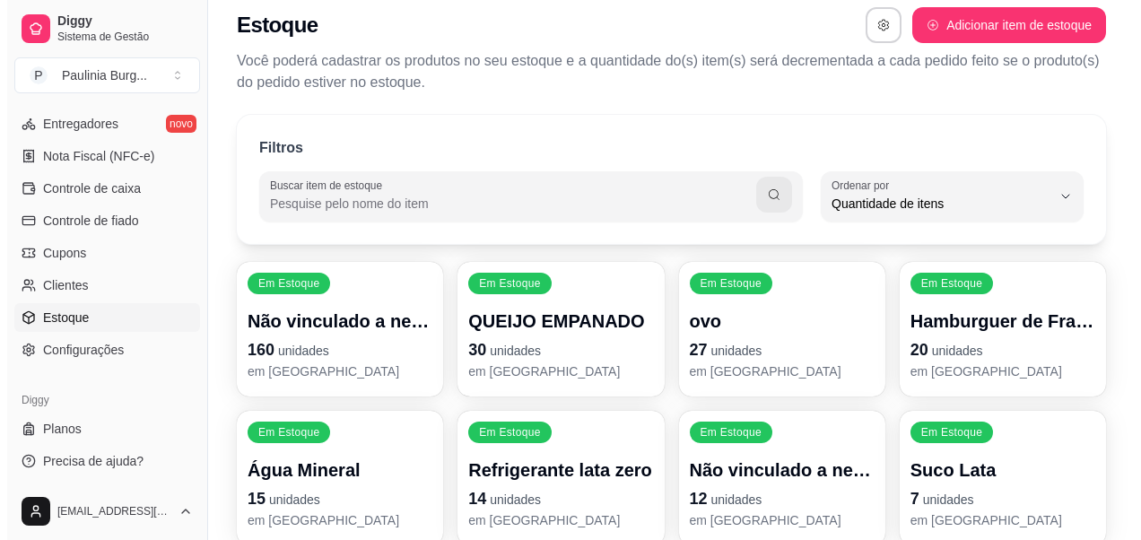
scroll to position [0, 0]
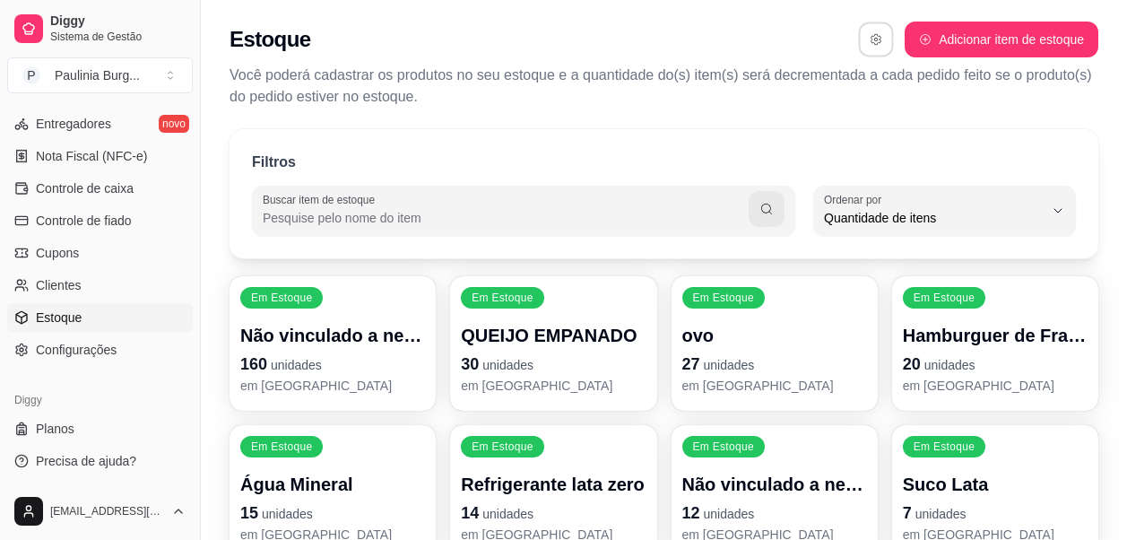
click at [876, 33] on button "button" at bounding box center [876, 39] width 35 height 35
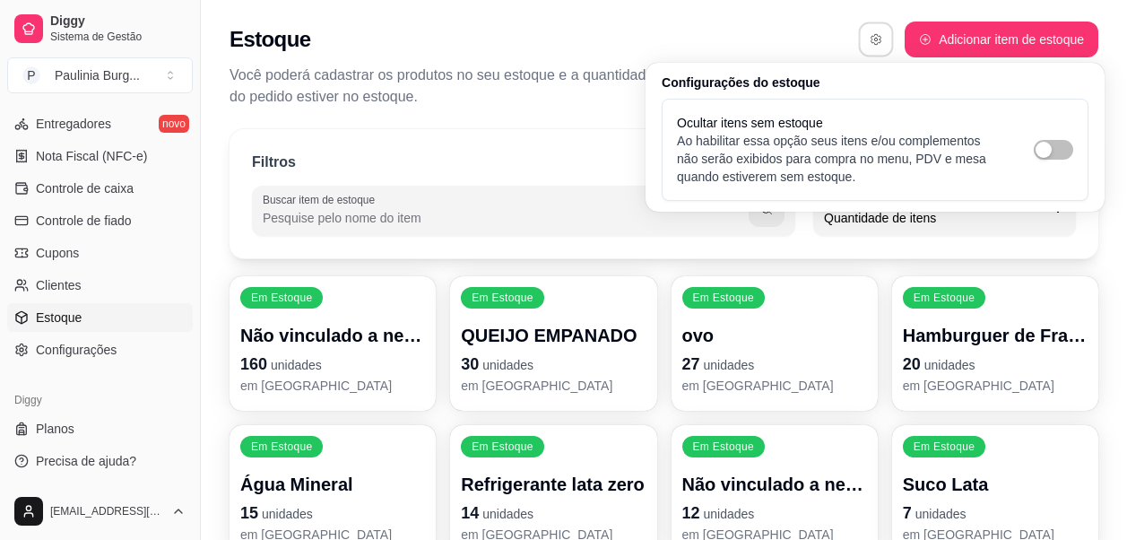
click at [876, 32] on button "button" at bounding box center [876, 39] width 35 height 35
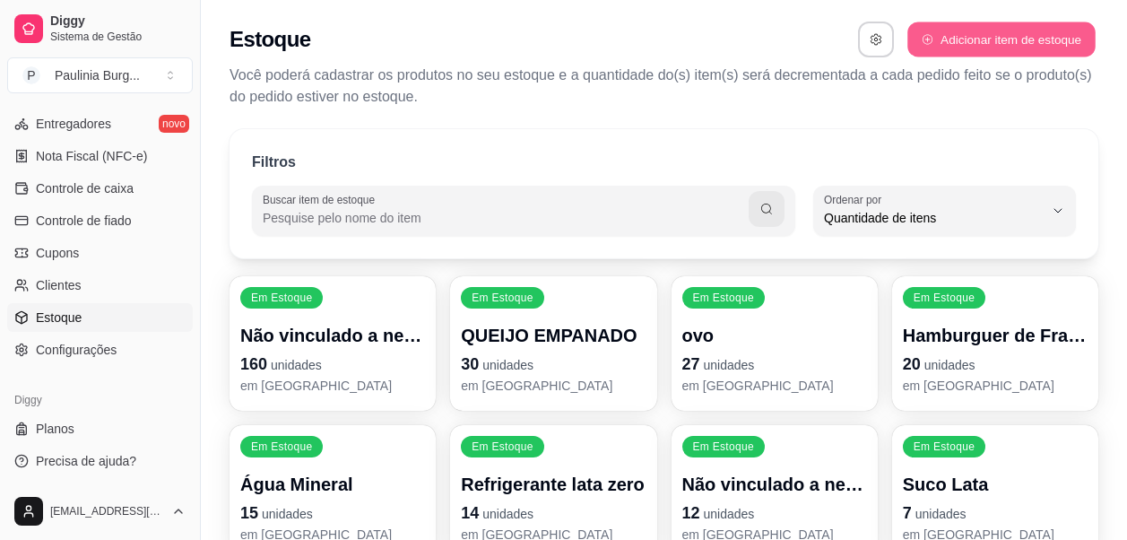
click at [980, 28] on button "Adicionar item de estoque" at bounding box center [1001, 39] width 187 height 35
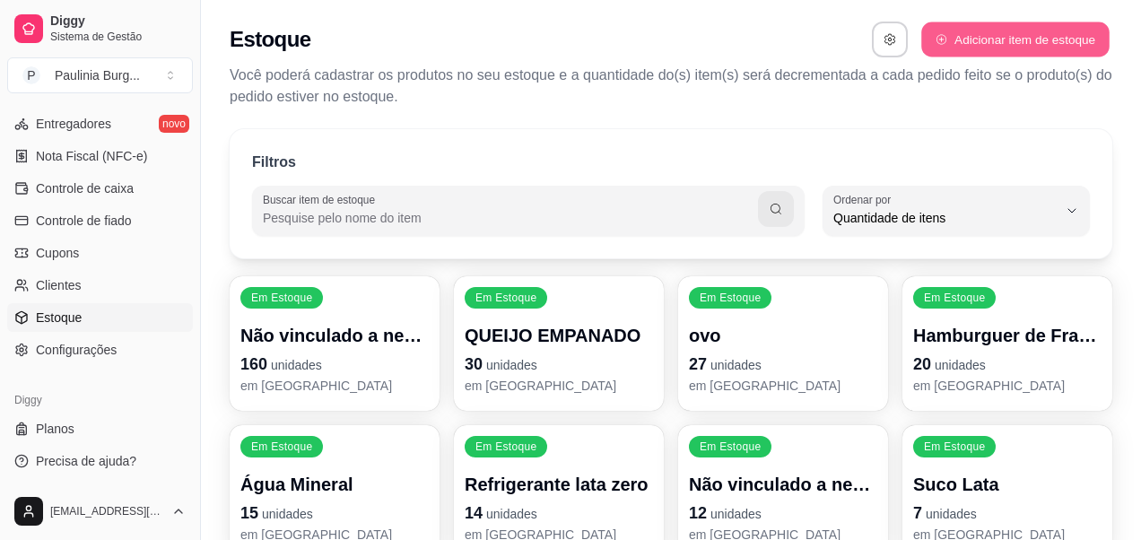
select select "UN"
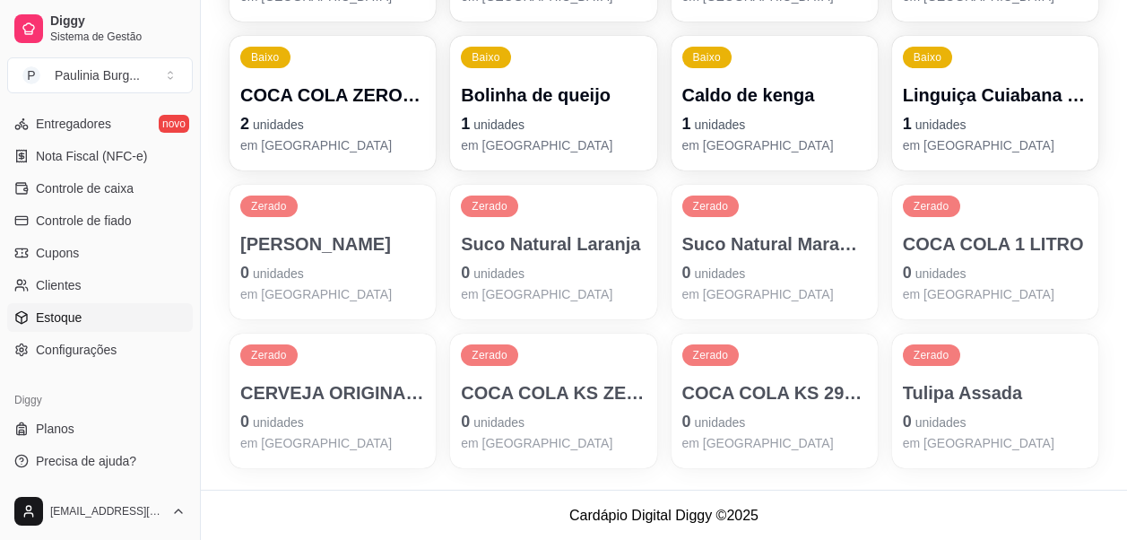
scroll to position [986, 0]
click at [89, 346] on span "Configurações" at bounding box center [76, 350] width 81 height 18
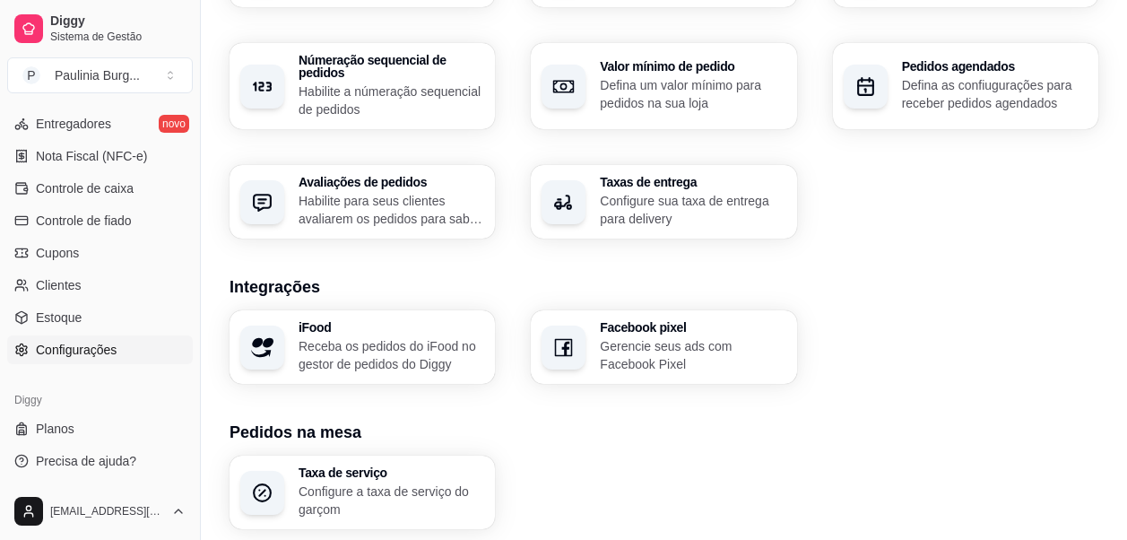
scroll to position [628, 0]
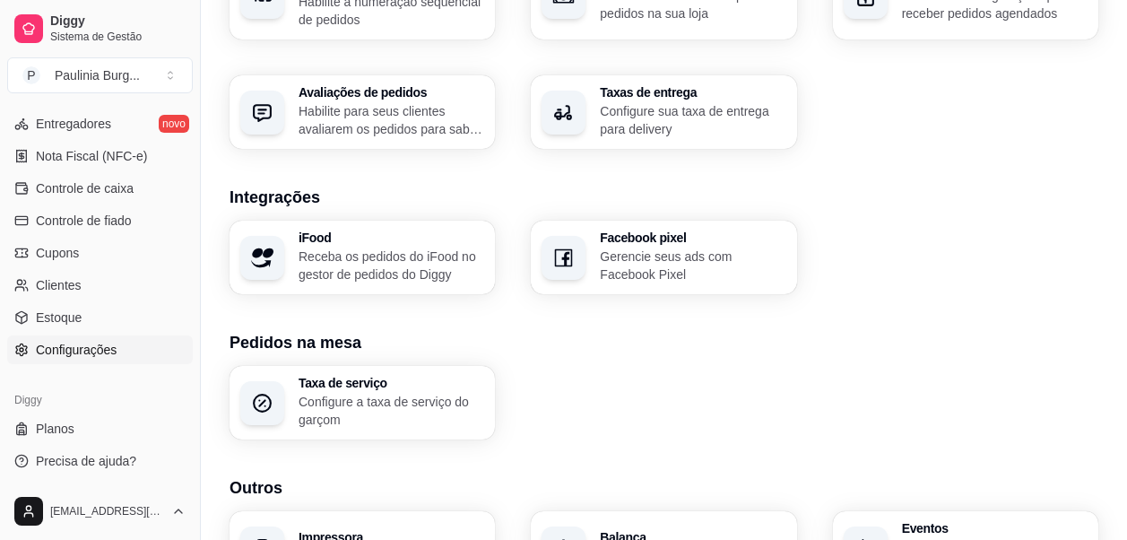
drag, startPoint x: 194, startPoint y: 390, endPoint x: 192, endPoint y: 468, distance: 78.1
click at [192, 468] on div "Diggy Sistema de Gestão P Paulinia Burg ... Loja aberta Período gratuito até 06…" at bounding box center [100, 270] width 200 height 540
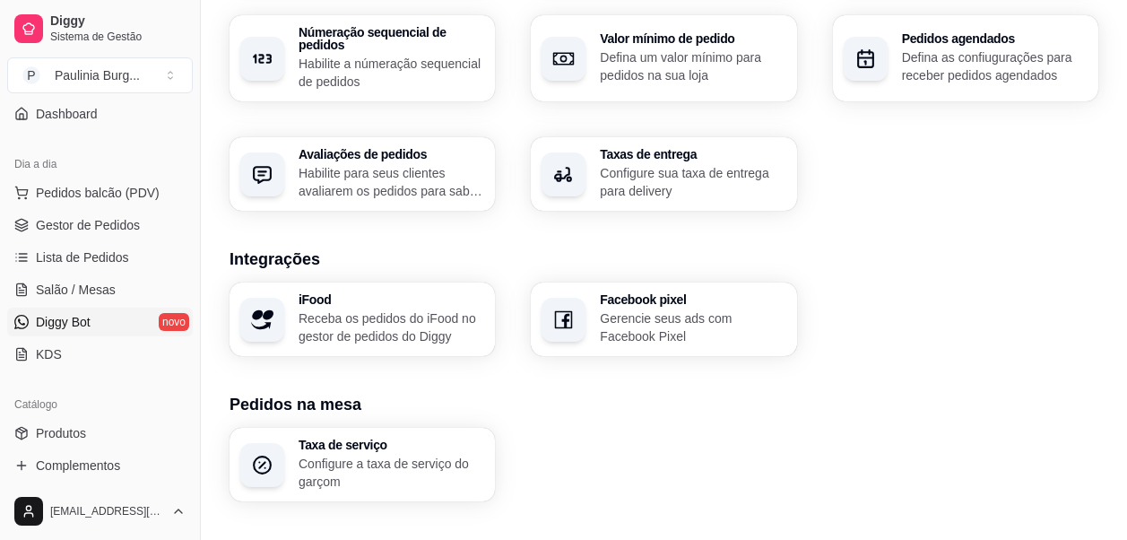
scroll to position [269, 0]
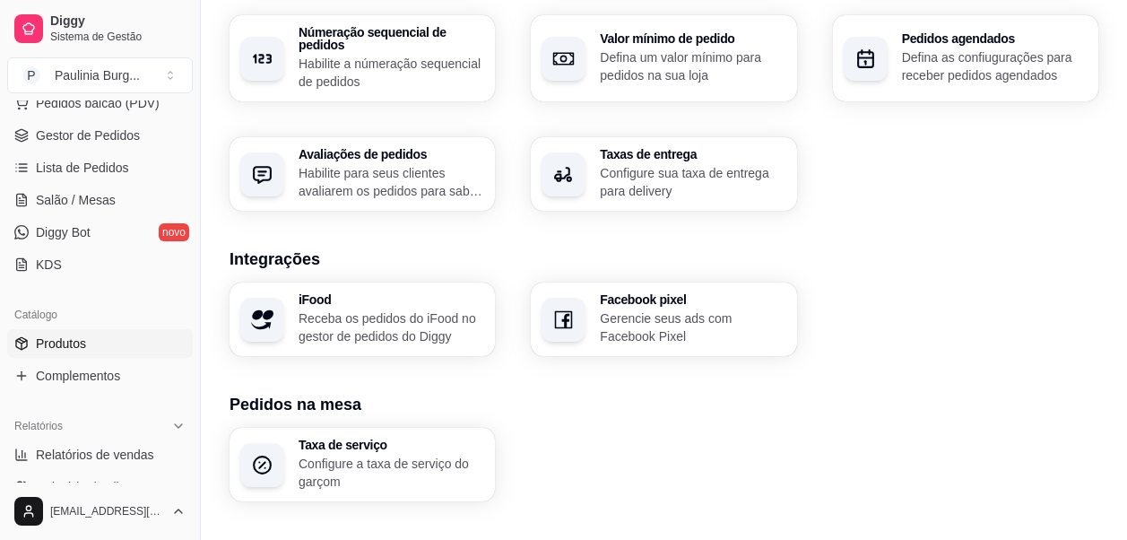
click at [102, 332] on link "Produtos" at bounding box center [100, 343] width 186 height 29
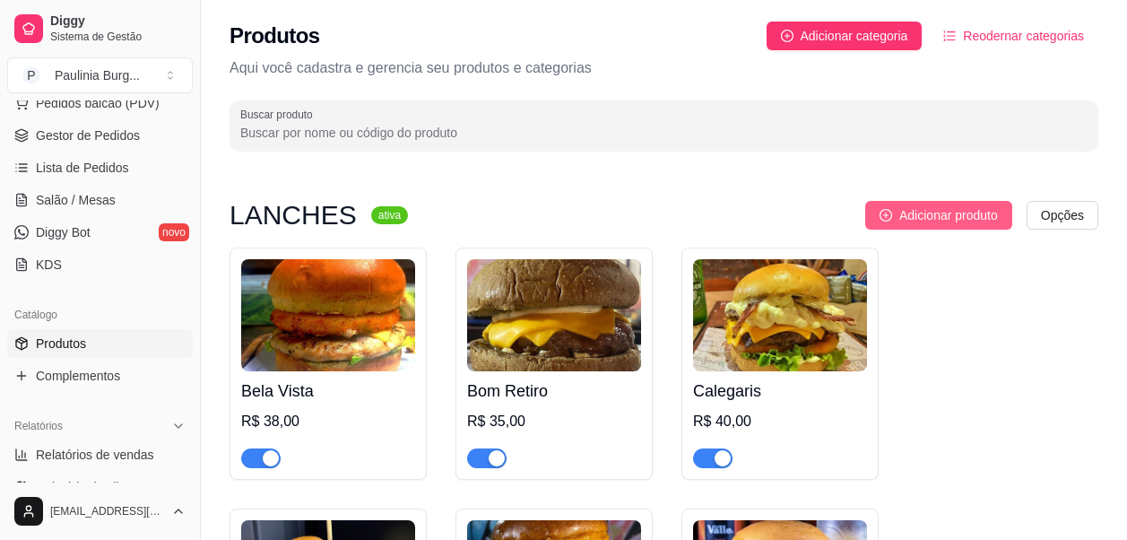
click at [980, 221] on span "Adicionar produto" at bounding box center [949, 215] width 99 height 20
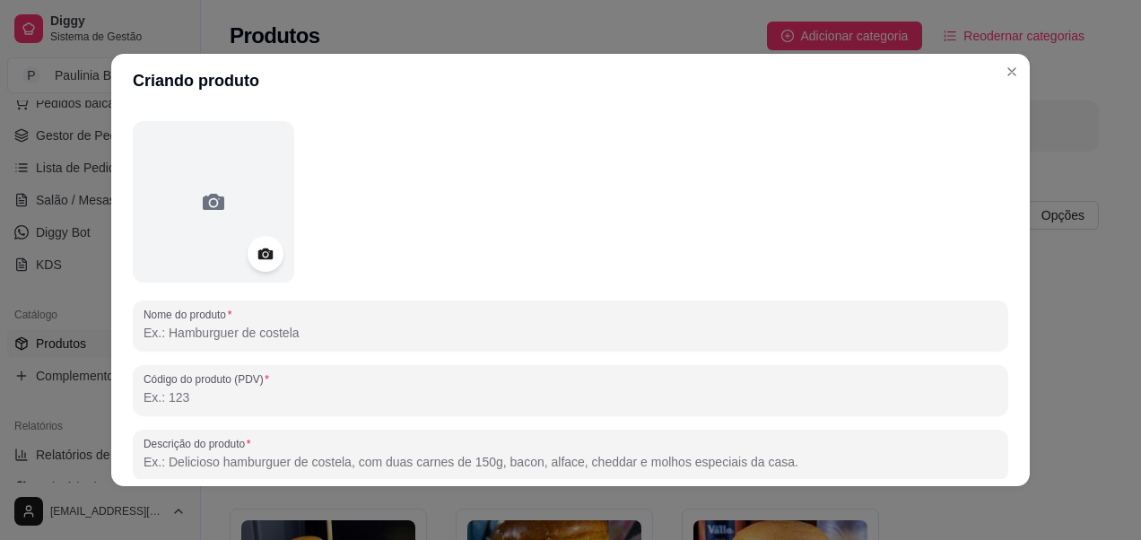
scroll to position [90, 0]
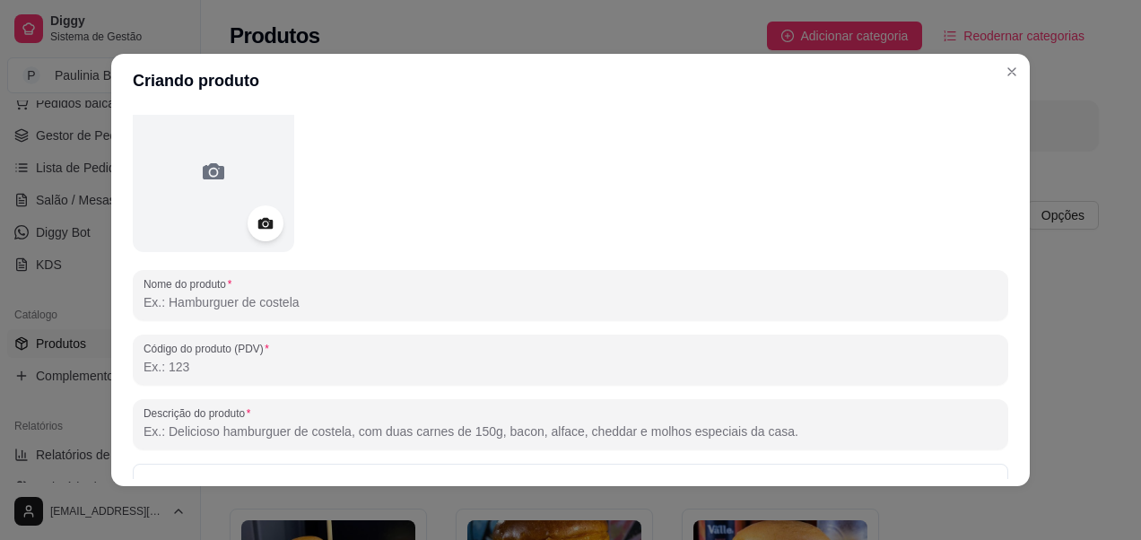
click at [200, 306] on input "Nome do produto" at bounding box center [571, 302] width 854 height 18
type input "R"
type input "TUBAINA KS"
drag, startPoint x: 227, startPoint y: 179, endPoint x: 321, endPoint y: 121, distance: 110.8
click at [321, 121] on div at bounding box center [570, 171] width 875 height 161
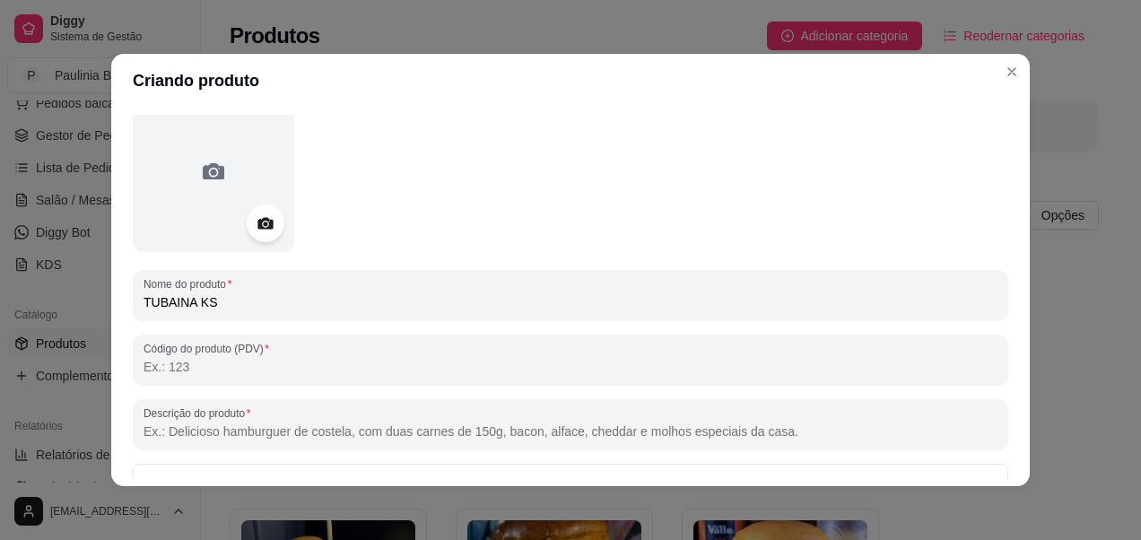
click at [263, 223] on circle at bounding box center [265, 224] width 4 height 4
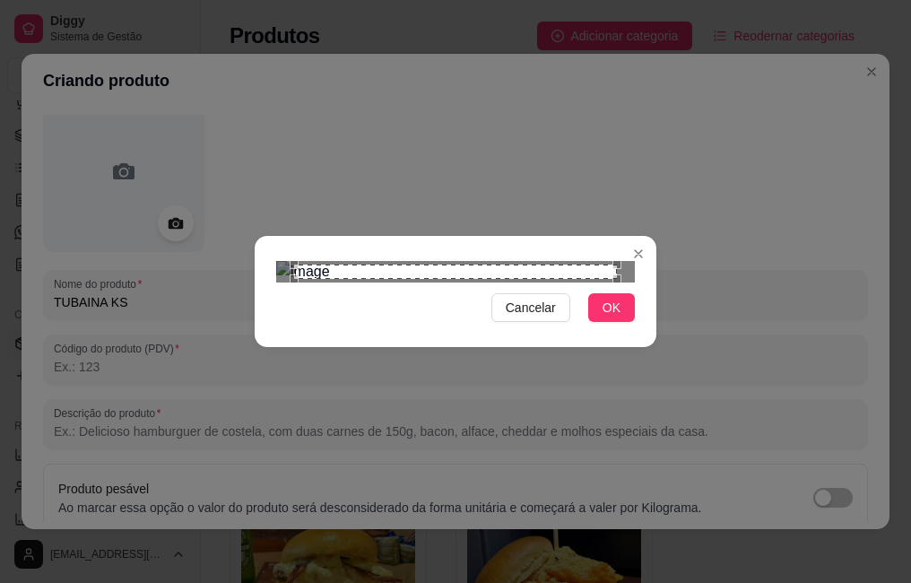
click at [456, 278] on div "Use the arrow keys to move the crop selection area" at bounding box center [455, 272] width 323 height 14
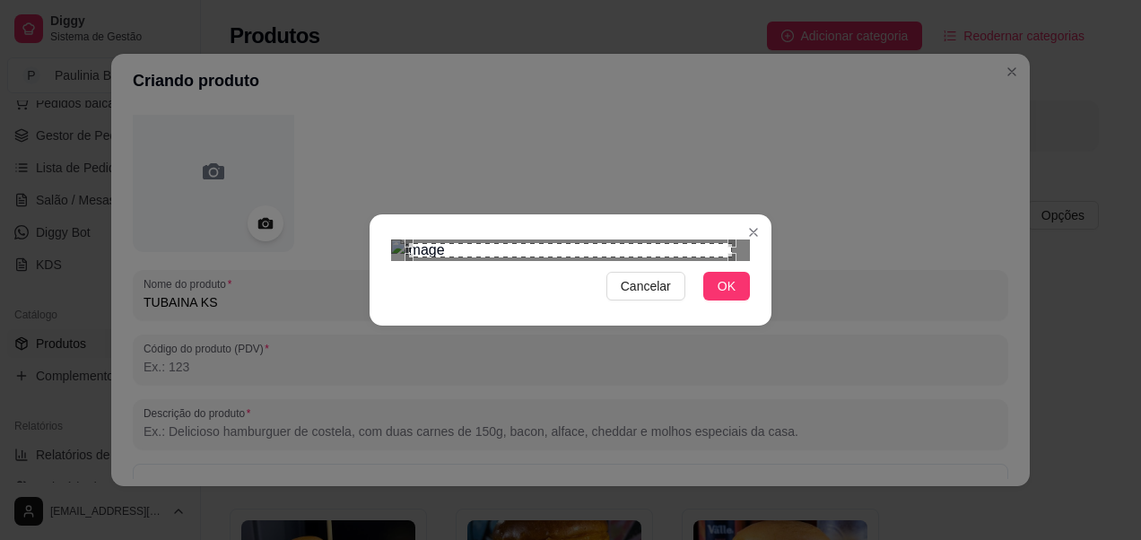
scroll to position [0, 0]
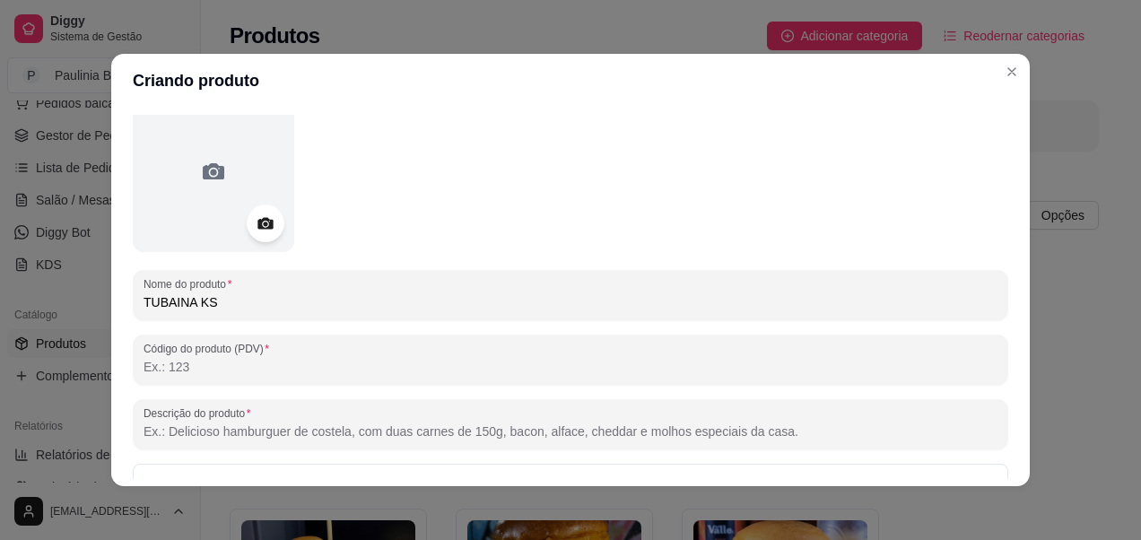
click at [270, 218] on div at bounding box center [266, 224] width 38 height 38
click at [265, 222] on icon at bounding box center [264, 224] width 15 height 12
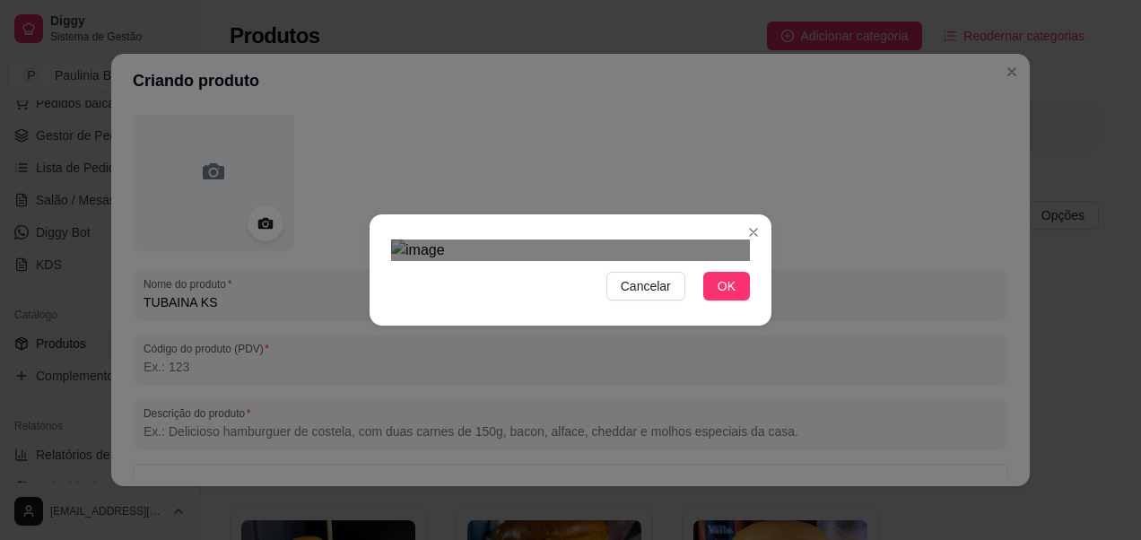
click at [515, 261] on div at bounding box center [570, 250] width 359 height 22
click at [413, 232] on div "Cancelar OK" at bounding box center [571, 269] width 402 height 75
click at [500, 326] on section "Cancelar OK" at bounding box center [571, 269] width 402 height 111
click at [460, 303] on div "Use the arrow keys to move the crop selection area" at bounding box center [454, 352] width 98 height 98
click at [298, 18] on div "Cancelar OK" at bounding box center [570, 270] width 1141 height 540
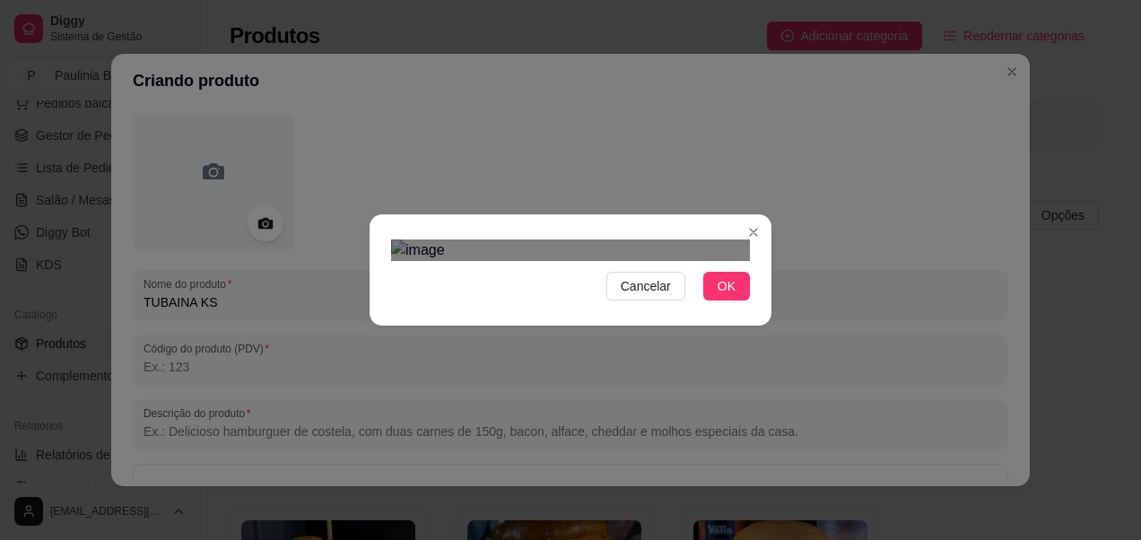
click at [457, 274] on div "Use the arrow keys to move the crop selection area" at bounding box center [446, 329] width 111 height 111
click at [539, 144] on div "Cancelar OK" at bounding box center [570, 270] width 1141 height 540
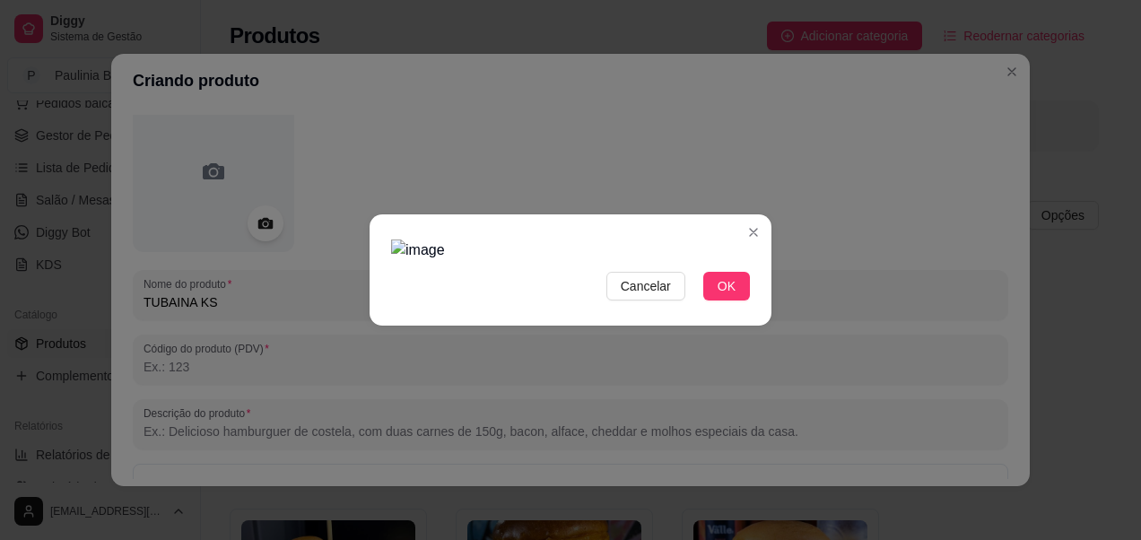
click at [535, 261] on div at bounding box center [570, 250] width 359 height 22
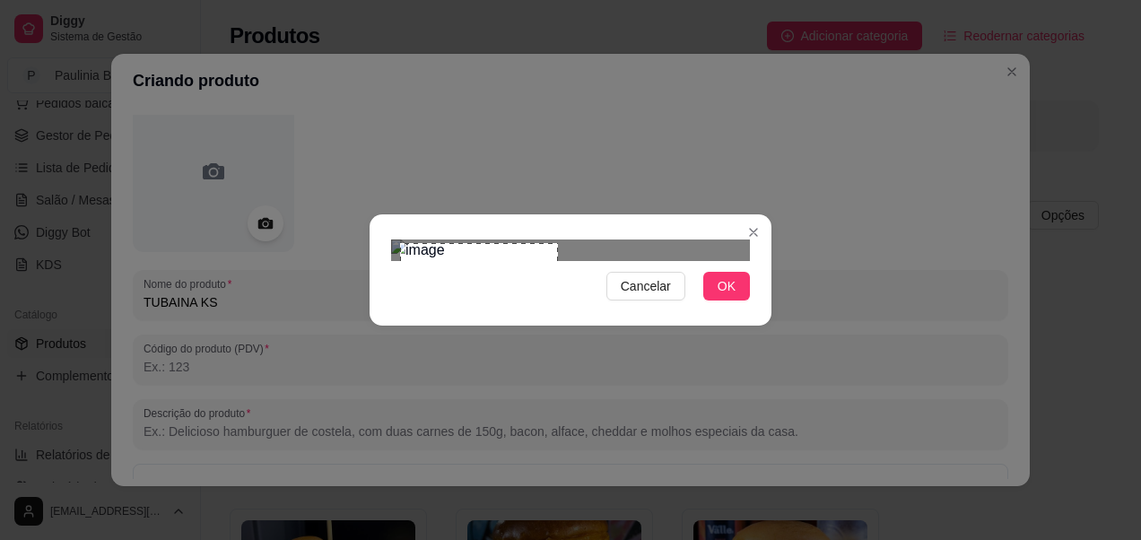
click at [682, 308] on div "Cancelar OK" at bounding box center [571, 269] width 402 height 75
click at [727, 296] on span "OK" at bounding box center [727, 286] width 18 height 20
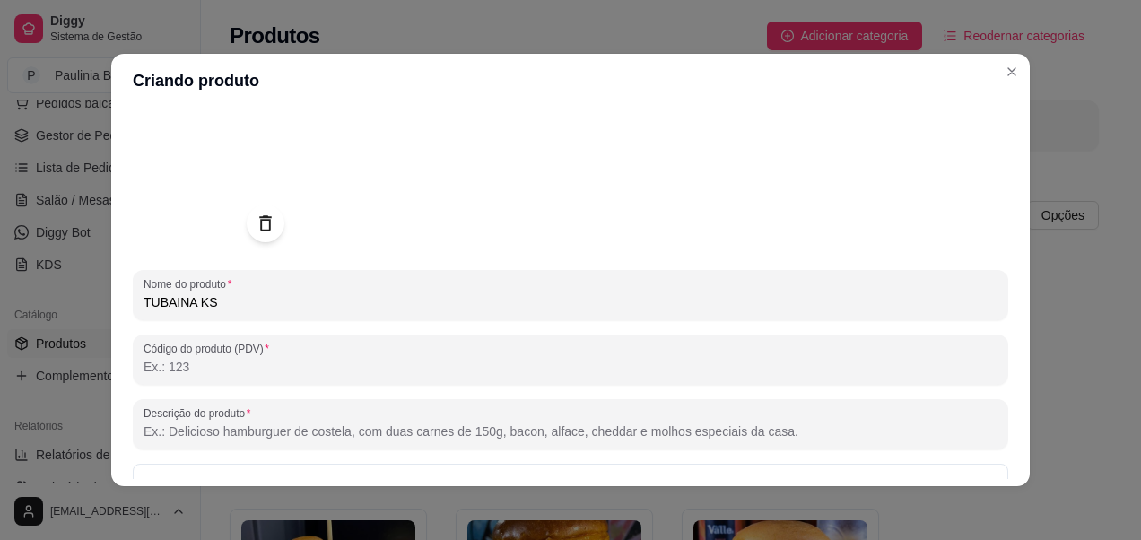
click at [261, 223] on icon at bounding box center [265, 223] width 21 height 21
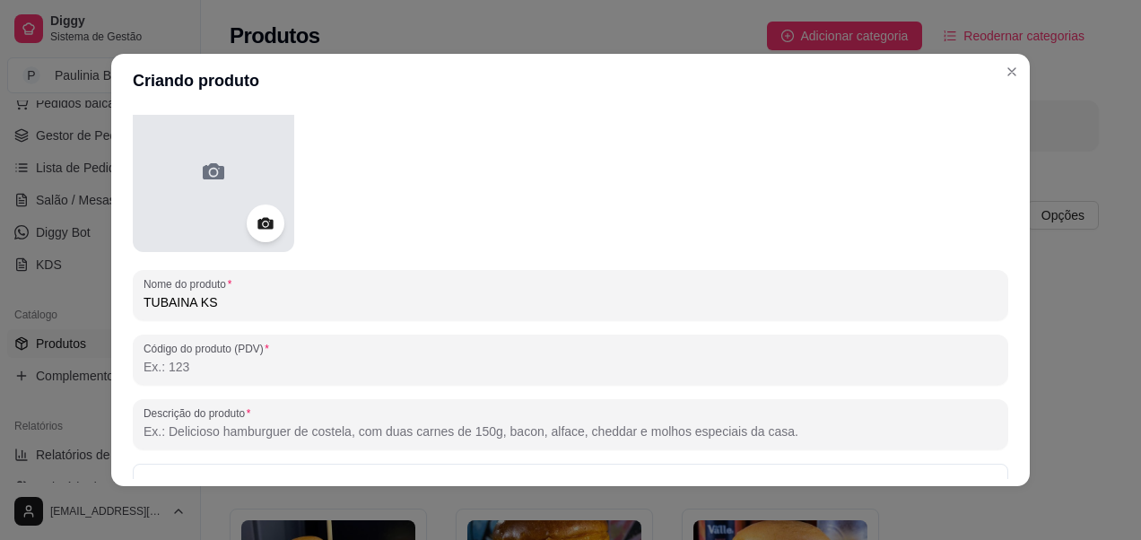
click at [211, 170] on icon at bounding box center [213, 171] width 29 height 29
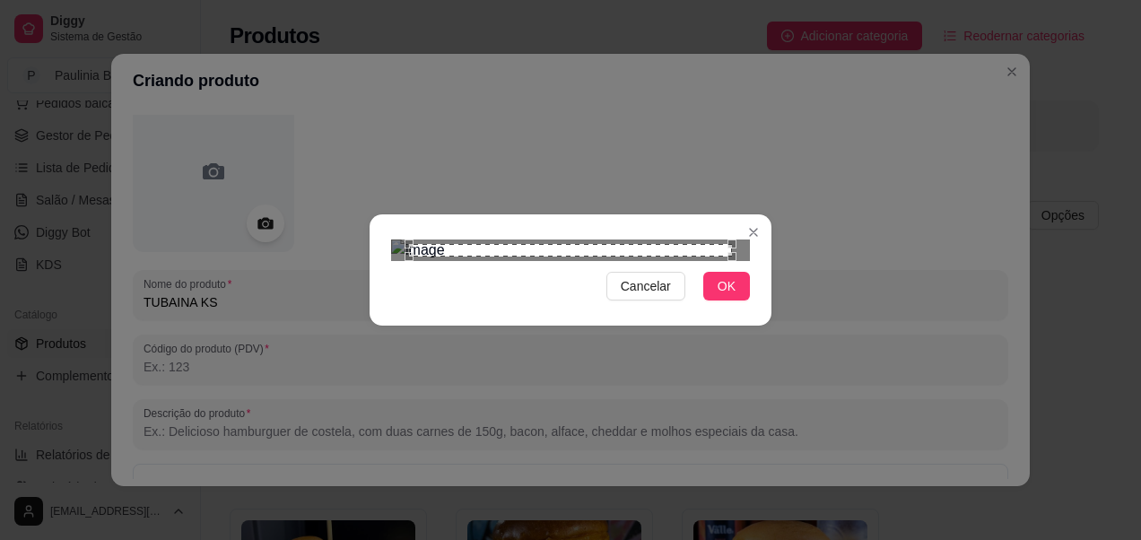
click at [730, 257] on div "Use the arrow keys to move the crop selection area" at bounding box center [570, 250] width 323 height 13
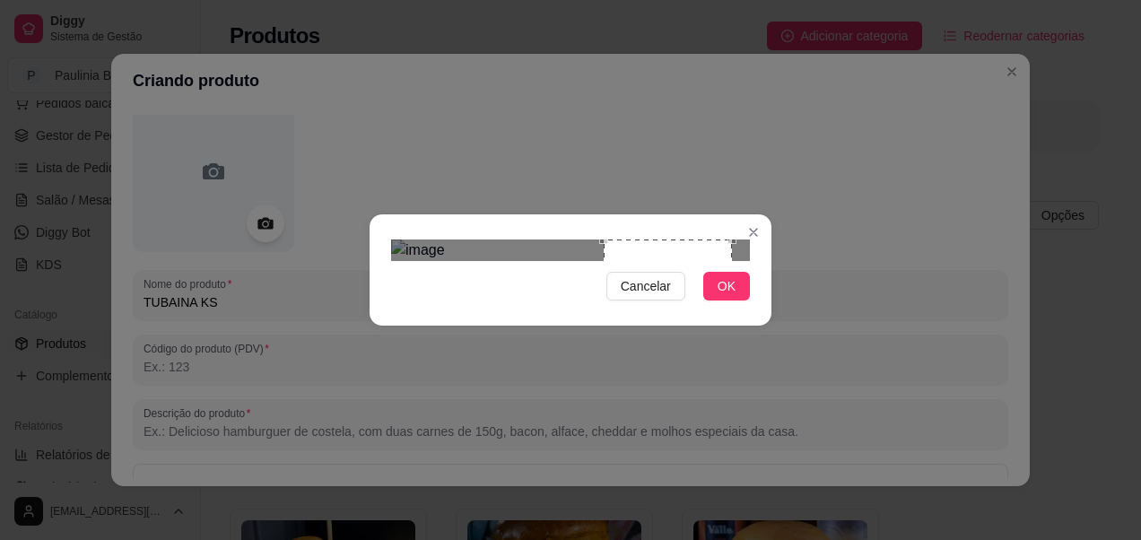
click at [422, 214] on section "Cancelar OK" at bounding box center [571, 269] width 402 height 111
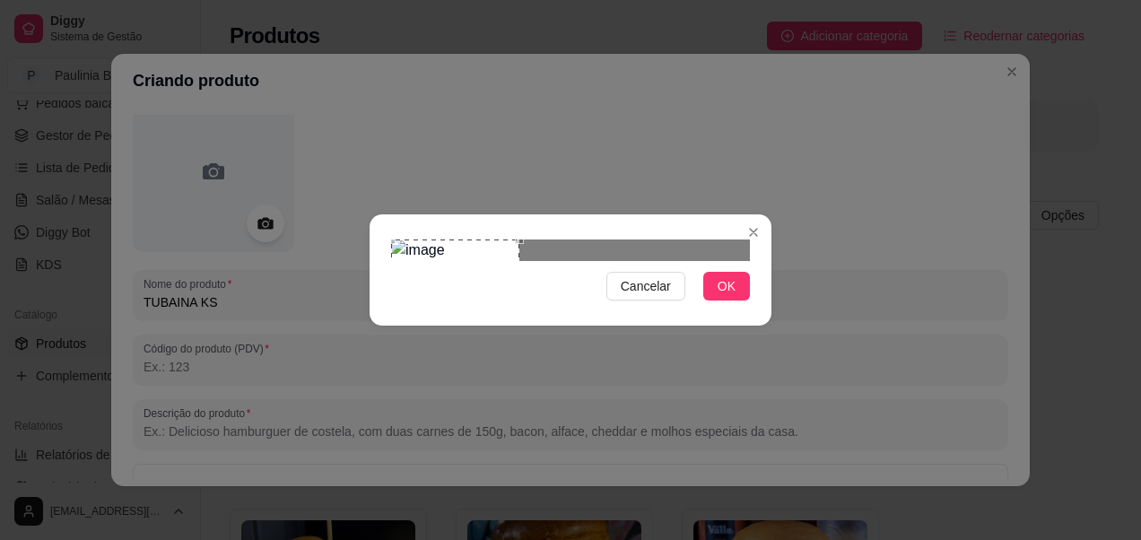
click at [417, 239] on div "Use the arrow keys to move the crop selection area" at bounding box center [455, 303] width 128 height 128
click at [565, 415] on div "Cancelar OK" at bounding box center [570, 270] width 1141 height 540
click at [718, 300] on button "OK" at bounding box center [726, 286] width 47 height 29
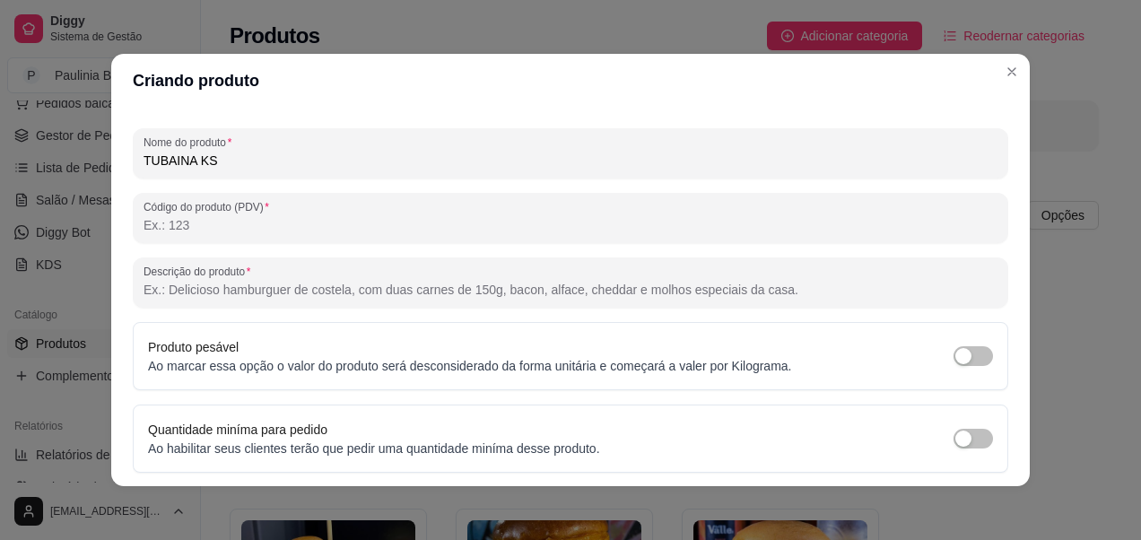
scroll to position [201, 0]
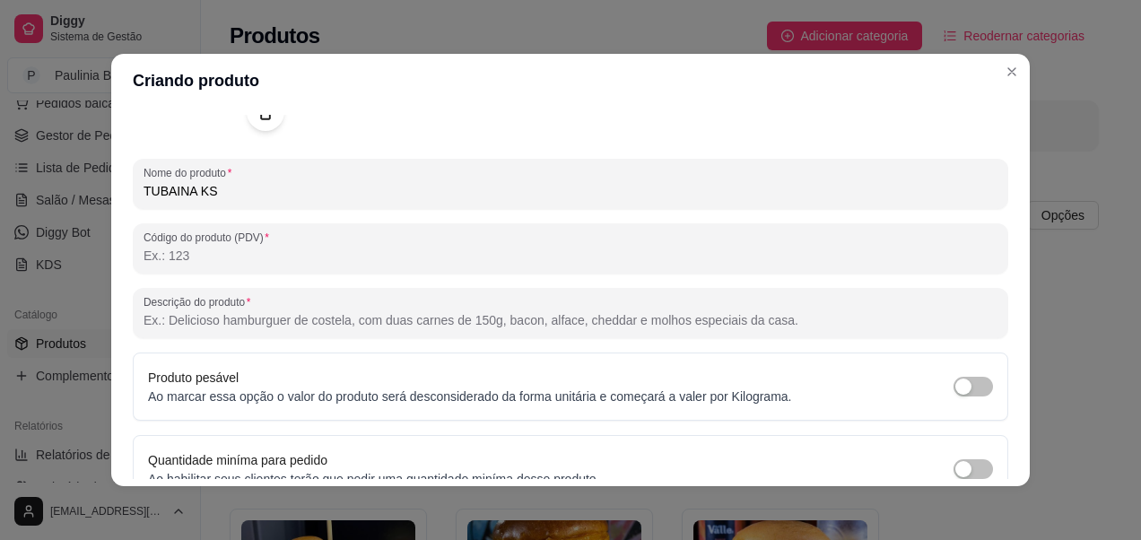
click at [451, 318] on input "Descrição do produto" at bounding box center [571, 320] width 854 height 18
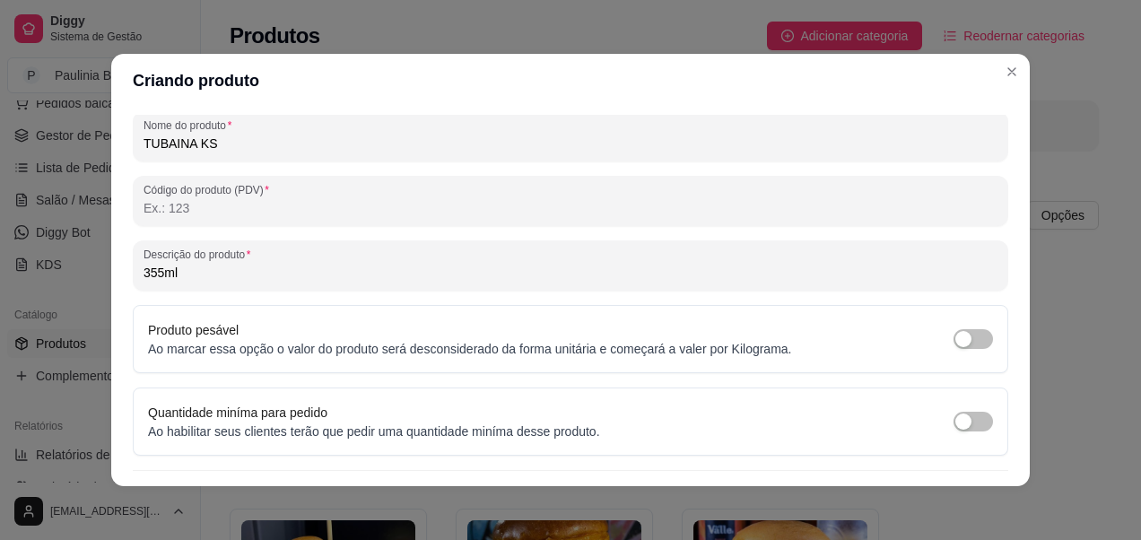
scroll to position [291, 0]
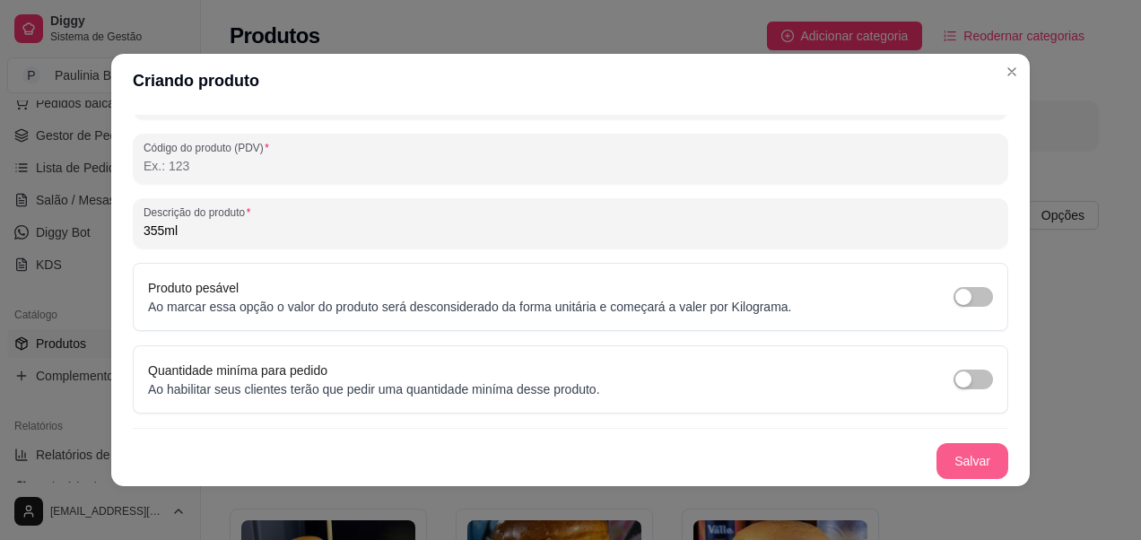
type input "355ml"
click at [982, 460] on button "Salvar" at bounding box center [972, 461] width 72 height 36
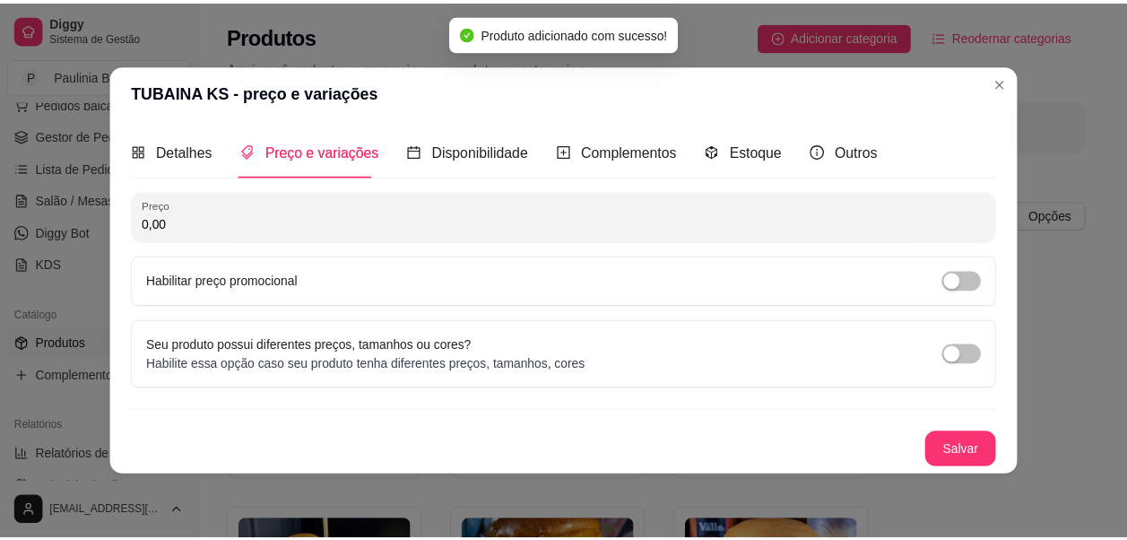
scroll to position [0, 0]
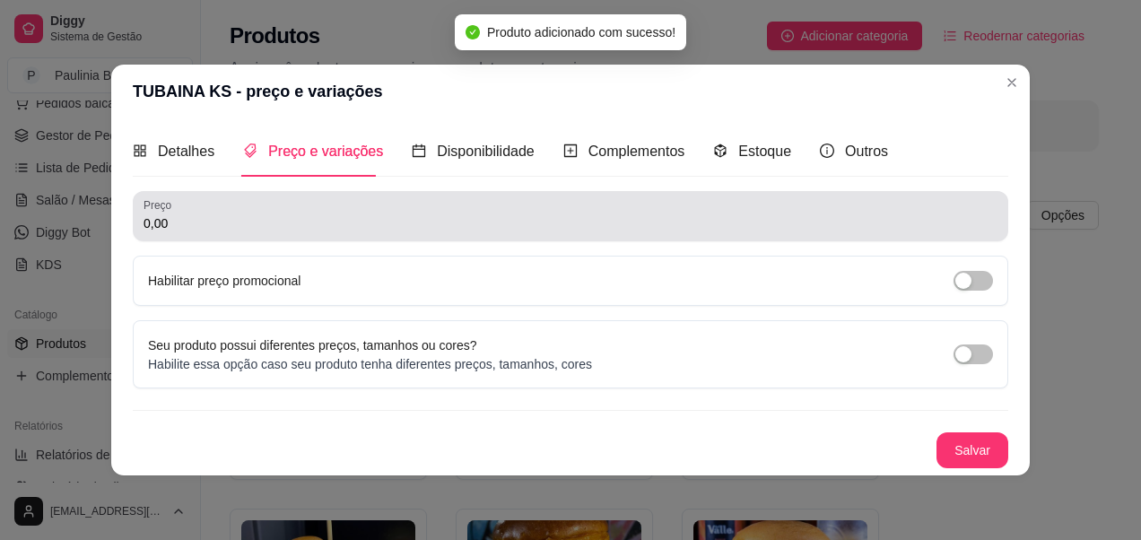
click at [497, 212] on div "0,00" at bounding box center [571, 216] width 854 height 36
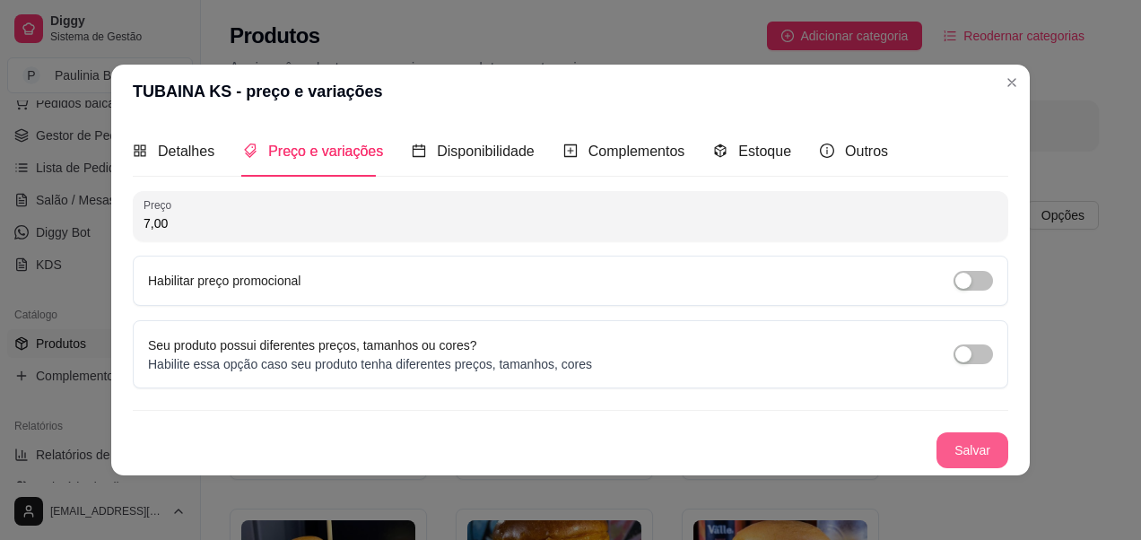
type input "7,00"
click at [966, 444] on button "Salvar" at bounding box center [972, 450] width 70 height 35
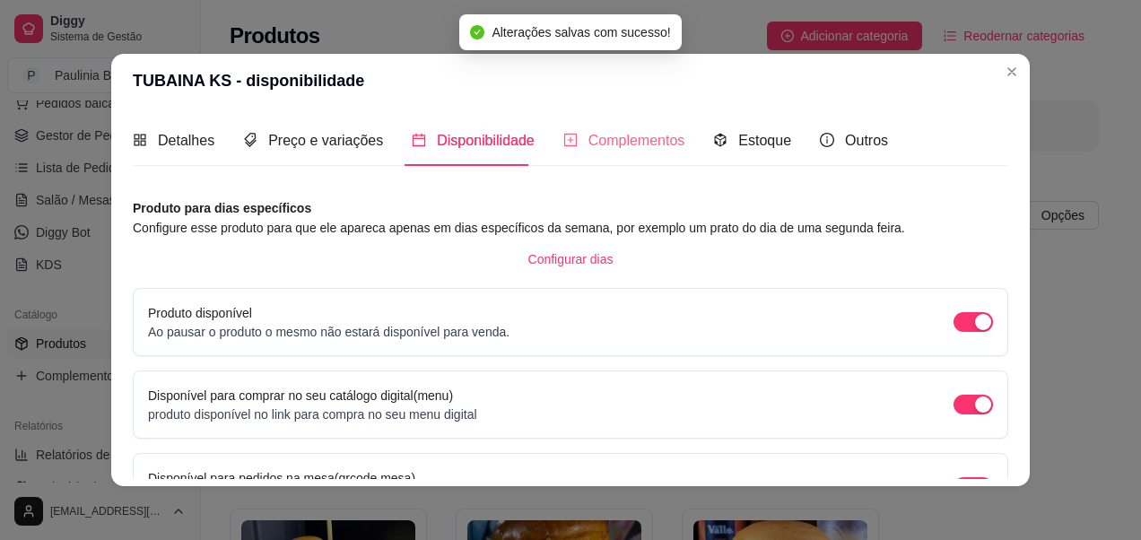
click at [645, 156] on div "Complementos" at bounding box center [624, 140] width 122 height 51
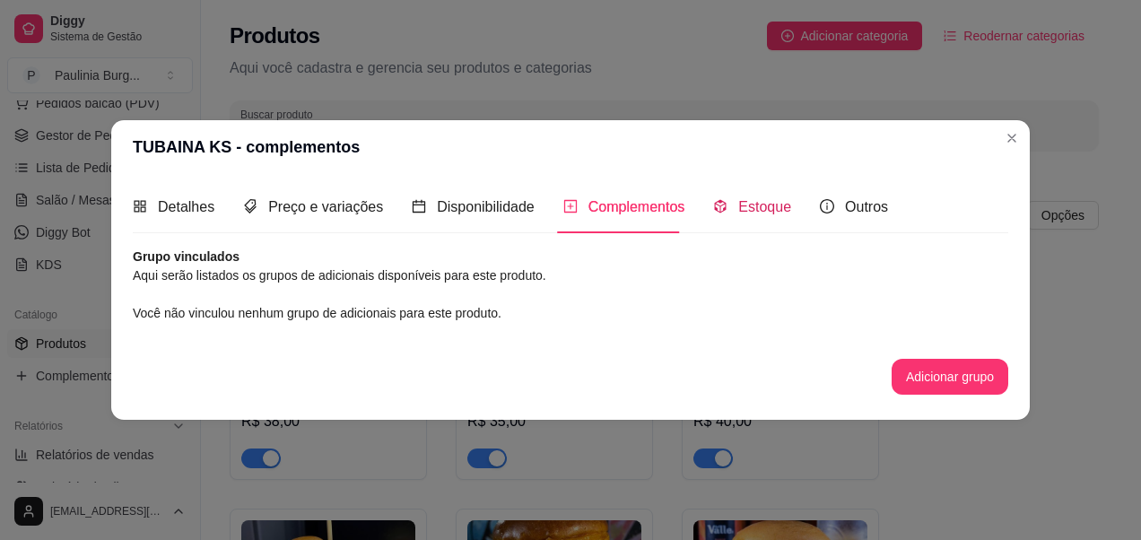
click at [732, 196] on div "Estoque" at bounding box center [752, 207] width 78 height 22
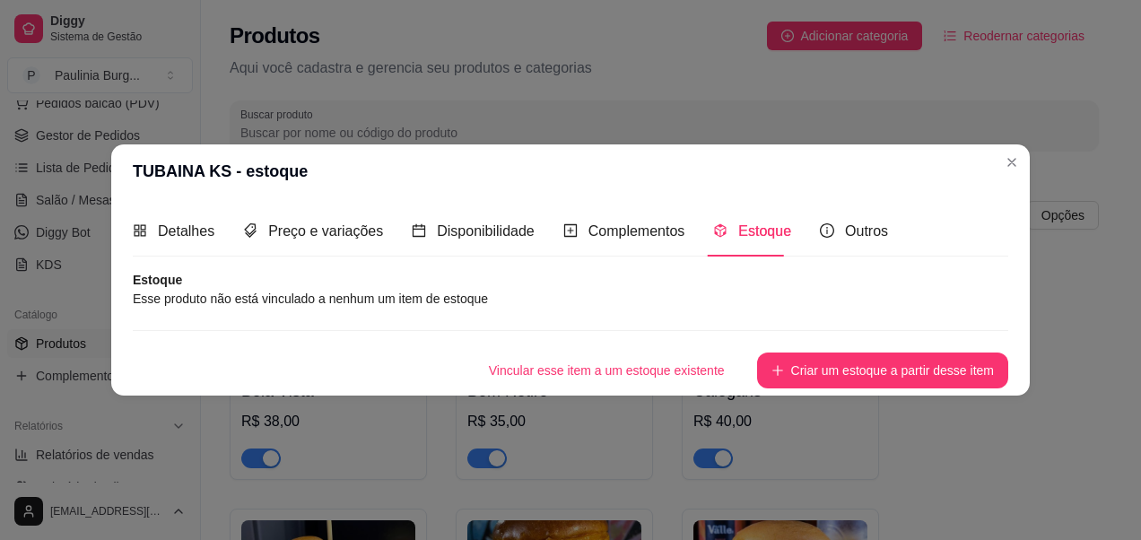
click at [531, 282] on article "Estoque" at bounding box center [570, 280] width 875 height 18
click at [502, 301] on article "Esse produto não está vinculado a nenhum um item de estoque" at bounding box center [570, 299] width 875 height 20
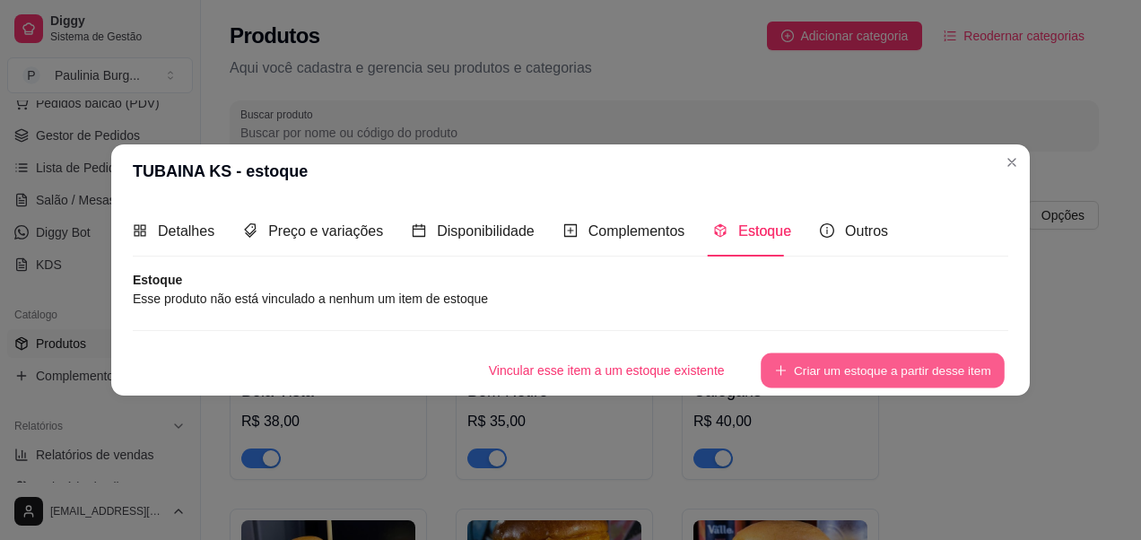
click at [824, 365] on button "Criar um estoque a partir desse item" at bounding box center [883, 370] width 244 height 35
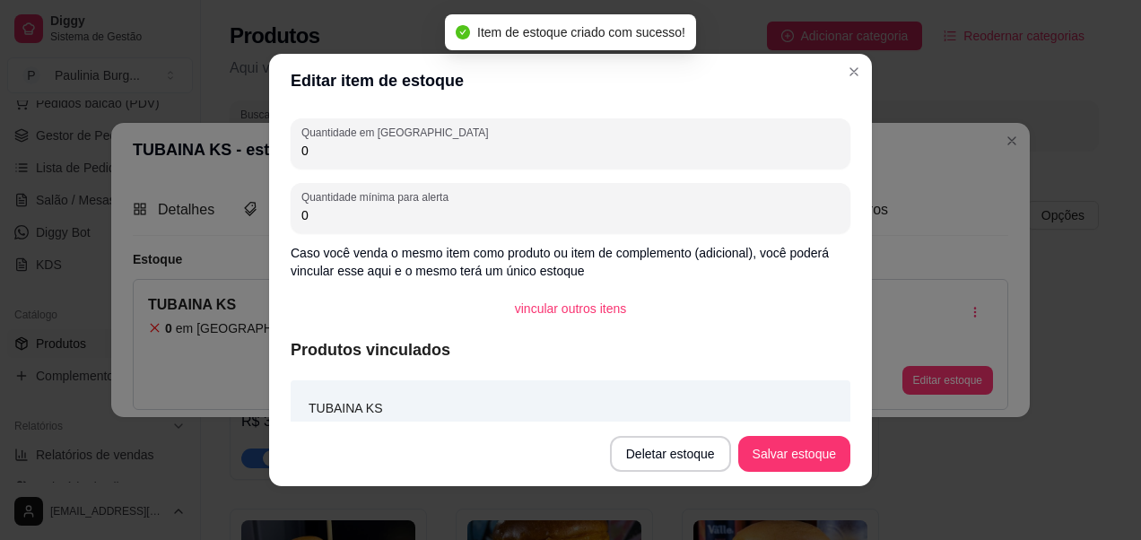
click at [448, 150] on input "0" at bounding box center [570, 151] width 538 height 18
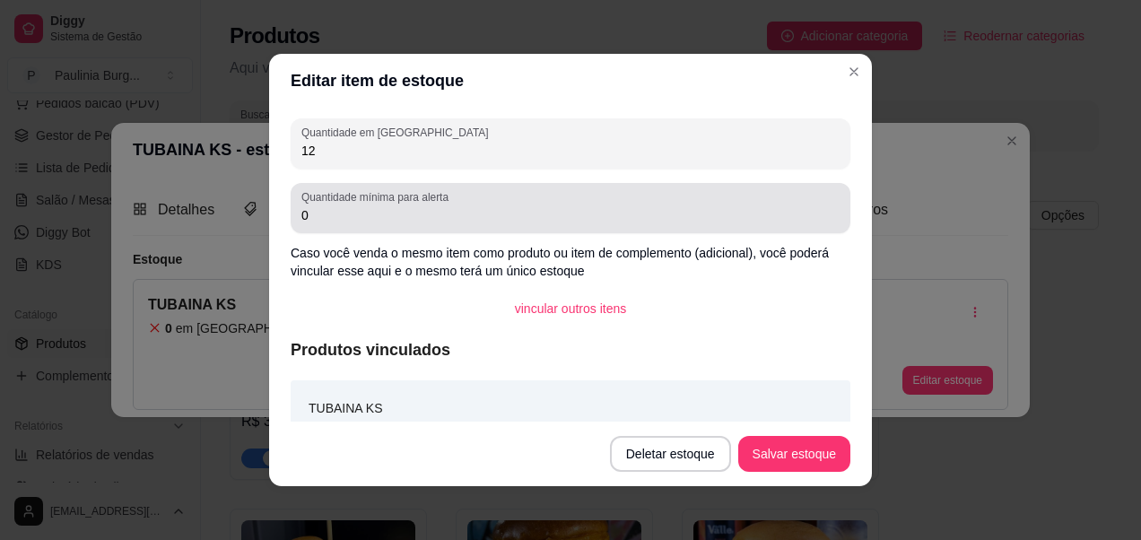
type input "12"
click at [463, 207] on input "0" at bounding box center [570, 215] width 538 height 18
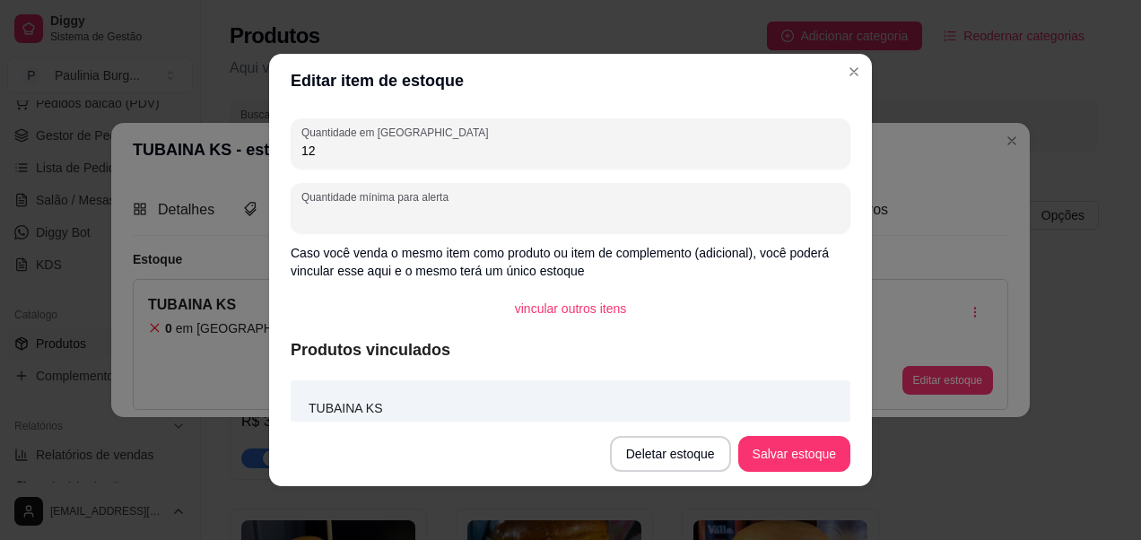
type input "3"
type input "4"
type input "2"
type input "4"
click at [800, 443] on button "Salvar estoque" at bounding box center [794, 454] width 112 height 36
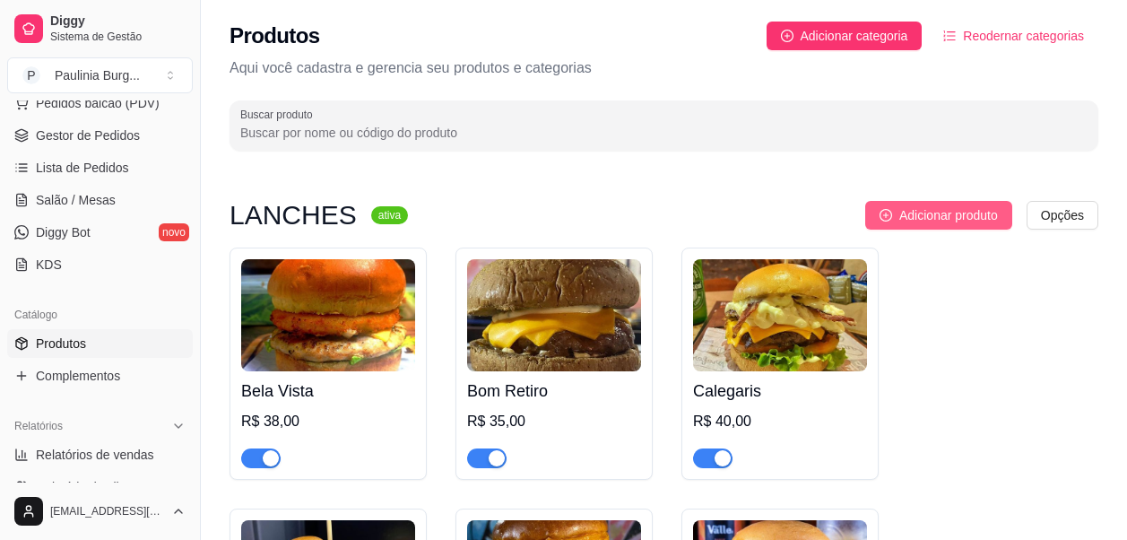
click at [926, 217] on span "Adicionar produto" at bounding box center [949, 215] width 99 height 20
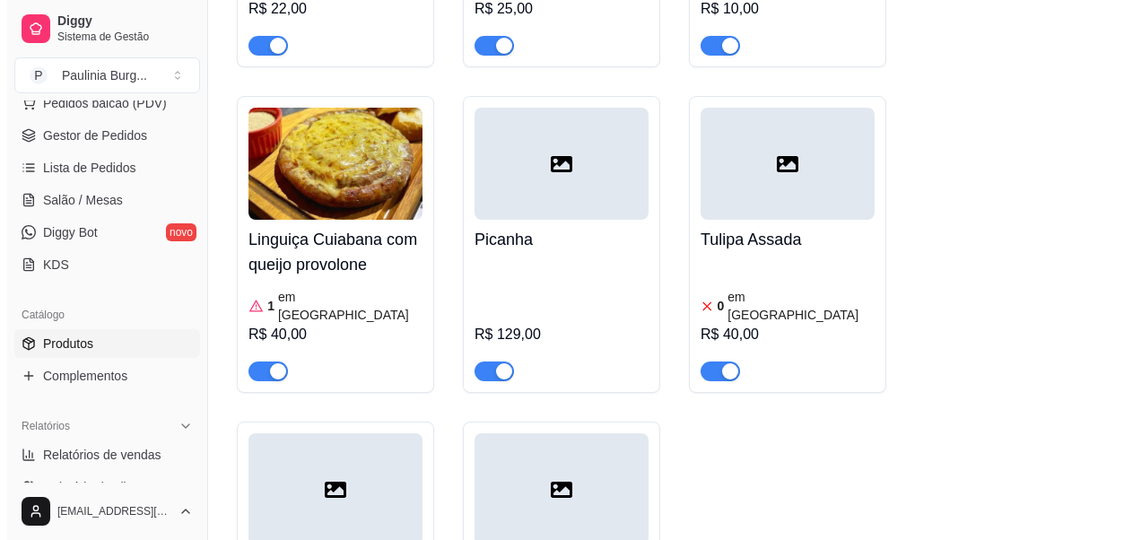
scroll to position [3408, 0]
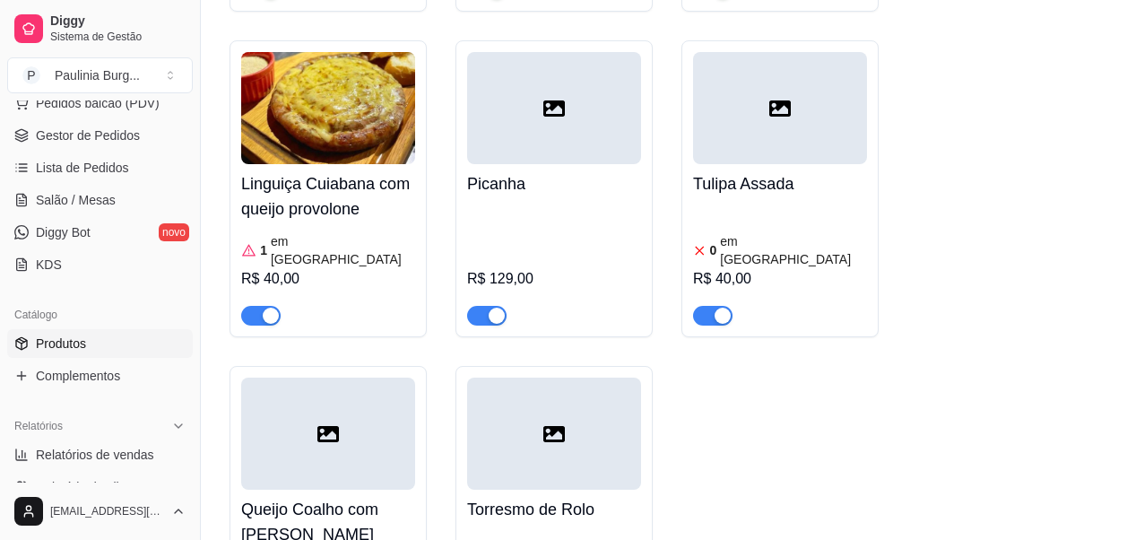
click at [756, 52] on div at bounding box center [780, 108] width 174 height 112
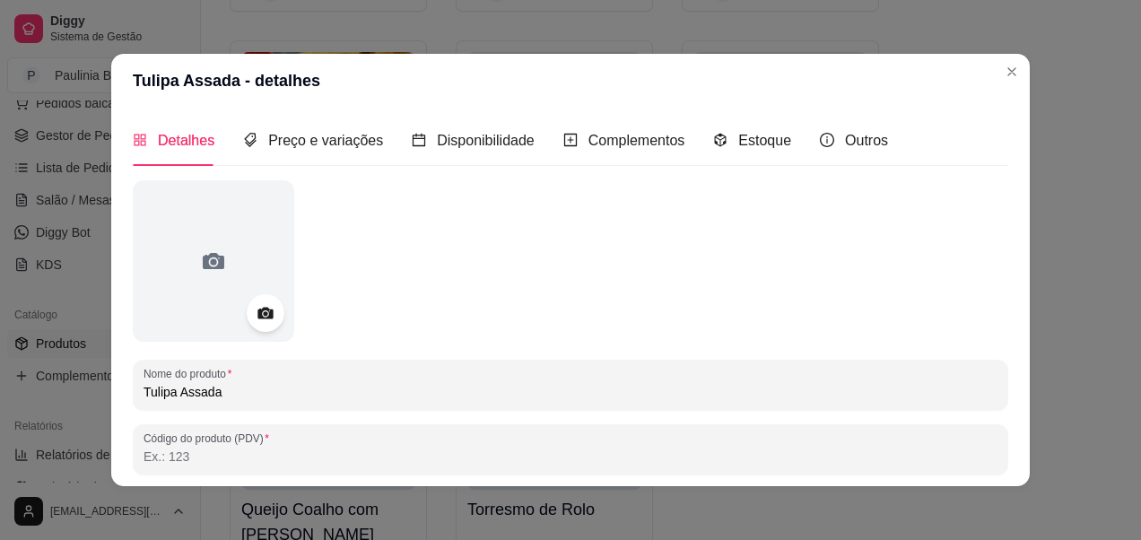
click at [257, 309] on icon at bounding box center [264, 314] width 15 height 12
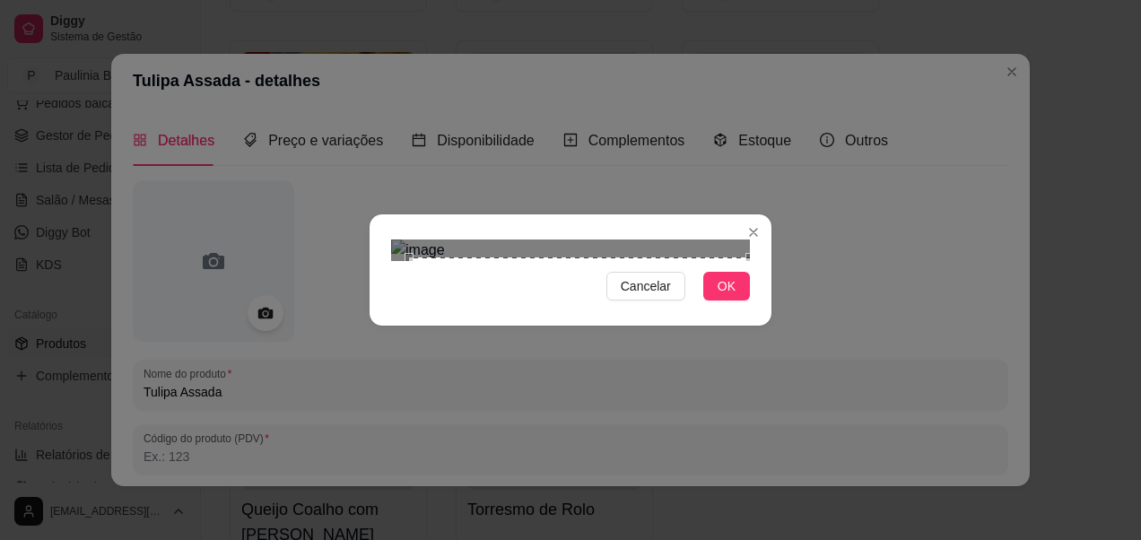
click at [771, 468] on div "Cancelar OK" at bounding box center [570, 270] width 1141 height 540
click at [399, 248] on div "Use the arrow keys to move the crop selection area" at bounding box center [569, 418] width 341 height 341
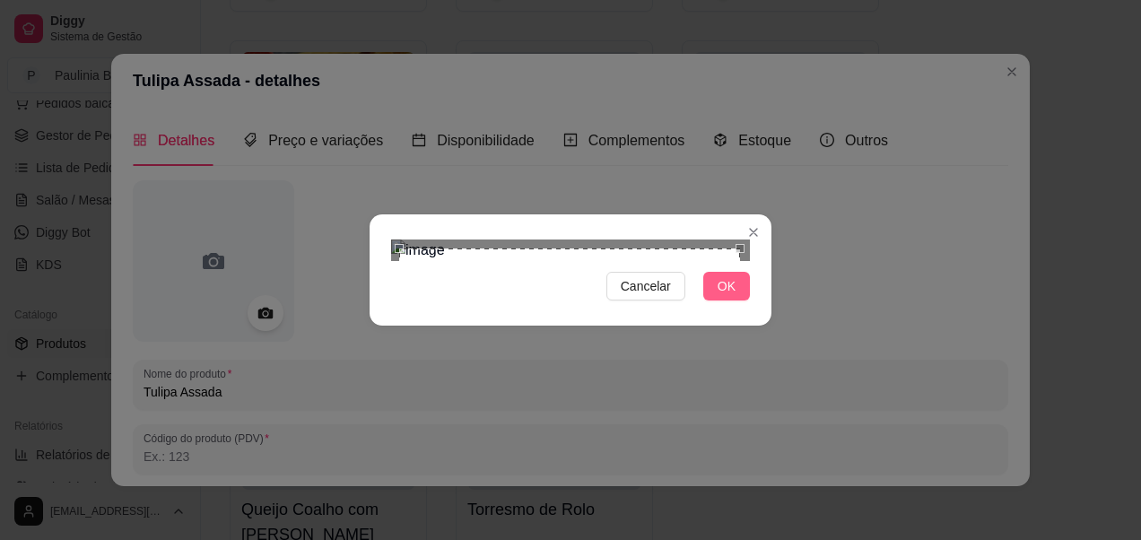
click at [718, 296] on span "OK" at bounding box center [727, 286] width 18 height 20
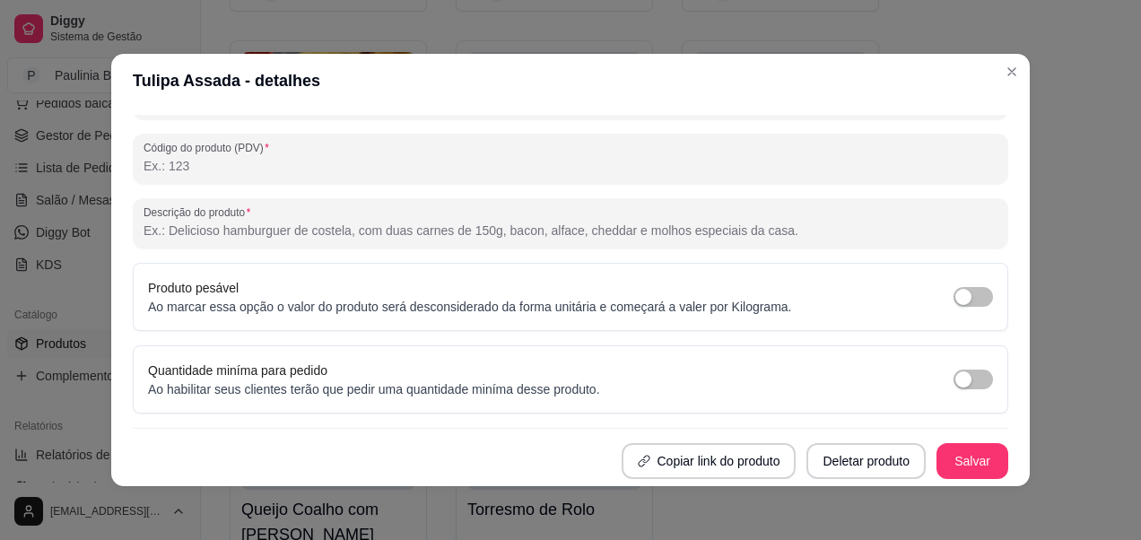
scroll to position [0, 0]
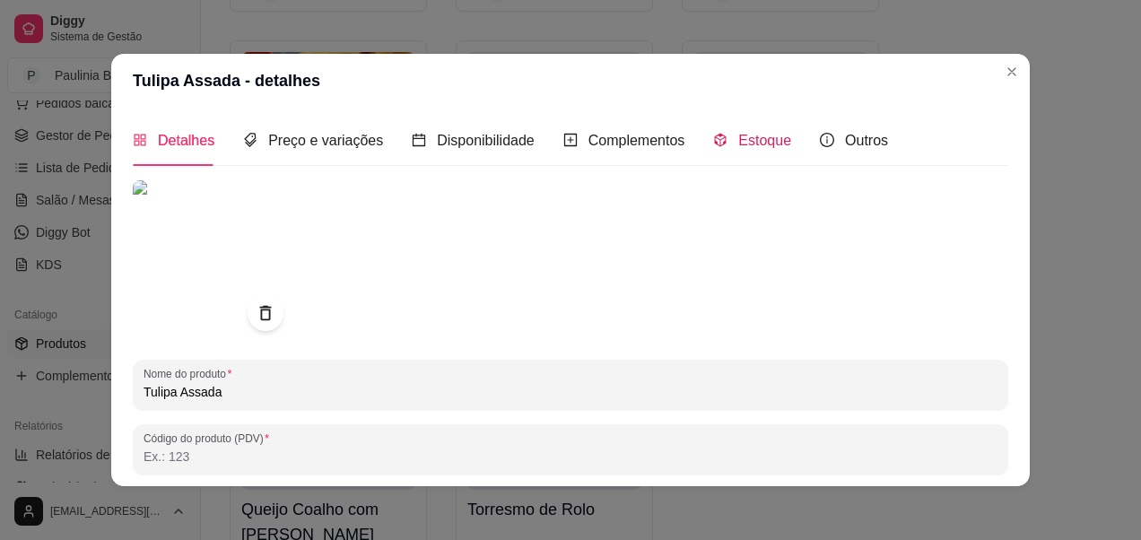
click at [738, 143] on span "Estoque" at bounding box center [764, 140] width 53 height 15
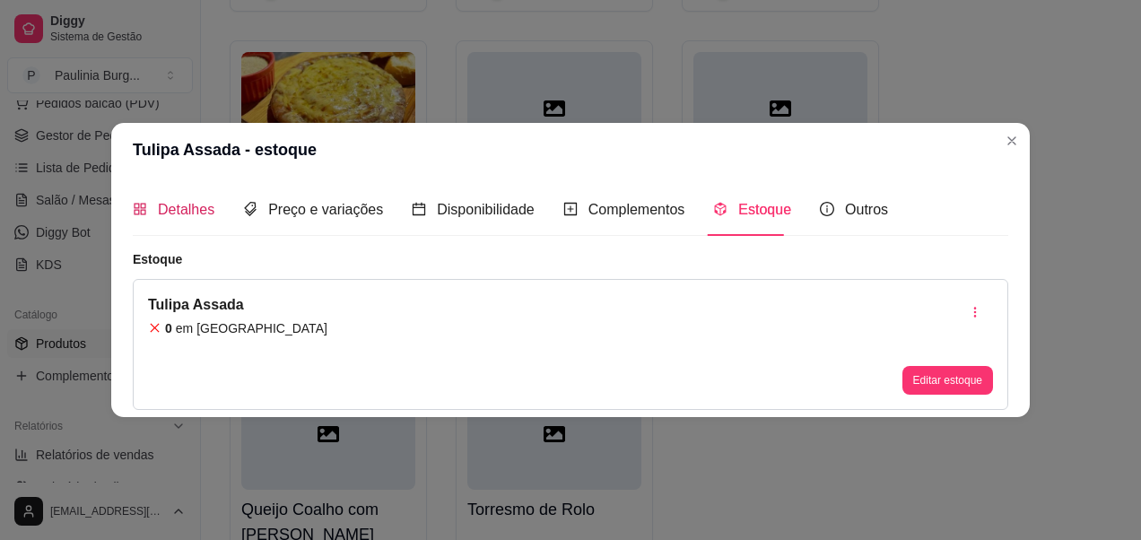
click at [206, 205] on span "Detalhes" at bounding box center [186, 209] width 57 height 15
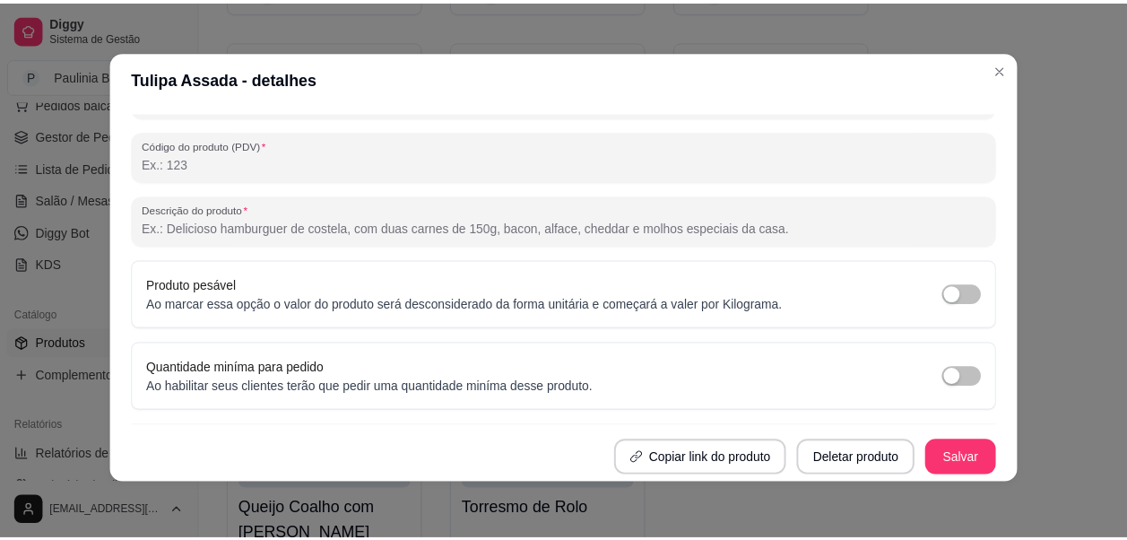
scroll to position [4, 0]
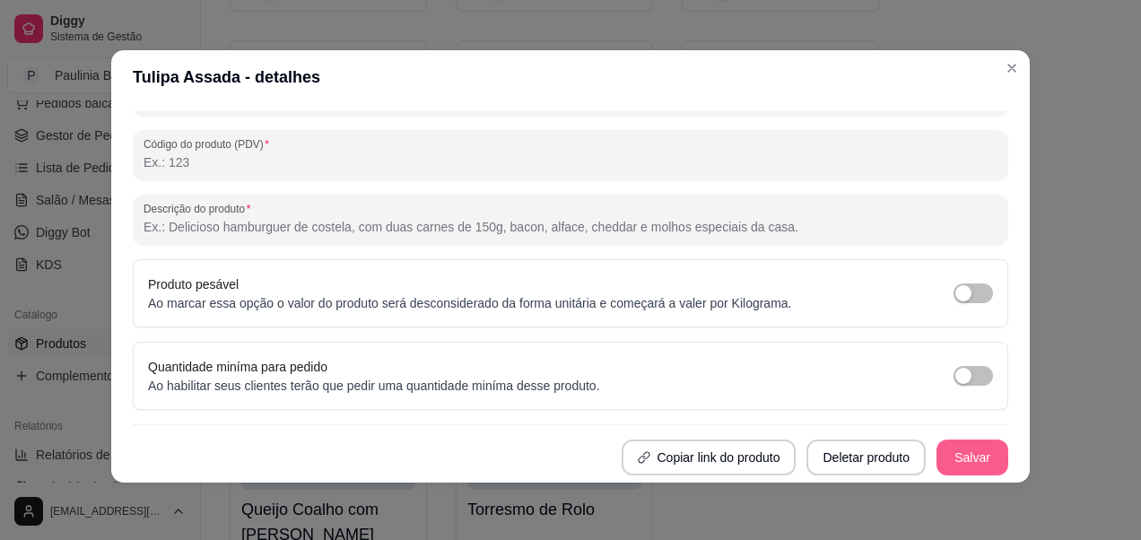
click at [955, 458] on button "Salvar" at bounding box center [972, 458] width 72 height 36
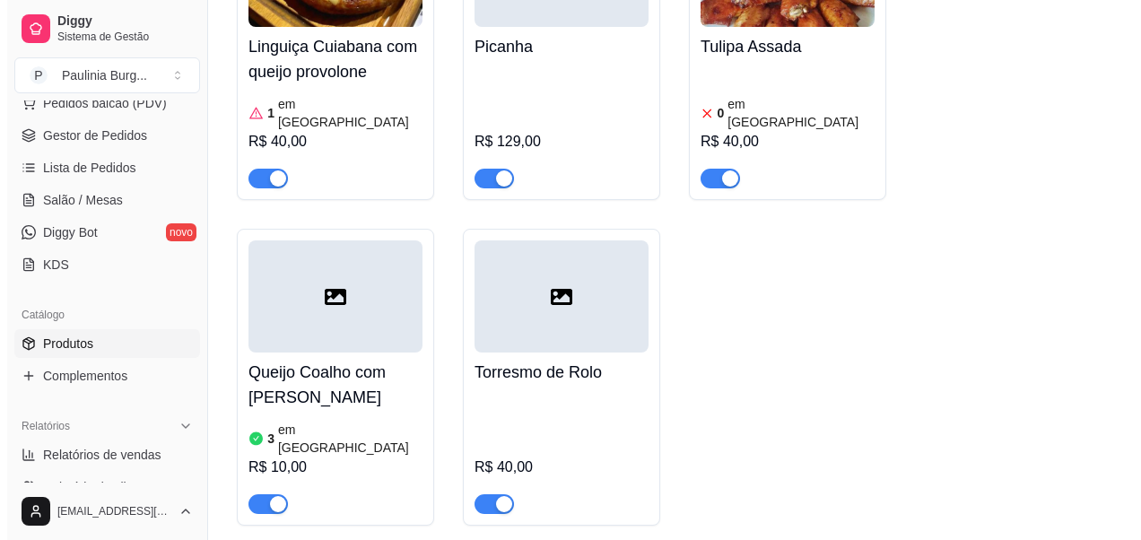
scroll to position [3588, 0]
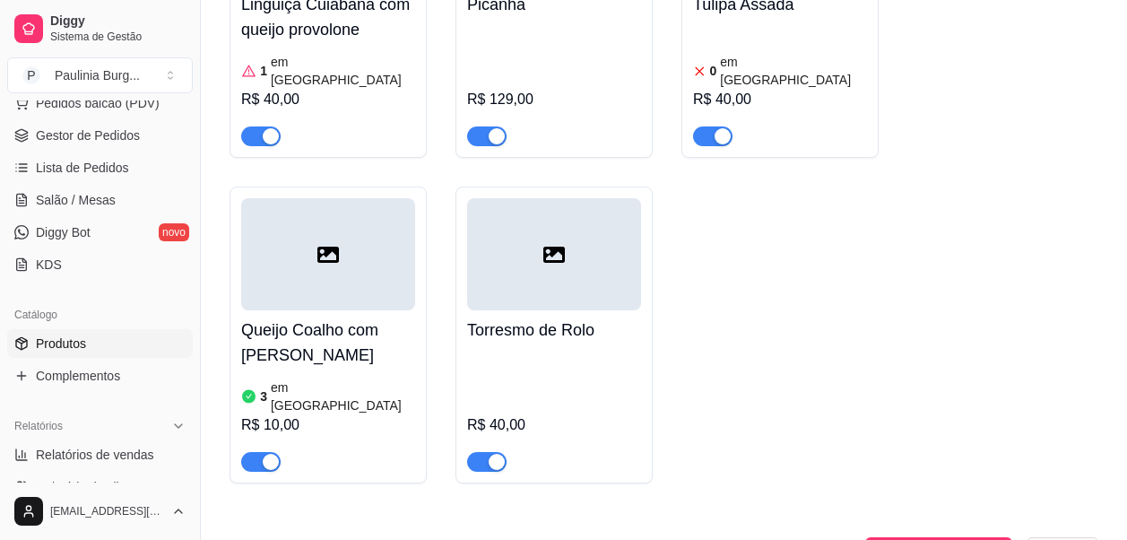
click at [402, 217] on div at bounding box center [328, 254] width 174 height 112
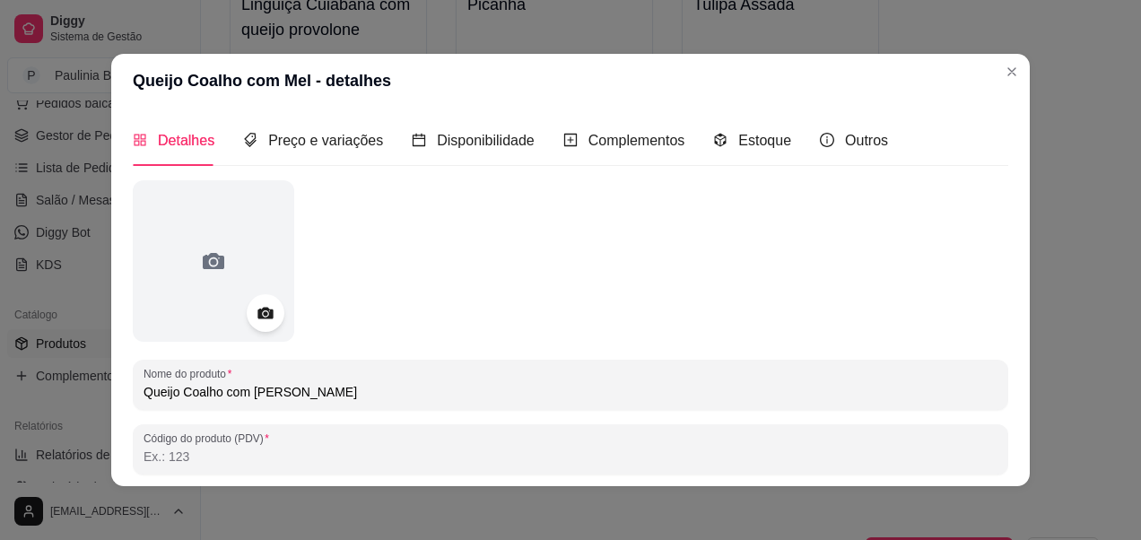
click at [258, 300] on div at bounding box center [266, 313] width 38 height 38
click at [260, 326] on div at bounding box center [266, 313] width 38 height 38
click at [255, 301] on div at bounding box center [266, 313] width 38 height 38
click at [257, 316] on icon at bounding box center [265, 313] width 21 height 21
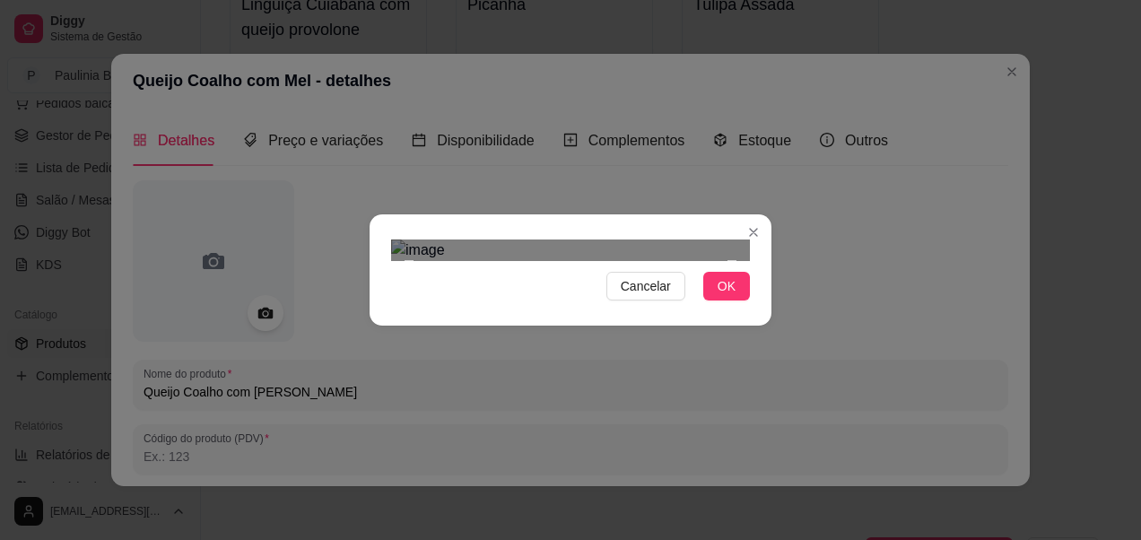
click at [658, 387] on div "Use the arrow keys to move the crop selection area" at bounding box center [570, 426] width 323 height 323
click at [718, 296] on span "OK" at bounding box center [727, 286] width 18 height 20
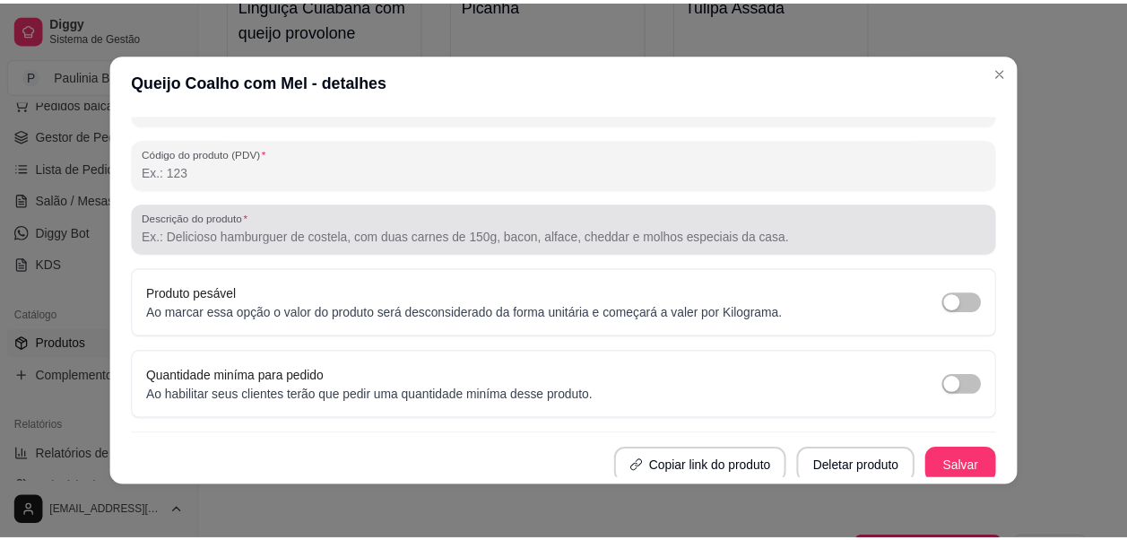
scroll to position [291, 0]
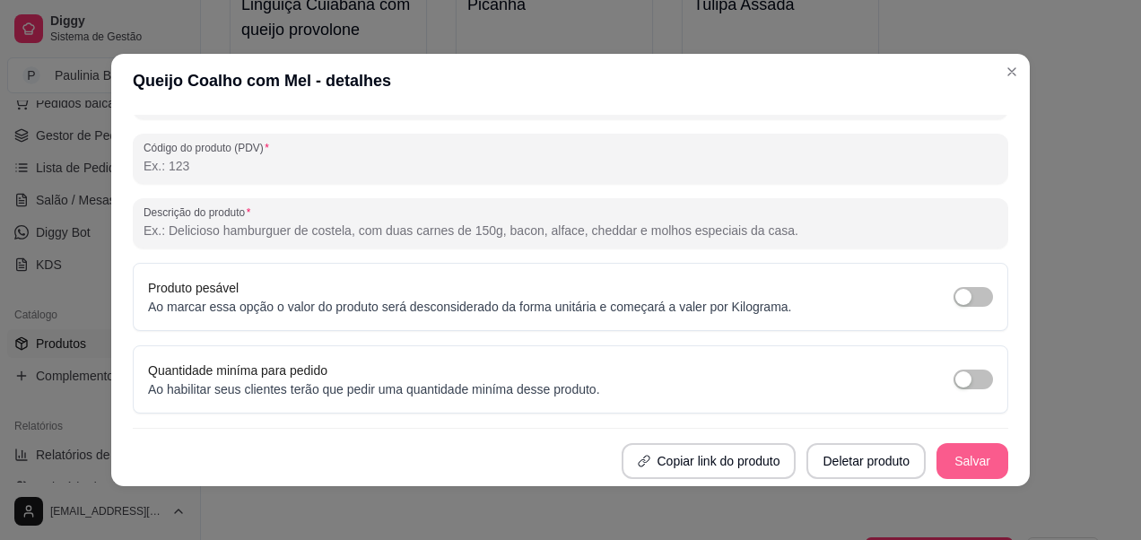
click at [943, 464] on button "Salvar" at bounding box center [972, 461] width 72 height 36
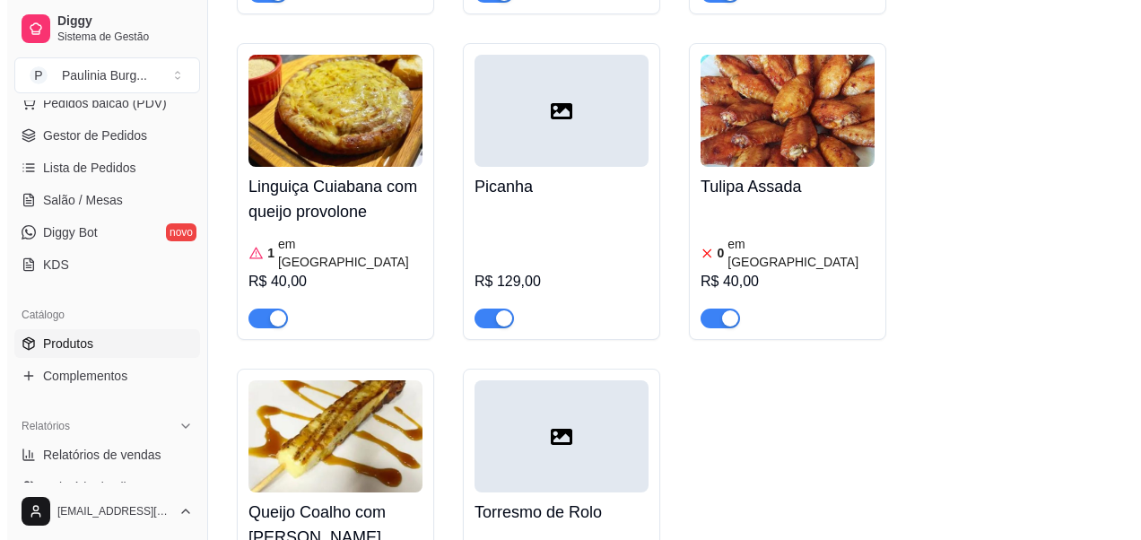
scroll to position [3408, 0]
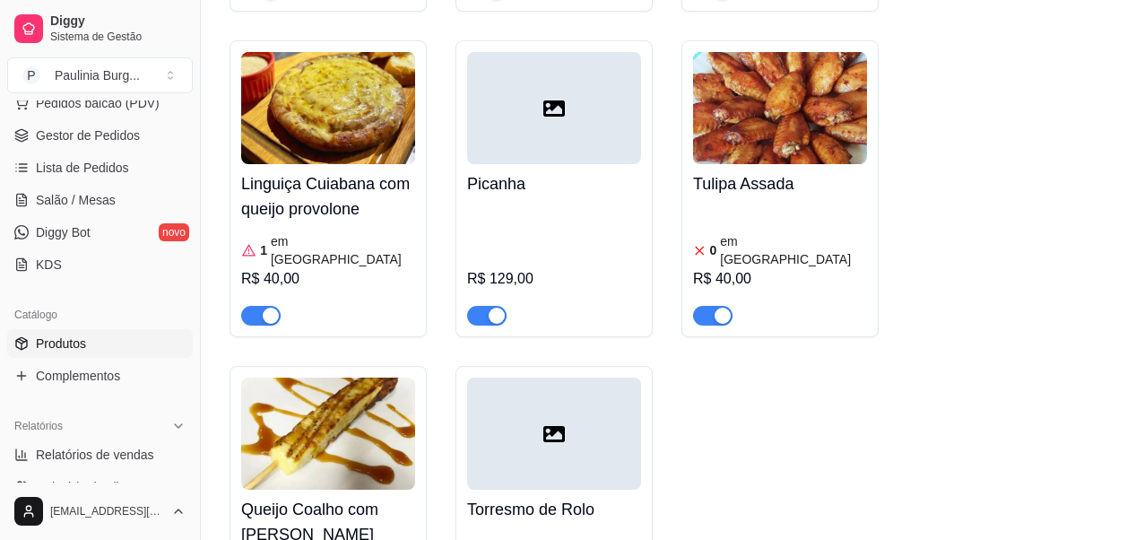
click at [571, 378] on div at bounding box center [554, 434] width 174 height 112
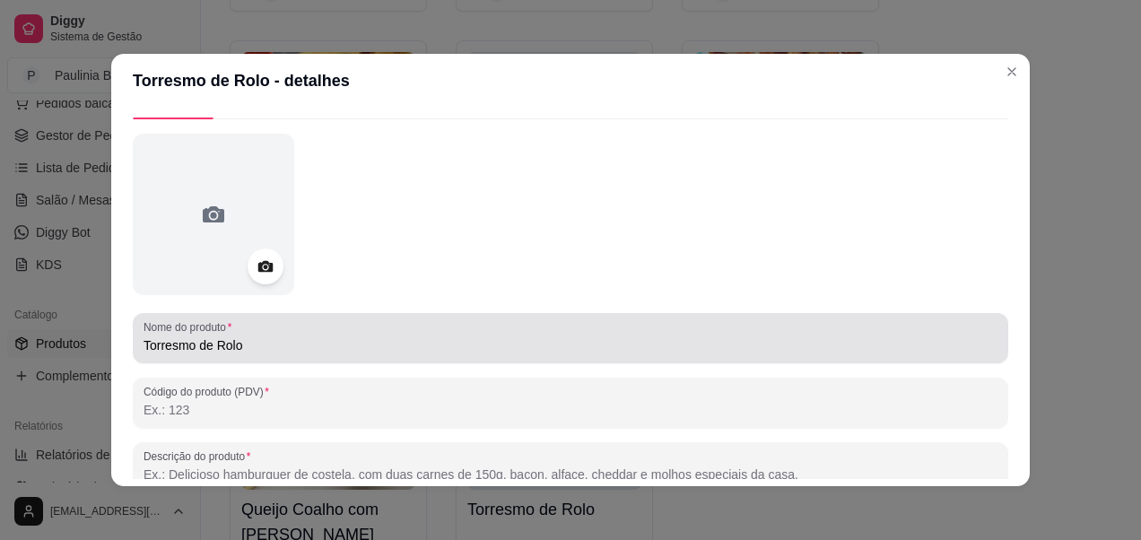
scroll to position [90, 0]
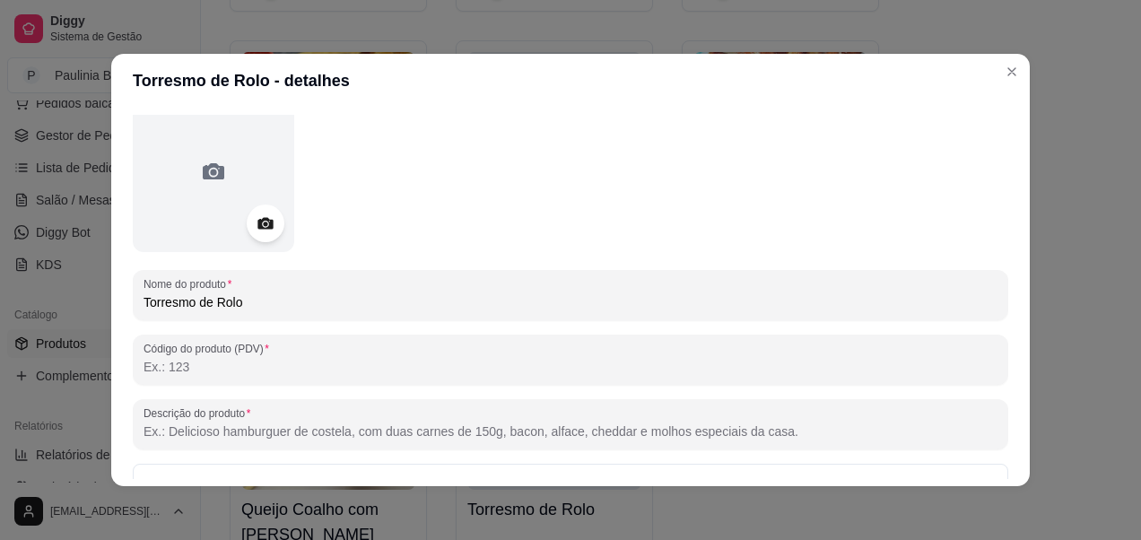
click at [255, 229] on icon at bounding box center [265, 223] width 21 height 21
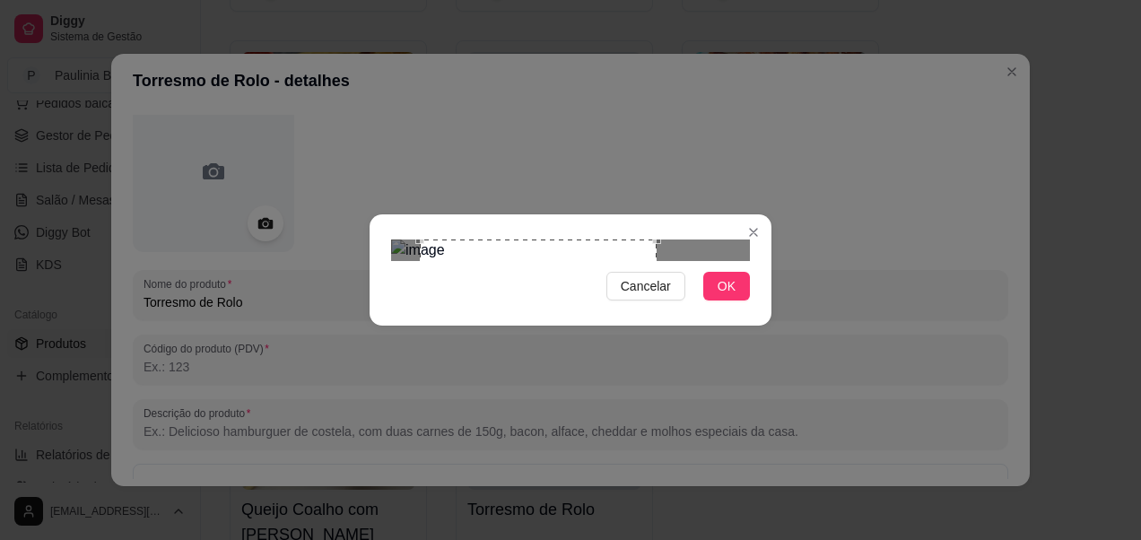
click at [544, 300] on div "Use the arrow keys to move the crop selection area" at bounding box center [539, 319] width 238 height 161
click at [506, 286] on div "Use the arrow keys to move the crop selection area" at bounding box center [510, 319] width 238 height 161
click at [714, 300] on button "OK" at bounding box center [726, 286] width 47 height 29
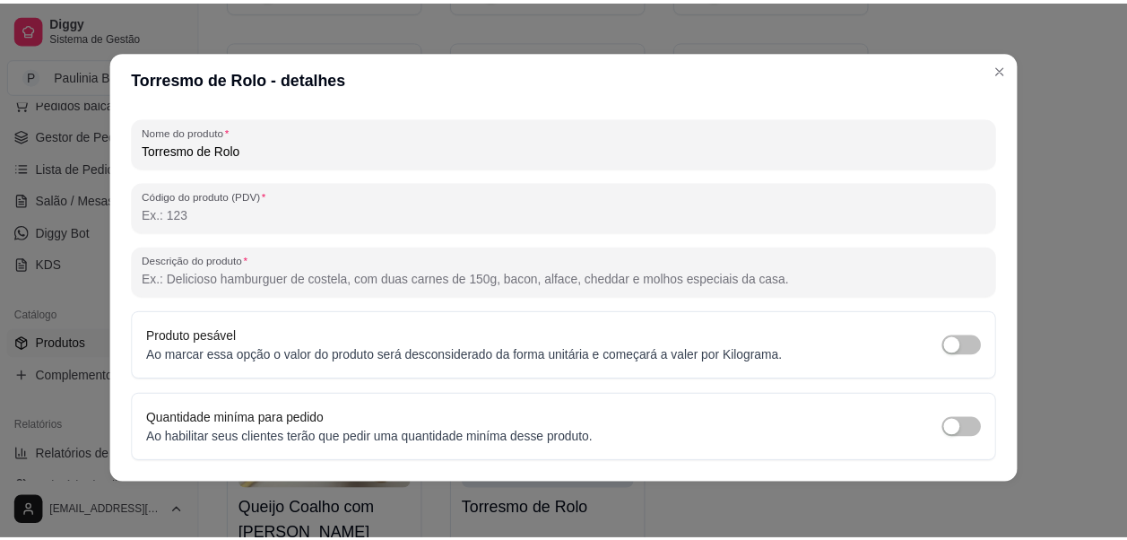
scroll to position [4, 0]
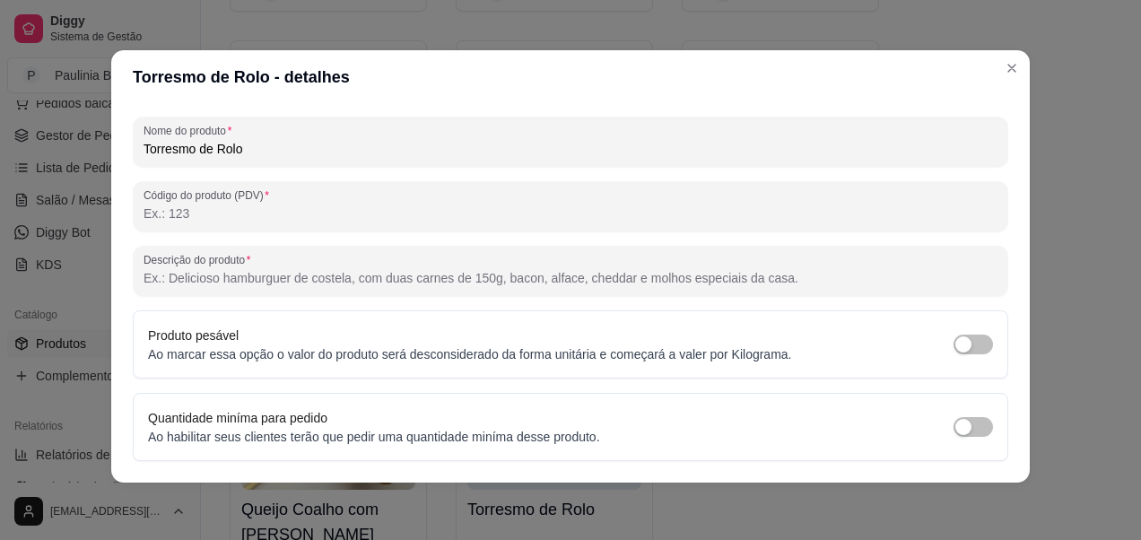
click at [937, 491] on button "Salvar" at bounding box center [972, 509] width 72 height 36
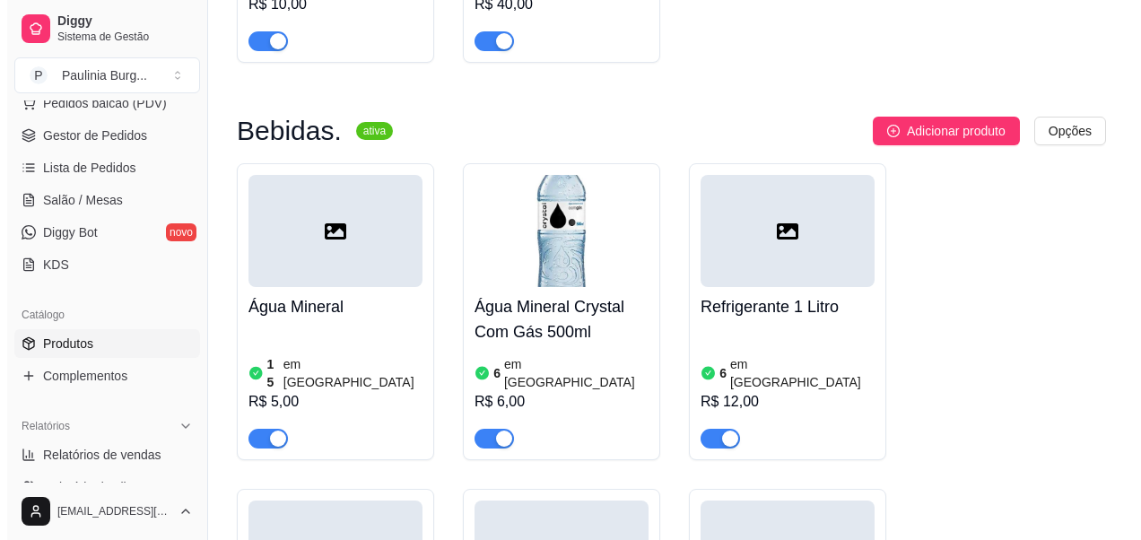
scroll to position [4036, 0]
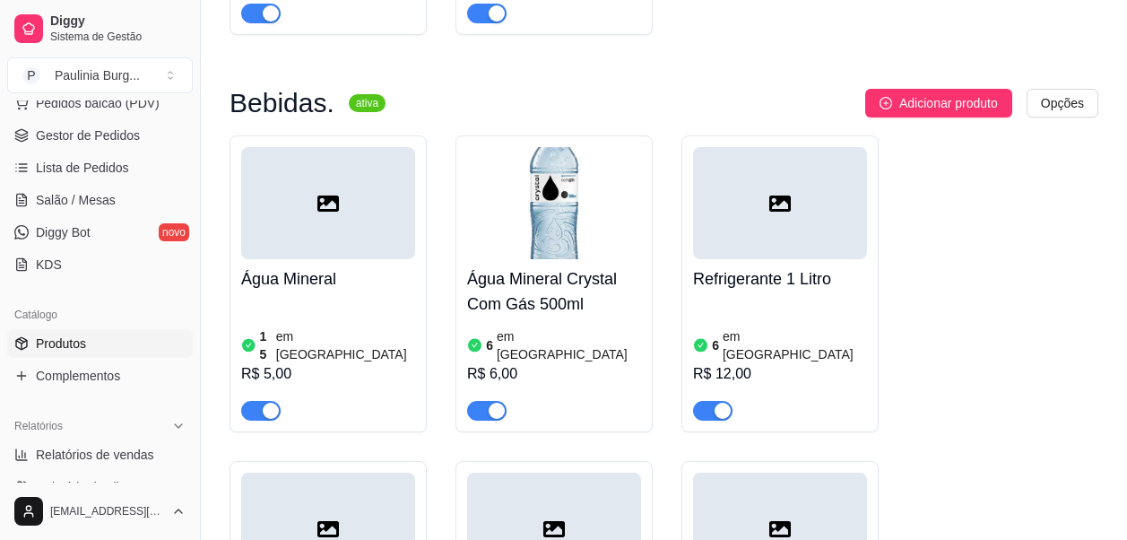
click at [378, 147] on div at bounding box center [328, 203] width 174 height 112
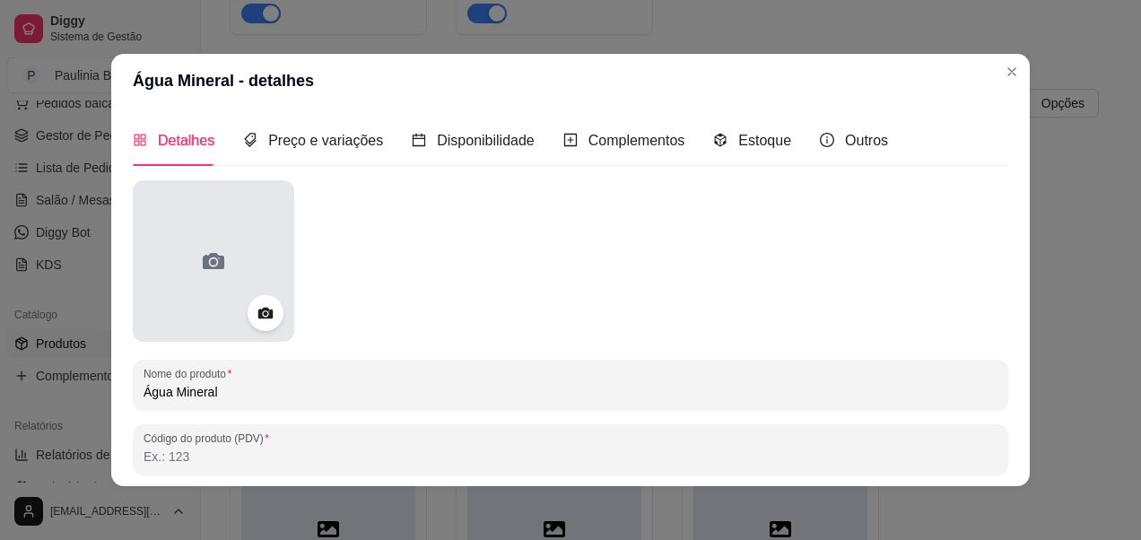
click at [250, 295] on div at bounding box center [213, 260] width 161 height 161
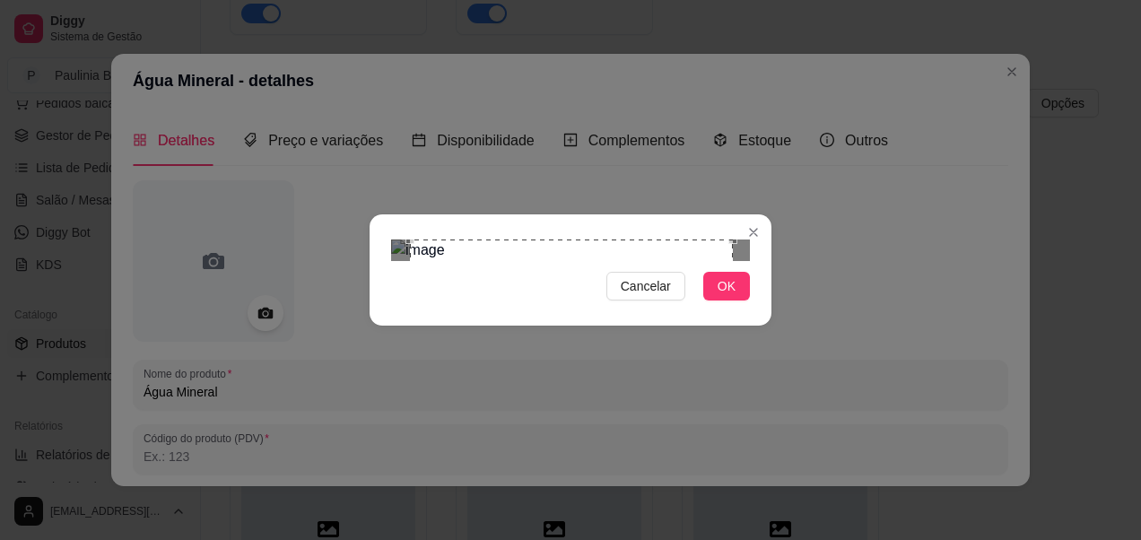
click at [596, 257] on div "Use the arrow keys to move the crop selection area" at bounding box center [571, 400] width 323 height 323
click at [744, 495] on div "Cancelar OK" at bounding box center [570, 270] width 1141 height 540
click at [643, 344] on div "Use the arrow keys to move the crop selection area" at bounding box center [581, 412] width 336 height 336
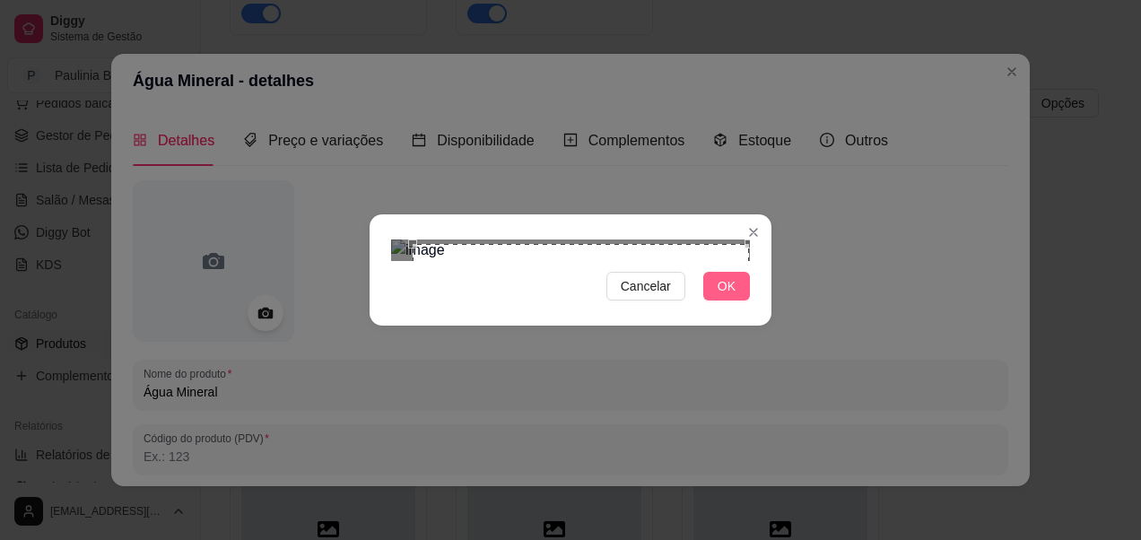
click at [718, 296] on span "OK" at bounding box center [727, 286] width 18 height 20
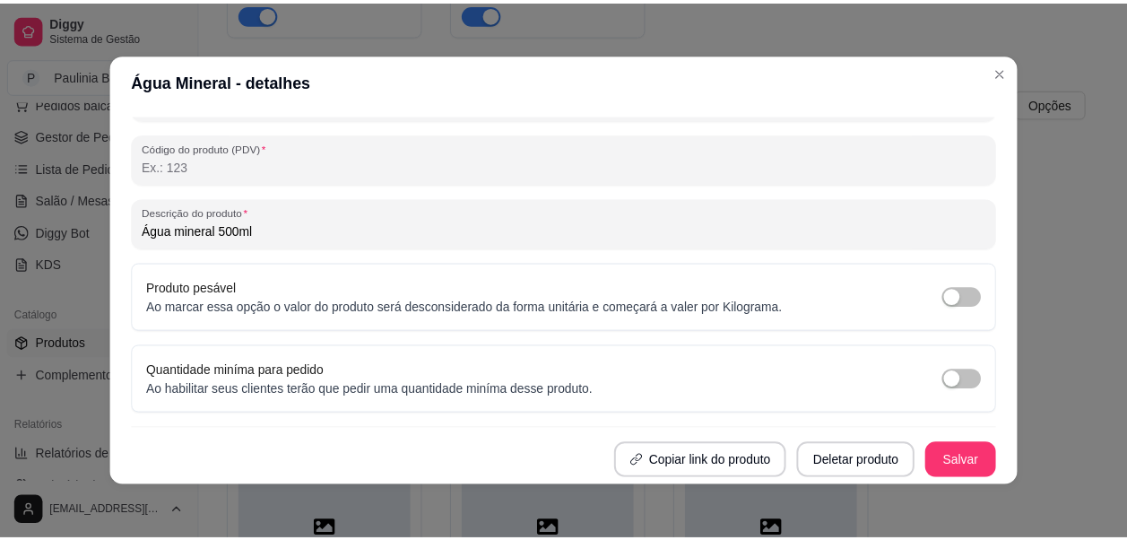
scroll to position [4, 0]
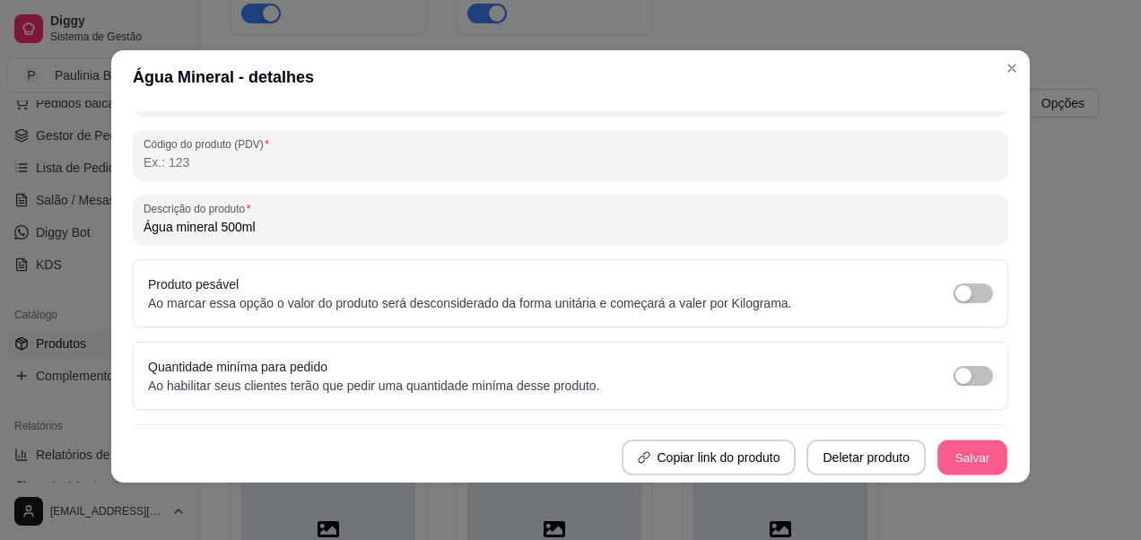
click at [953, 451] on button "Salvar" at bounding box center [972, 457] width 70 height 35
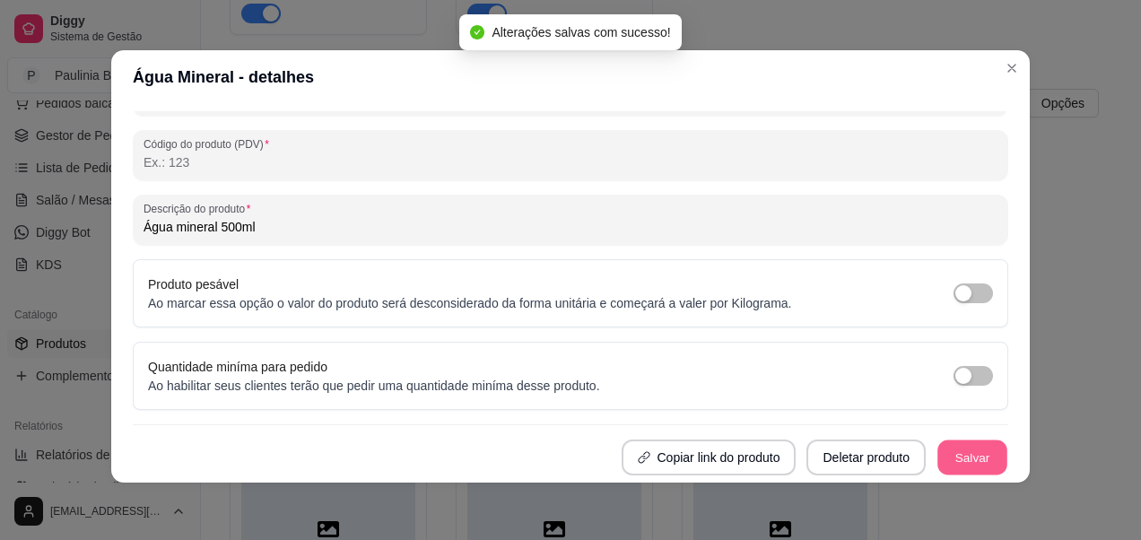
click at [939, 459] on button "Salvar" at bounding box center [972, 457] width 70 height 35
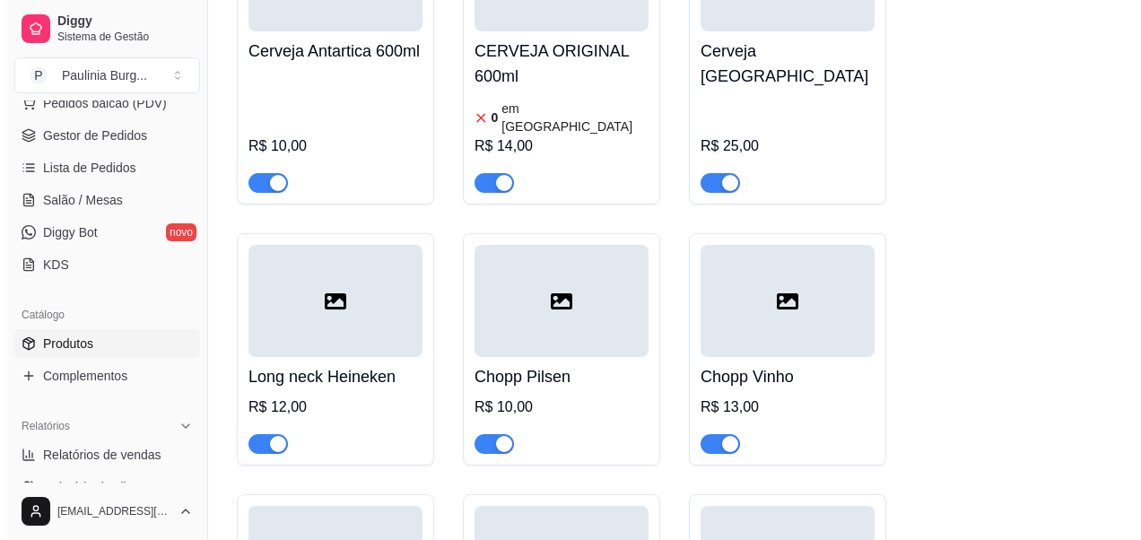
scroll to position [5920, 0]
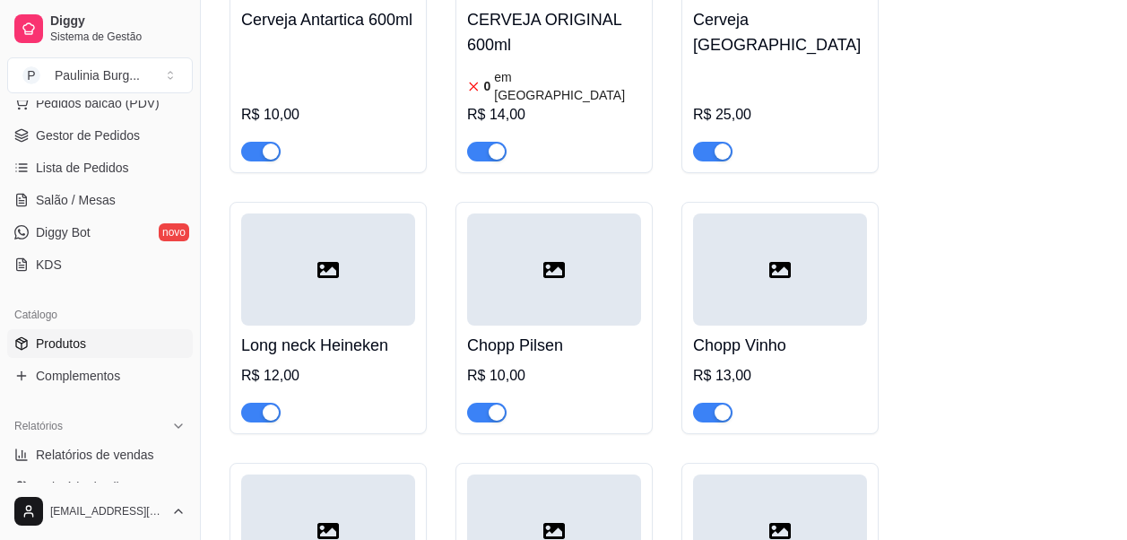
click at [781, 262] on icon at bounding box center [781, 270] width 22 height 16
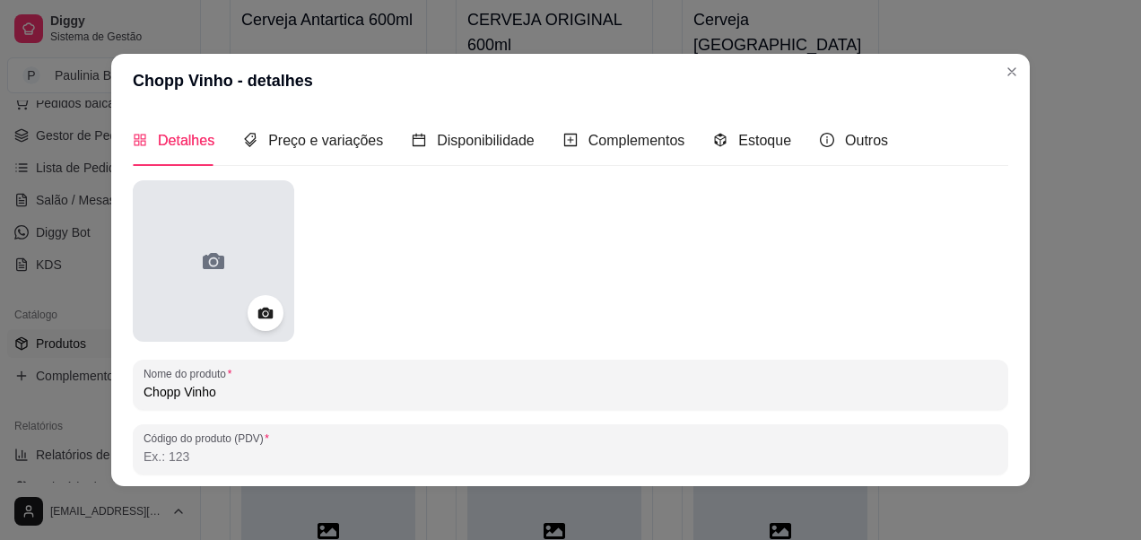
click at [281, 315] on div at bounding box center [213, 260] width 161 height 161
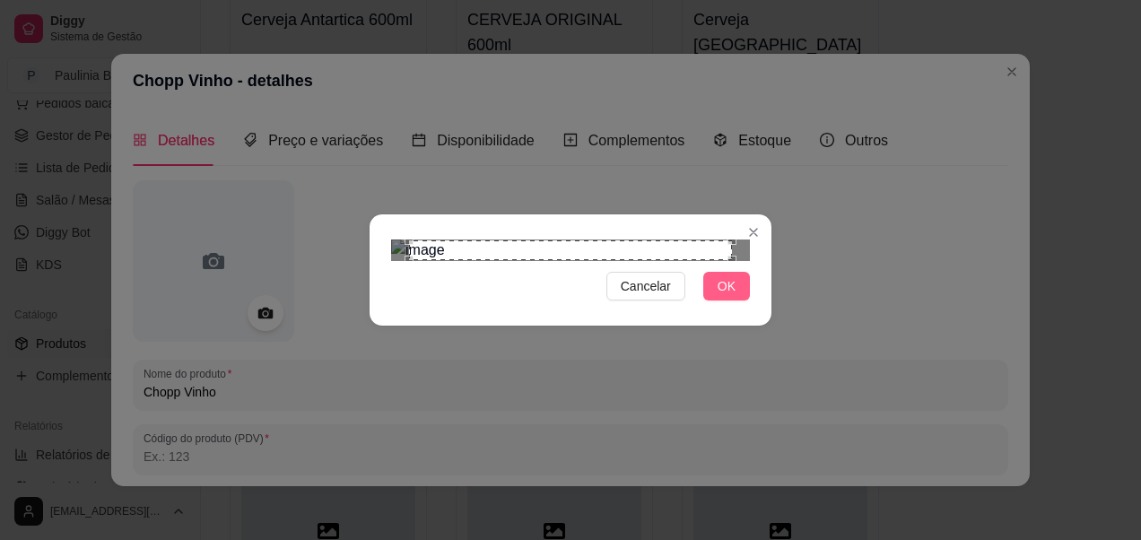
click at [728, 296] on span "OK" at bounding box center [727, 286] width 18 height 20
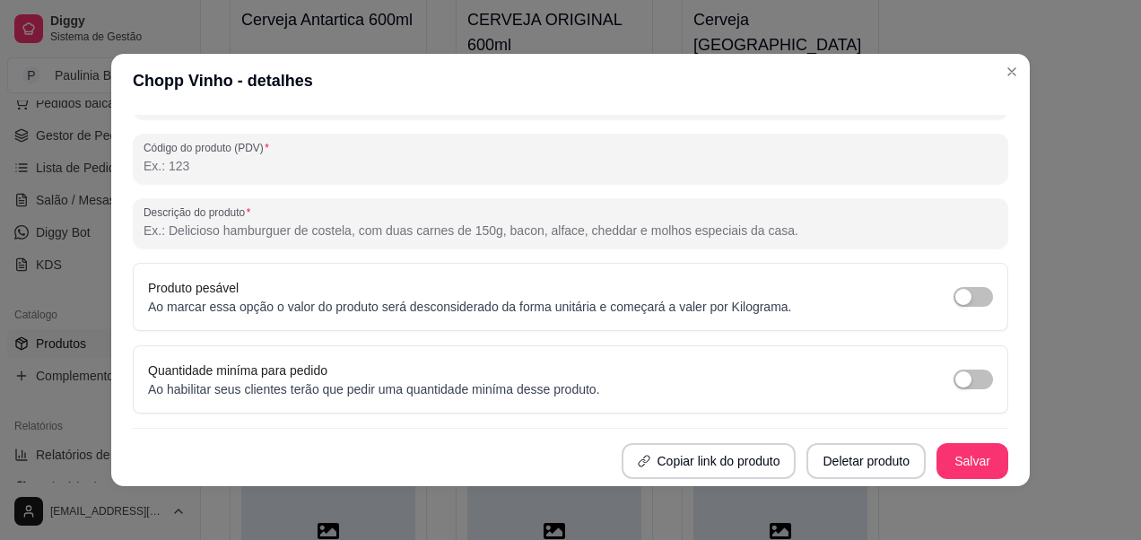
scroll to position [4, 0]
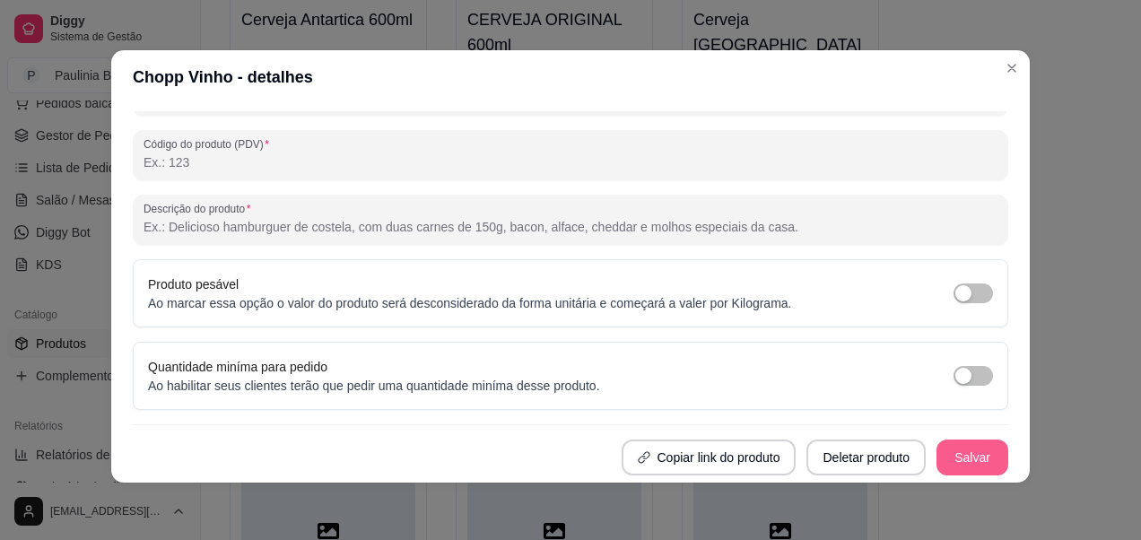
click at [951, 459] on button "Salvar" at bounding box center [972, 458] width 72 height 36
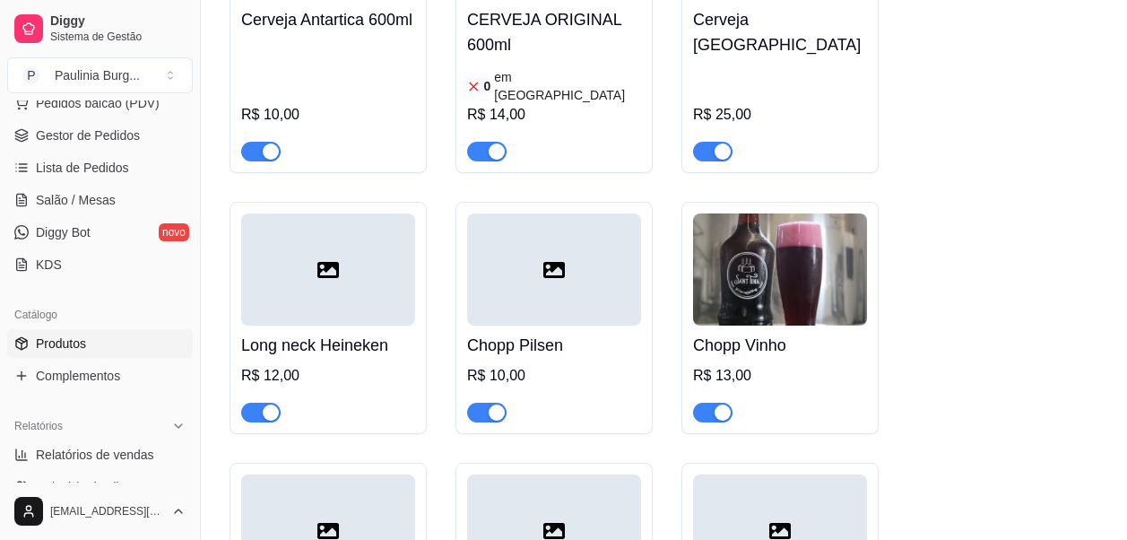
click at [509, 213] on div at bounding box center [554, 269] width 174 height 112
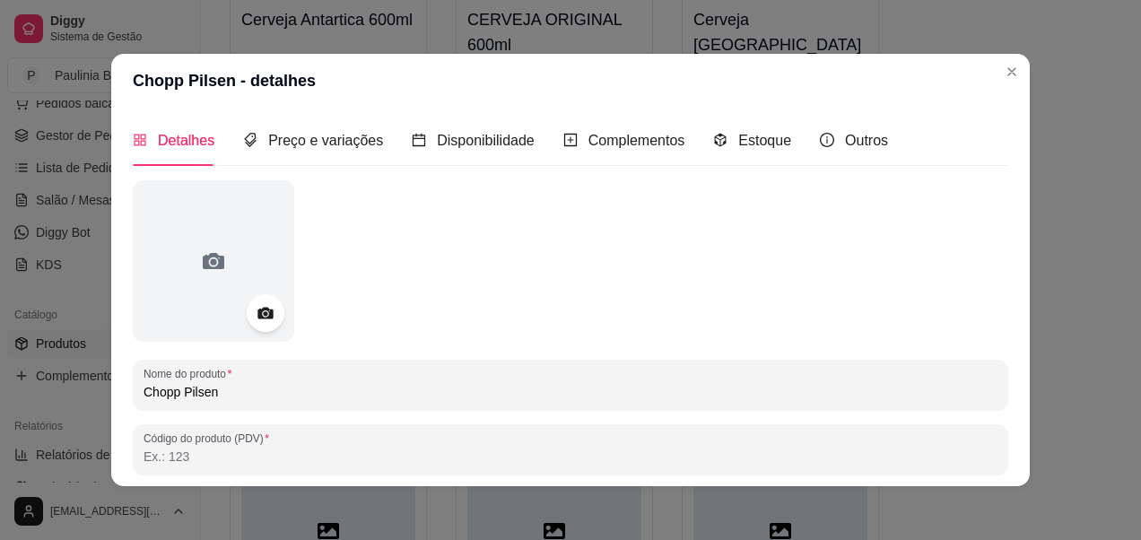
click at [264, 296] on div at bounding box center [266, 313] width 38 height 38
click at [267, 316] on icon at bounding box center [265, 313] width 21 height 21
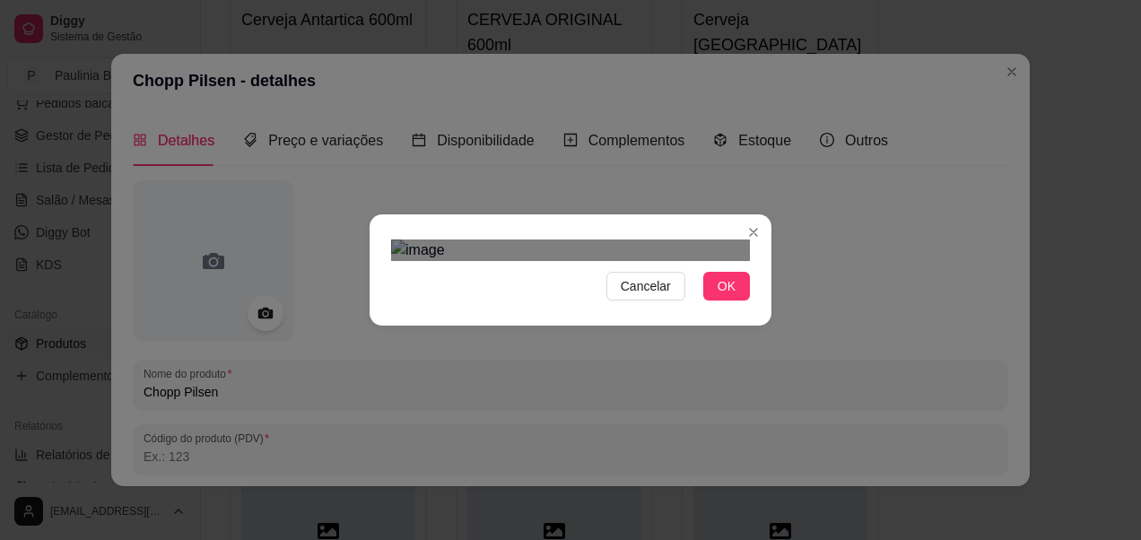
click at [657, 340] on div "Use the arrow keys to move the crop selection area" at bounding box center [572, 448] width 323 height 323
click at [532, 261] on img at bounding box center [570, 250] width 359 height 22
click at [746, 326] on section "Cancelar OK" at bounding box center [571, 269] width 402 height 111
click at [448, 239] on div "Use the arrow keys to move the crop selection area" at bounding box center [506, 354] width 231 height 231
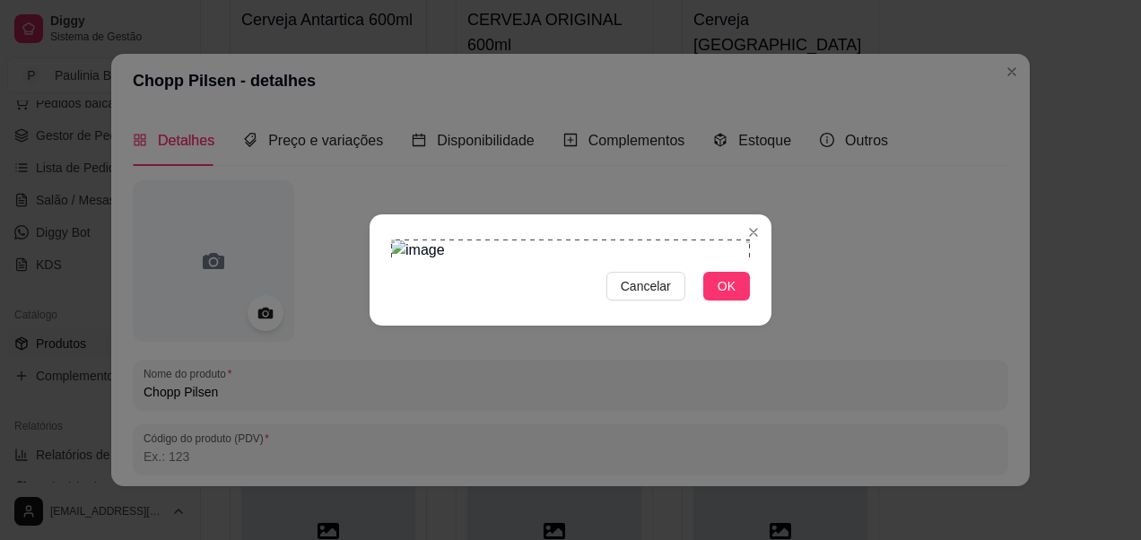
click at [777, 538] on div "Cancelar OK" at bounding box center [570, 270] width 1141 height 540
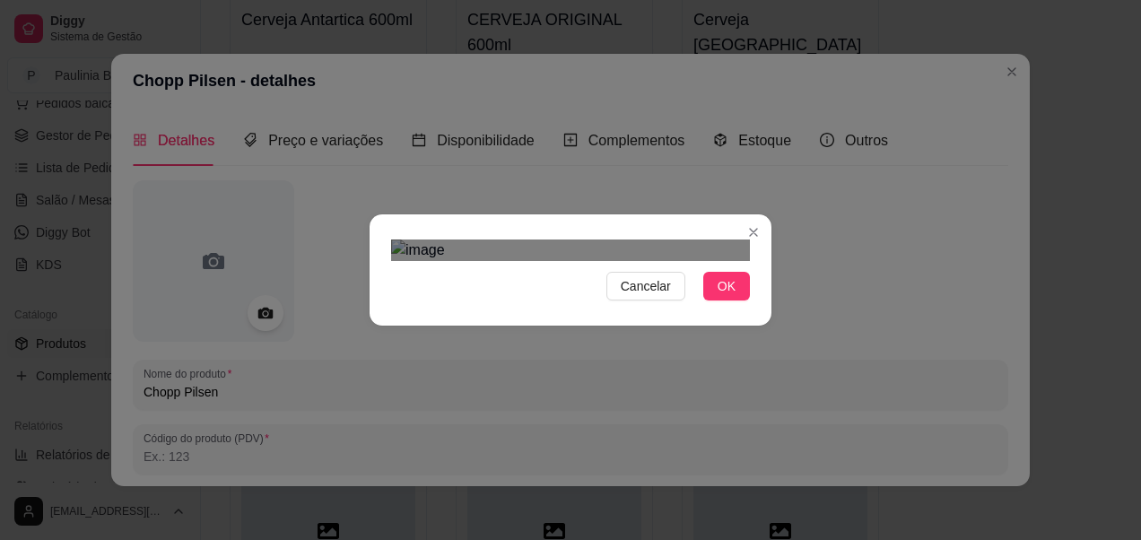
click at [676, 334] on div "Use the arrow keys to move the crop selection area" at bounding box center [570, 473] width 359 height 359
click at [709, 300] on button "OK" at bounding box center [726, 286] width 47 height 29
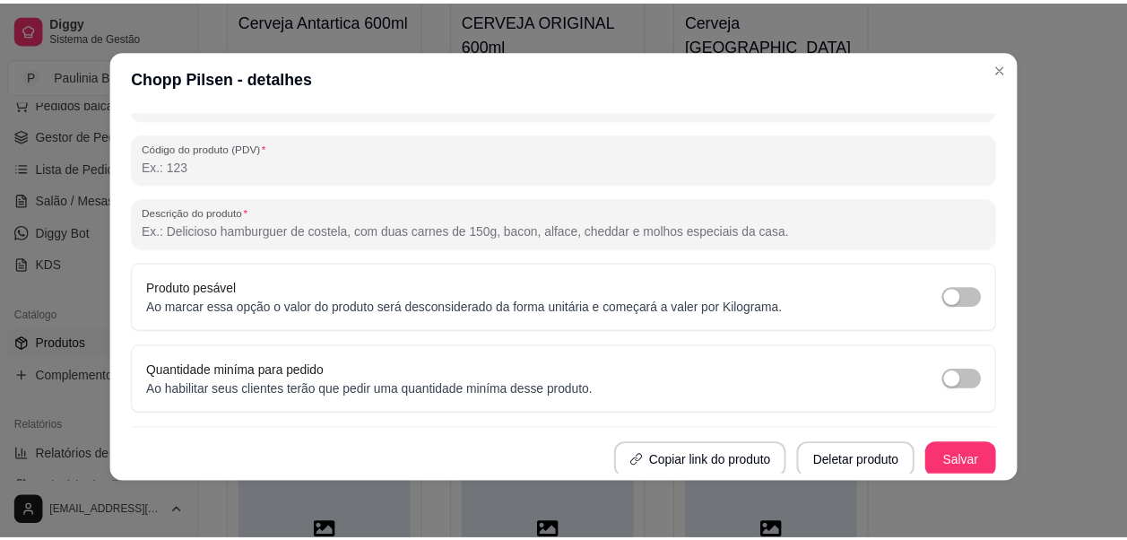
scroll to position [291, 0]
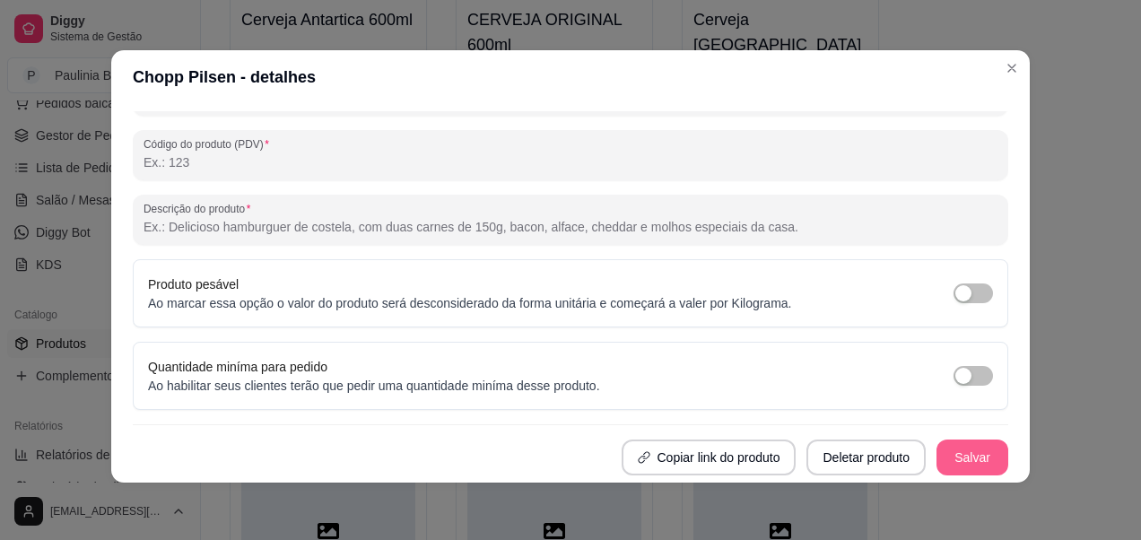
click at [940, 460] on button "Salvar" at bounding box center [972, 458] width 72 height 36
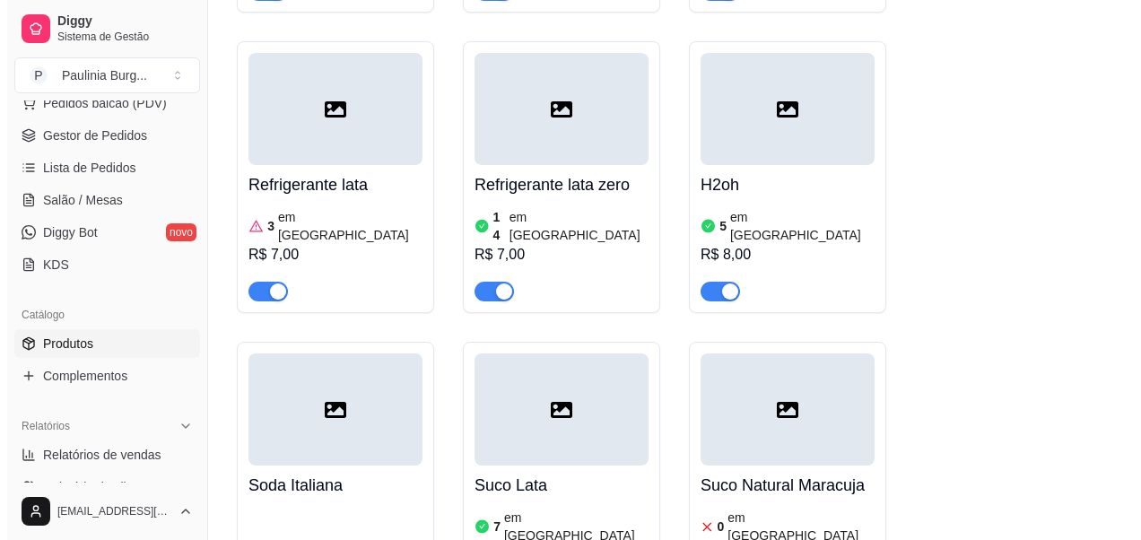
scroll to position [4395, 0]
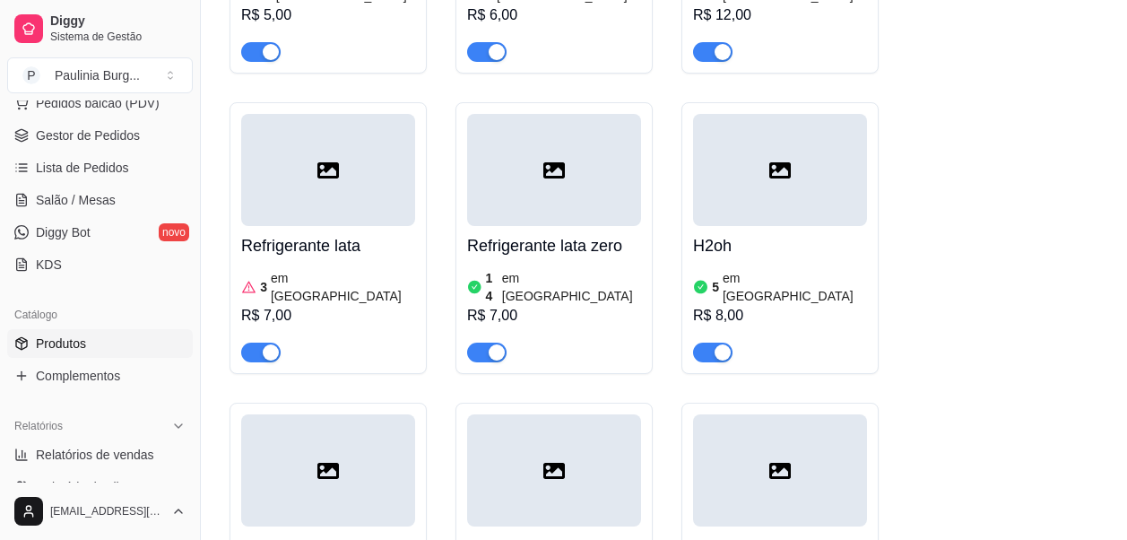
click at [311, 414] on div at bounding box center [328, 470] width 174 height 112
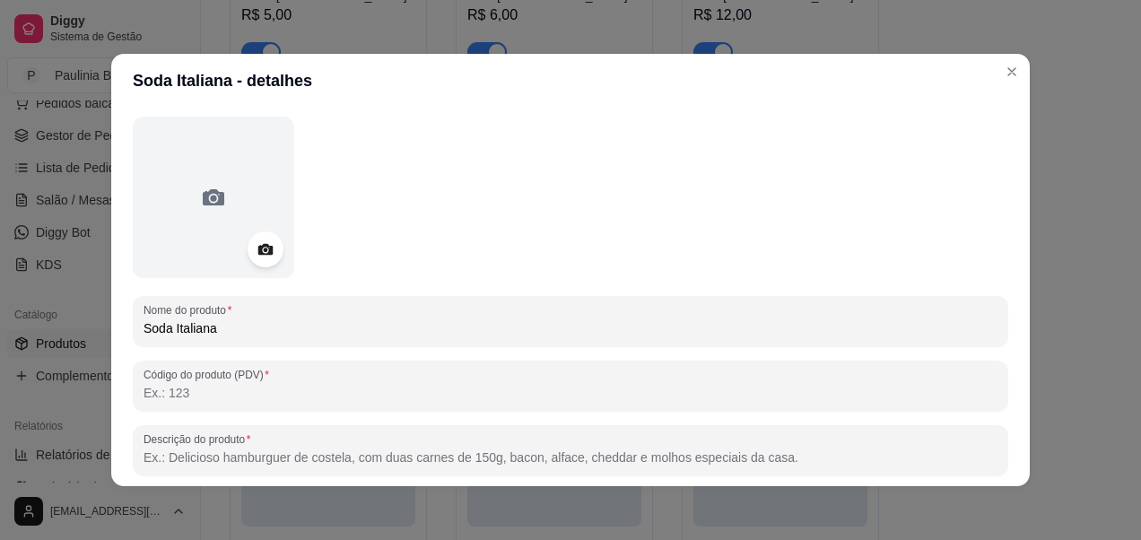
scroll to position [90, 0]
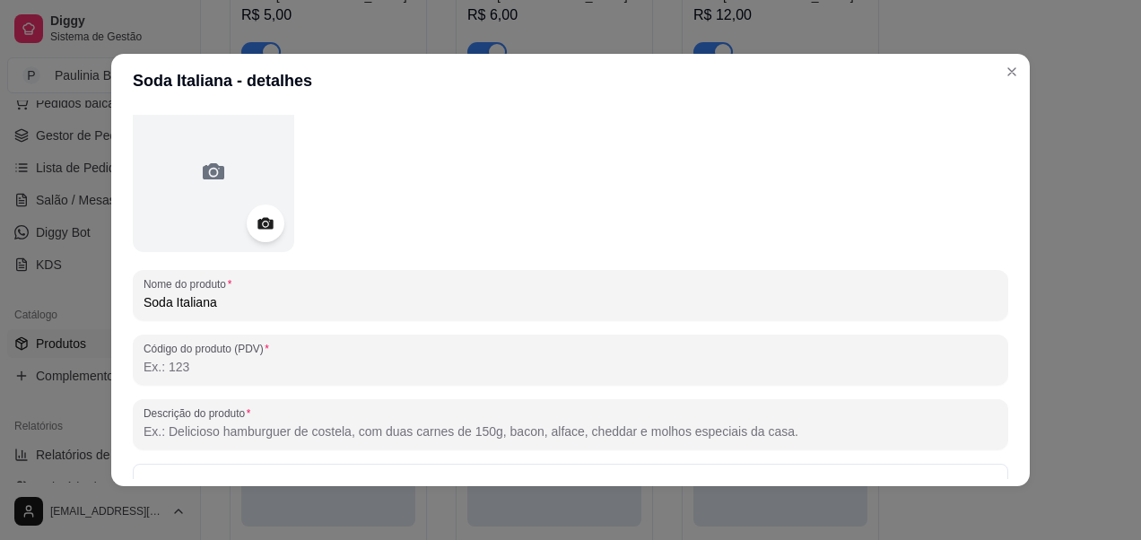
click at [257, 223] on icon at bounding box center [264, 224] width 15 height 12
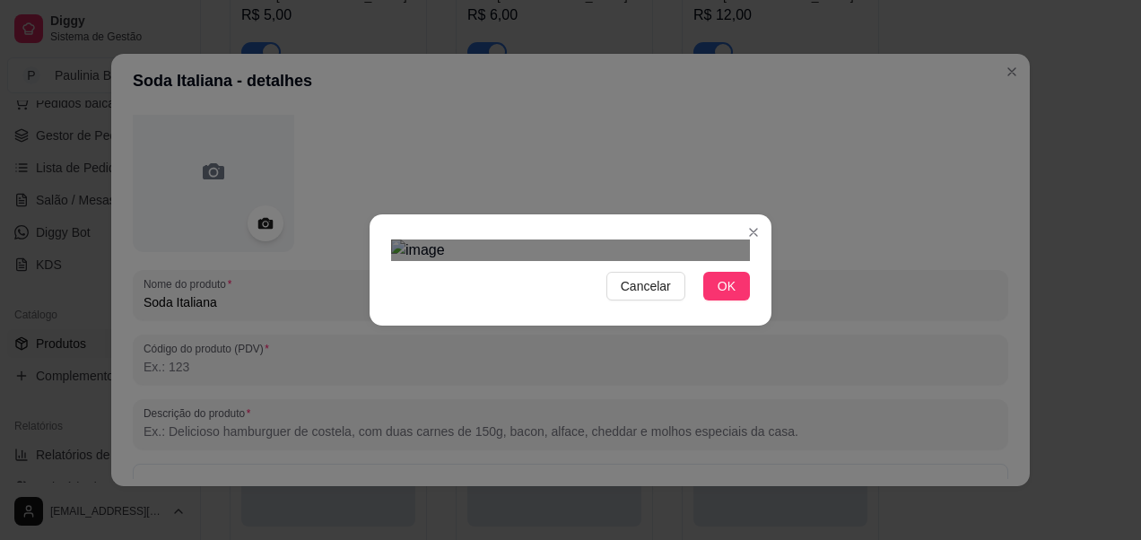
click at [668, 318] on div "Use the arrow keys to move the crop selection area" at bounding box center [569, 442] width 323 height 323
click at [718, 296] on span "OK" at bounding box center [727, 286] width 18 height 20
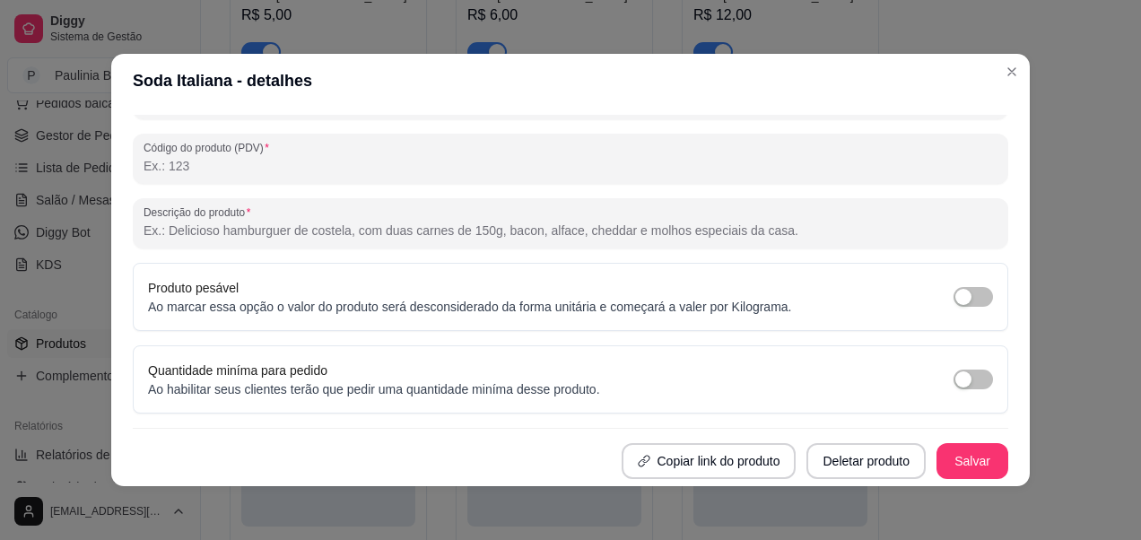
scroll to position [4, 0]
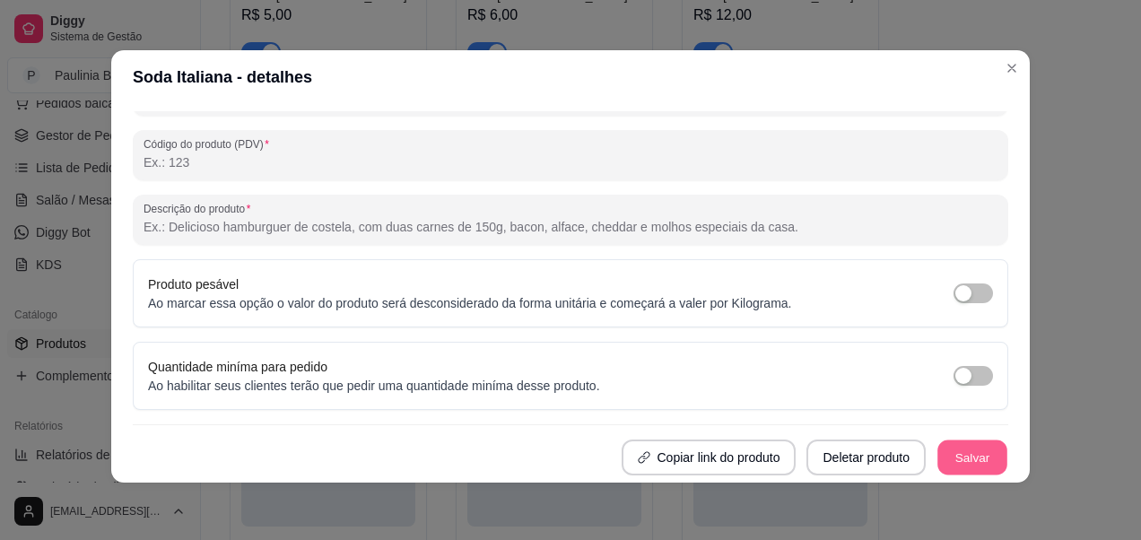
click at [955, 445] on button "Salvar" at bounding box center [972, 457] width 70 height 35
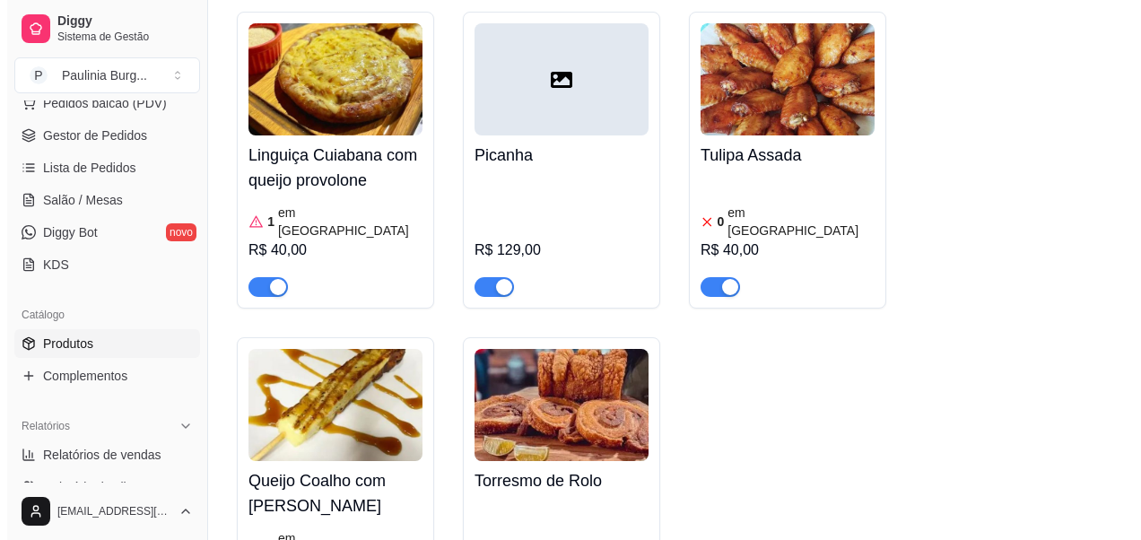
scroll to position [3319, 0]
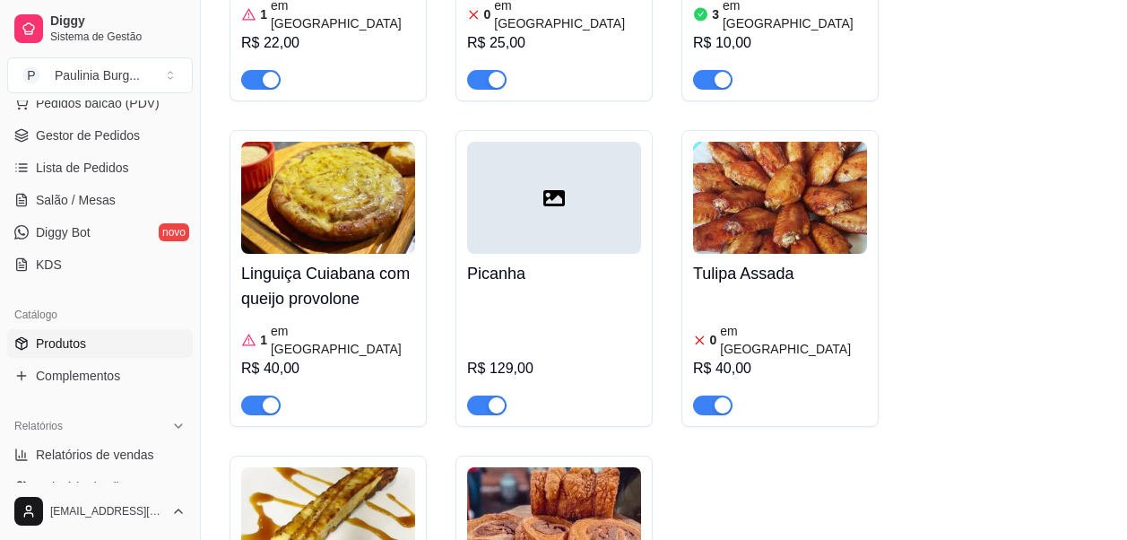
click at [570, 178] on div at bounding box center [554, 198] width 174 height 112
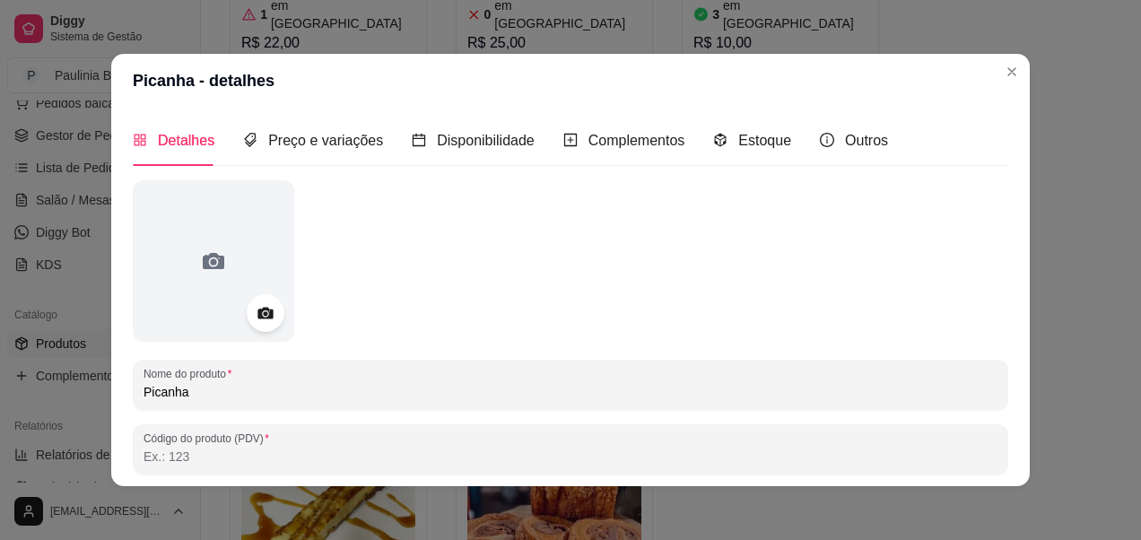
click at [273, 315] on div at bounding box center [266, 313] width 38 height 38
click at [263, 310] on icon at bounding box center [264, 314] width 15 height 12
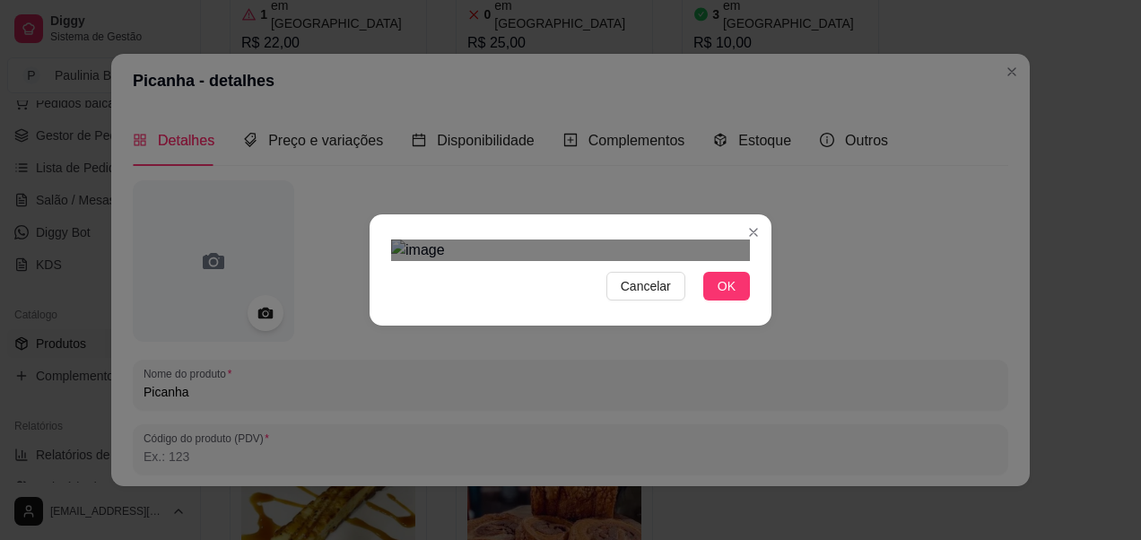
click at [623, 371] on div "Use the arrow keys to move the crop selection area" at bounding box center [574, 532] width 323 height 323
click at [766, 83] on div "Cancelar OK" at bounding box center [570, 270] width 1141 height 540
click at [673, 353] on div "Use the arrow keys to move the crop selection area" at bounding box center [559, 521] width 337 height 337
click at [815, 122] on div "Cancelar OK" at bounding box center [570, 270] width 1141 height 540
click at [806, 417] on div "Cancelar OK" at bounding box center [570, 270] width 1141 height 540
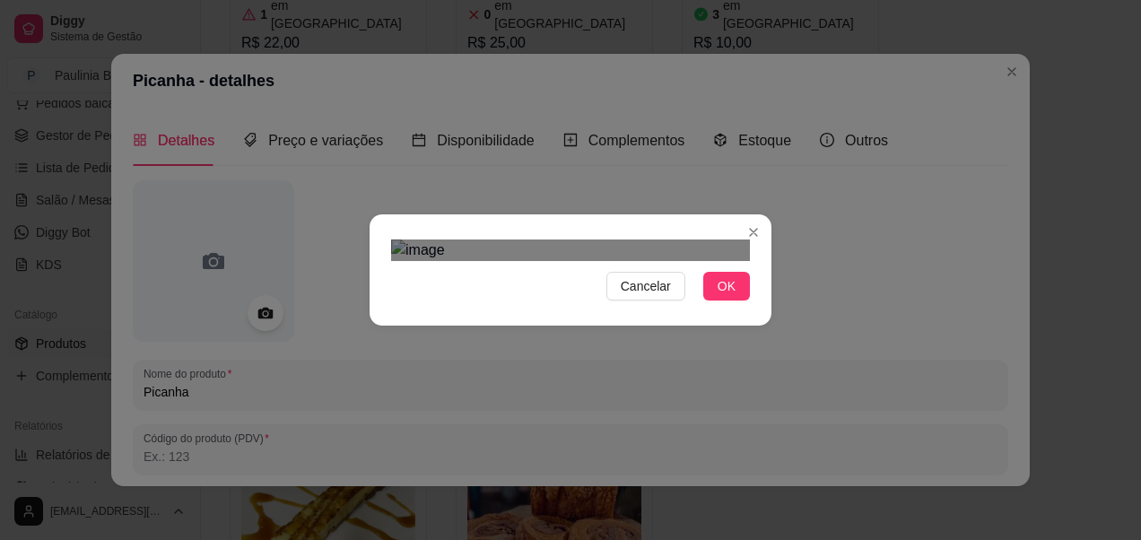
click at [567, 363] on div "Use the arrow keys to move the crop selection area" at bounding box center [573, 539] width 353 height 353
click at [728, 296] on span "OK" at bounding box center [727, 286] width 18 height 20
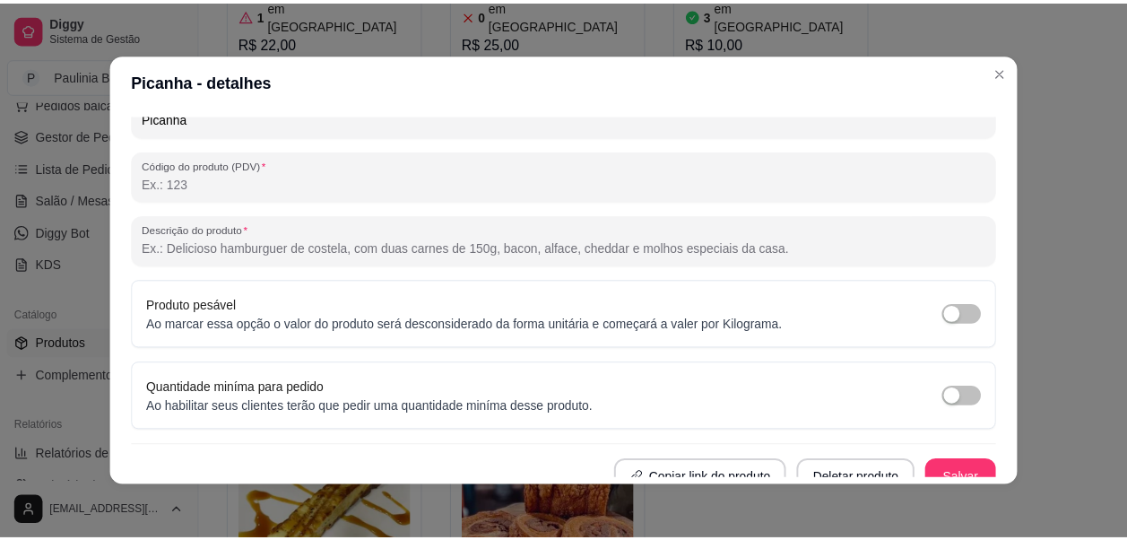
scroll to position [291, 0]
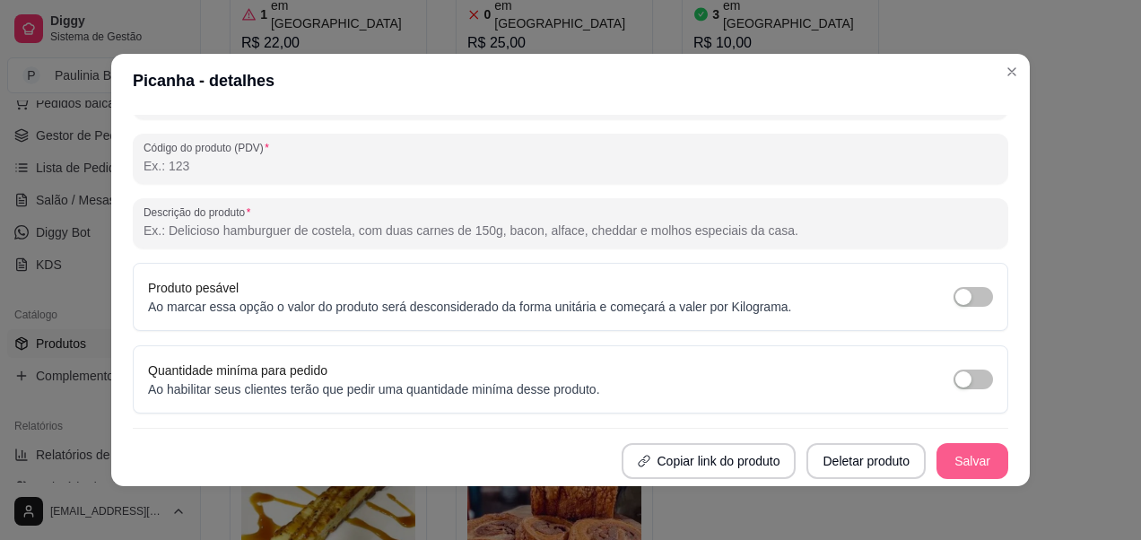
click at [951, 462] on button "Salvar" at bounding box center [972, 461] width 72 height 36
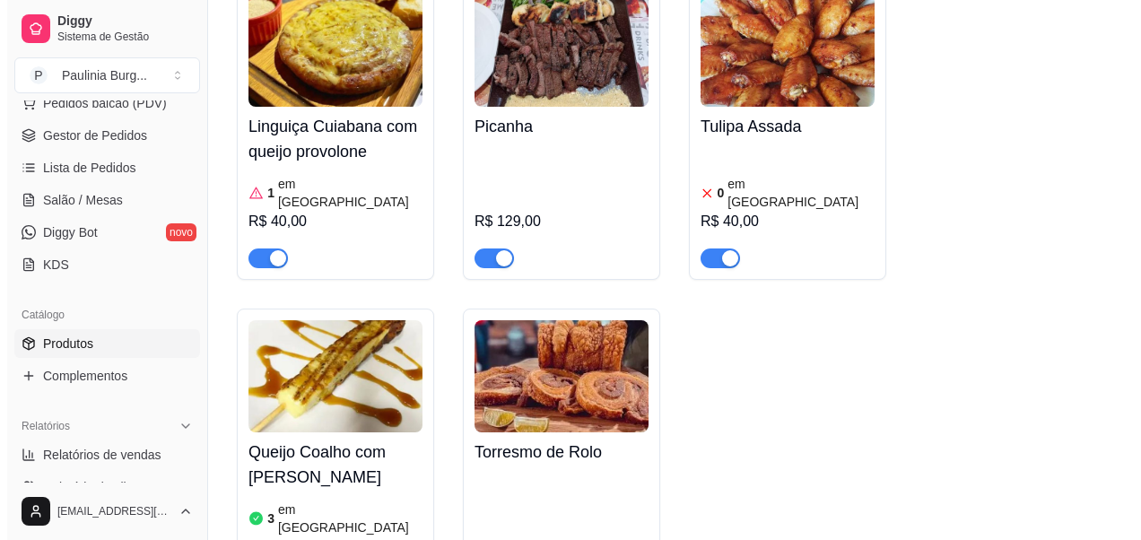
scroll to position [3498, 0]
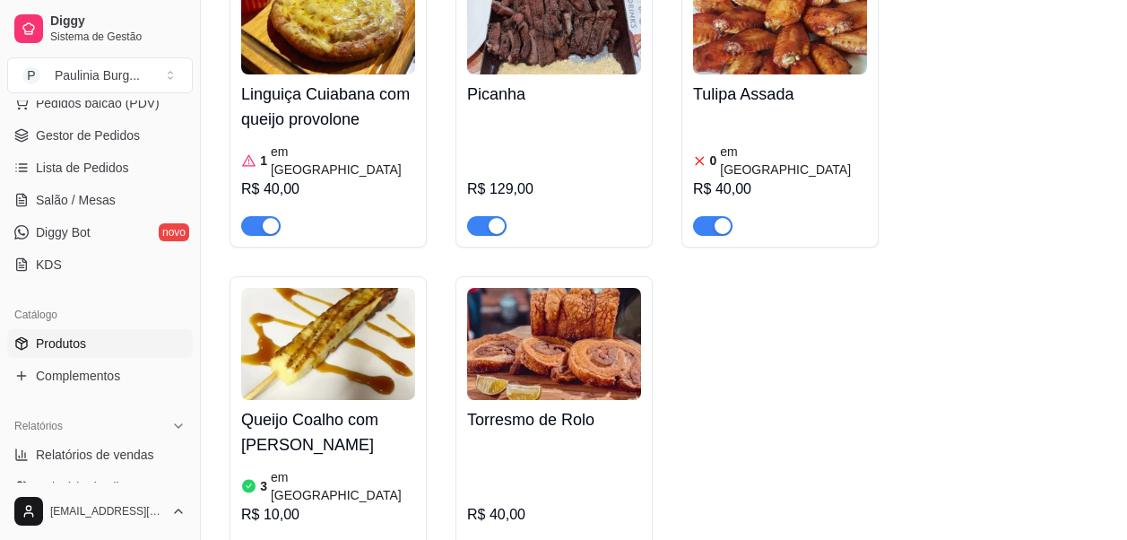
click at [620, 288] on img at bounding box center [554, 344] width 174 height 112
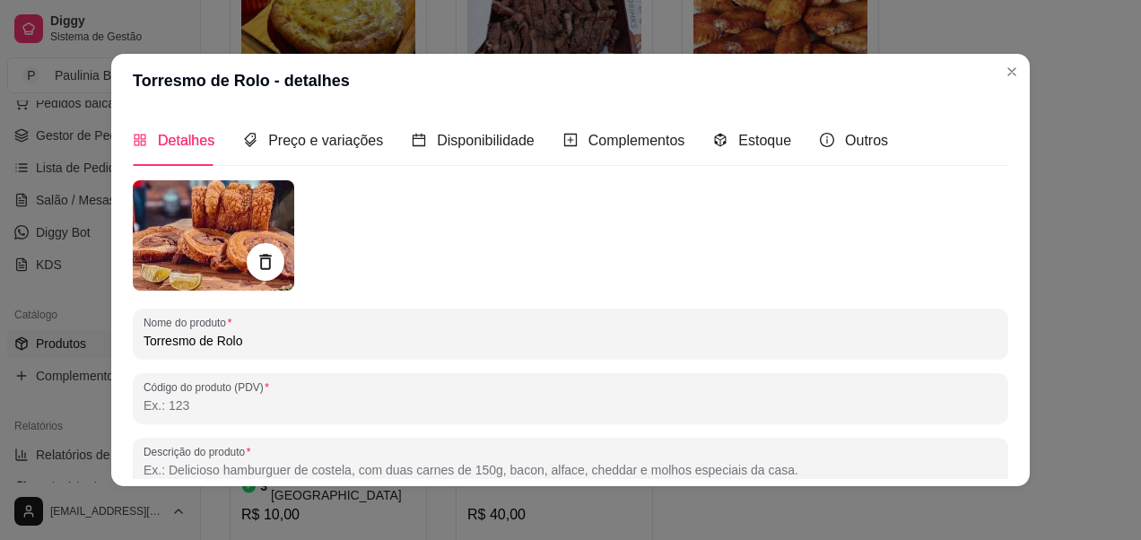
click at [264, 253] on icon at bounding box center [265, 262] width 21 height 21
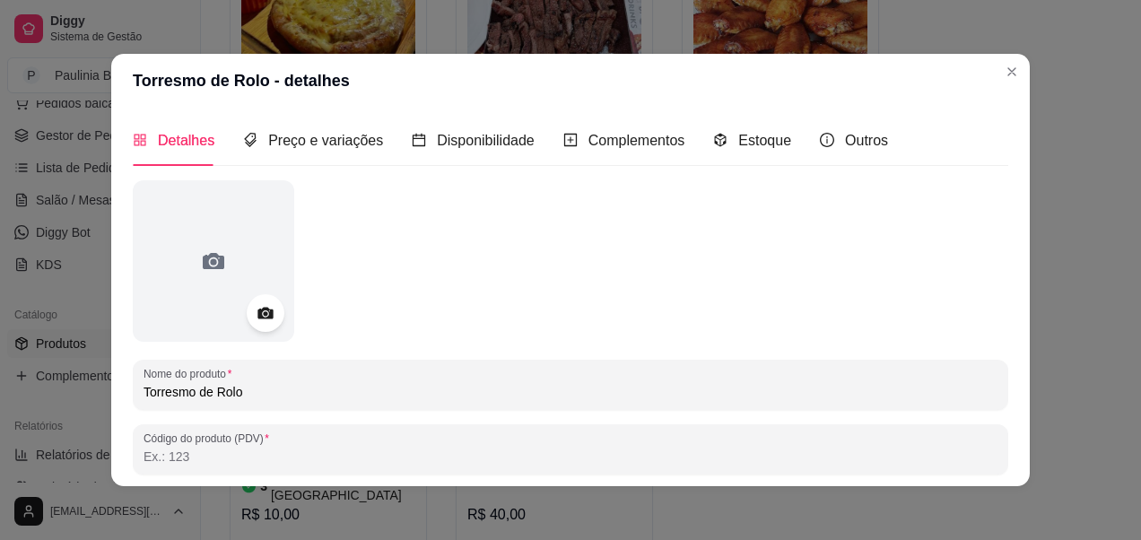
click at [265, 306] on icon at bounding box center [265, 313] width 21 height 21
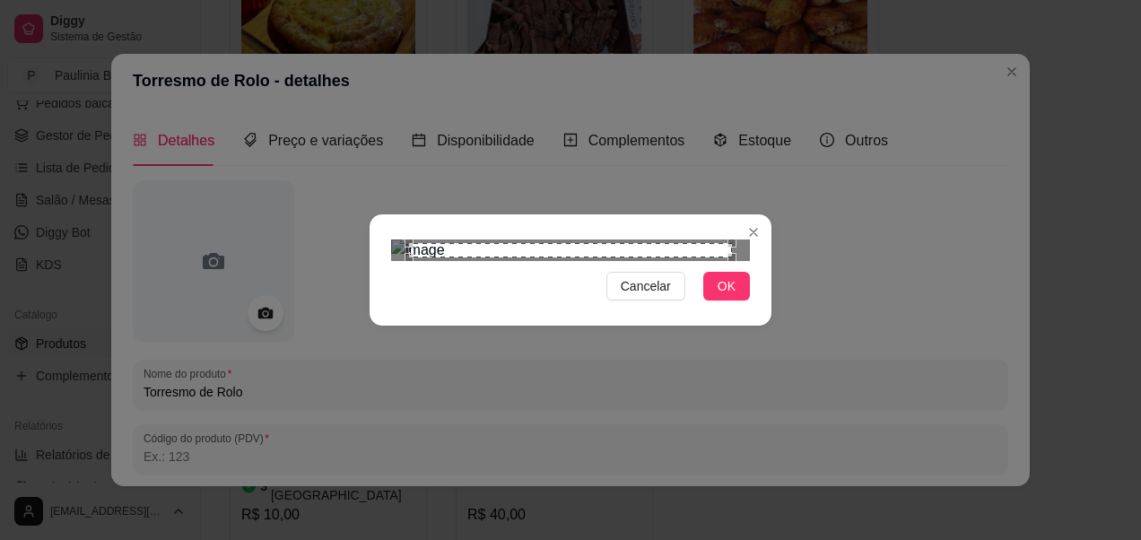
click at [622, 257] on div "Use the arrow keys to move the crop selection area" at bounding box center [570, 250] width 323 height 14
click at [712, 412] on div "Use the arrow keys to move the north east drag handle to change the crop select…" at bounding box center [712, 412] width 0 height 0
click at [616, 283] on div "Use the arrow keys to move the crop selection area" at bounding box center [555, 433] width 300 height 300
click at [727, 308] on div "Cancelar OK" at bounding box center [571, 269] width 402 height 75
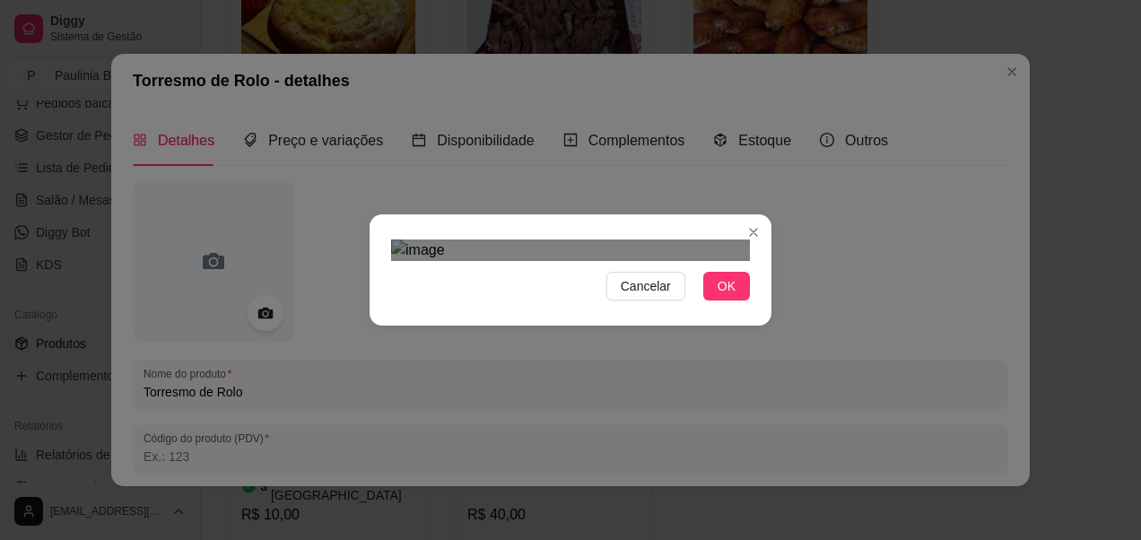
click at [654, 344] on div "Use the arrow keys to move the crop selection area" at bounding box center [576, 485] width 326 height 326
click at [726, 296] on span "OK" at bounding box center [727, 286] width 18 height 20
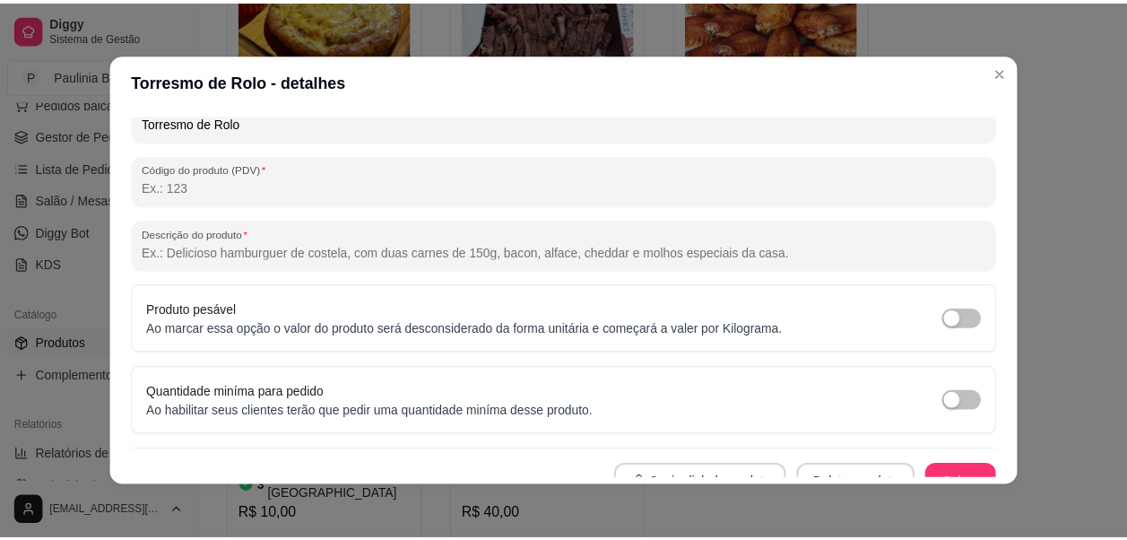
scroll to position [291, 0]
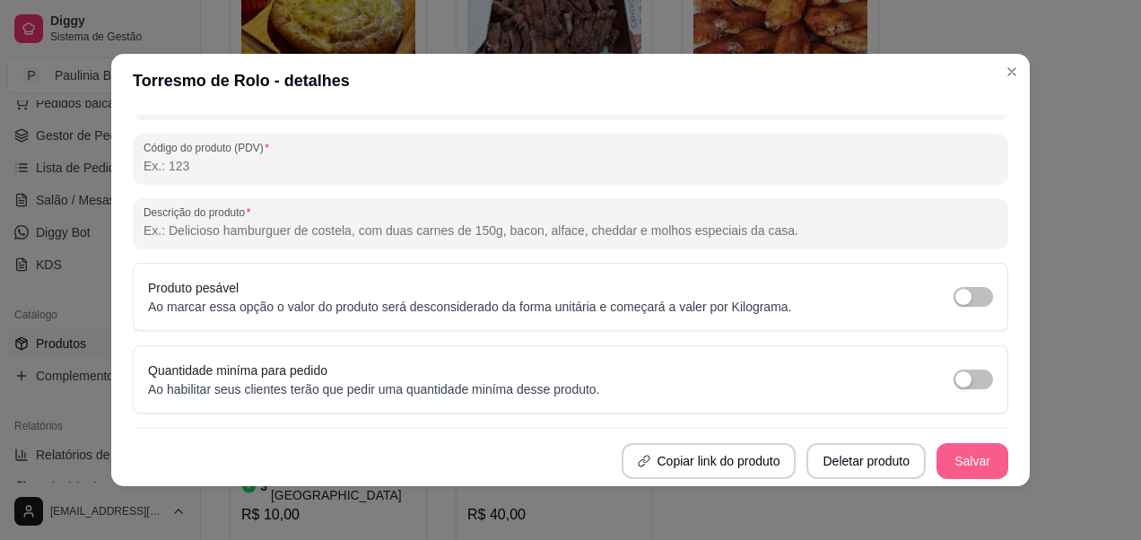
click at [945, 469] on button "Salvar" at bounding box center [972, 461] width 72 height 36
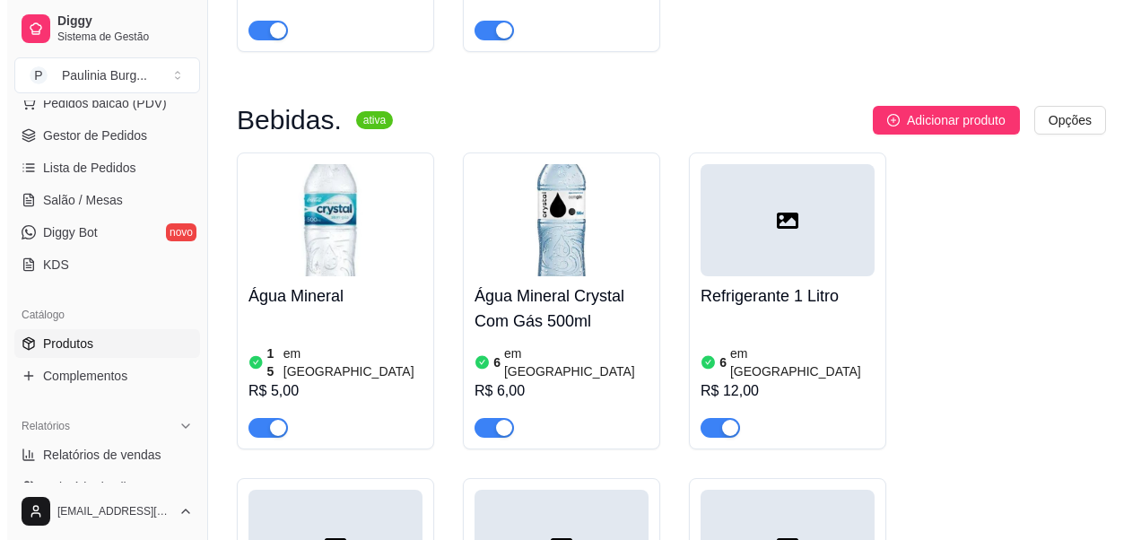
scroll to position [4036, 0]
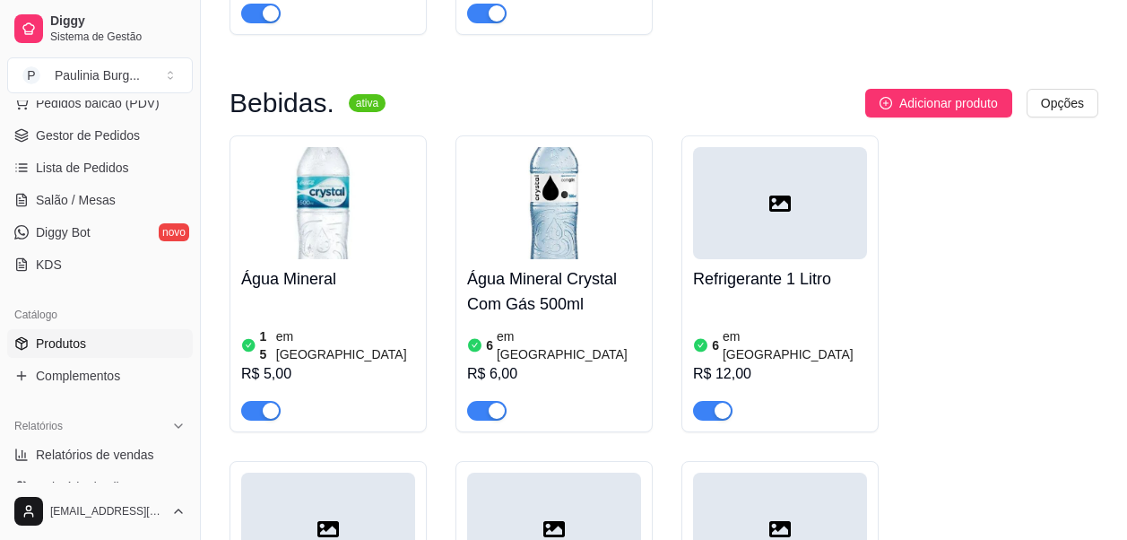
click at [801, 147] on div at bounding box center [780, 203] width 174 height 112
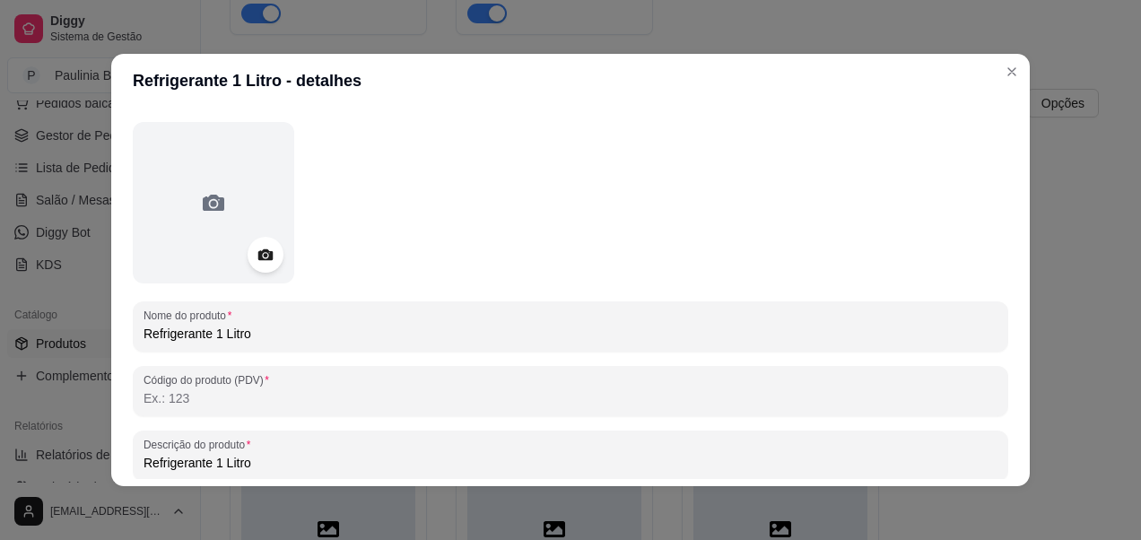
scroll to position [90, 0]
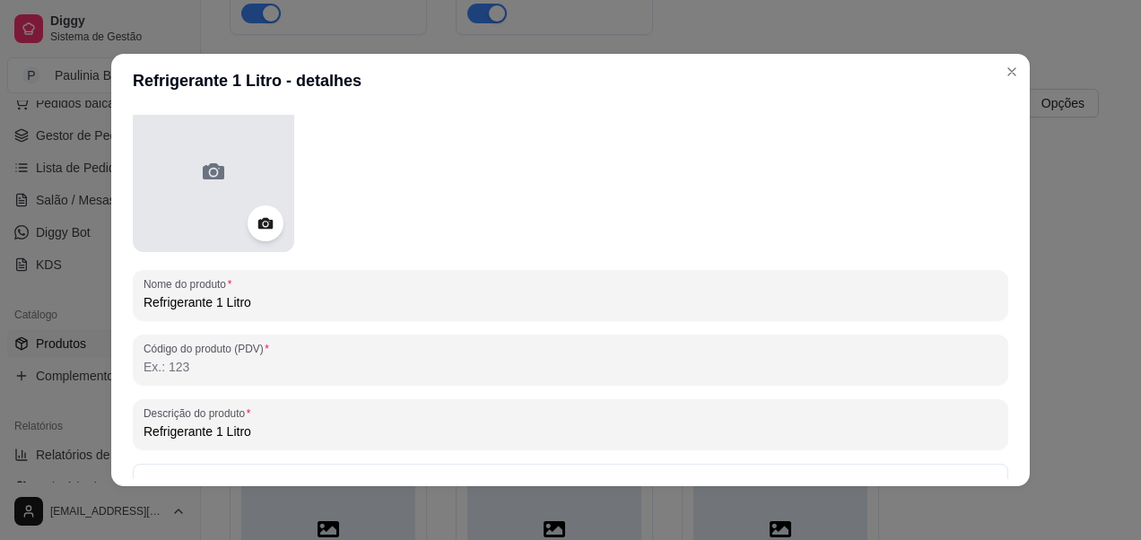
click at [258, 201] on div at bounding box center [213, 171] width 161 height 161
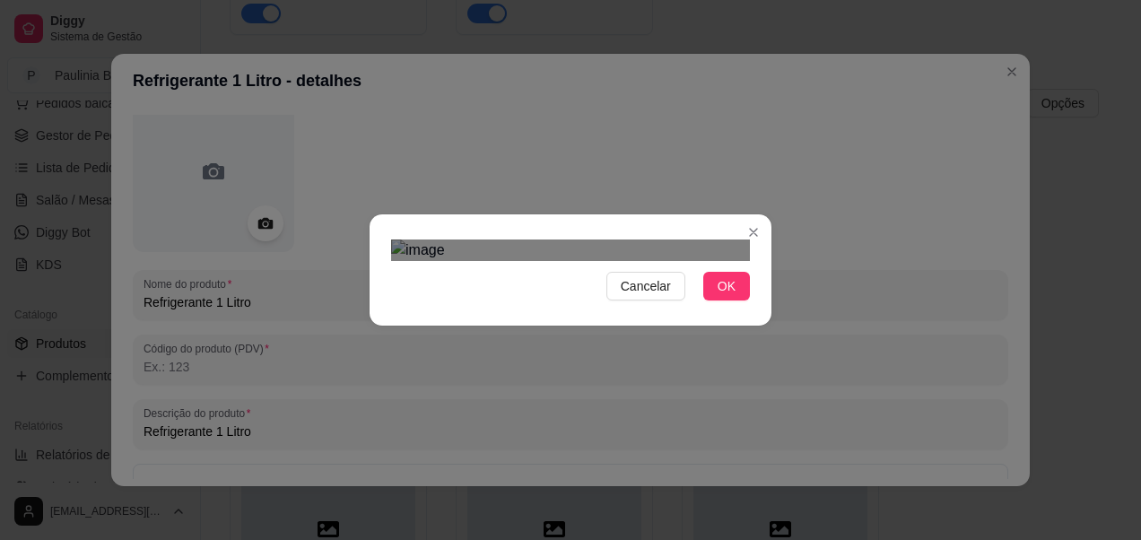
click at [566, 261] on div at bounding box center [570, 250] width 359 height 22
click at [661, 261] on div at bounding box center [570, 250] width 359 height 22
click at [538, 267] on div "Use the arrow keys to move the crop selection area" at bounding box center [529, 394] width 255 height 255
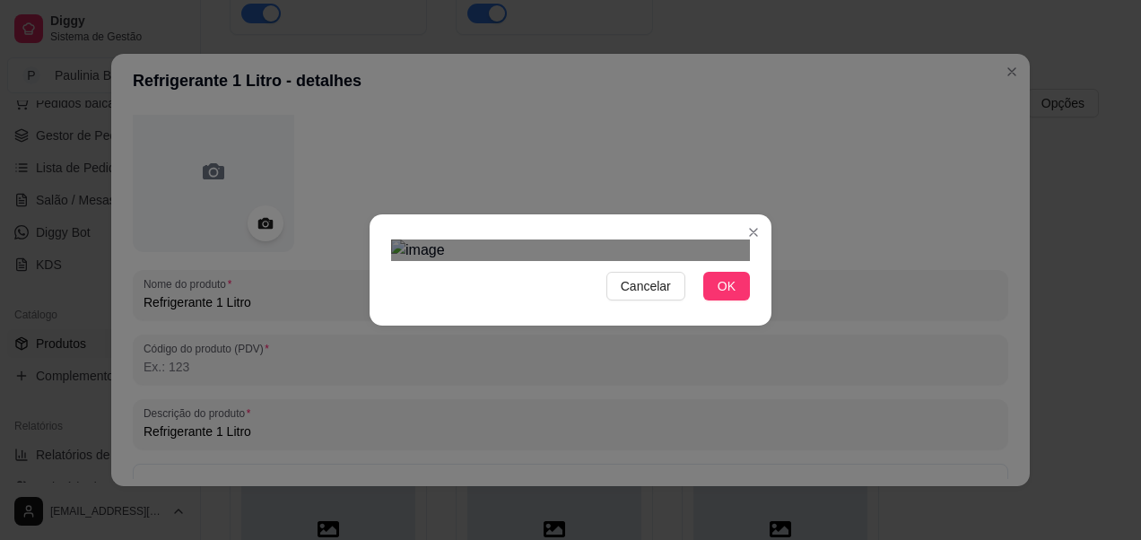
click at [672, 326] on section "Cancelar OK" at bounding box center [571, 269] width 402 height 111
click at [571, 257] on div "Use the arrow keys to move the crop selection area" at bounding box center [542, 408] width 302 height 302
click at [608, 307] on div "Use the arrow keys to move the crop selection area" at bounding box center [570, 459] width 359 height 359
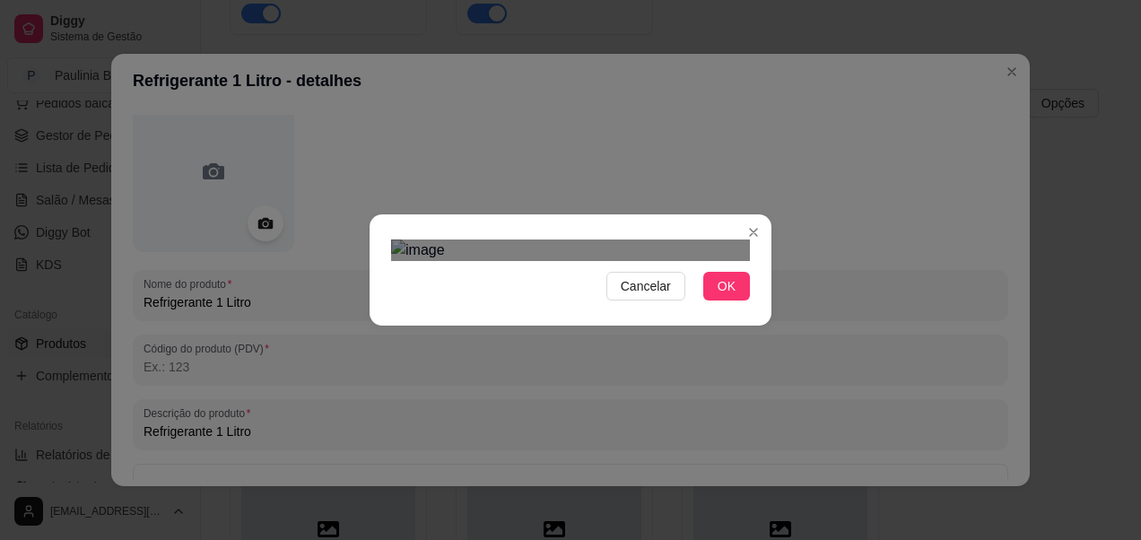
click at [740, 308] on div "Cancelar OK" at bounding box center [571, 269] width 402 height 75
click at [621, 310] on div "Use the arrow keys to move the crop selection area" at bounding box center [567, 465] width 352 height 352
click at [761, 214] on section "Cancelar OK" at bounding box center [571, 269] width 402 height 111
click at [396, 308] on div "Cancelar OK" at bounding box center [571, 269] width 402 height 75
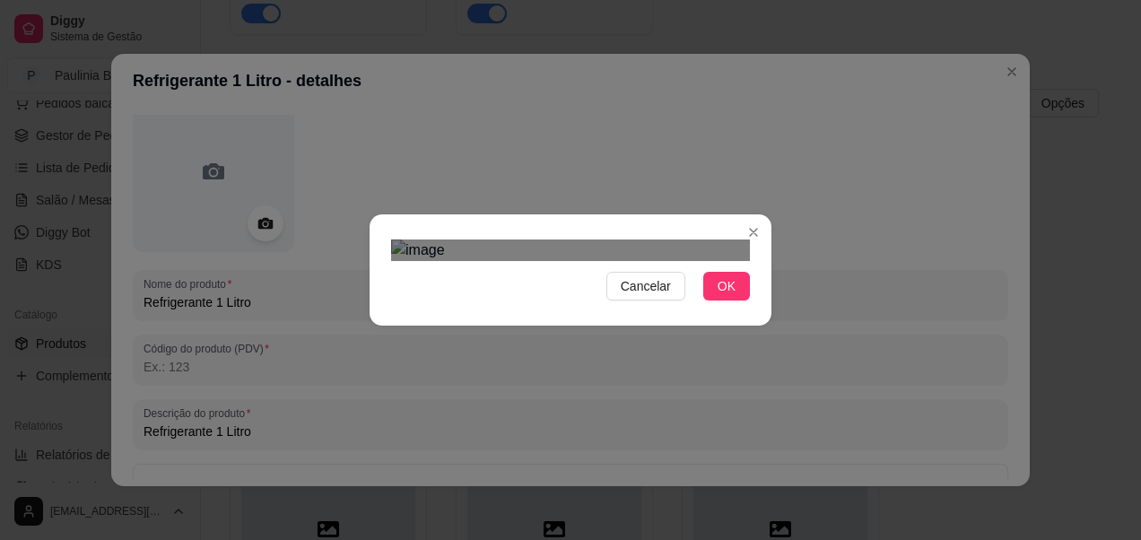
click at [361, 512] on div "Cancelar OK" at bounding box center [570, 270] width 1141 height 540
click at [432, 239] on img at bounding box center [570, 250] width 359 height 22
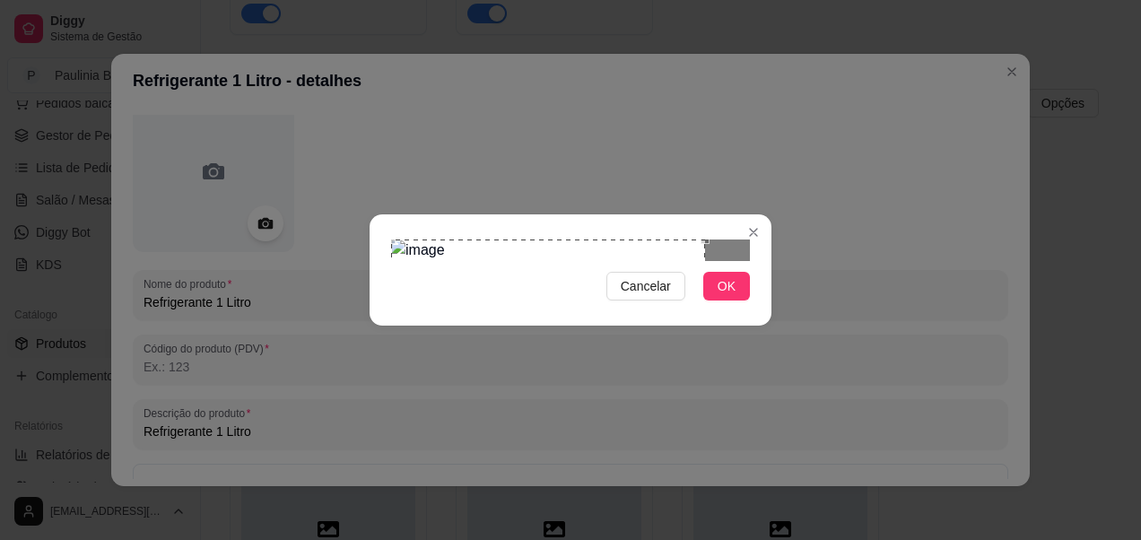
click at [503, 240] on div "Use the arrow keys to move the crop selection area" at bounding box center [548, 396] width 314 height 314
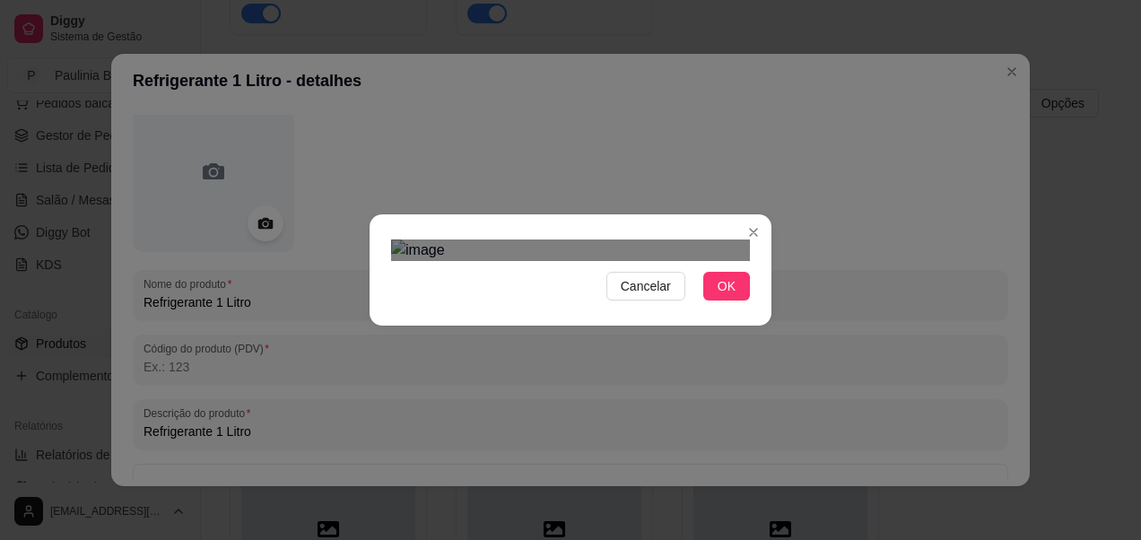
click at [705, 261] on div at bounding box center [570, 250] width 359 height 22
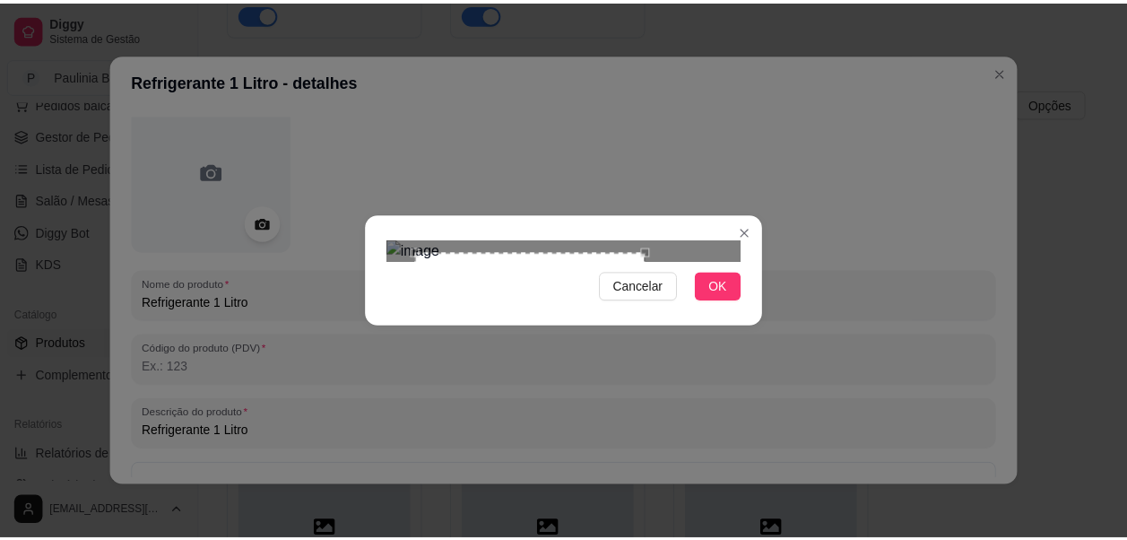
scroll to position [48, 0]
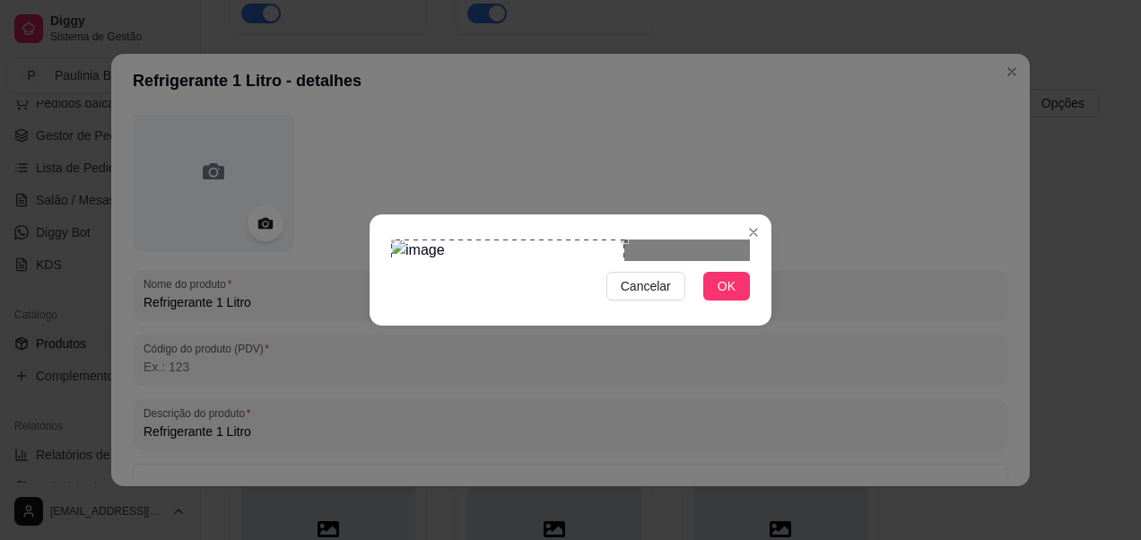
click at [564, 239] on div "Use the arrow keys to move the crop selection area" at bounding box center [507, 355] width 233 height 233
click at [692, 261] on div at bounding box center [570, 250] width 359 height 22
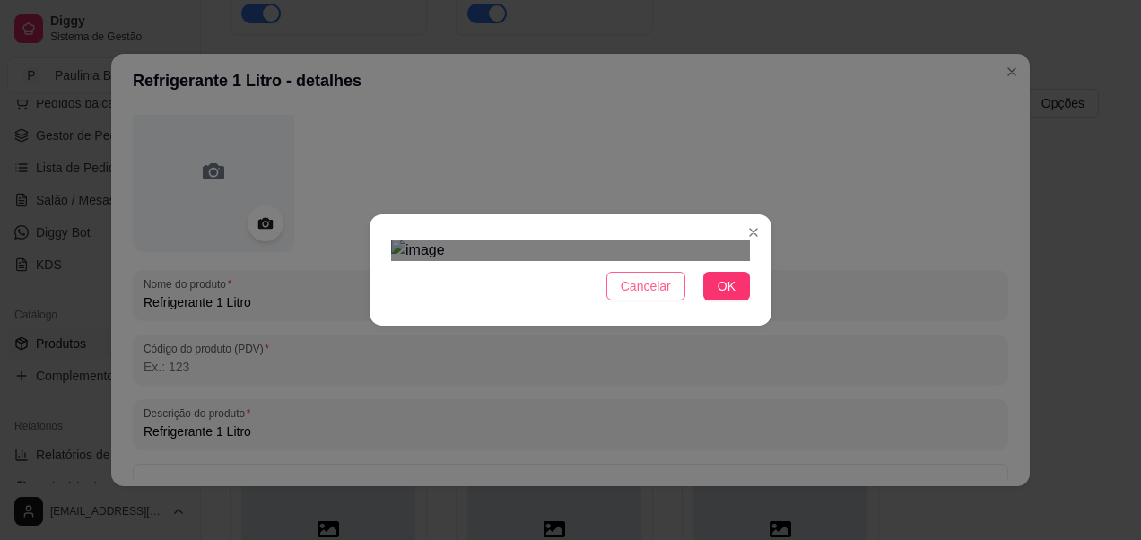
click at [638, 296] on span "Cancelar" at bounding box center [646, 286] width 50 height 20
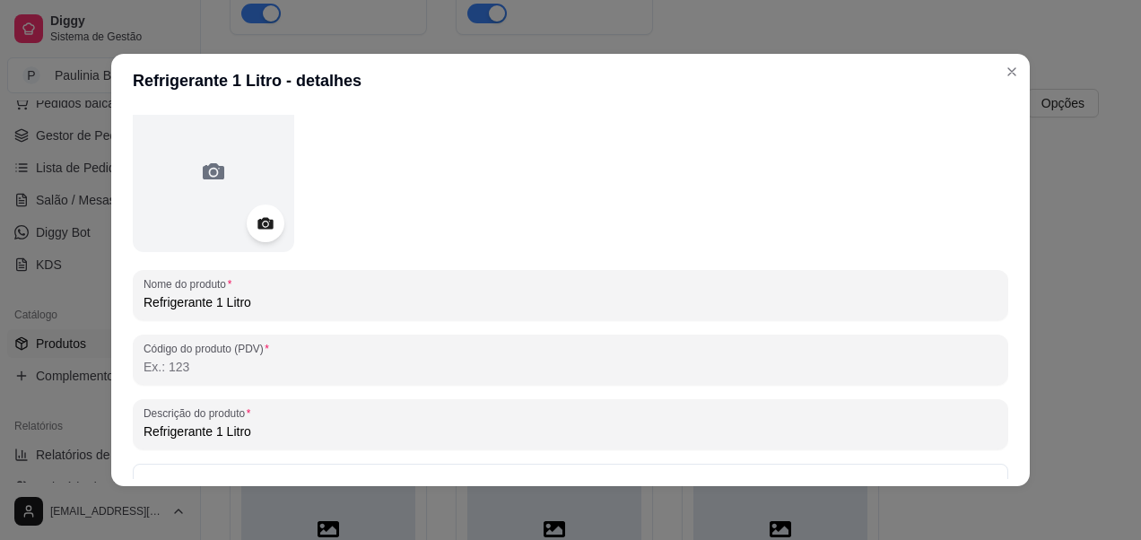
click at [261, 226] on icon at bounding box center [265, 223] width 21 height 21
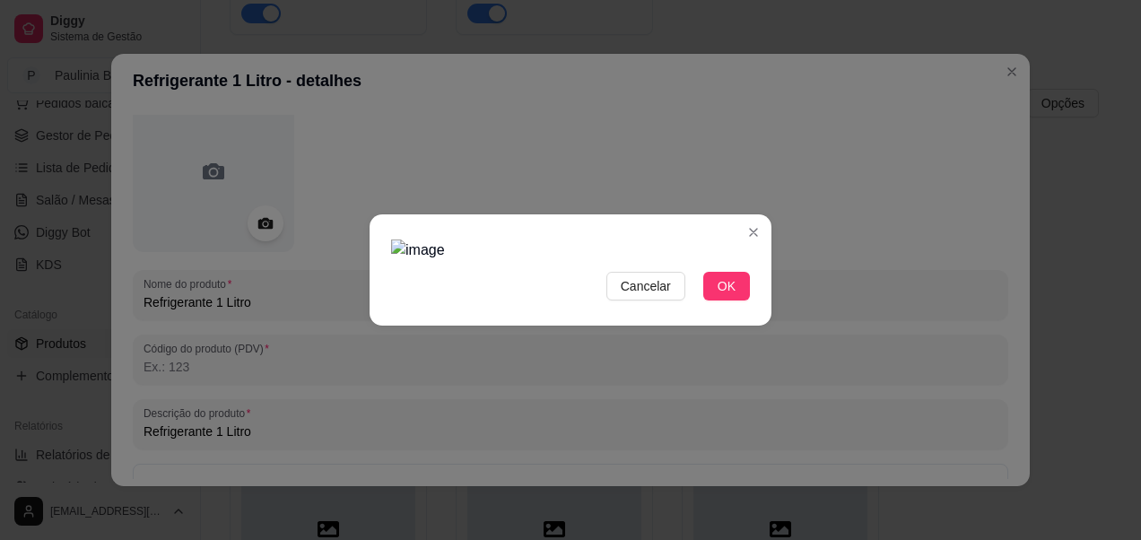
click at [579, 308] on div "Cancelar OK" at bounding box center [571, 269] width 402 height 75
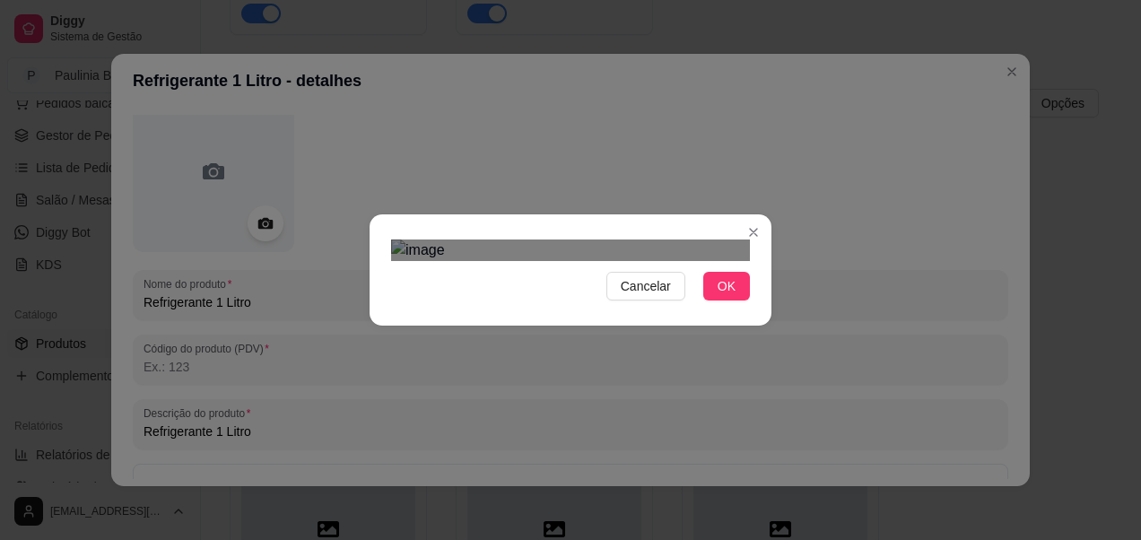
click at [635, 296] on span "Cancelar" at bounding box center [646, 286] width 50 height 20
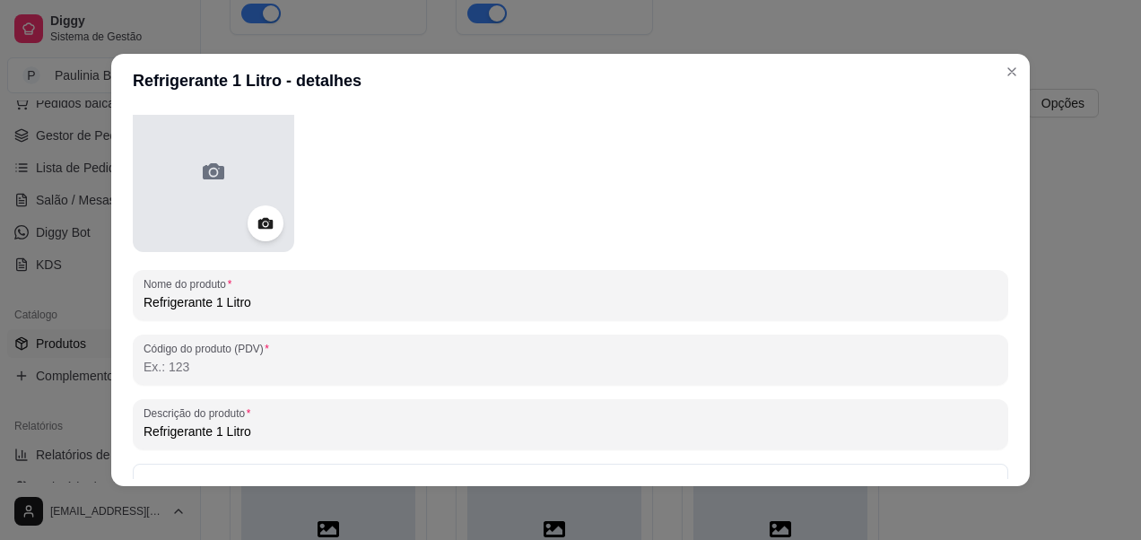
click at [239, 227] on div at bounding box center [213, 171] width 161 height 161
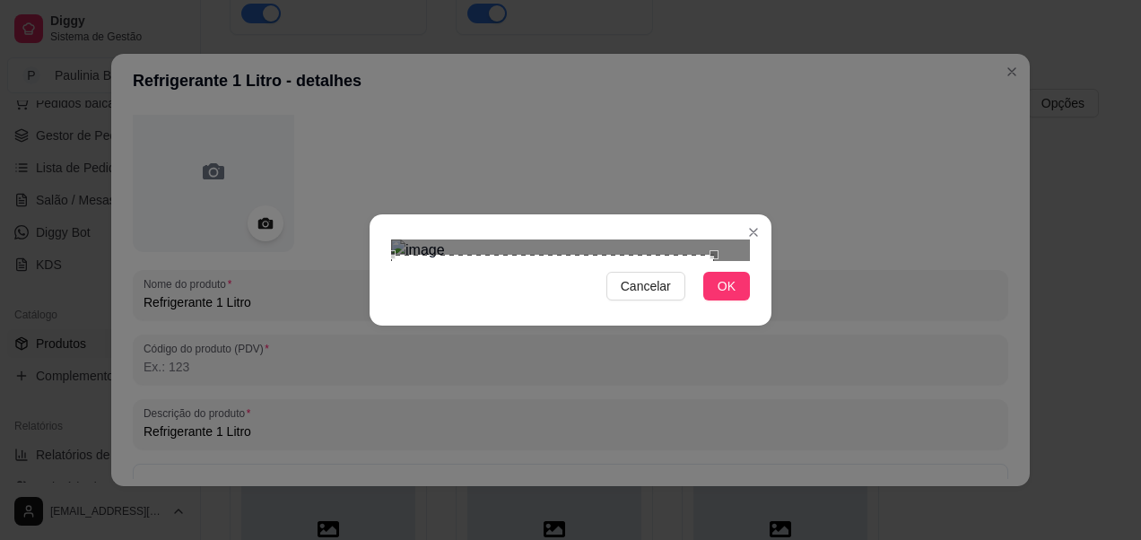
click at [354, 49] on div "Cancelar OK" at bounding box center [570, 270] width 1141 height 540
click at [631, 463] on div "Use the arrow keys to move the crop selection area" at bounding box center [552, 509] width 322 height 322
click at [767, 34] on div "Cancelar OK" at bounding box center [570, 270] width 1141 height 540
click at [652, 326] on section "Cancelar OK" at bounding box center [571, 269] width 402 height 111
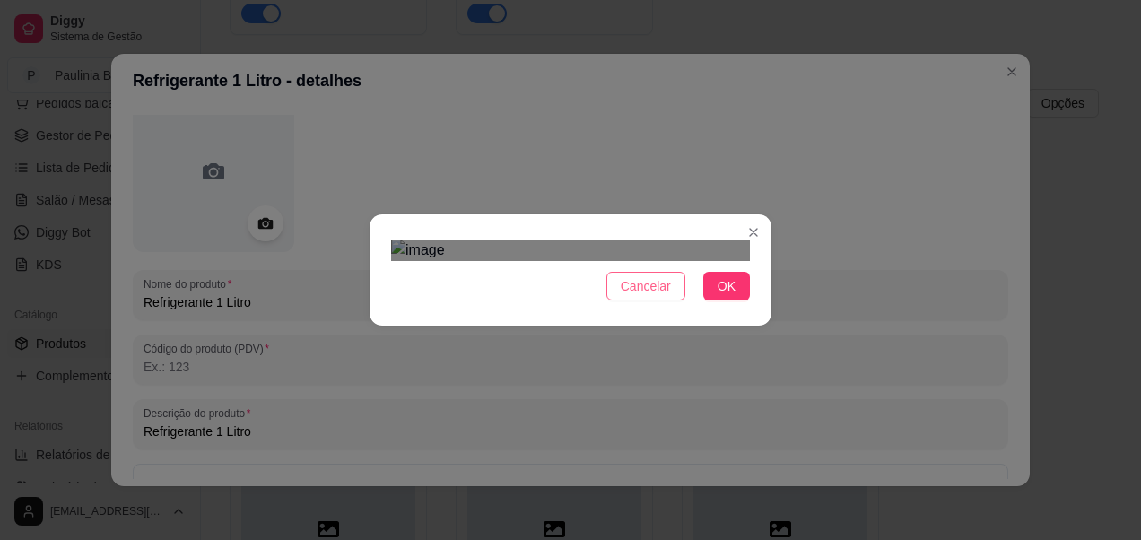
click at [644, 296] on span "Cancelar" at bounding box center [646, 286] width 50 height 20
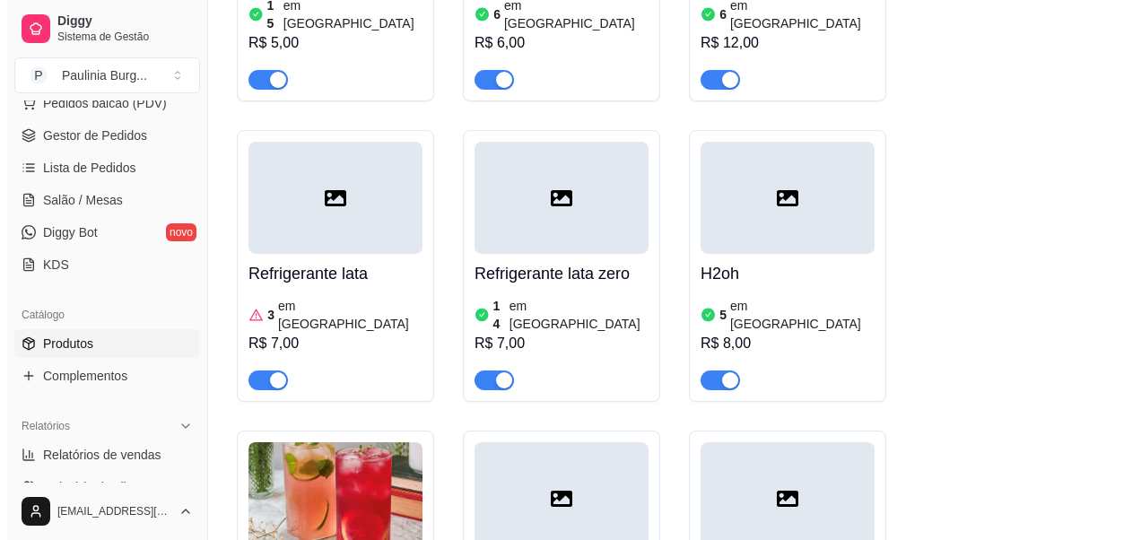
scroll to position [4395, 0]
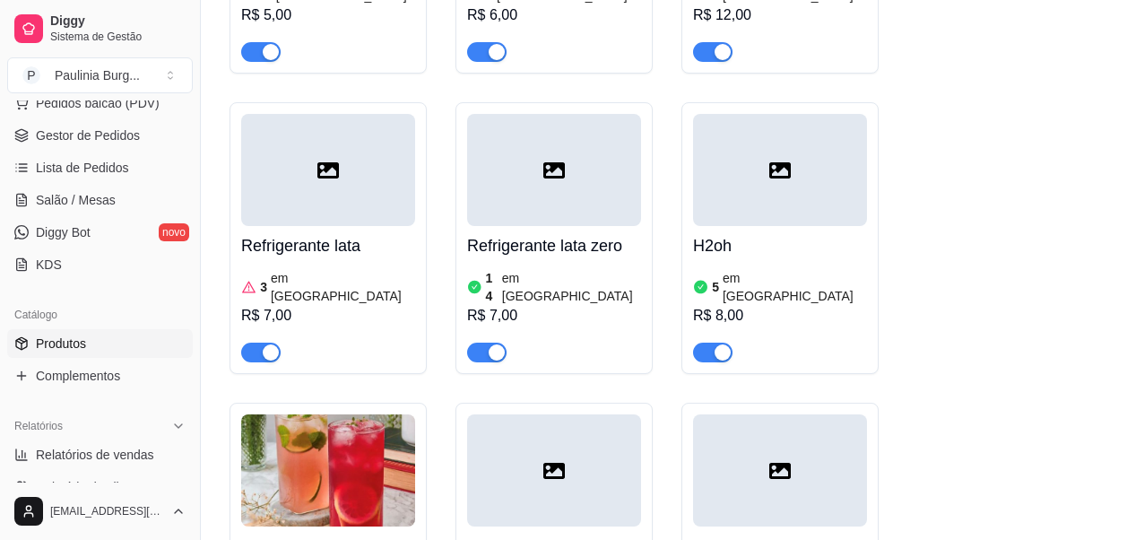
click at [557, 414] on div at bounding box center [554, 470] width 174 height 112
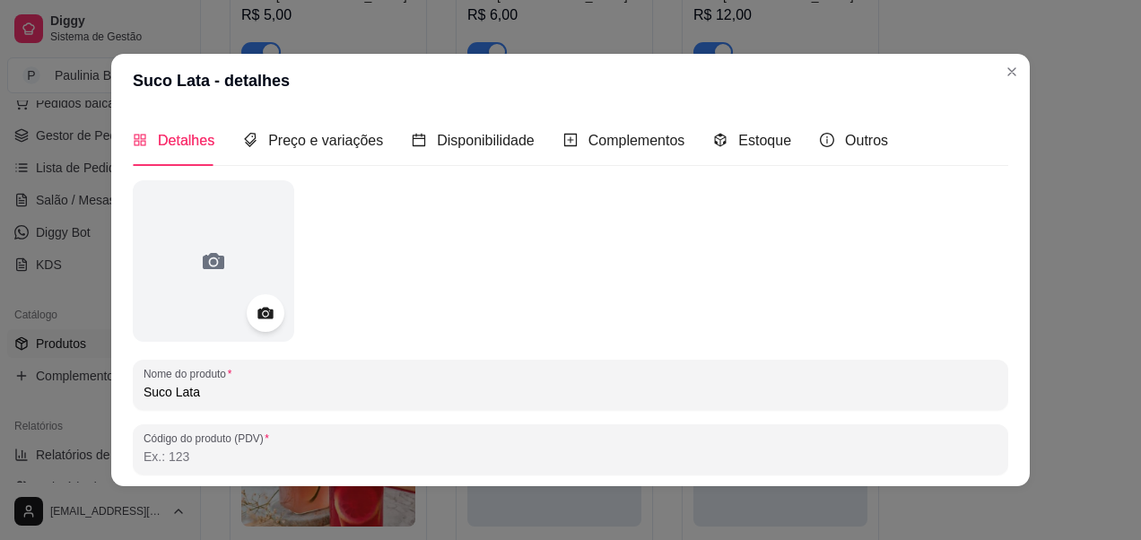
click at [265, 312] on icon at bounding box center [264, 314] width 15 height 12
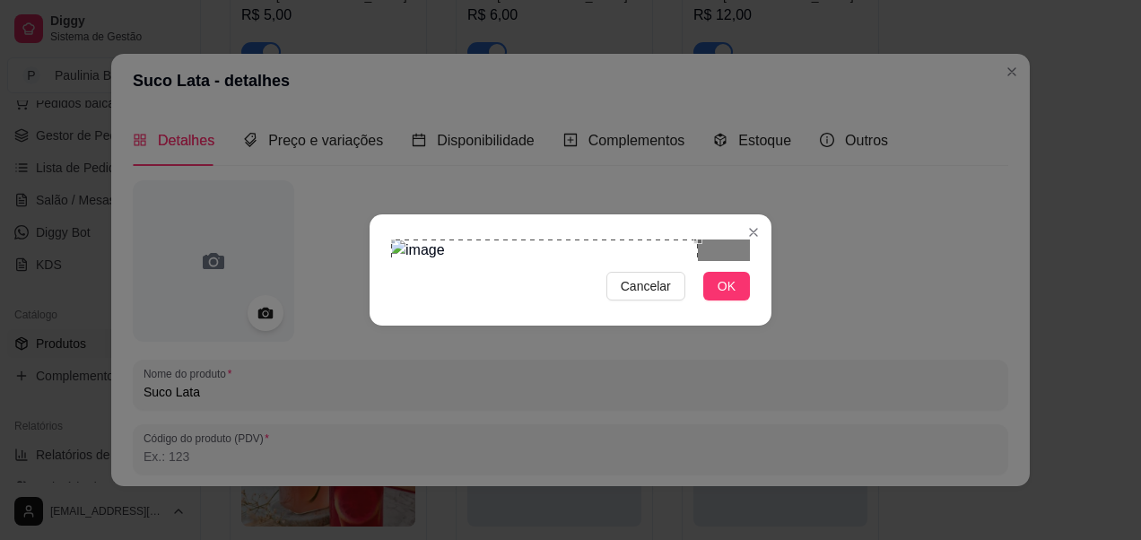
click at [518, 272] on div "Use the arrow keys to move the crop selection area" at bounding box center [544, 327] width 307 height 176
click at [744, 300] on button "OK" at bounding box center [726, 286] width 47 height 29
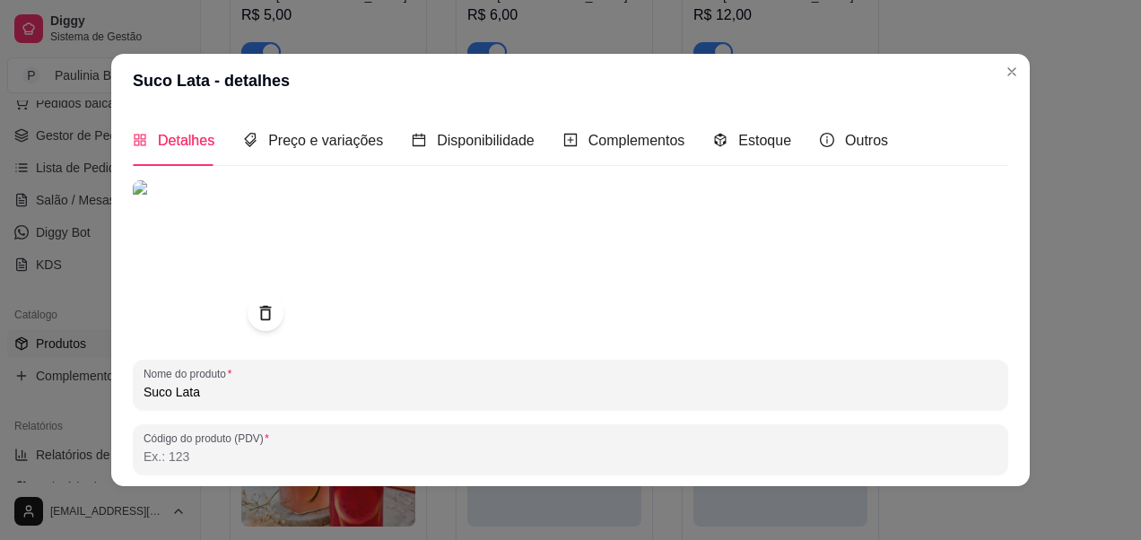
click at [222, 199] on img at bounding box center [213, 260] width 161 height 161
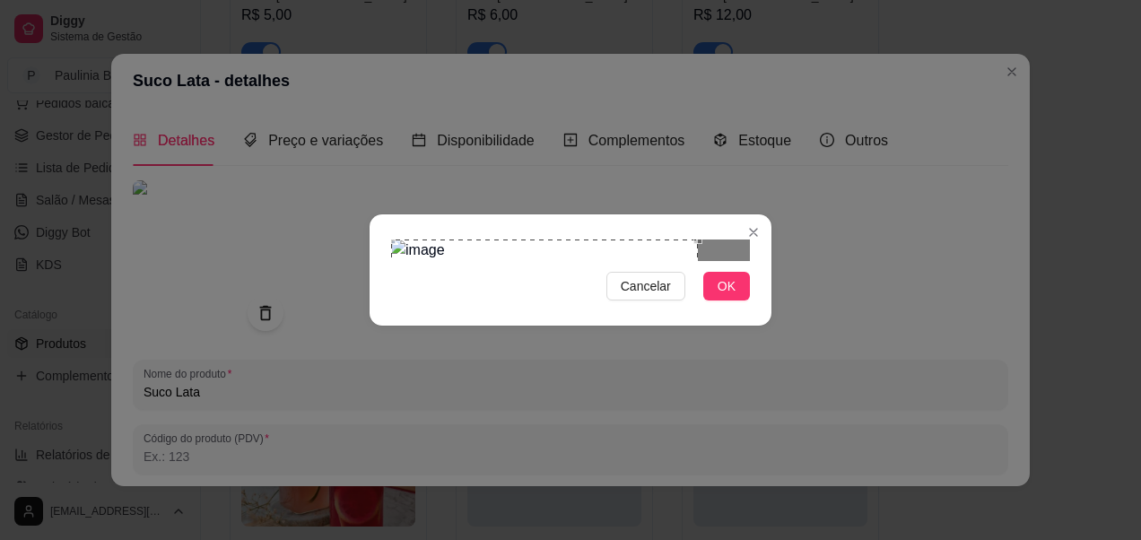
click at [599, 277] on div "Use the arrow keys to move the crop selection area" at bounding box center [544, 327] width 307 height 176
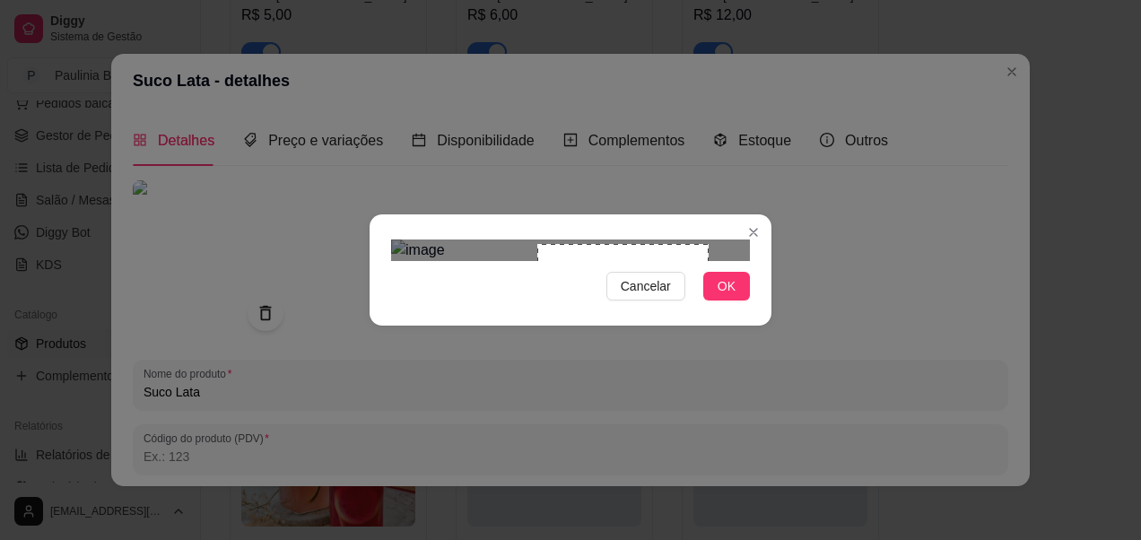
click at [318, 201] on div "Cancelar OK" at bounding box center [570, 270] width 1141 height 540
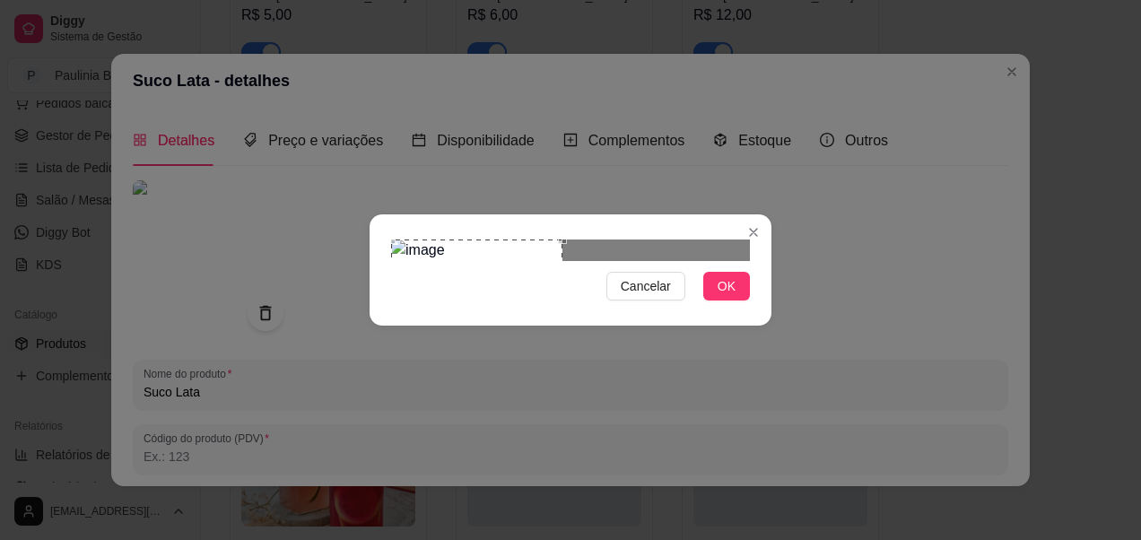
click at [446, 239] on div "Use the arrow keys to move the crop selection area" at bounding box center [476, 324] width 171 height 171
click at [703, 308] on div "Cancelar OK" at bounding box center [571, 269] width 402 height 75
click at [519, 278] on div "Use the arrow keys to move the crop selection area" at bounding box center [532, 327] width 176 height 176
click at [735, 296] on span "OK" at bounding box center [727, 286] width 18 height 20
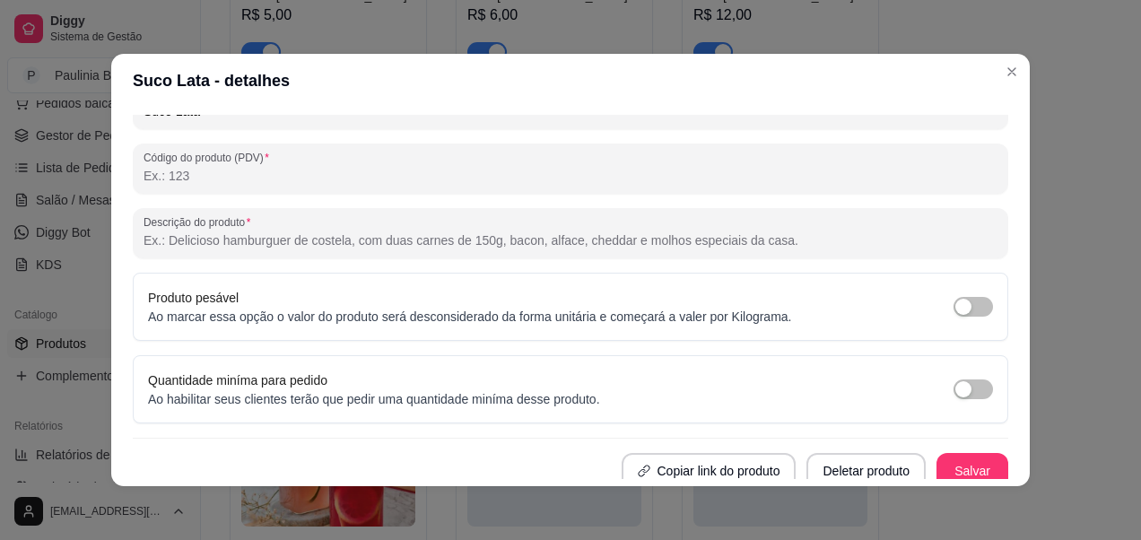
scroll to position [291, 0]
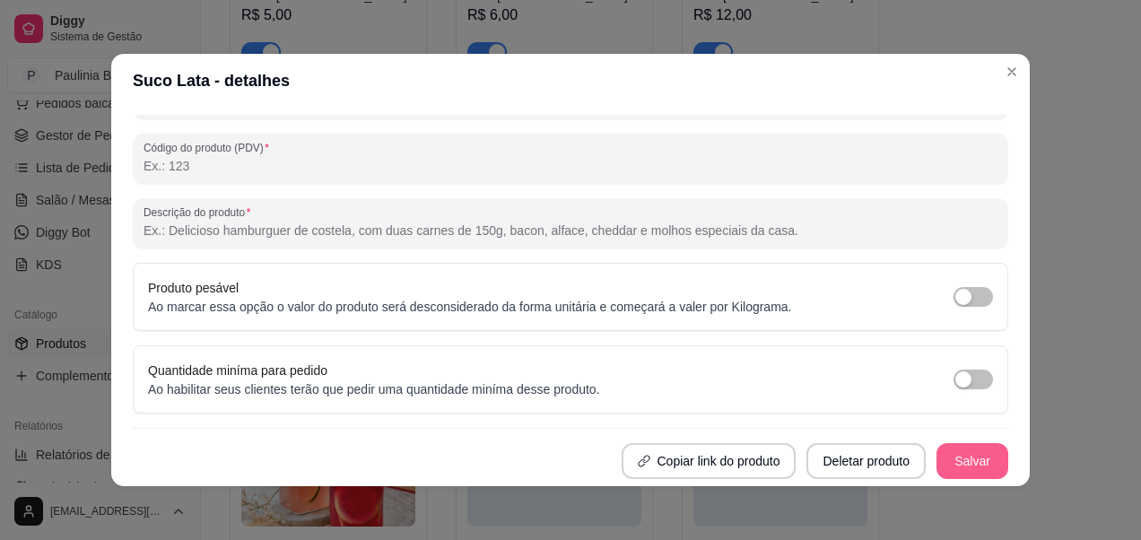
click at [974, 451] on button "Salvar" at bounding box center [972, 461] width 72 height 36
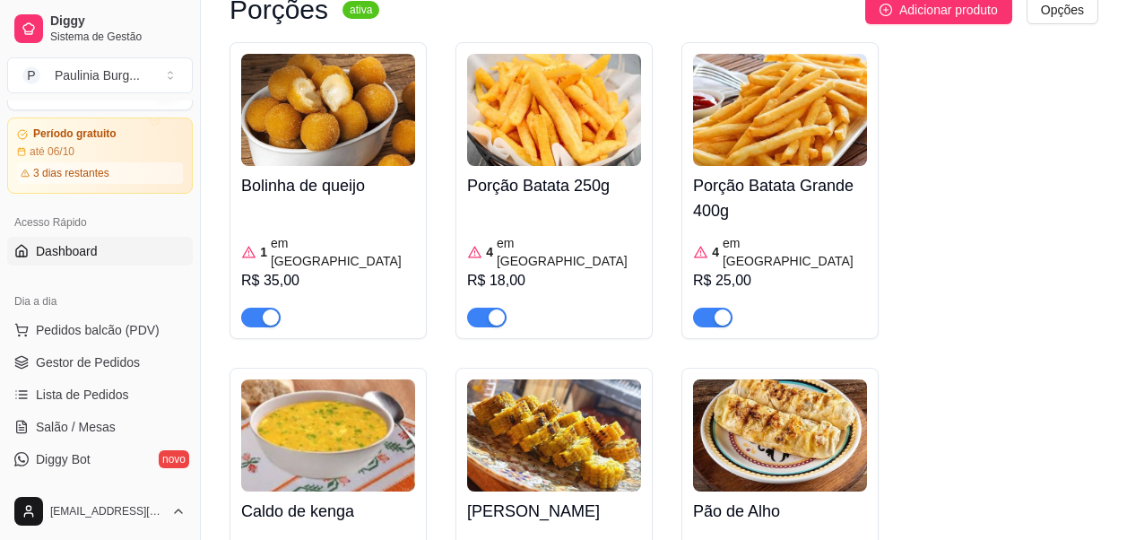
scroll to position [0, 0]
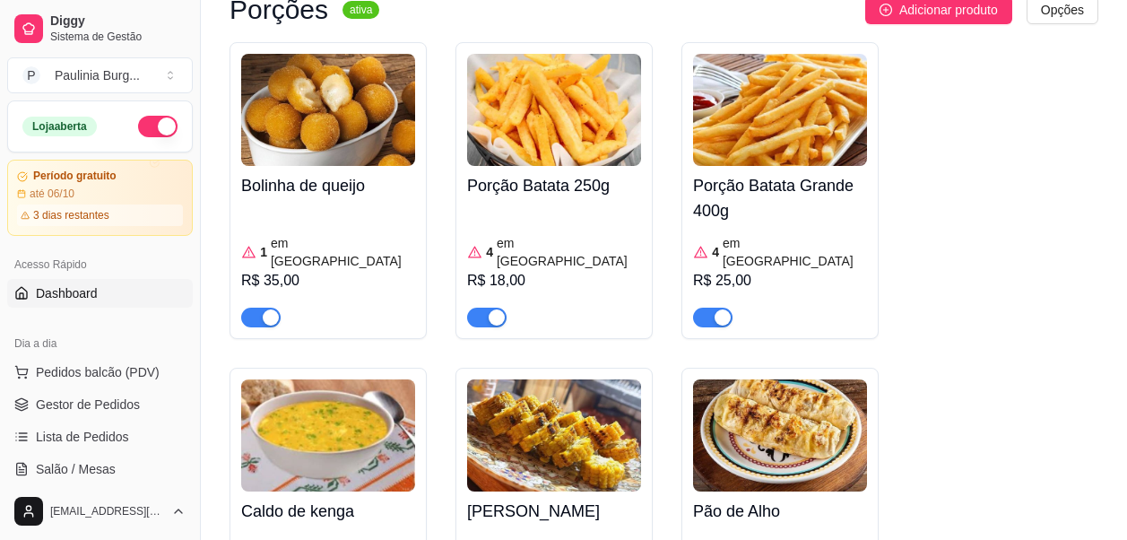
click at [82, 295] on span "Dashboard" at bounding box center [67, 293] width 62 height 18
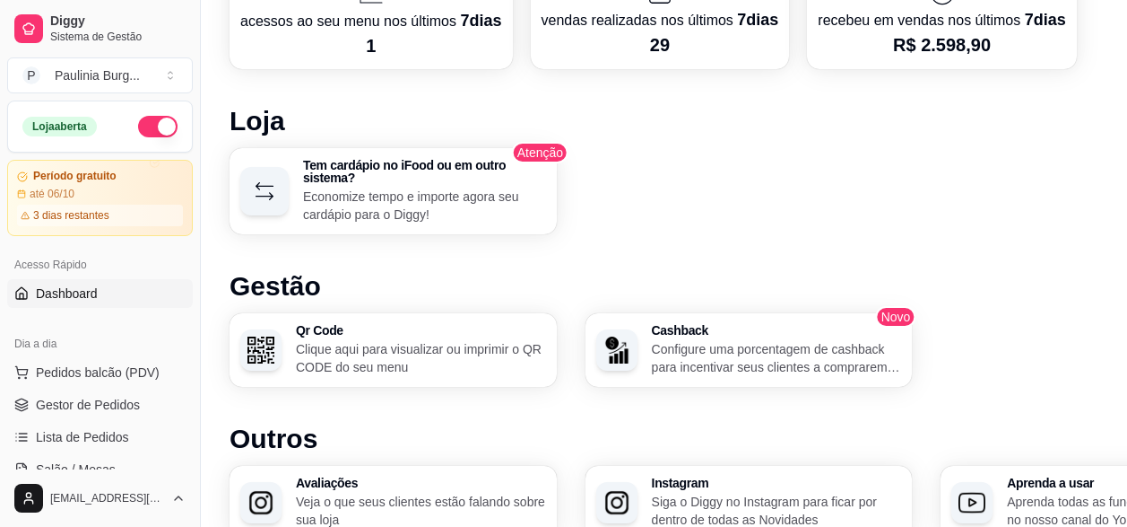
scroll to position [807, 0]
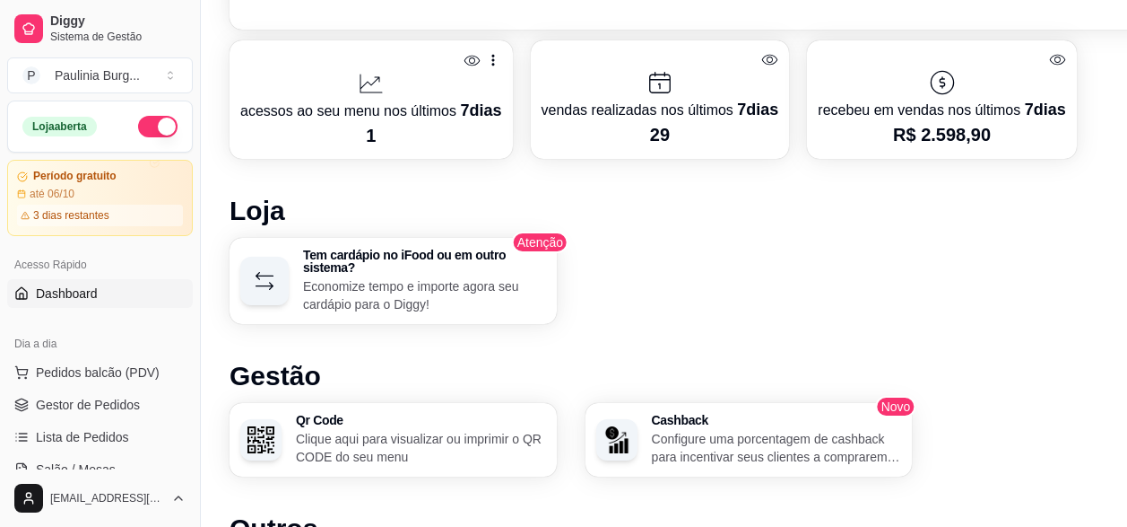
click at [649, 110] on p "vendas realizadas nos últimos 7 dias" at bounding box center [661, 109] width 238 height 25
click at [694, 115] on p "vendas realizadas nos últimos 7 dias" at bounding box center [661, 109] width 238 height 25
click at [649, 117] on p "vendas realizadas nos últimos 7 dias" at bounding box center [661, 109] width 238 height 25
